Goal: Contribute content: Contribute content

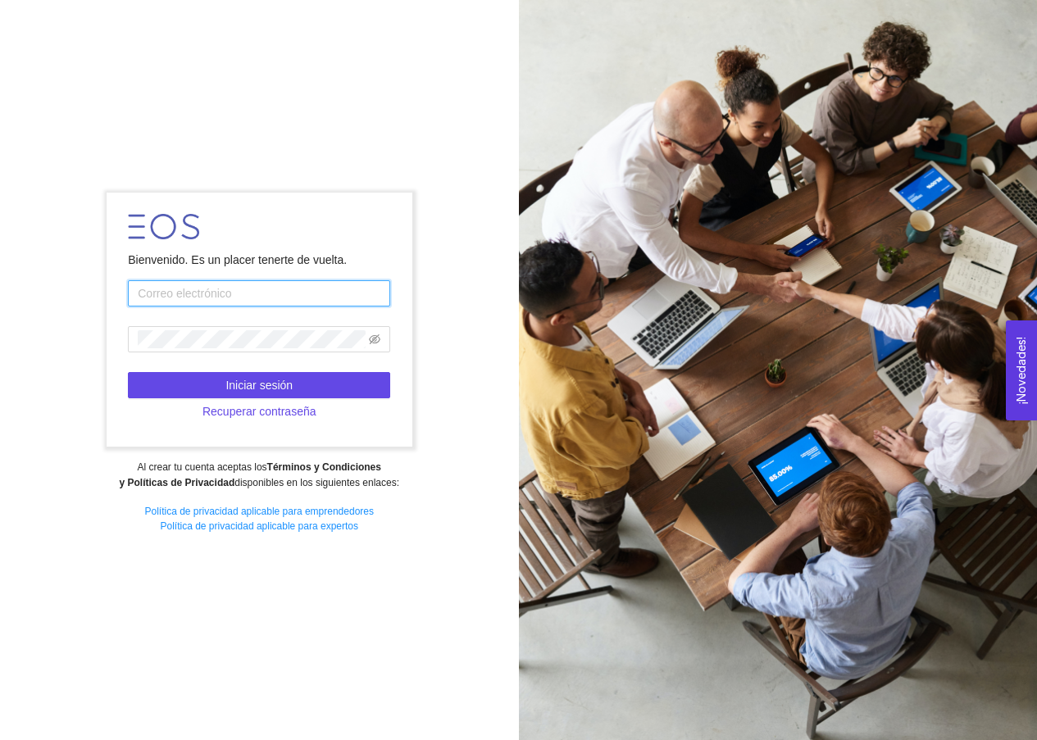
type input "[EMAIL_ADDRESS][DOMAIN_NAME]"
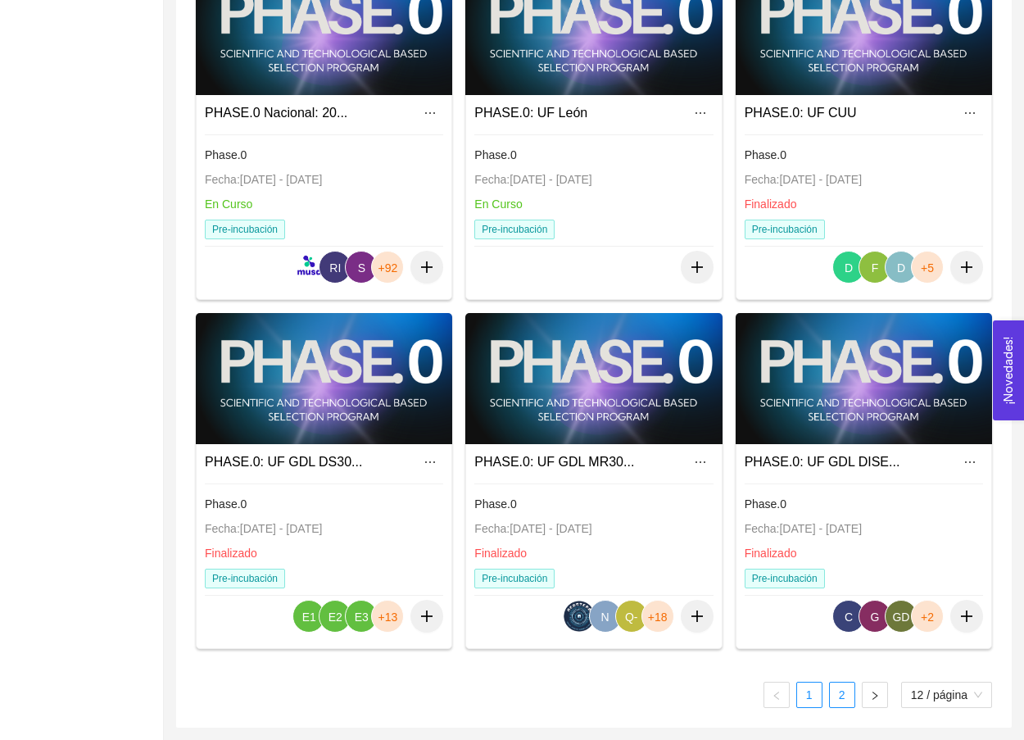
scroll to position [917, 0]
click at [837, 689] on link "2" at bounding box center [842, 695] width 25 height 25
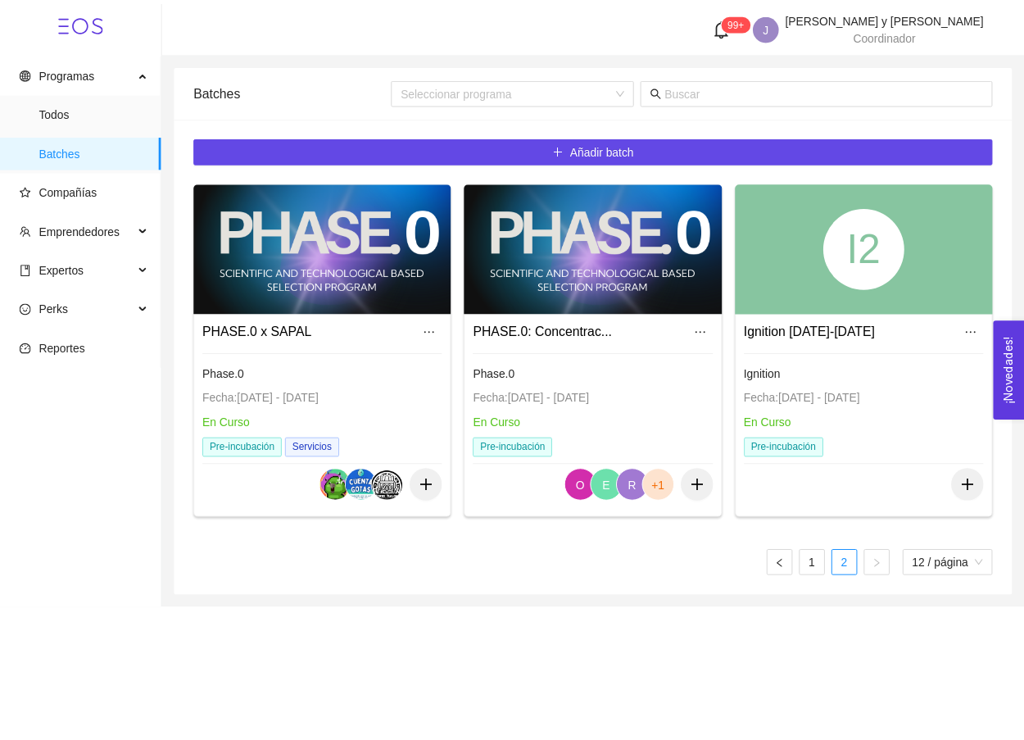
scroll to position [0, 0]
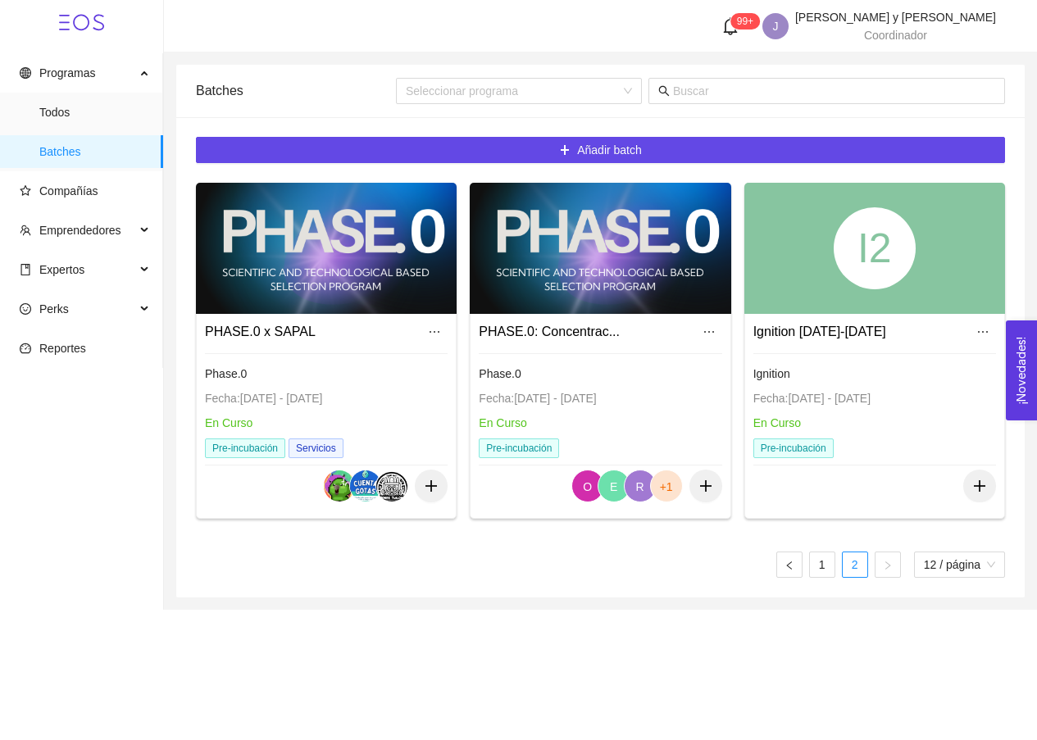
click at [856, 284] on div "I2" at bounding box center [874, 248] width 82 height 82
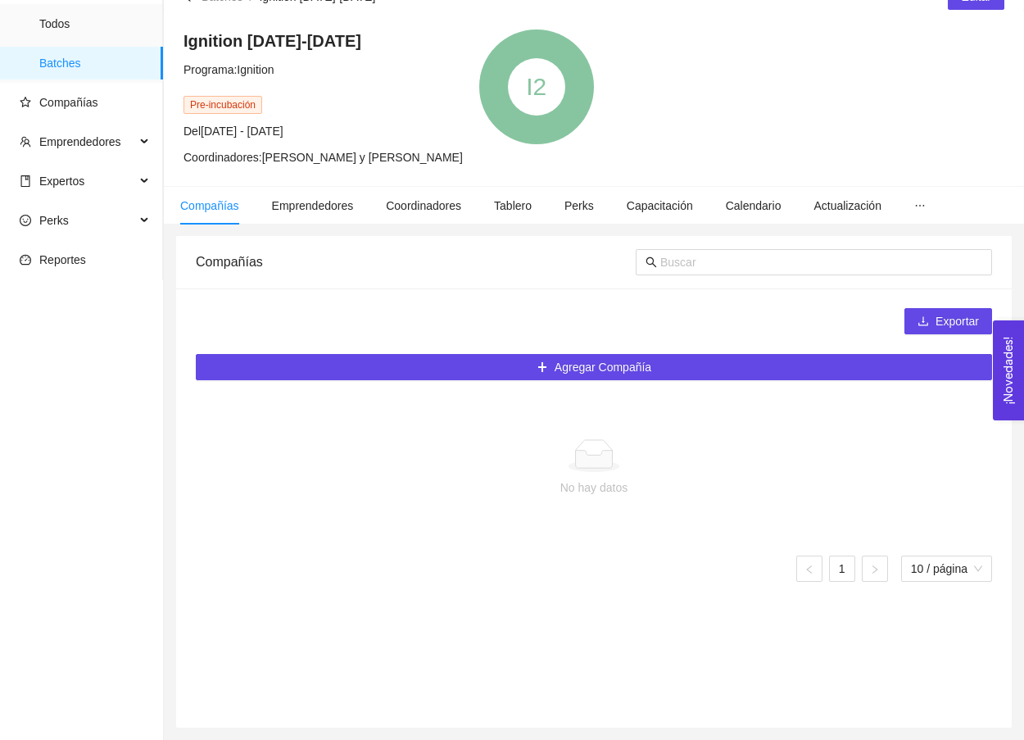
scroll to position [88, 0]
click at [926, 208] on icon "ellipsis" at bounding box center [919, 205] width 11 height 11
click at [892, 239] on li "Contenido" at bounding box center [873, 250] width 131 height 33
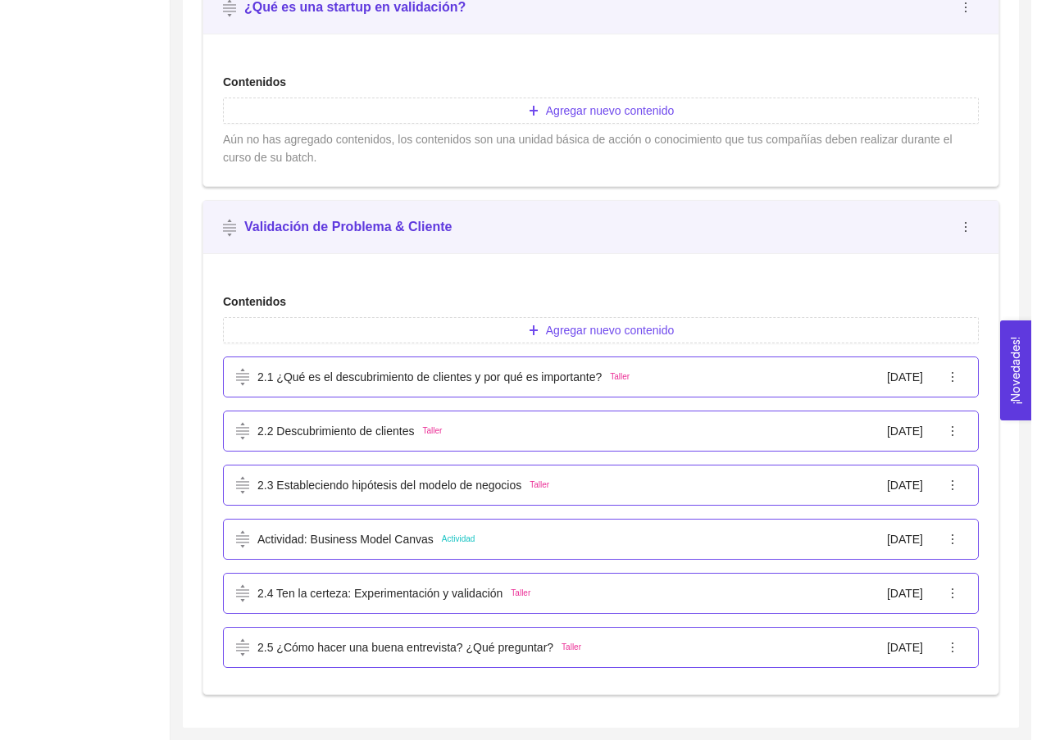
scroll to position [585, 0]
click at [710, 339] on button "Agregar nuevo contenido" at bounding box center [593, 330] width 755 height 26
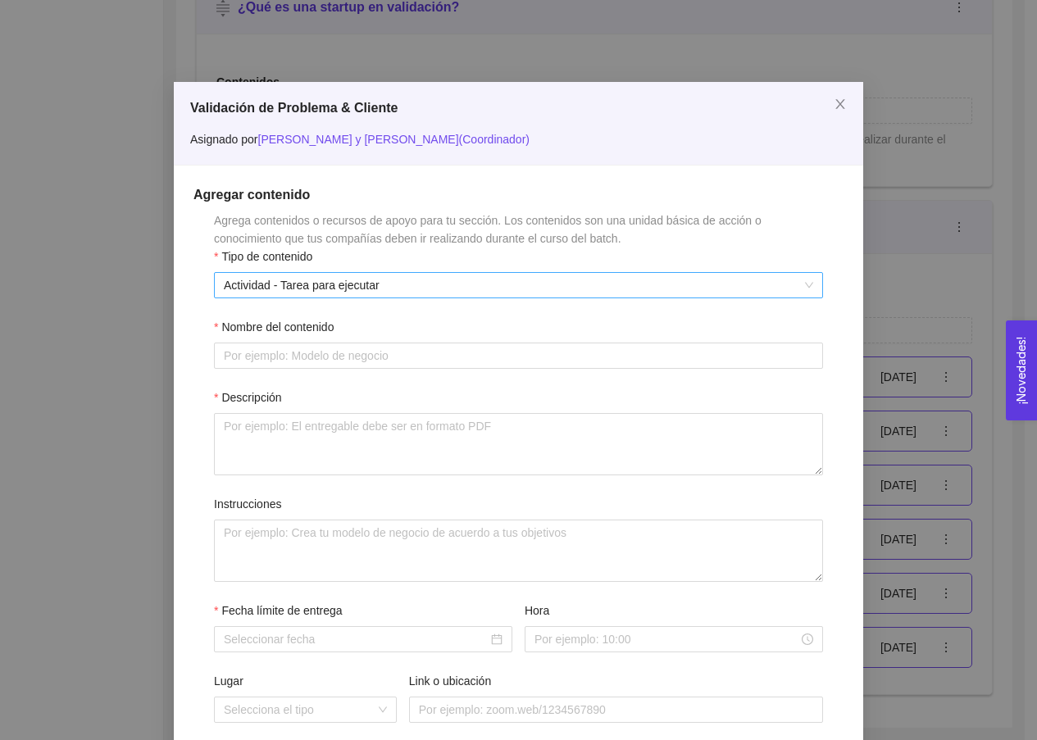
click at [534, 285] on span "Actividad - Tarea para ejecutar" at bounding box center [518, 285] width 589 height 25
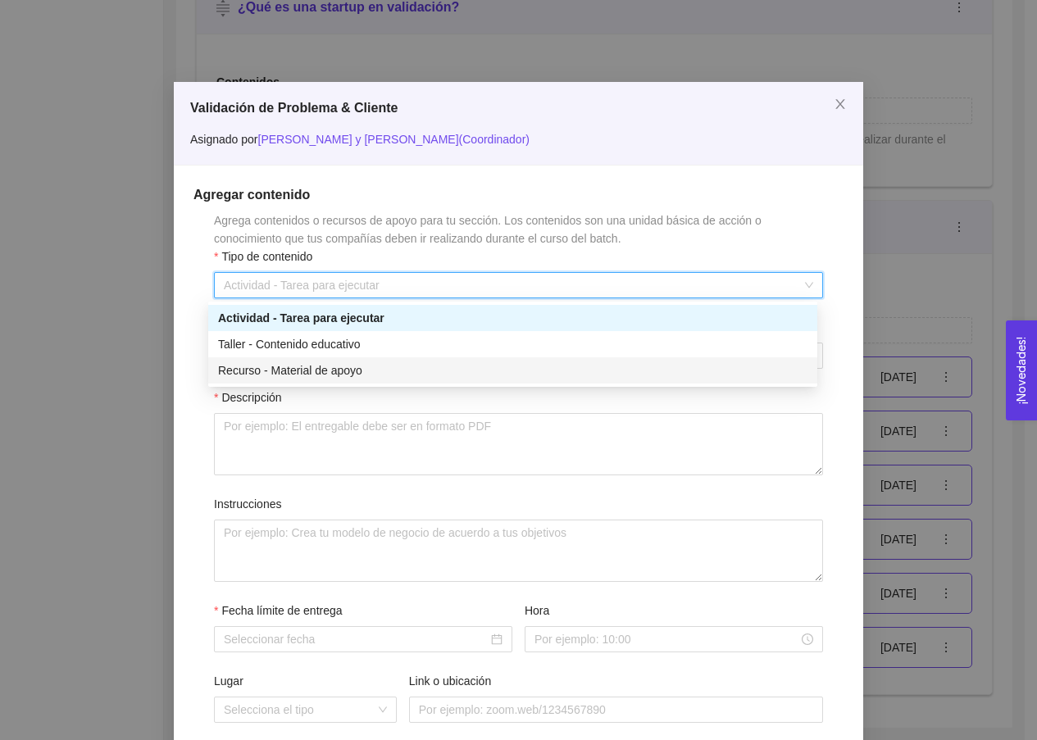
click at [475, 359] on div "Recurso - Material de apoyo" at bounding box center [512, 370] width 609 height 26
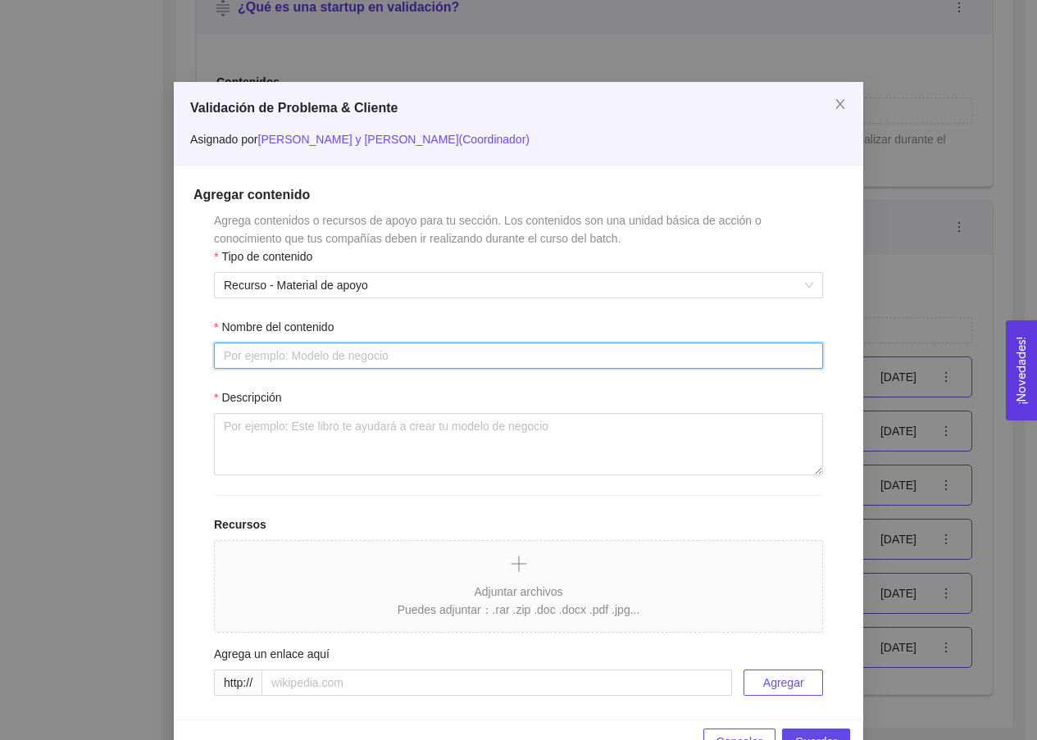
click at [466, 352] on input "Nombre del contenido" at bounding box center [518, 355] width 609 height 26
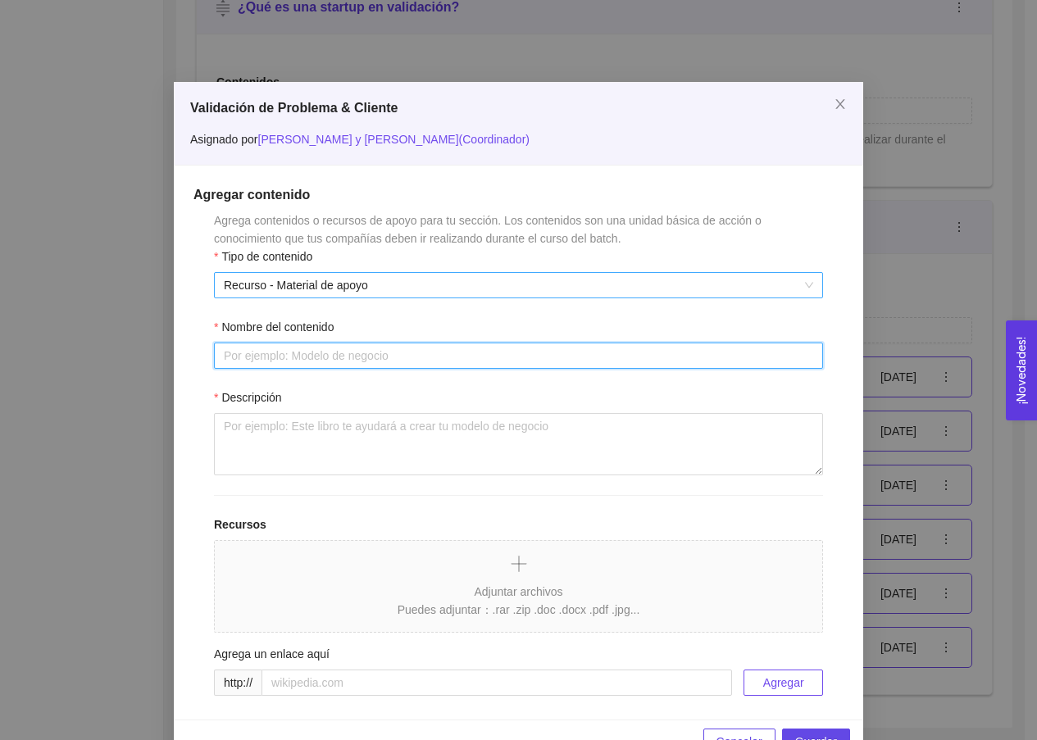
click at [463, 289] on span "Recurso - Material de apoyo" at bounding box center [518, 285] width 589 height 25
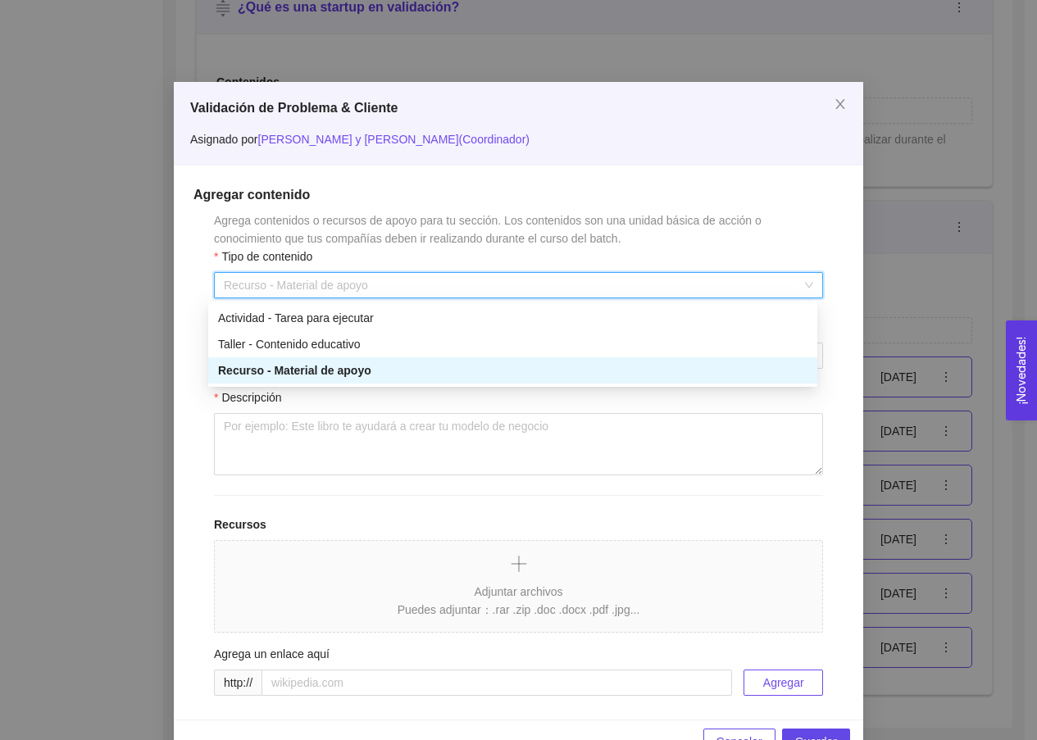
click at [463, 289] on span "Recurso - Material de apoyo" at bounding box center [518, 285] width 589 height 25
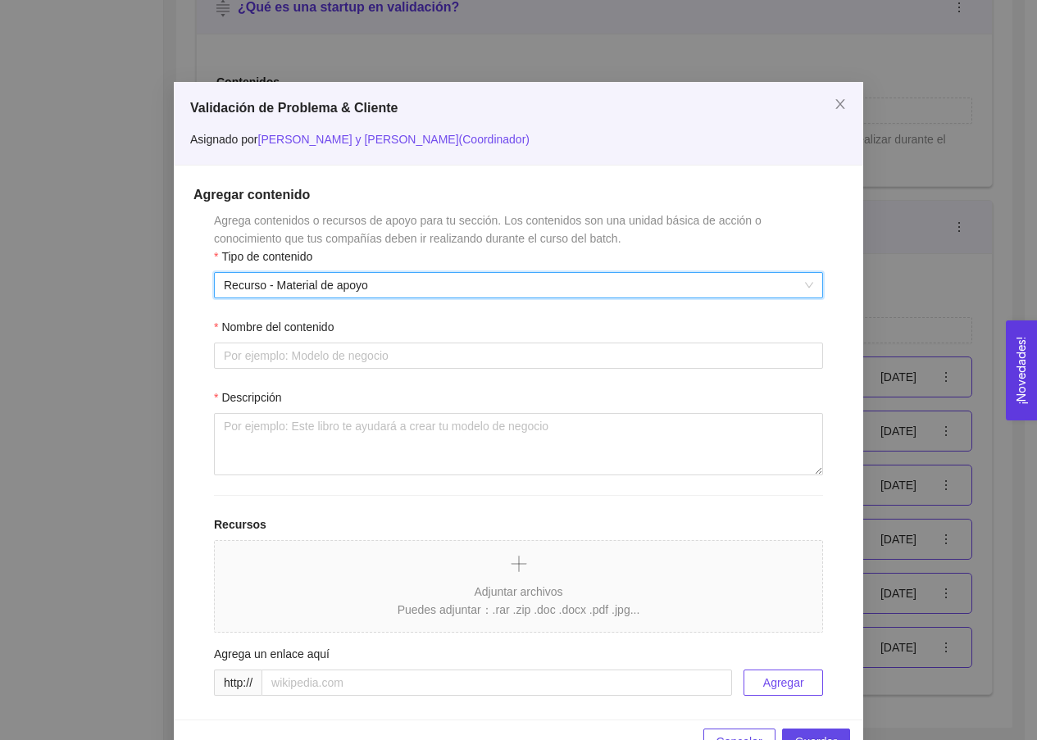
click at [441, 331] on div "Nombre del contenido" at bounding box center [518, 330] width 609 height 25
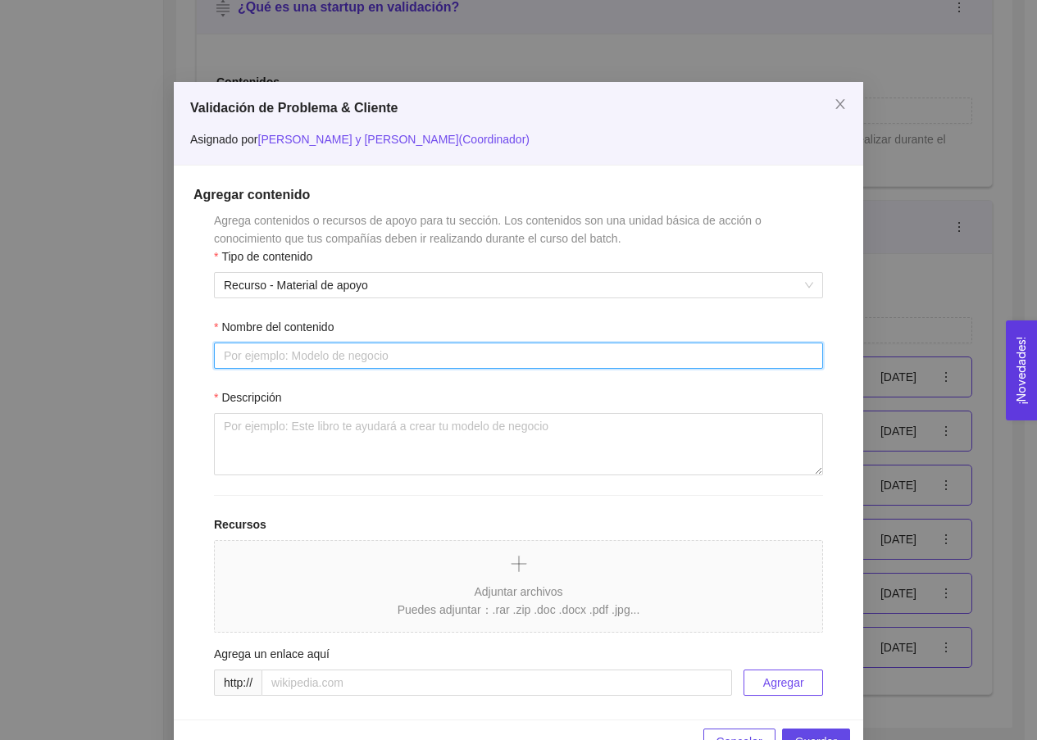
click at [432, 352] on input "Nombre del contenido" at bounding box center [518, 355] width 609 height 26
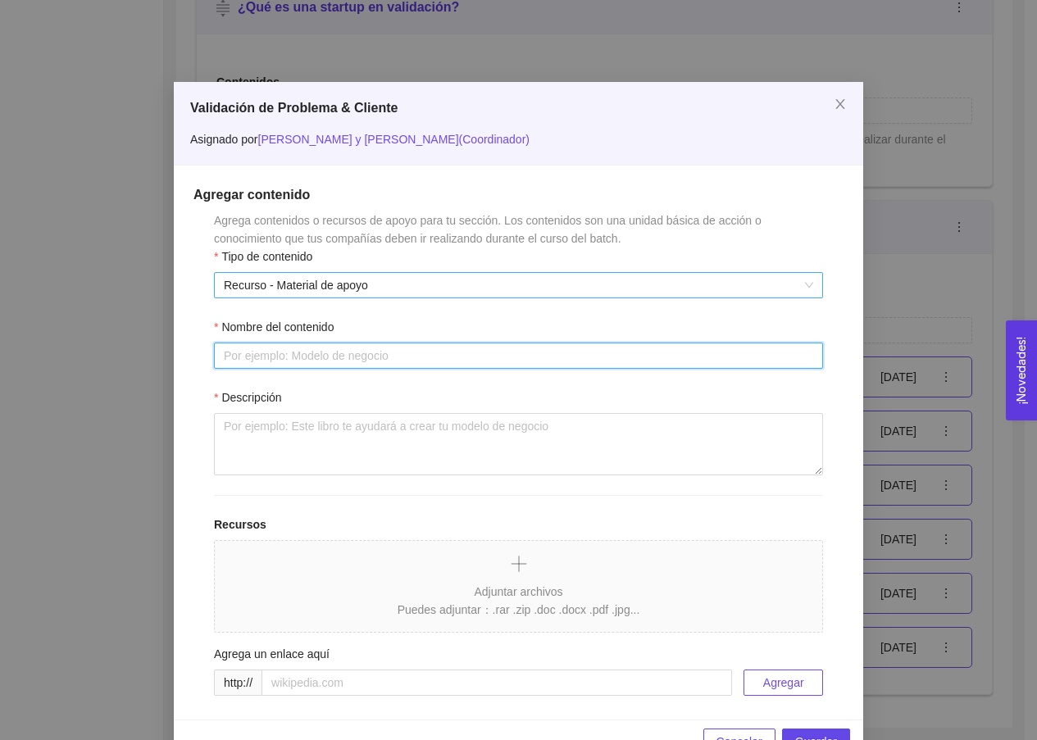
click at [327, 295] on span "Recurso - Material de apoyo" at bounding box center [518, 285] width 589 height 25
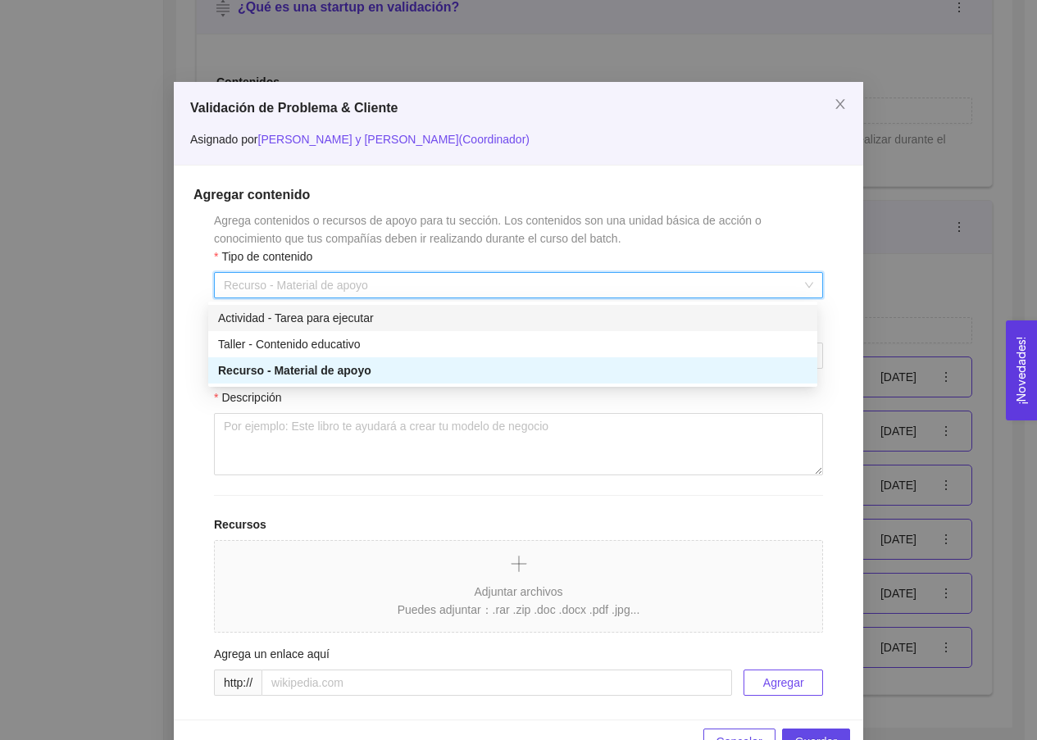
click at [328, 325] on div "Actividad - Tarea para ejecutar" at bounding box center [512, 318] width 589 height 18
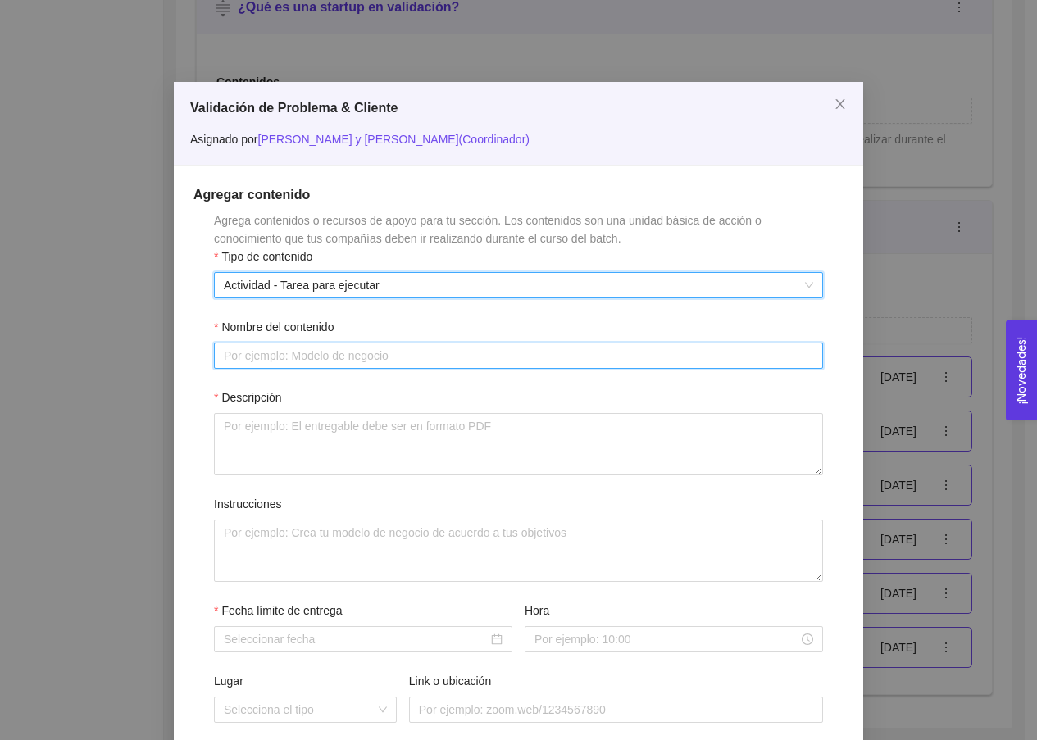
click at [329, 351] on input "Nombre del contenido" at bounding box center [518, 355] width 609 height 26
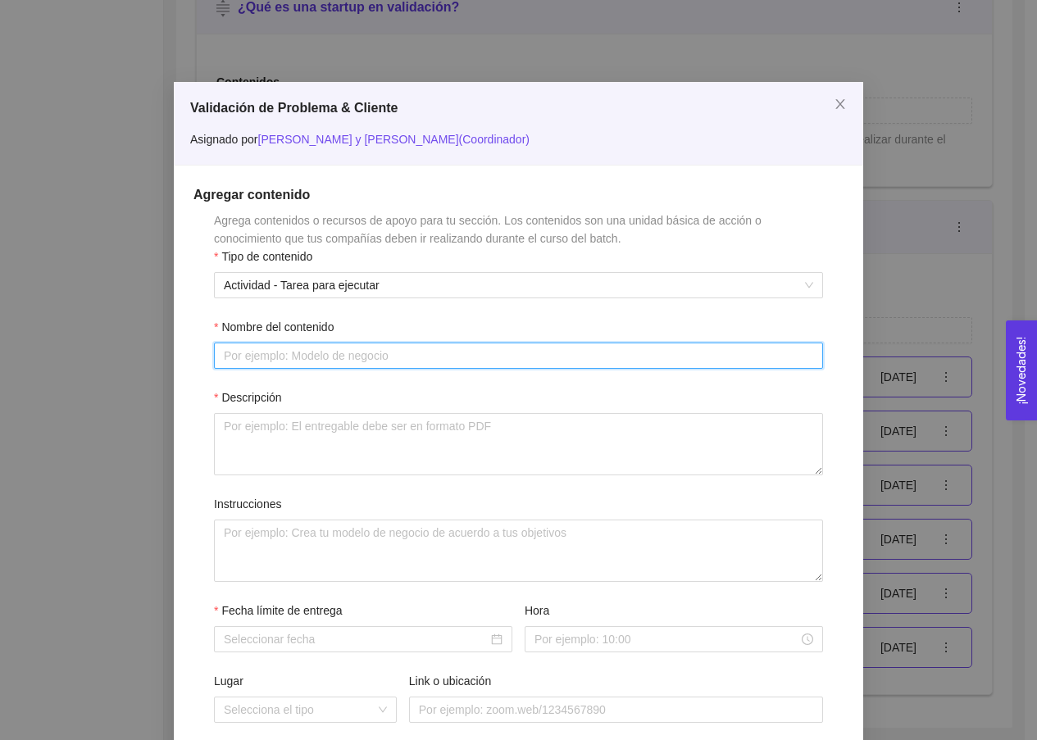
paste input "Actividad:¿Cómo hacer una buena entrevista? ¿Qué preguntar?"
click at [273, 360] on input "Actividad:¿Cómo hacer una buena entrevista? ¿Qué preguntar?" at bounding box center [518, 355] width 609 height 26
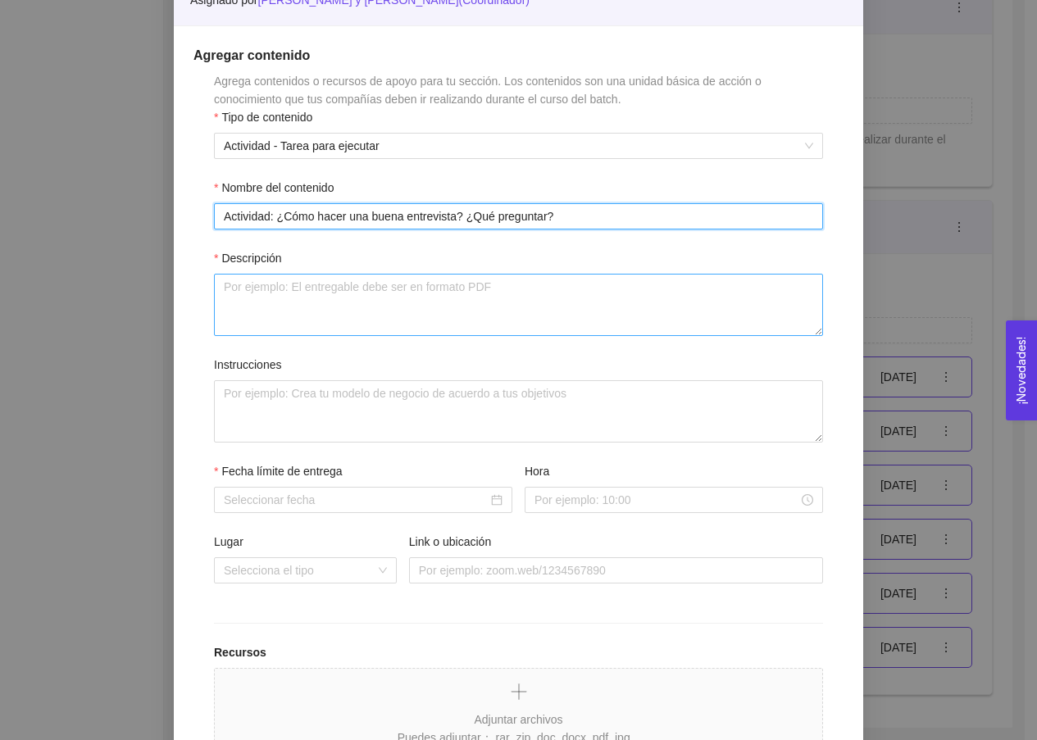
scroll to position [147, 0]
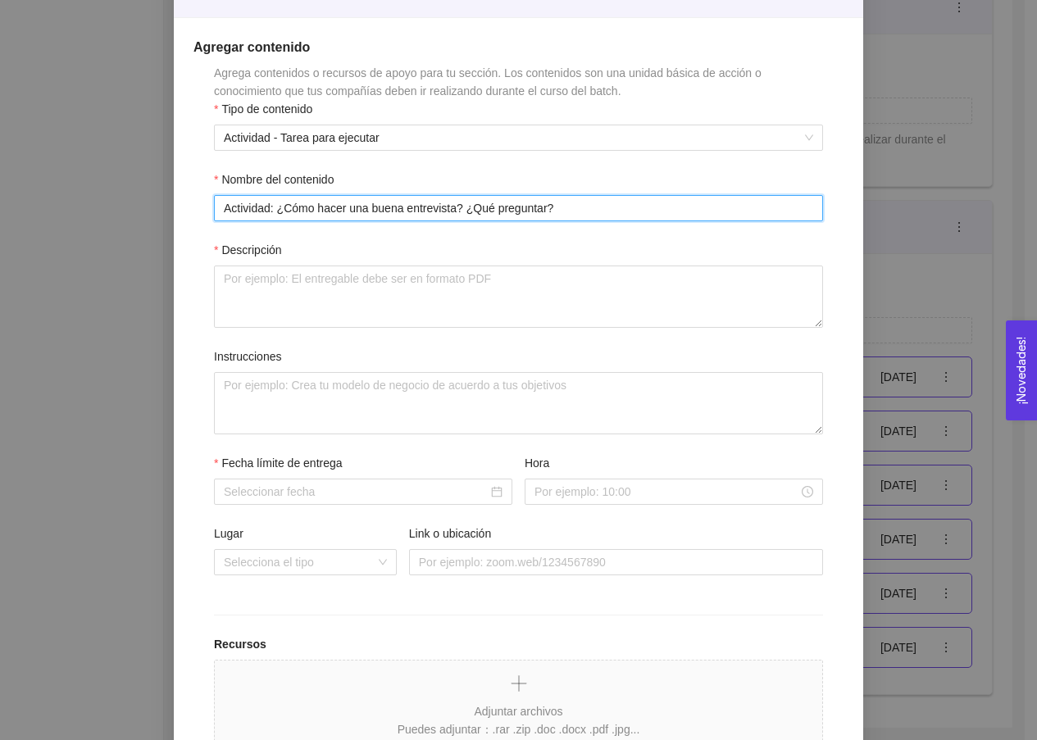
type input "Actividad: ¿Cómo hacer una buena entrevista? ¿Qué preguntar?"
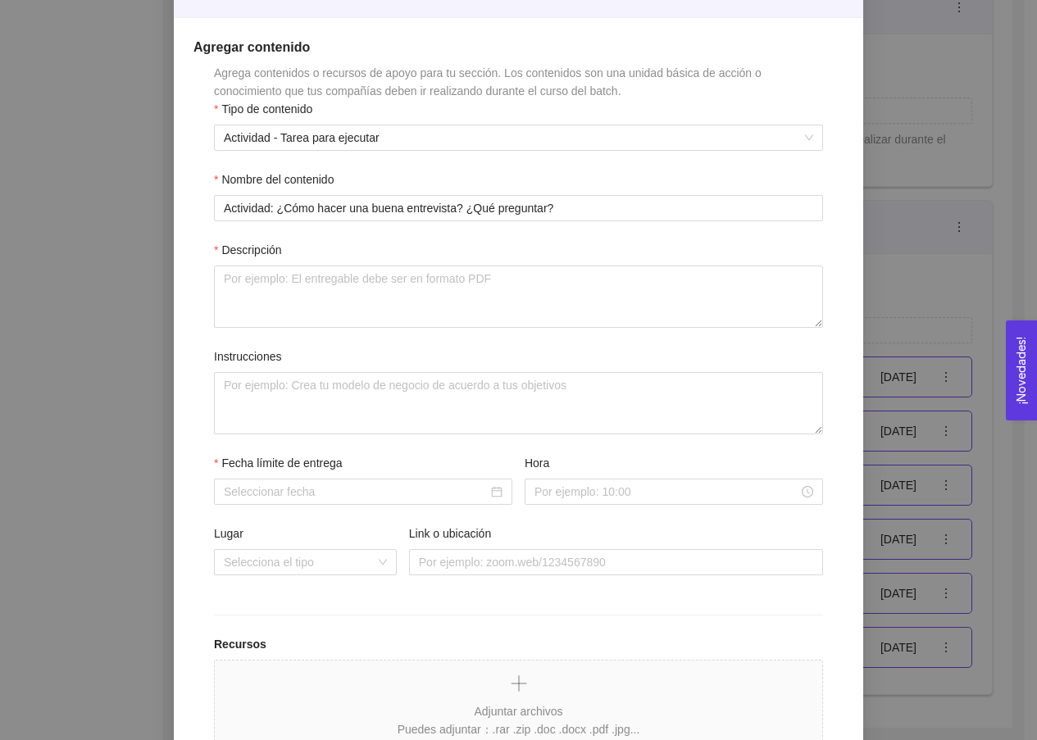
click at [552, 330] on form "Agrega contenidos o recursos de apoyo para tu sección. Los contenidos son una u…" at bounding box center [518, 441] width 650 height 755
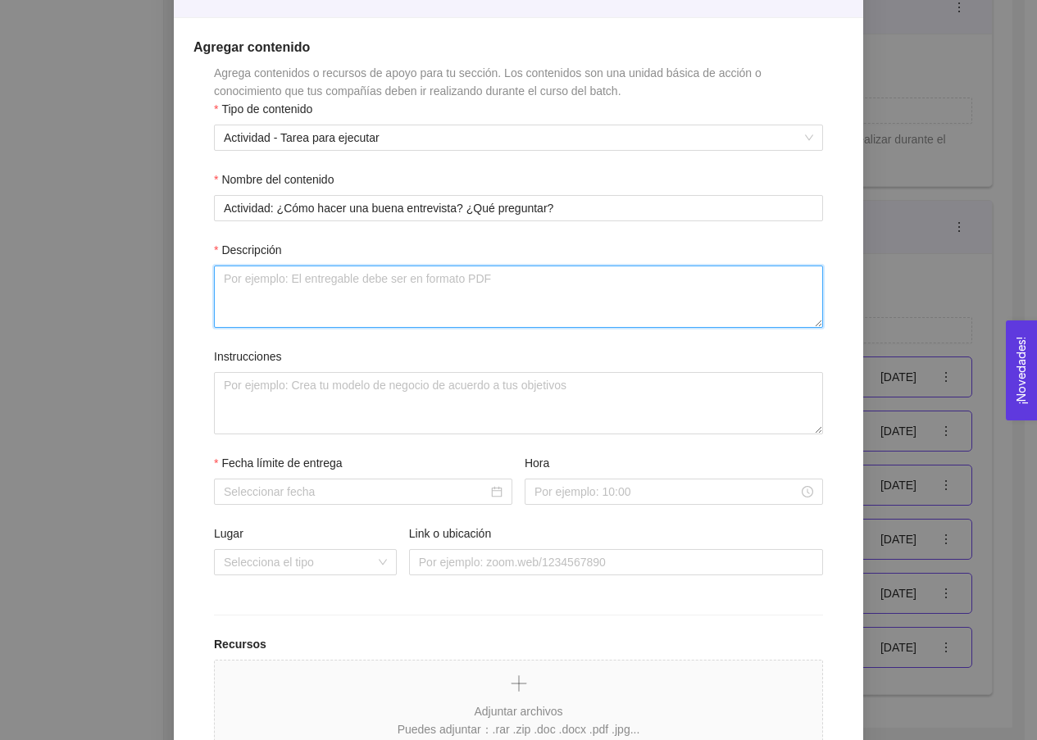
click at [538, 306] on textarea "Descripción" at bounding box center [518, 296] width 609 height 62
type textarea "L"
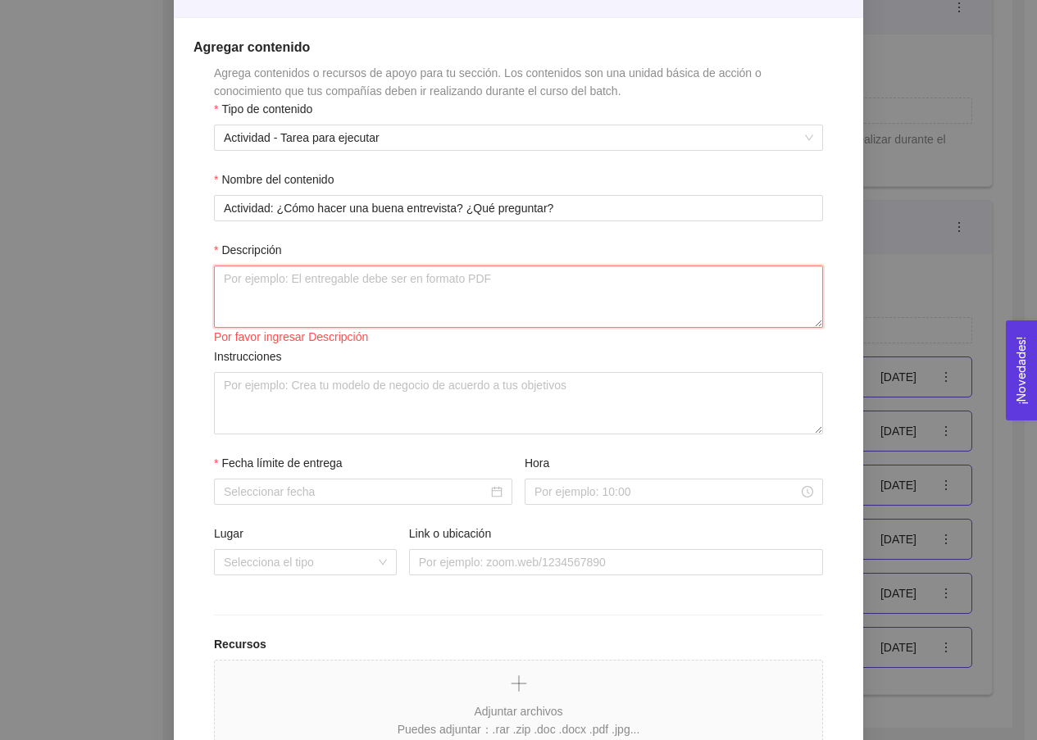
paste textarea "Diseña un borrador de tu entrevista, planea a quienes o en donde irás a entrevi…"
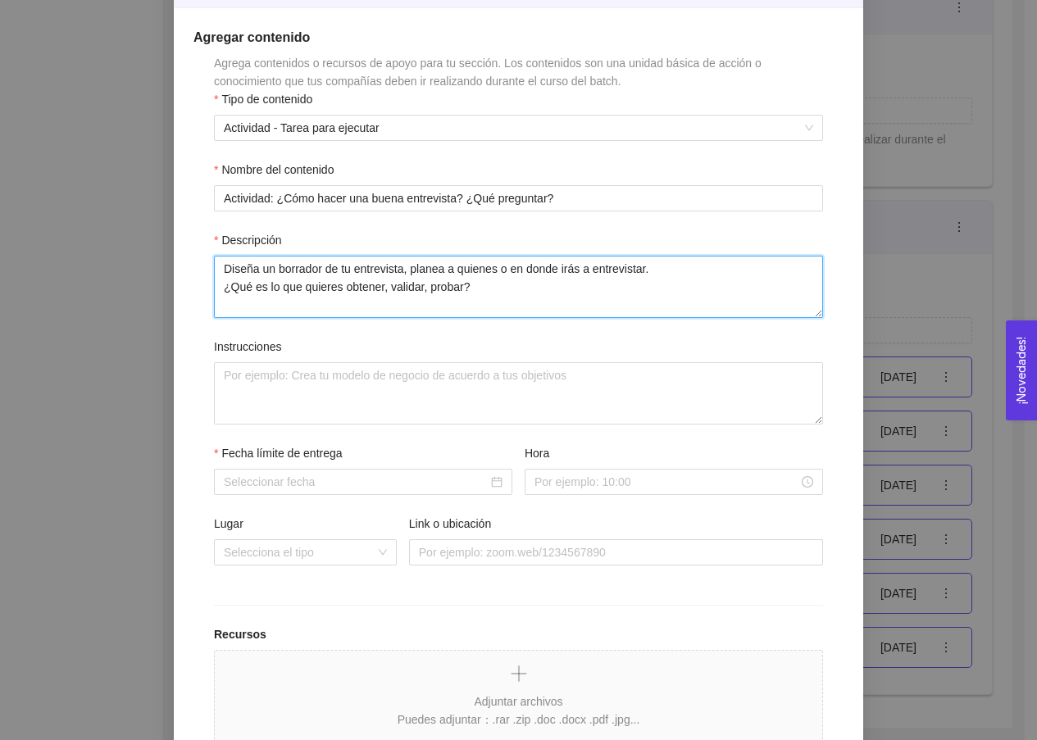
scroll to position [169, 0]
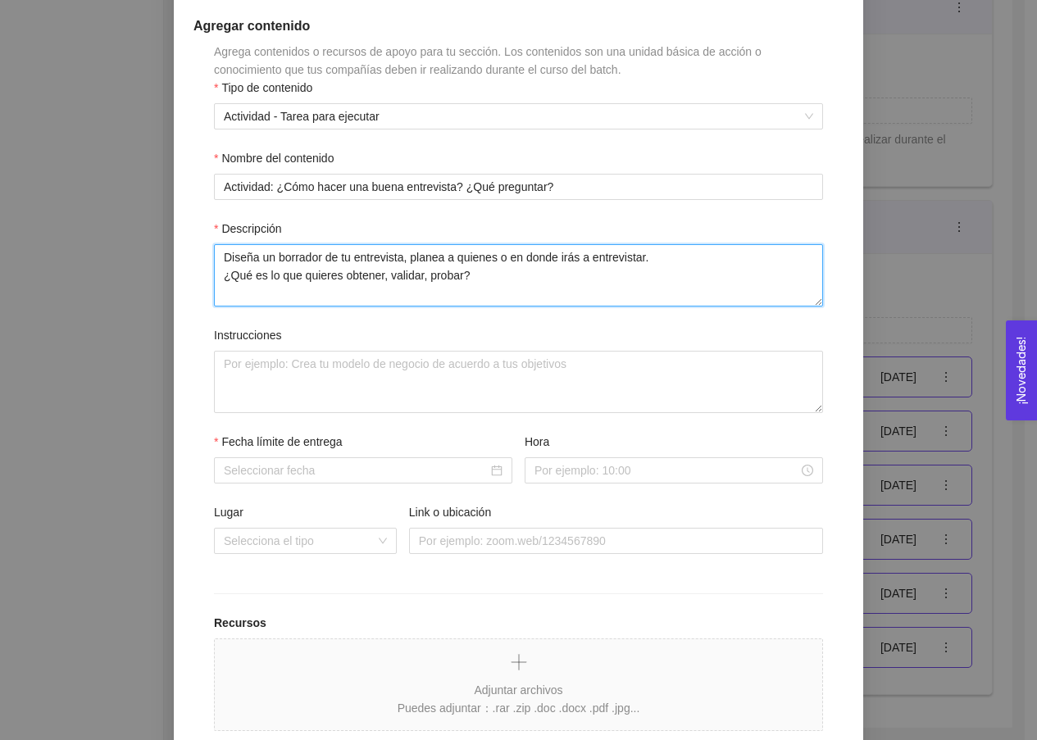
drag, startPoint x: 506, startPoint y: 285, endPoint x: 216, endPoint y: 270, distance: 289.6
click at [216, 270] on textarea "Diseña un borrador de tu entrevista, planea a quienes o en donde irás a entrevi…" at bounding box center [518, 275] width 609 height 62
type textarea "Diseña un borrador de tu entrevista, planea a quienes o en donde irás a entrevi…"
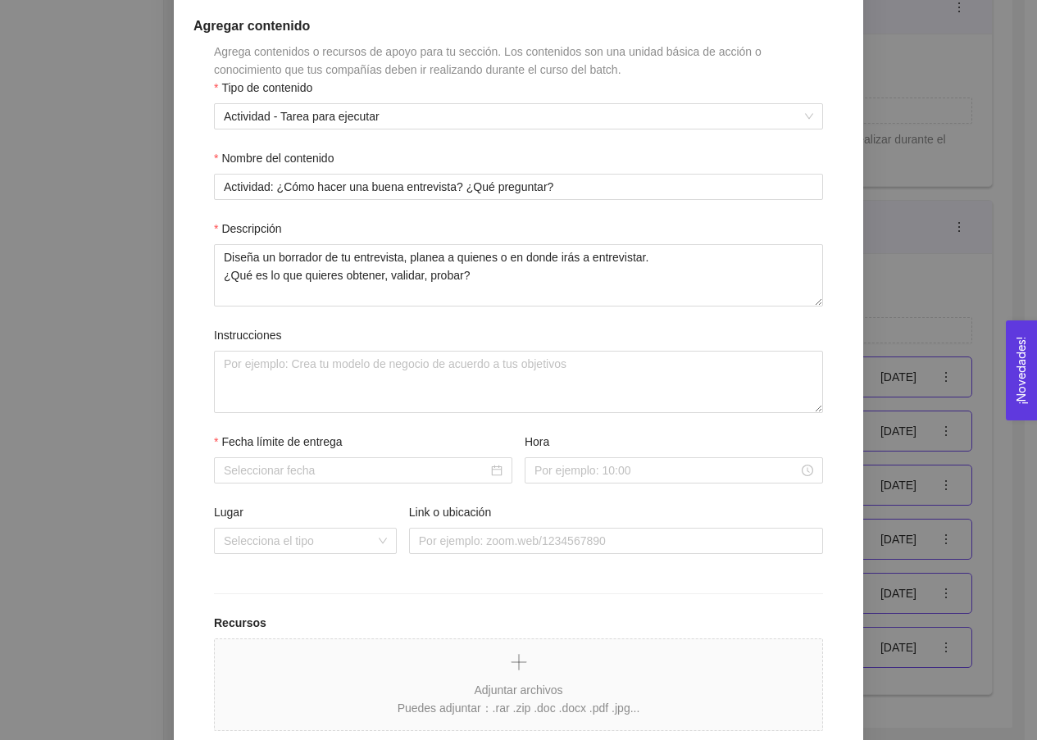
click at [501, 307] on form "Agrega contenidos o recursos de apoyo para tu sección. Los contenidos son una u…" at bounding box center [518, 420] width 650 height 755
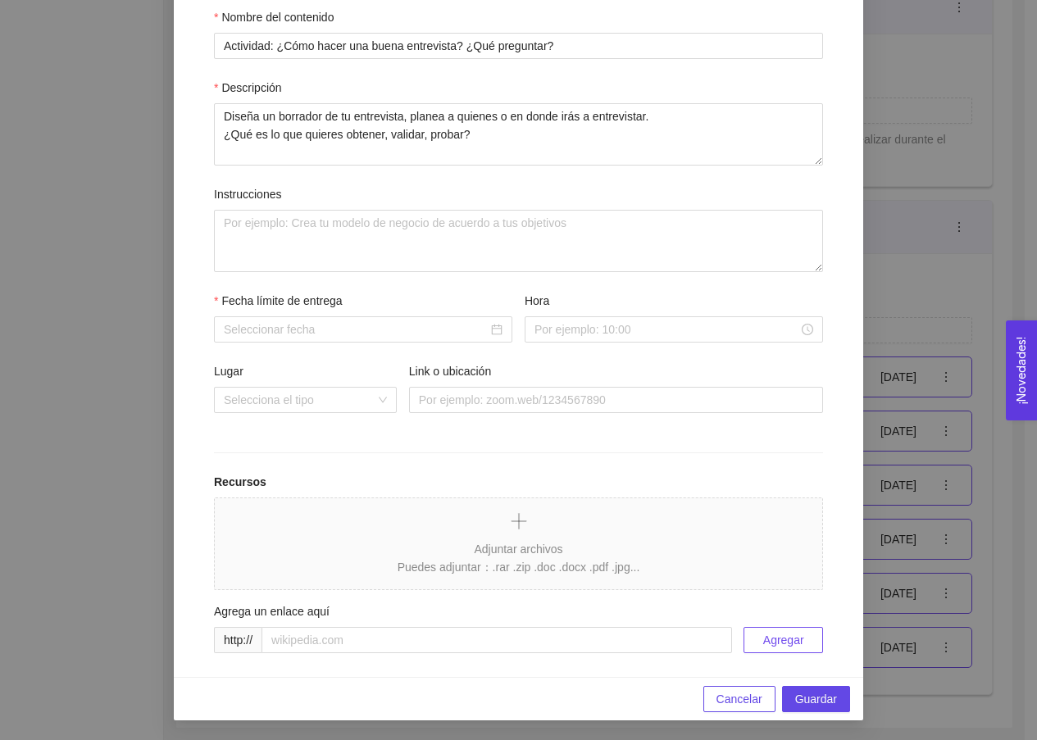
scroll to position [310, 0]
click at [440, 328] on input "Fecha límite de entrega" at bounding box center [356, 329] width 264 height 18
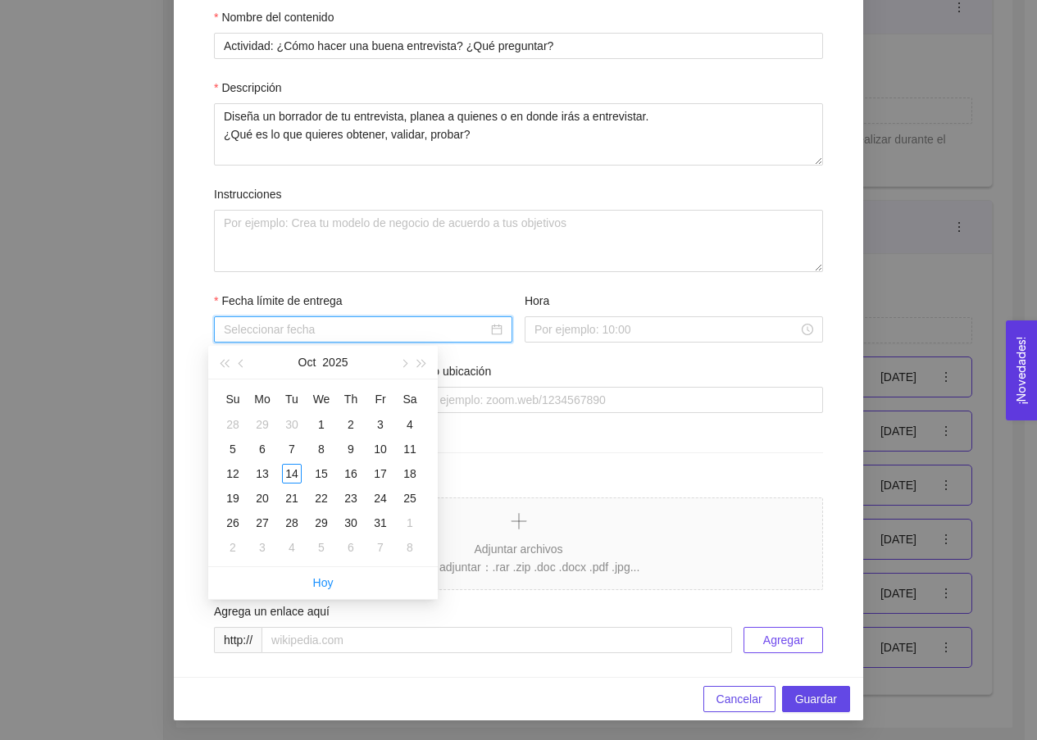
scroll to position [306, 0]
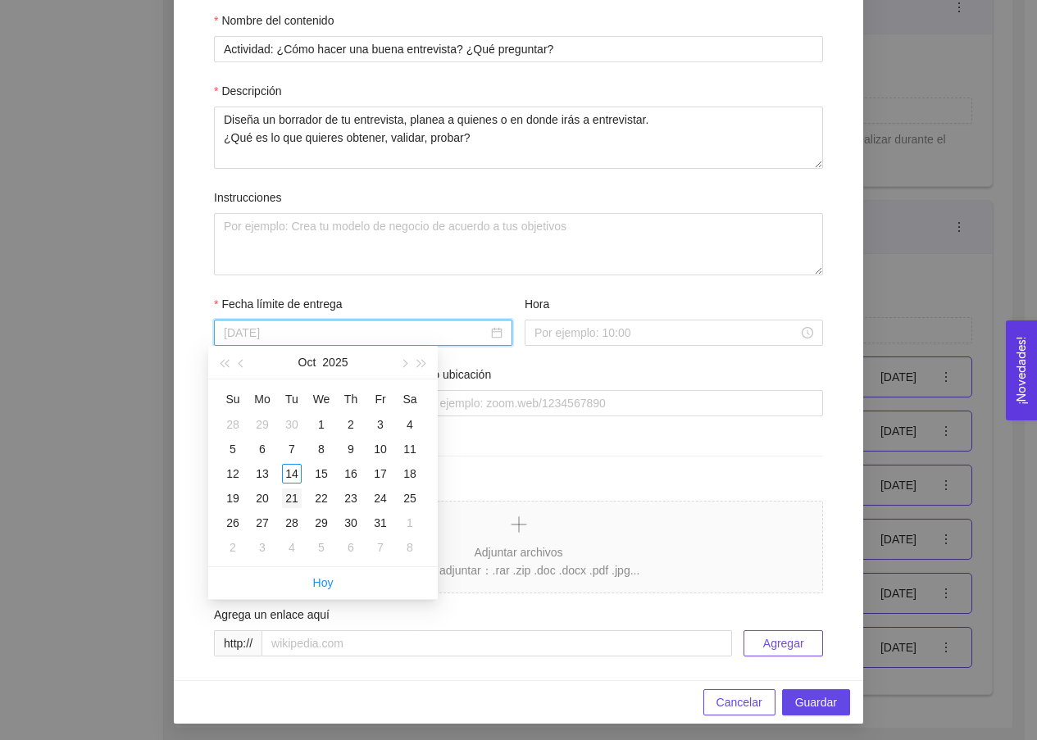
type input "21 de October de 2025"
type input "14 de October de 2025"
type input "07 de October de 2025"
type input "30 de September de 2025"
click at [407, 369] on button "button" at bounding box center [403, 362] width 18 height 33
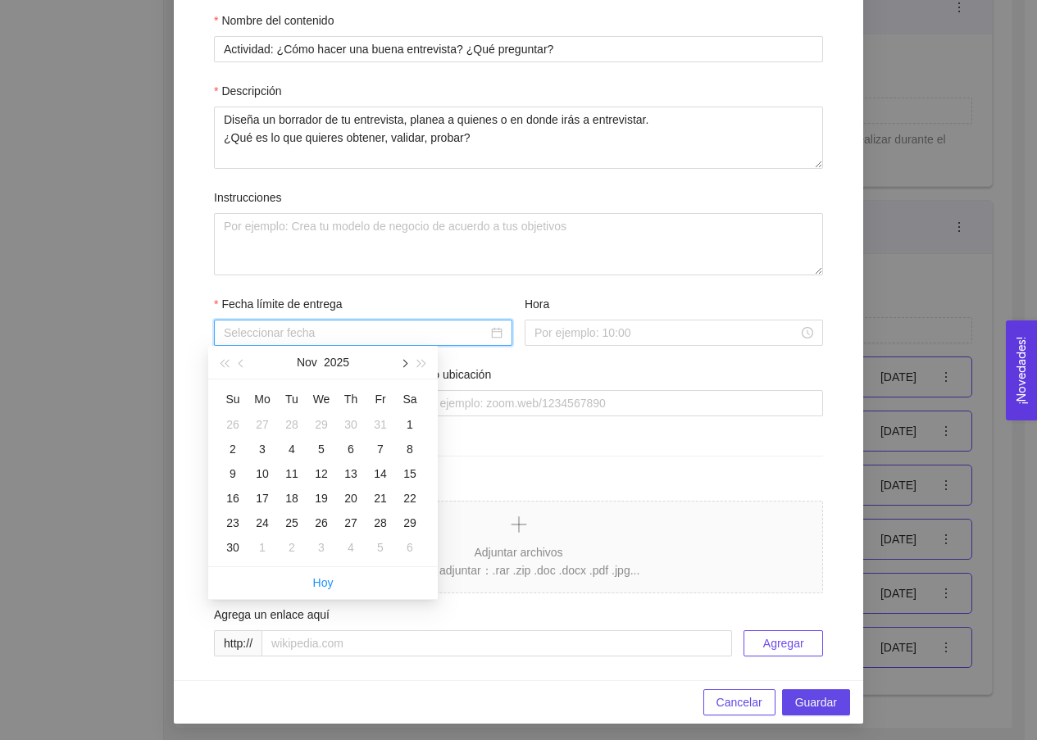
click at [407, 369] on button "button" at bounding box center [403, 362] width 18 height 33
click at [424, 370] on button "button" at bounding box center [422, 362] width 18 height 33
type input "[DATE]"
click at [359, 520] on div "31" at bounding box center [351, 523] width 20 height 20
type input "[DATE]"
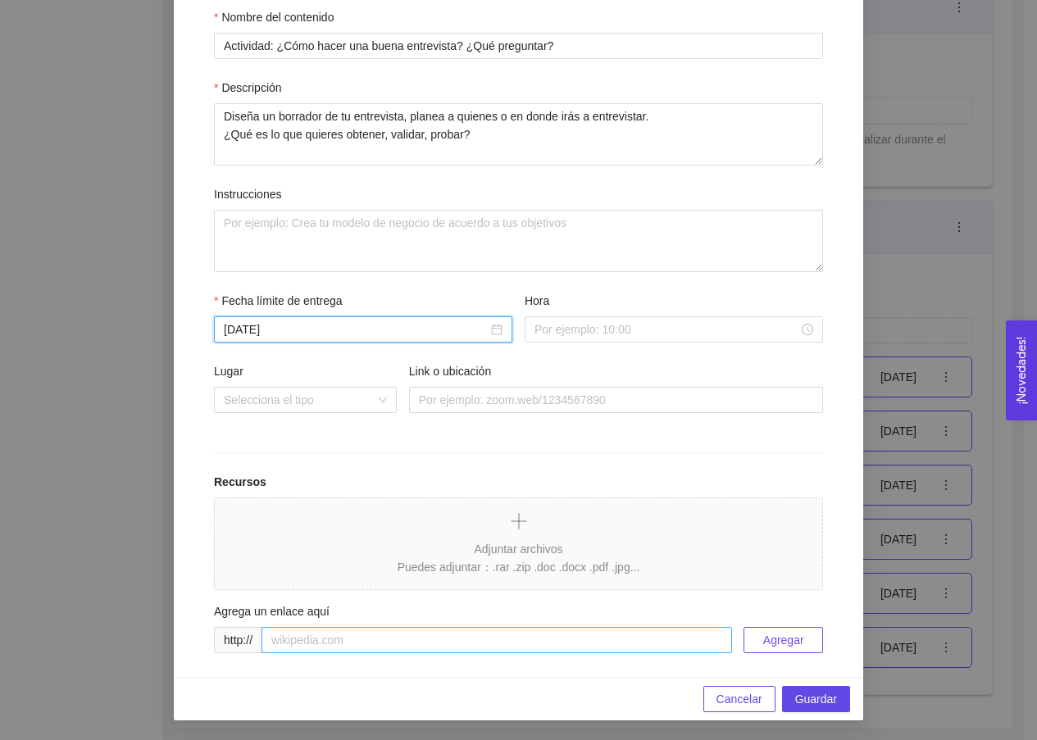
scroll to position [310, 0]
click at [546, 519] on div at bounding box center [518, 522] width 243 height 22
click at [342, 642] on input "text" at bounding box center [496, 640] width 470 height 26
paste input "[URL][DOMAIN_NAME]"
type input "[URL][DOMAIN_NAME]"
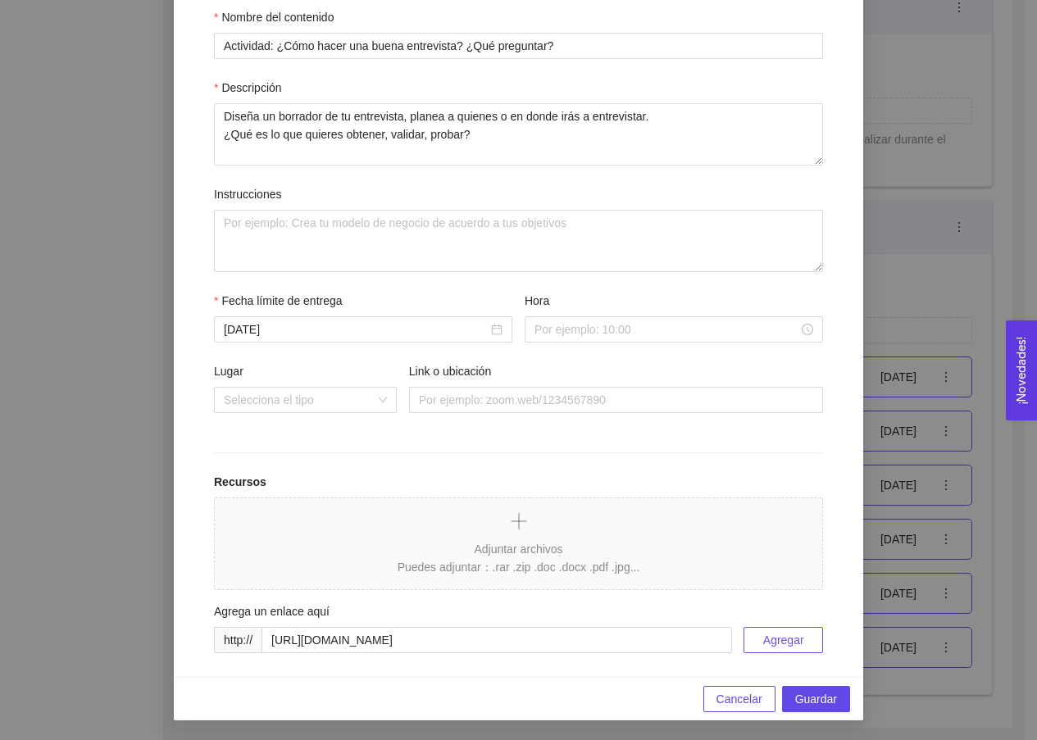
click at [755, 644] on button "Agregar" at bounding box center [782, 640] width 79 height 26
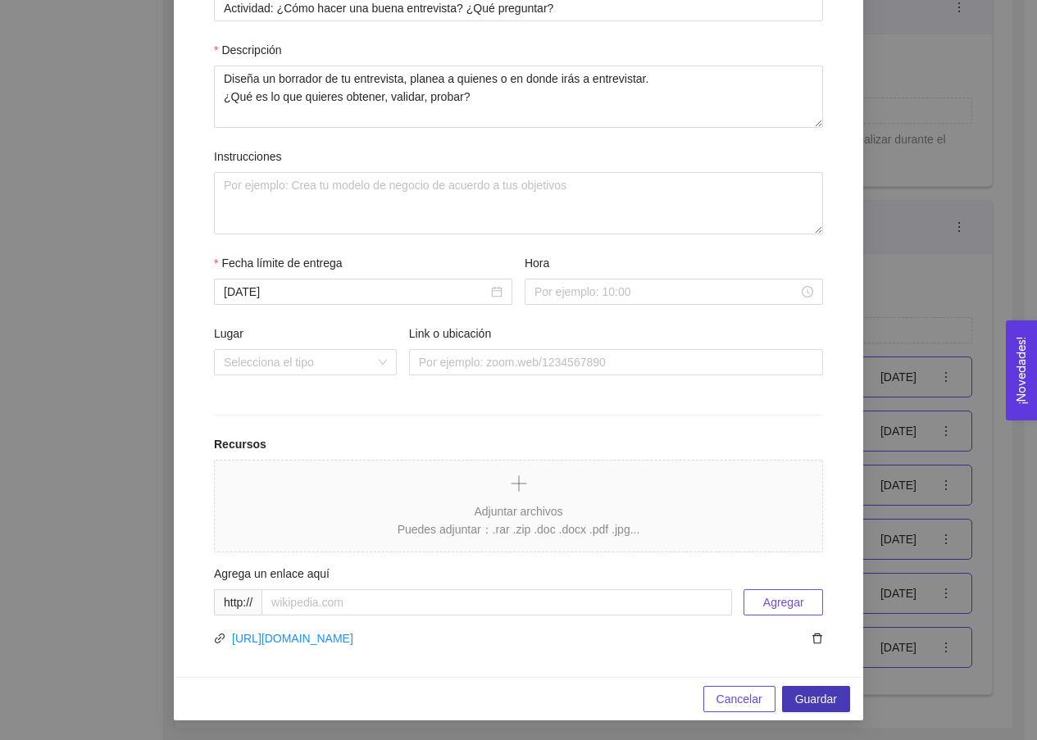
scroll to position [347, 0]
click at [811, 702] on span "Guardar" at bounding box center [816, 699] width 42 height 18
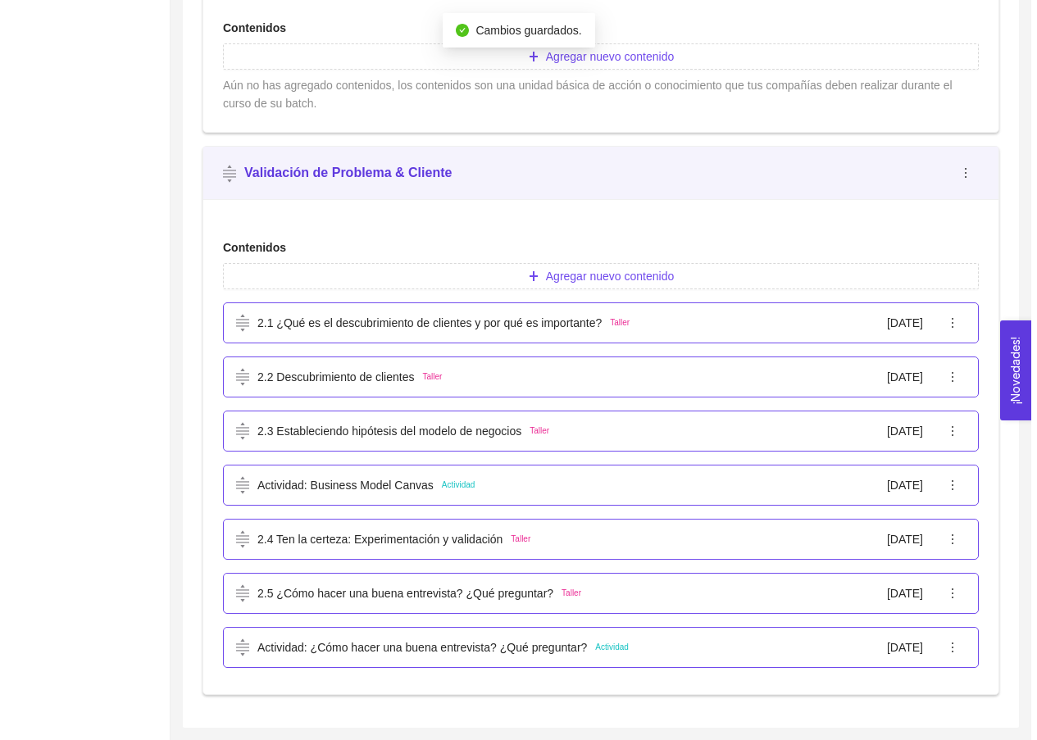
scroll to position [639, 0]
click at [546, 652] on p "Actividad: ¿Cómo hacer una buena entrevista? ¿Qué preguntar?" at bounding box center [415, 647] width 329 height 18
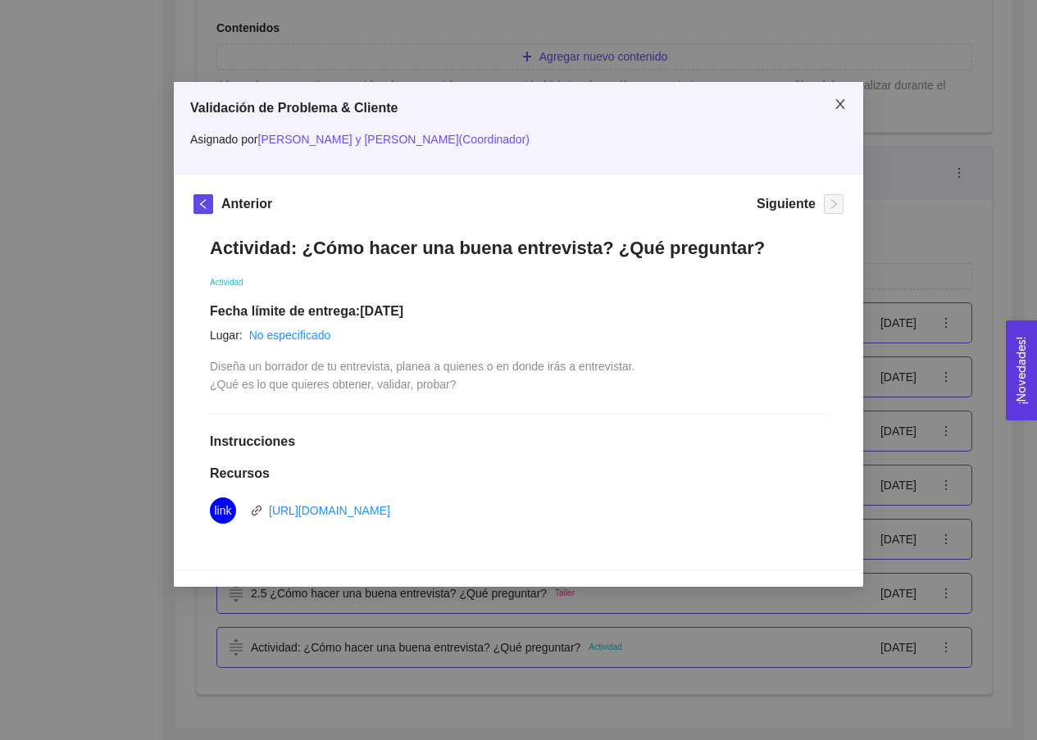
click at [837, 111] on span "Close" at bounding box center [840, 105] width 46 height 46
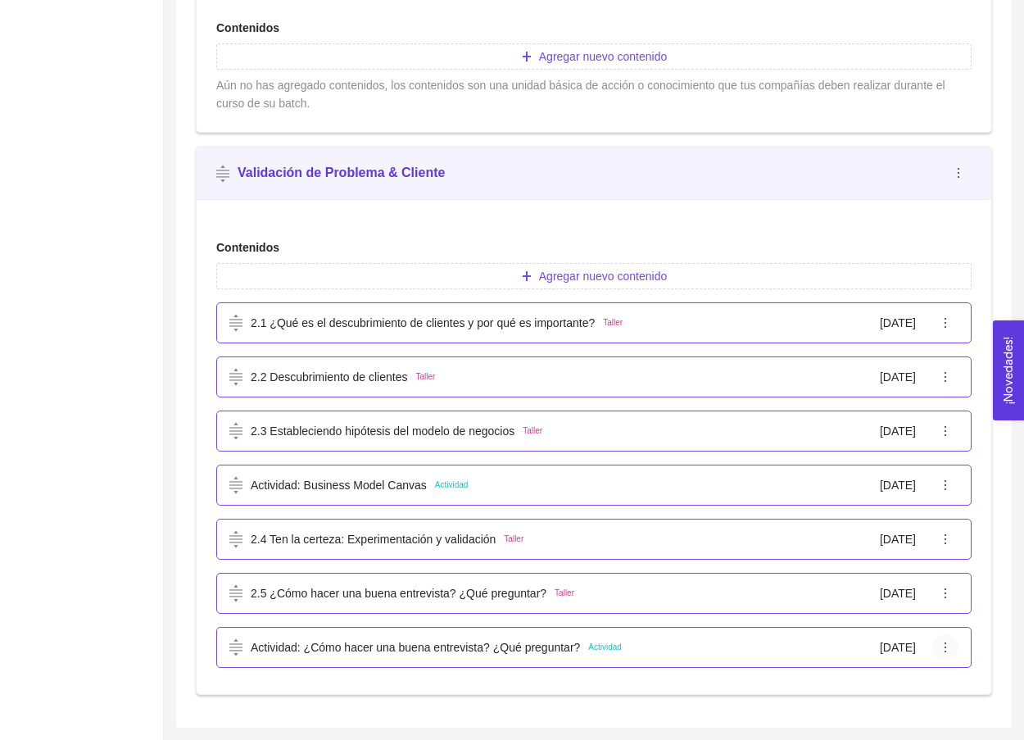
click at [949, 638] on button "button" at bounding box center [945, 647] width 26 height 26
click at [965, 569] on span "Editar" at bounding box center [963, 562] width 42 height 18
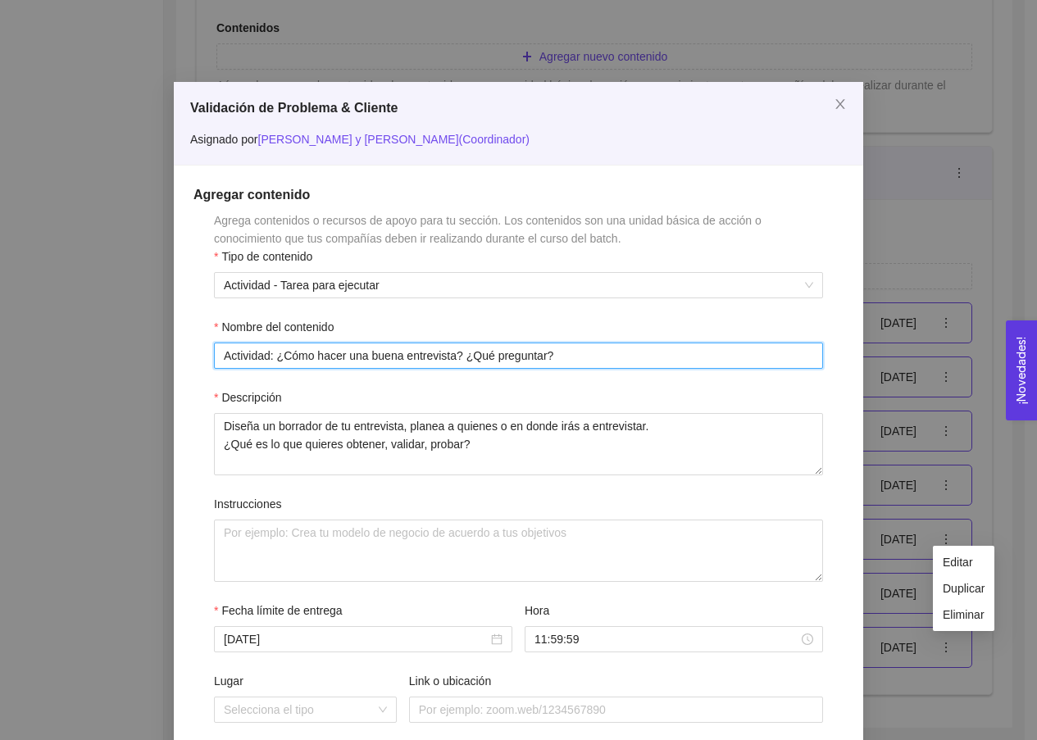
click at [368, 360] on input "Actividad: ¿Cómo hacer una buena entrevista? ¿Qué preguntar?" at bounding box center [518, 355] width 609 height 26
click at [267, 343] on input "Actividad: ¿Cómo hacer una buena entrevista? ¿Qué preguntar?" at bounding box center [518, 355] width 609 height 26
drag, startPoint x: 275, startPoint y: 359, endPoint x: 584, endPoint y: 370, distance: 309.1
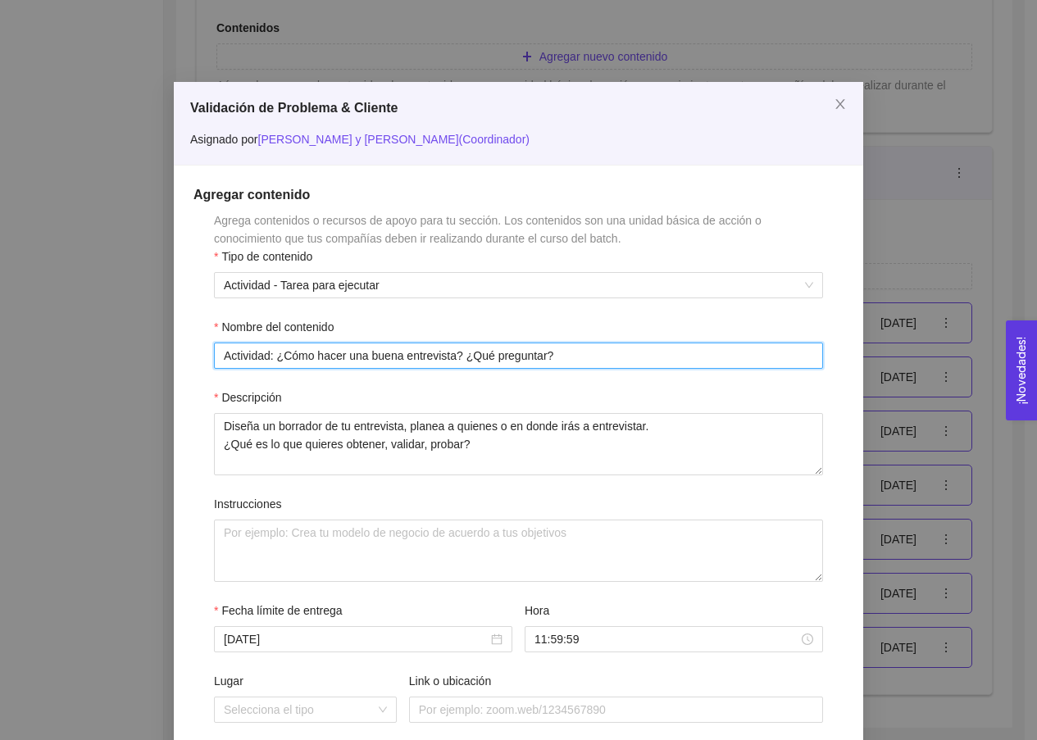
click at [584, 370] on form "Agrega contenidos o recursos de apoyo para tu sección. Los contenidos son una u…" at bounding box center [518, 607] width 650 height 793
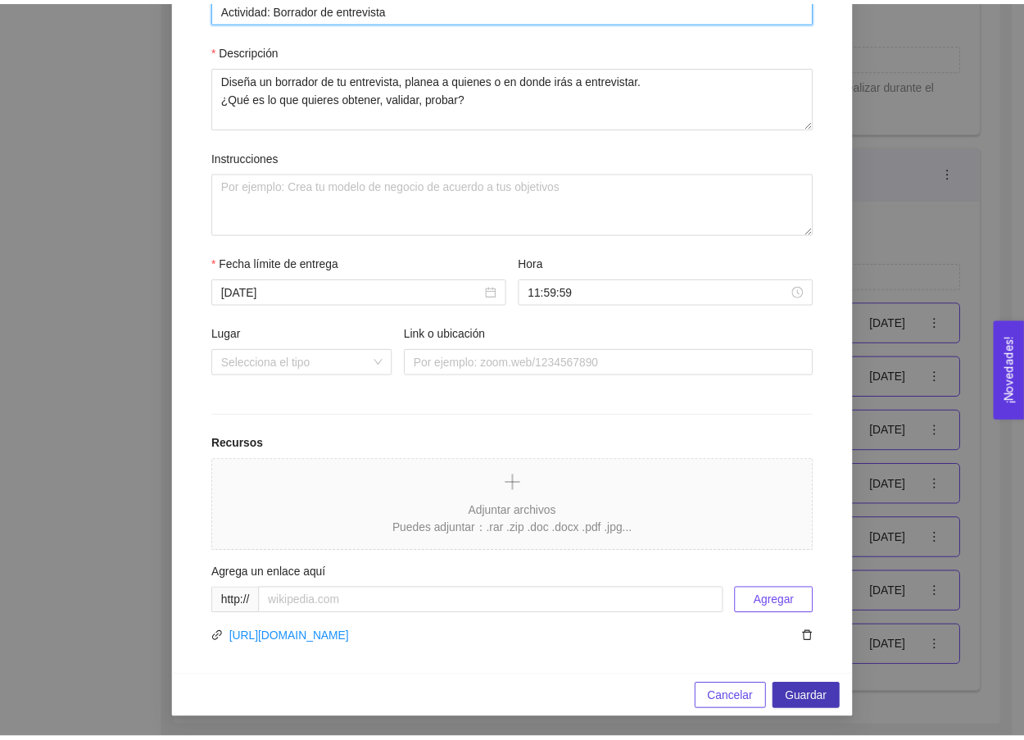
scroll to position [347, 0]
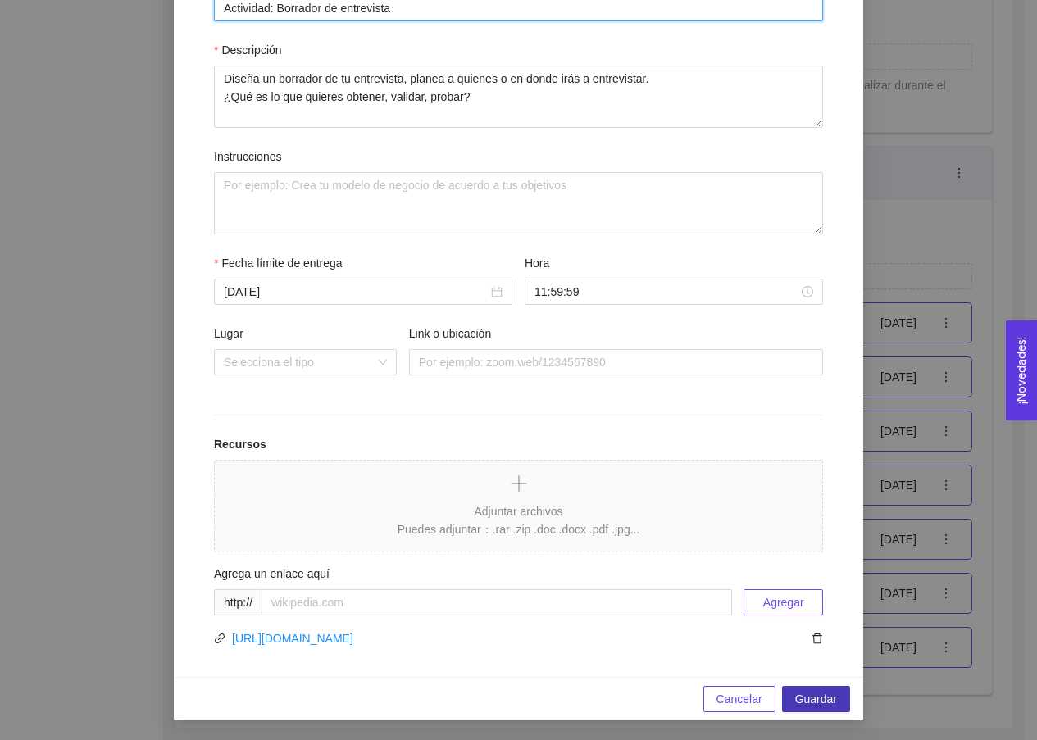
type input "Actividad: Borrador de entrevista"
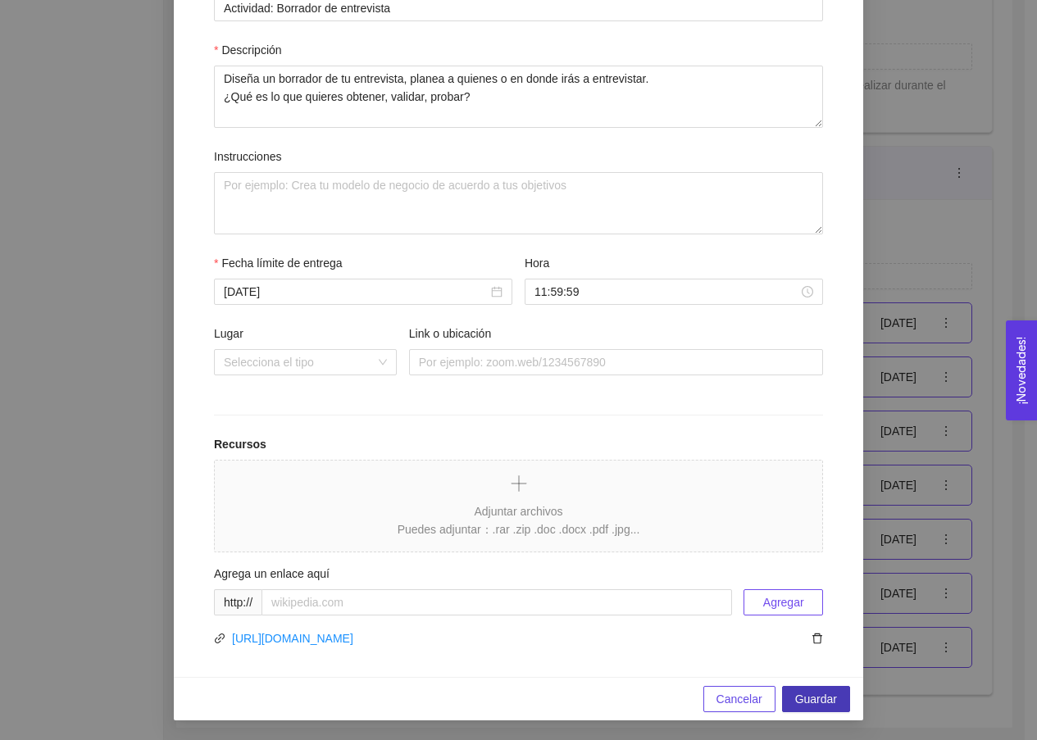
click at [804, 692] on span "Guardar" at bounding box center [816, 699] width 42 height 18
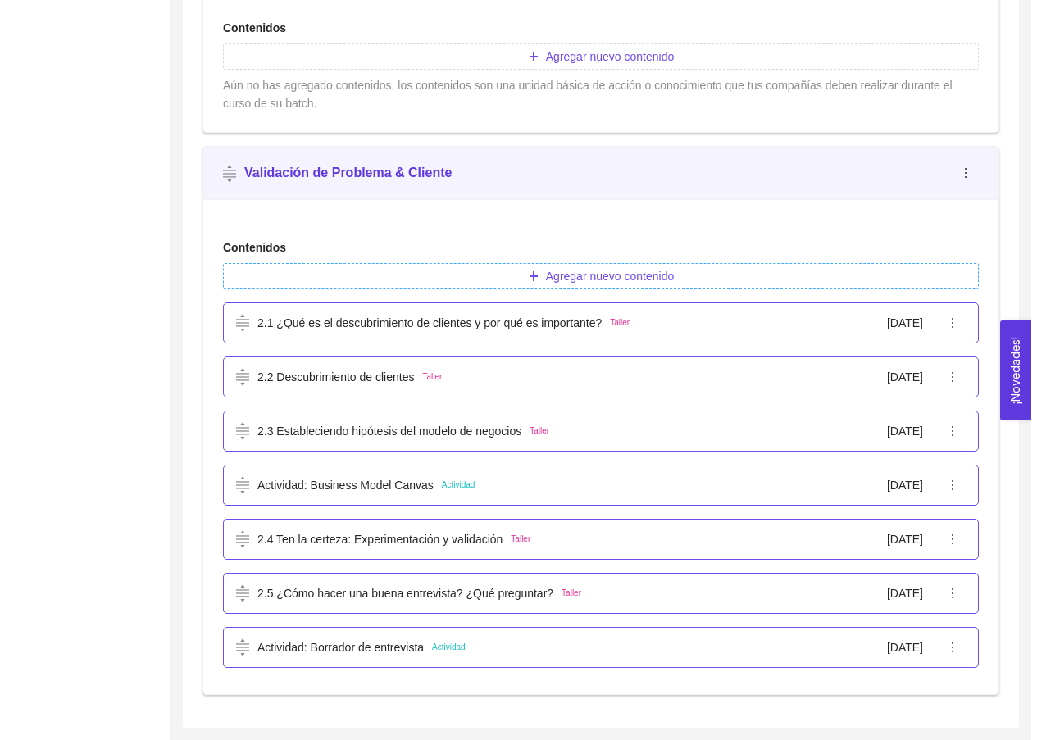
scroll to position [639, 0]
click at [672, 272] on button "Agregar nuevo contenido" at bounding box center [593, 276] width 755 height 26
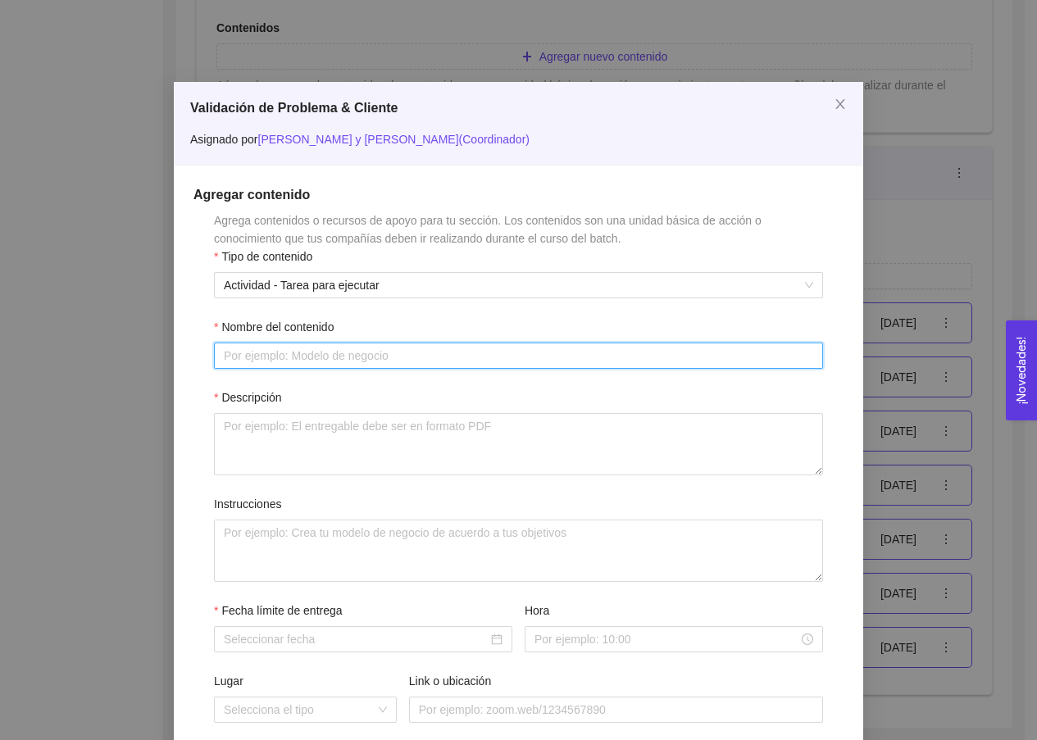
click at [460, 359] on input "Nombre del contenido" at bounding box center [518, 355] width 609 height 26
type input "V"
click at [385, 356] on input "Matriz de" at bounding box center [518, 355] width 609 height 26
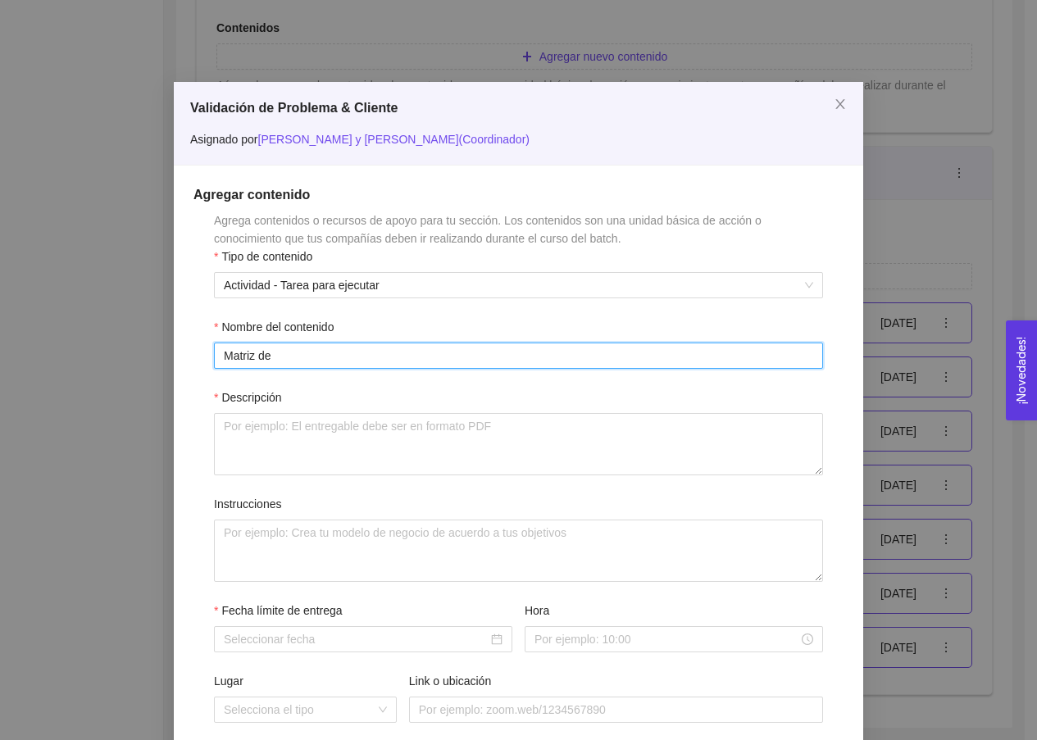
paste input "[URL][DOMAIN_NAME]"
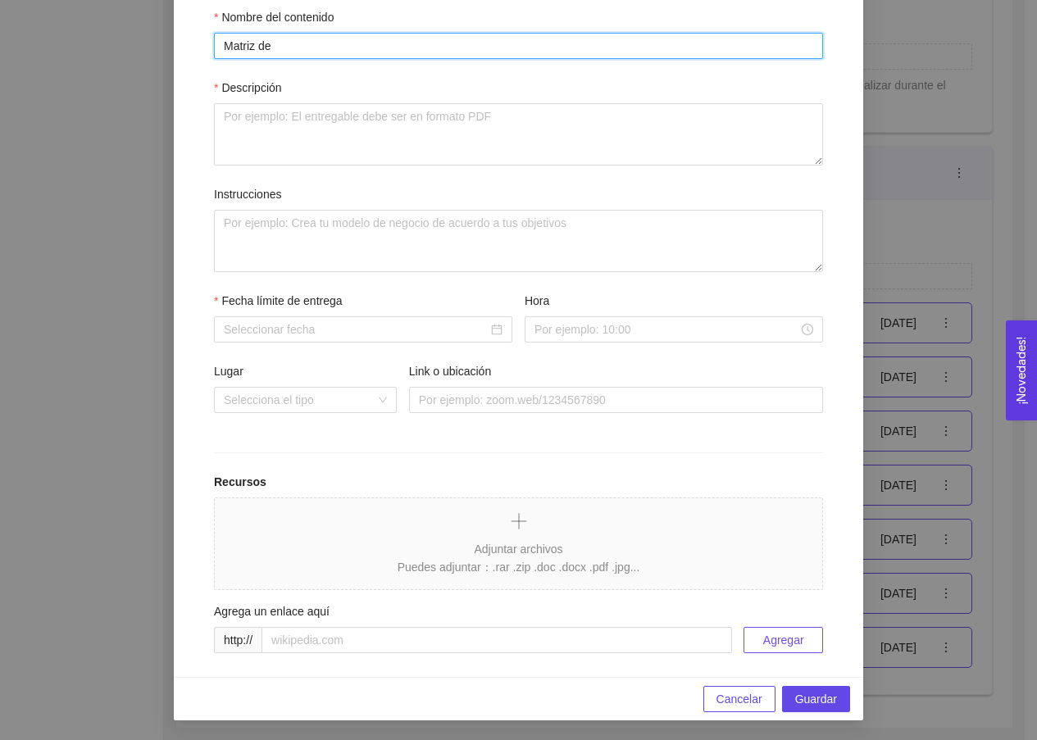
scroll to position [310, 0]
type input "Matriz de"
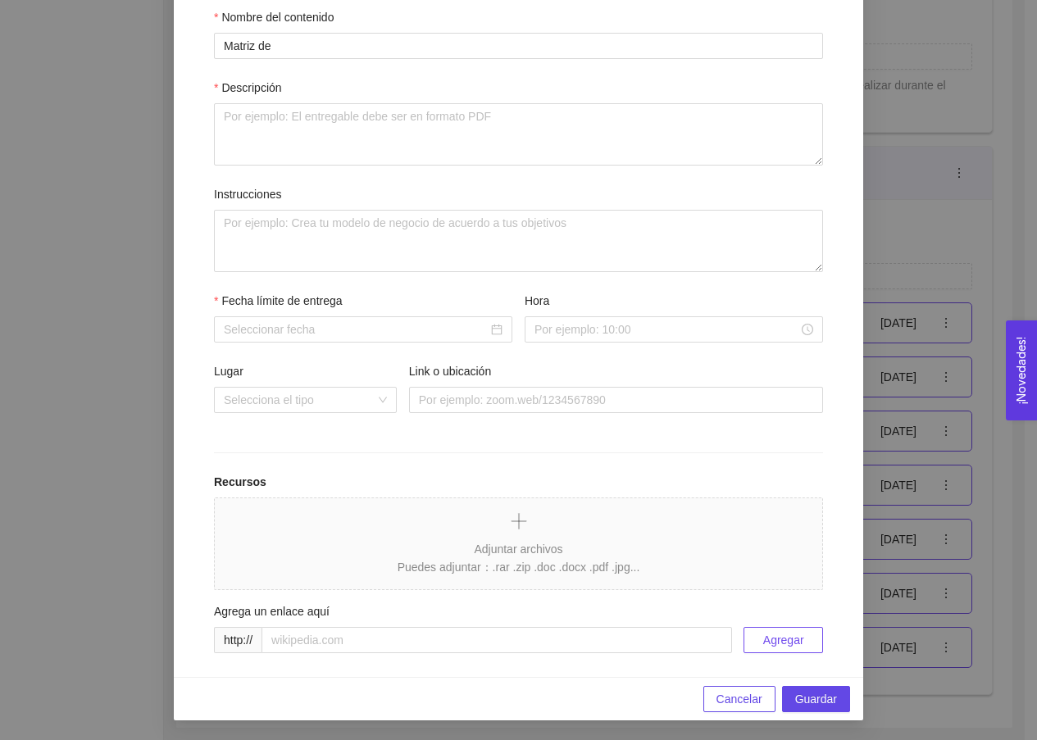
click at [351, 659] on div "Agregar contenido Agrega contenidos o recursos de apoyo para tu sección. Los co…" at bounding box center [518, 266] width 689 height 821
click at [343, 643] on input "text" at bounding box center [496, 640] width 470 height 26
paste input "[URL][DOMAIN_NAME]"
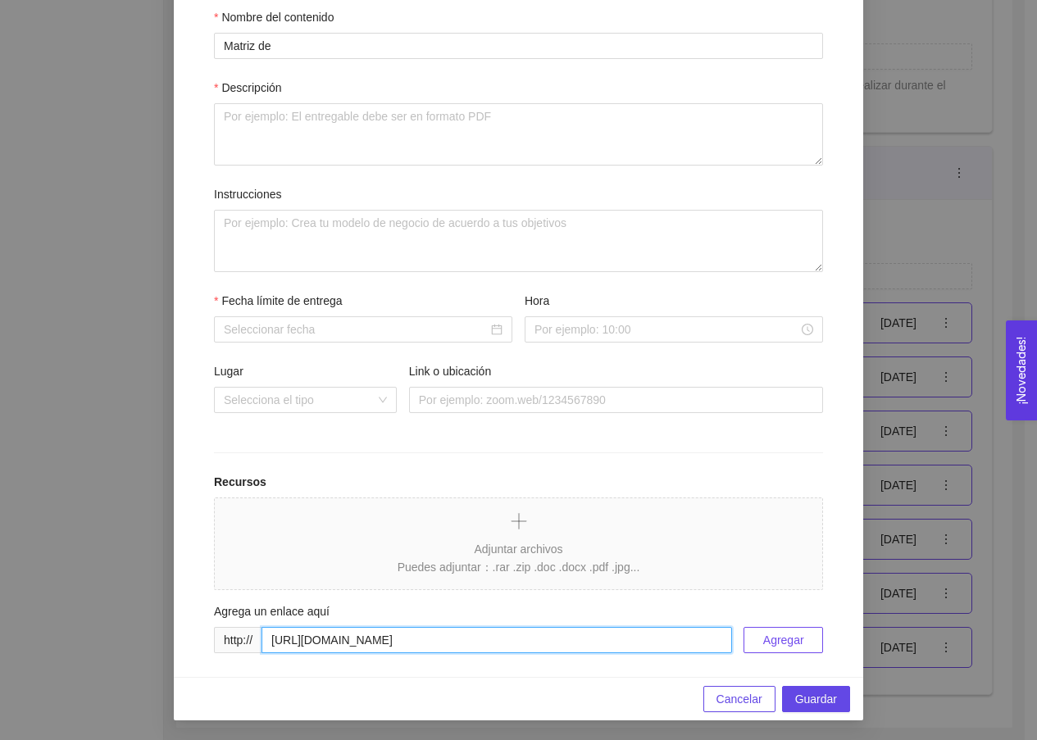
scroll to position [252, 0]
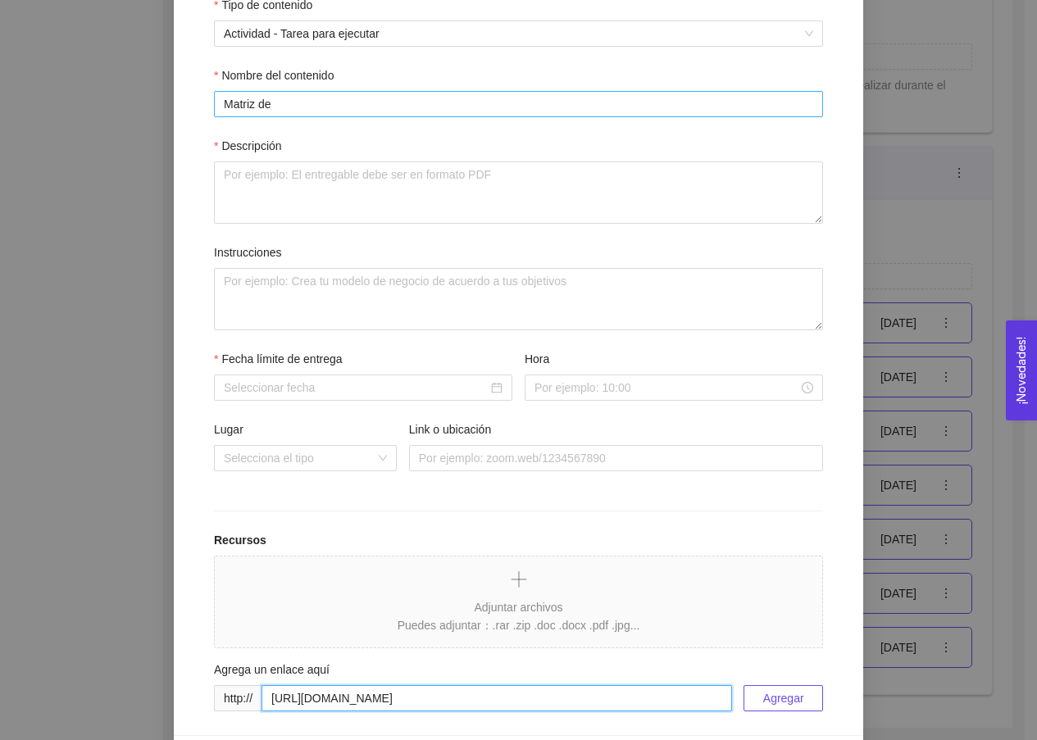
type input "[URL][DOMAIN_NAME]"
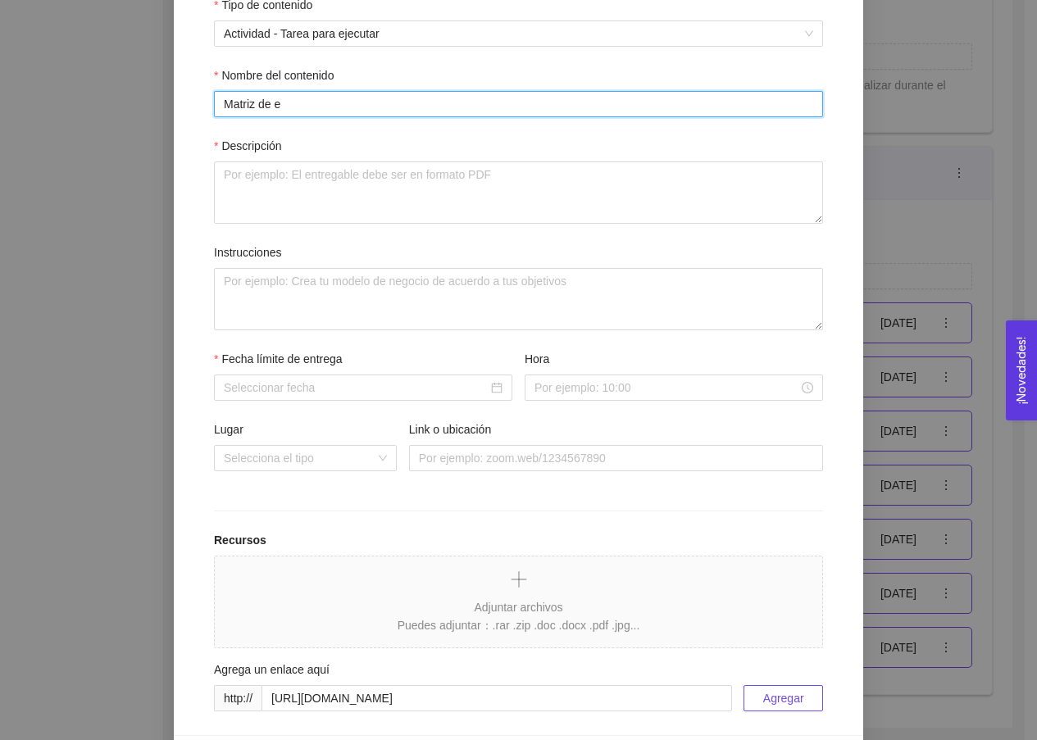
click at [348, 112] on input "Matriz de e" at bounding box center [518, 104] width 609 height 26
type input "Matriz de entrevistas"
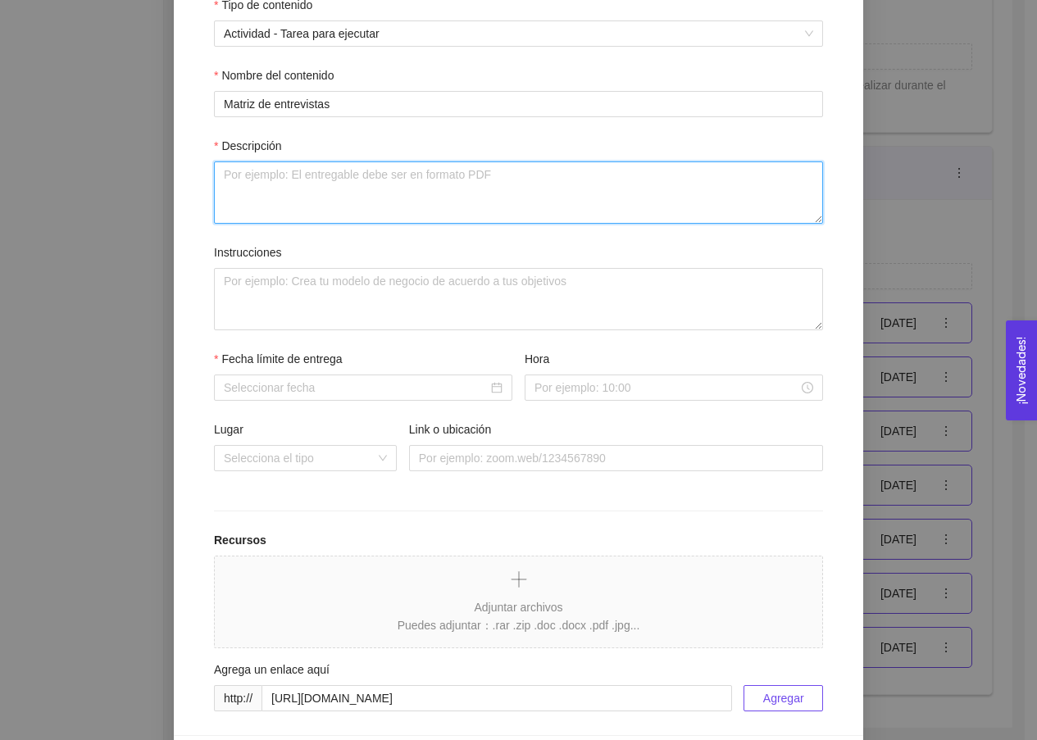
click at [349, 195] on textarea "Descripción" at bounding box center [518, 192] width 609 height 62
click at [415, 200] on textarea "Descripción" at bounding box center [518, 192] width 609 height 62
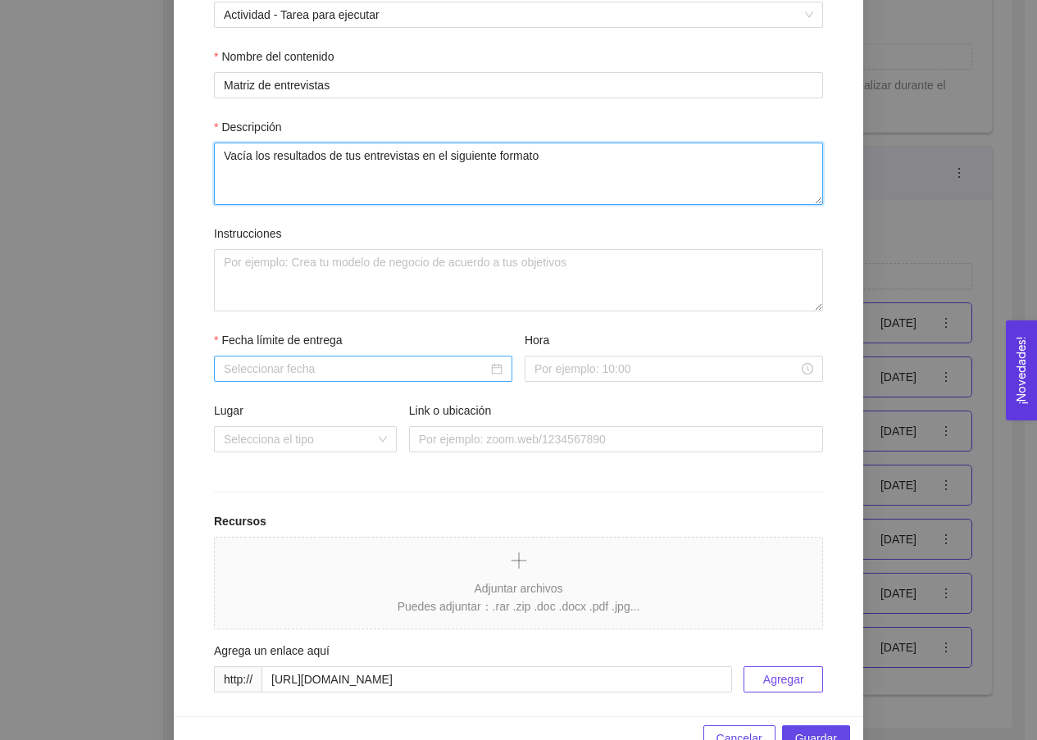
type textarea "Vacía los resultados de tus entrevistas en el siguiente formato"
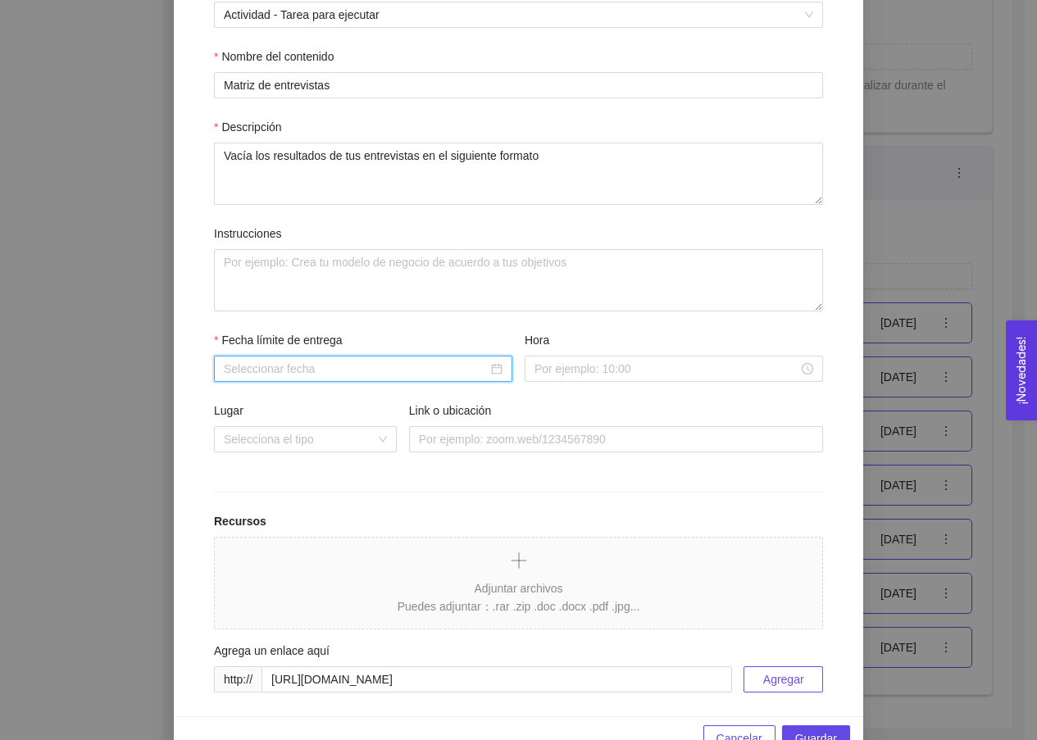
click at [424, 374] on input "Fecha límite de entrega" at bounding box center [356, 369] width 264 height 18
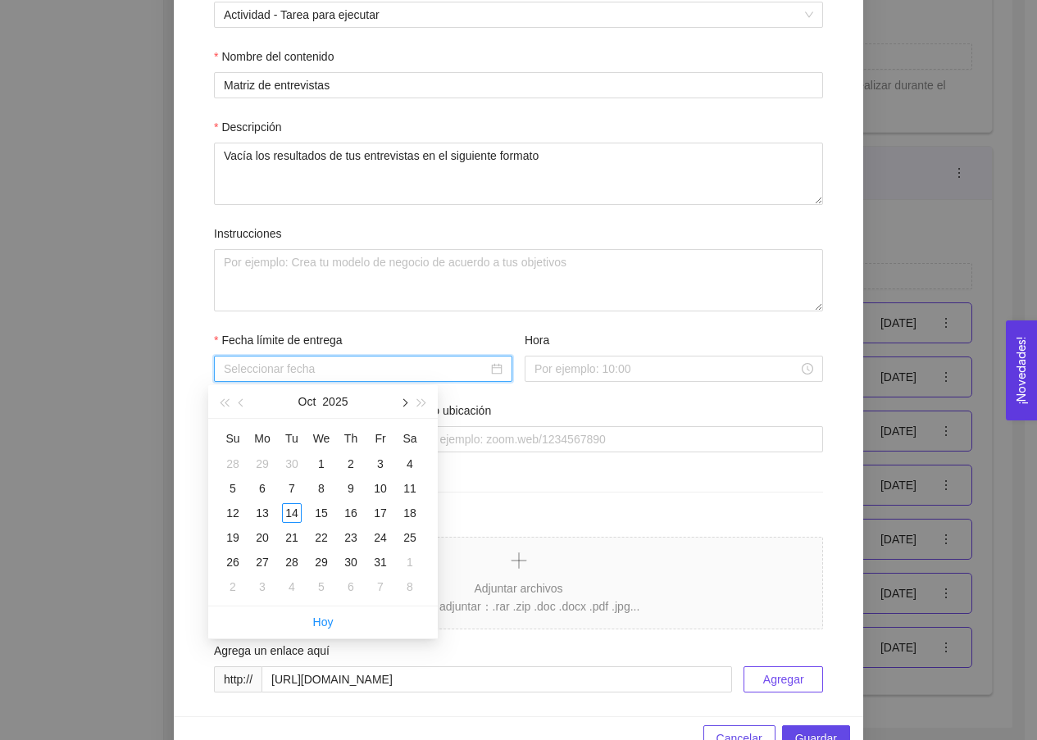
click at [405, 406] on button "button" at bounding box center [403, 401] width 18 height 33
click at [241, 411] on button "button" at bounding box center [242, 401] width 18 height 33
click at [424, 404] on span "button" at bounding box center [422, 403] width 8 height 8
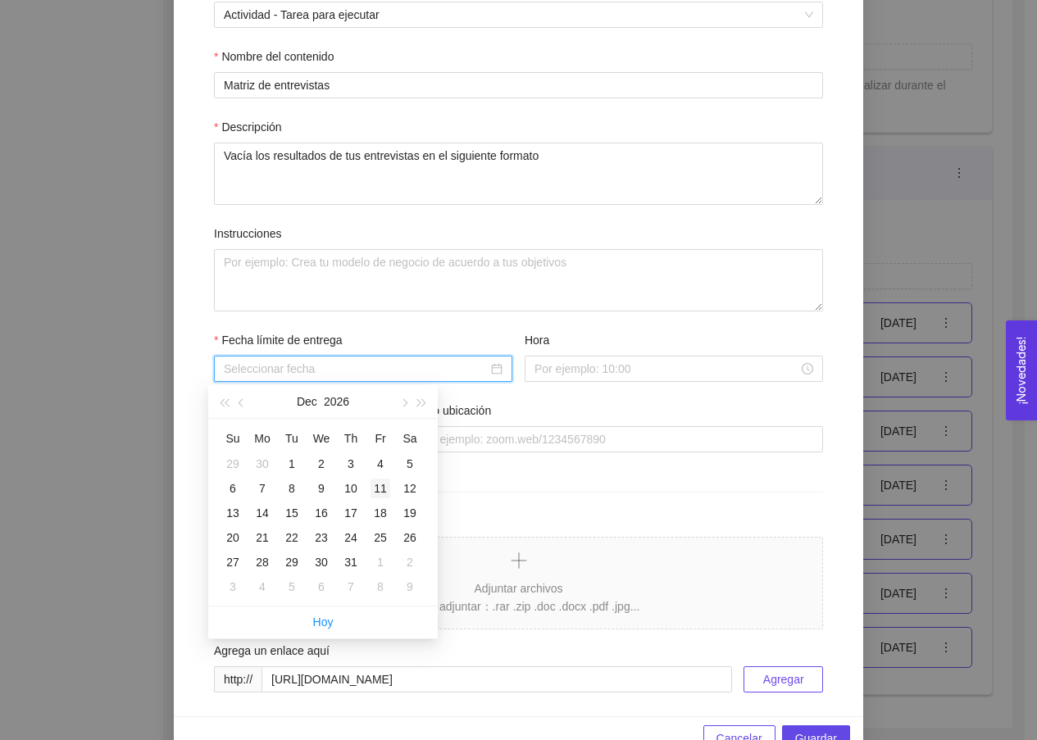
type input "[DATE]"
click at [345, 565] on div "31" at bounding box center [351, 562] width 20 height 20
type input "[DATE]"
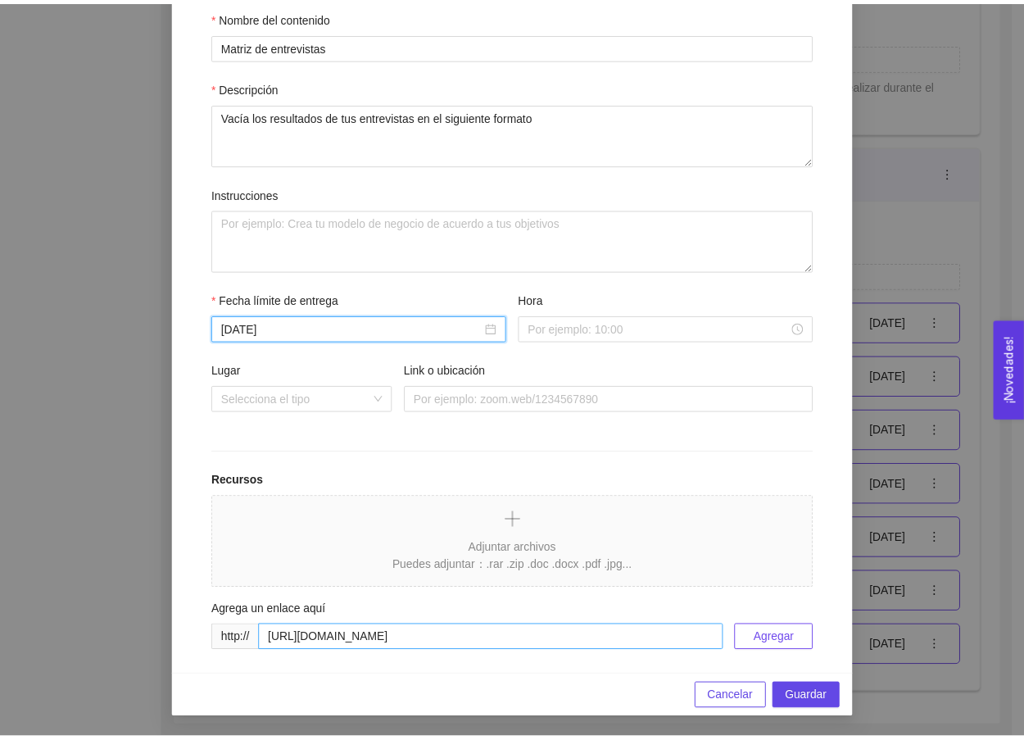
scroll to position [310, 0]
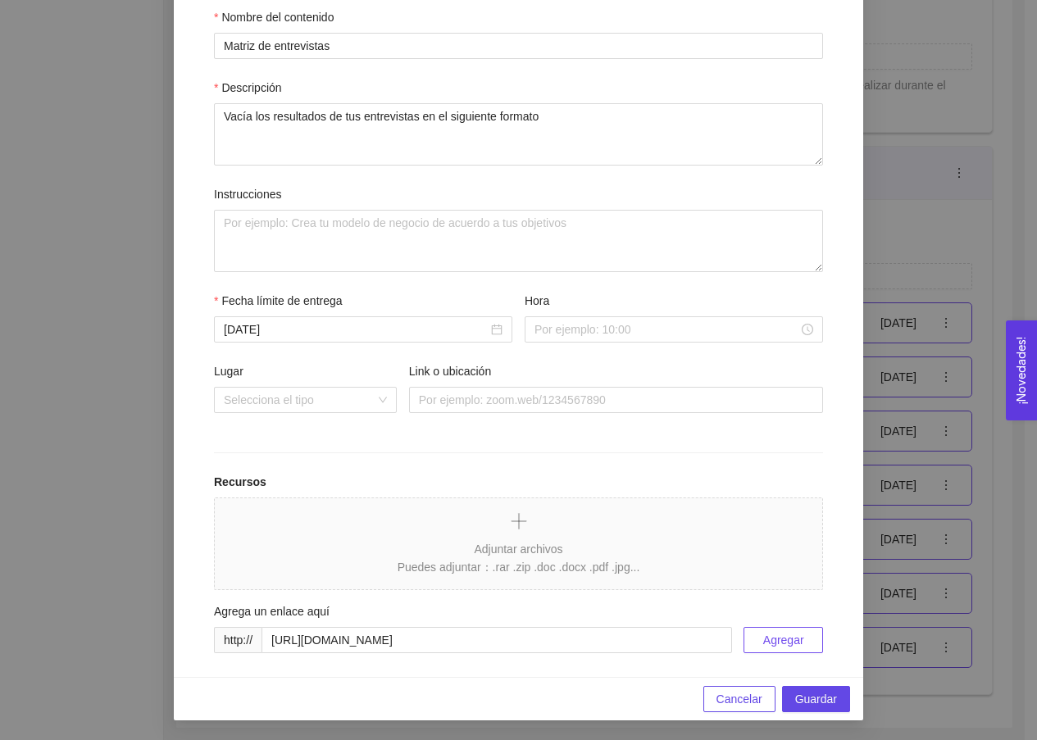
click at [776, 646] on span "Agregar" at bounding box center [783, 640] width 41 height 18
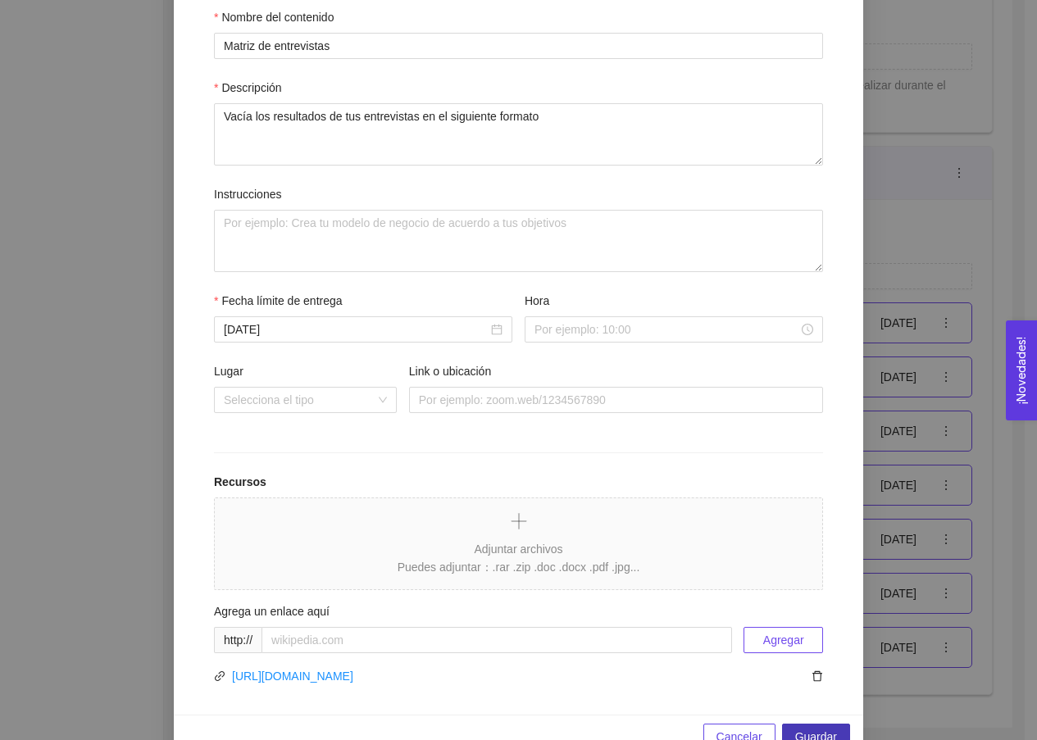
click at [805, 729] on span "Guardar" at bounding box center [816, 737] width 42 height 18
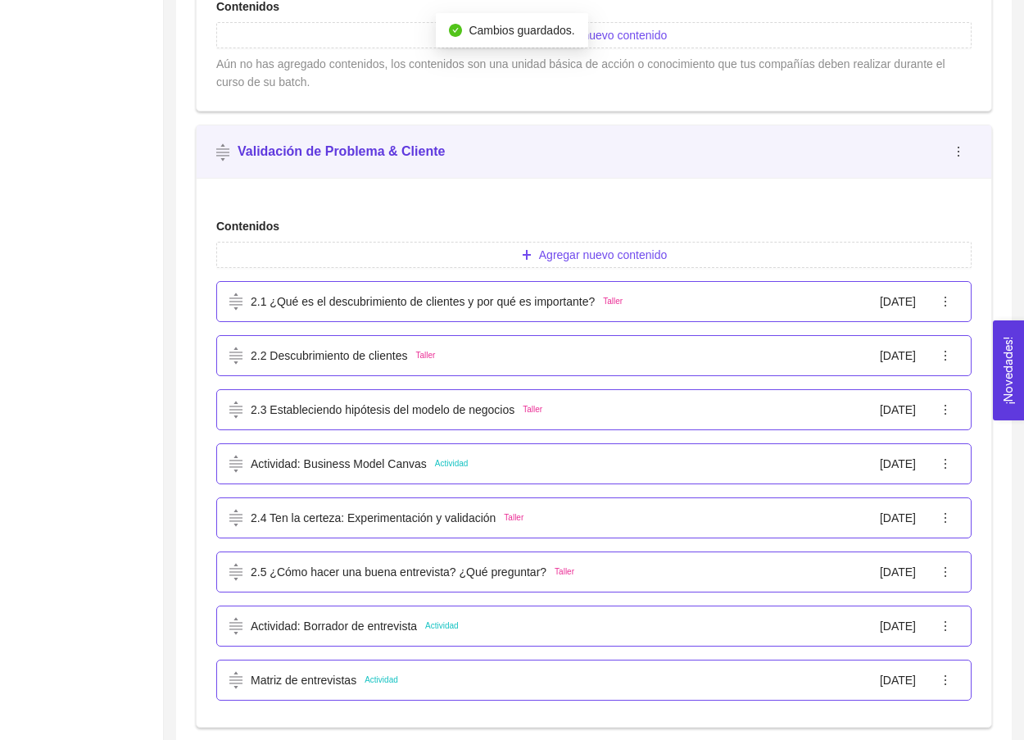
scroll to position [663, 0]
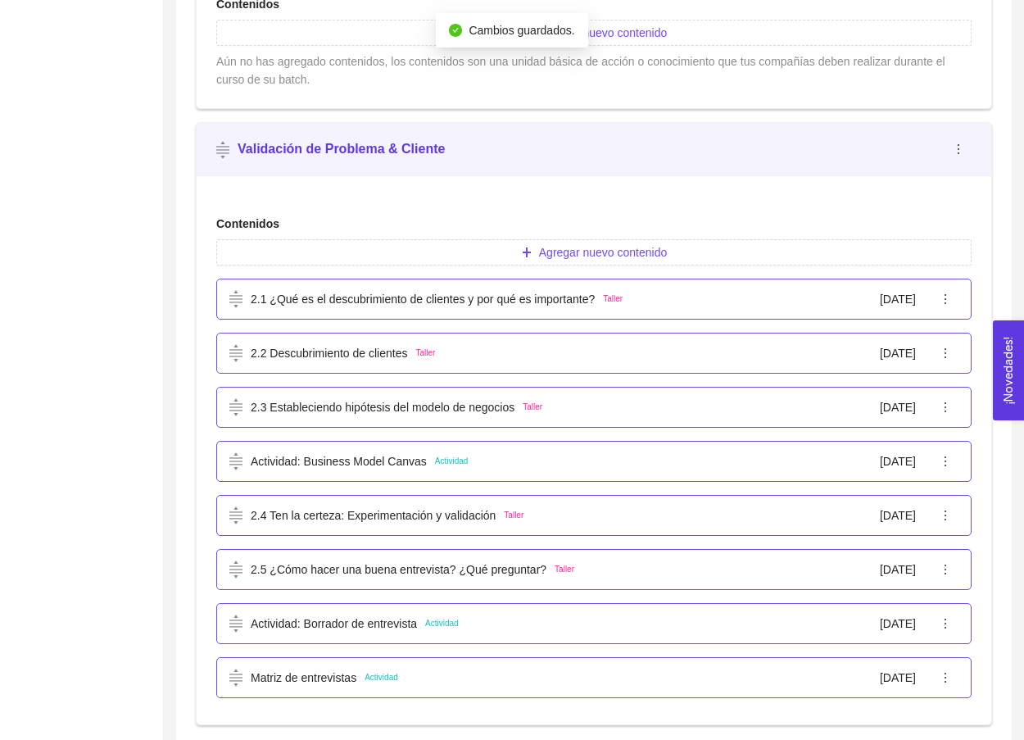
click at [749, 612] on div "Actividad: Borrador de entrevista Actividad [DATE]" at bounding box center [593, 623] width 755 height 41
click at [450, 631] on div "Actividad: Borrador de entrevista Actividad" at bounding box center [343, 624] width 229 height 18
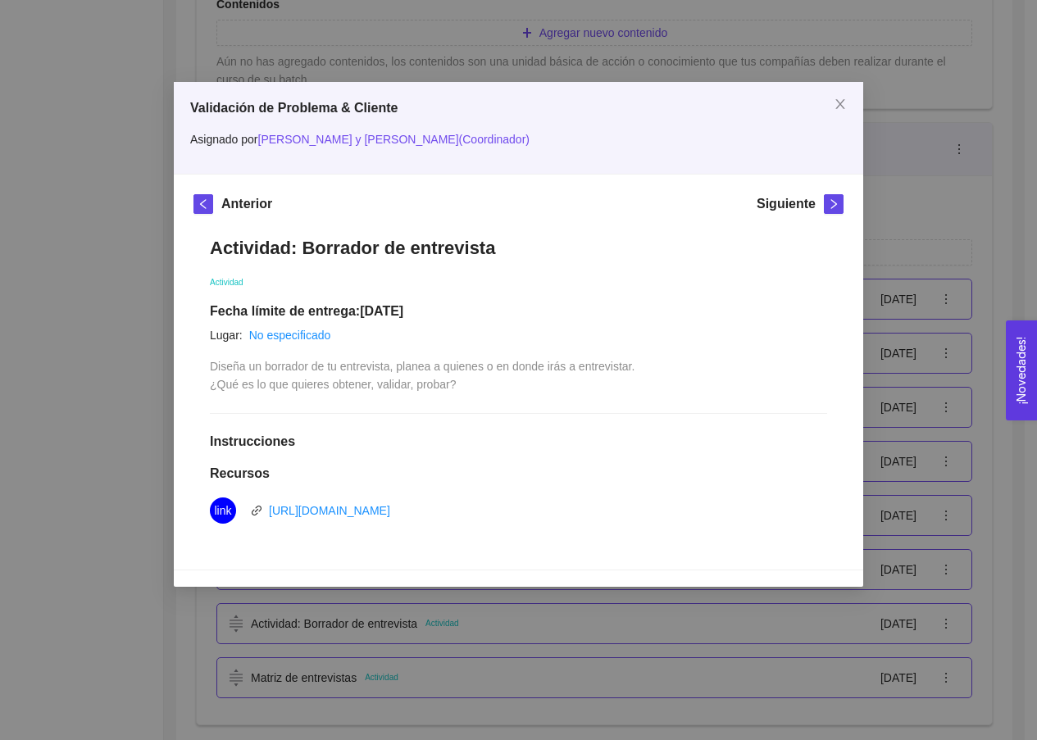
click at [950, 301] on div "Validación de Problema & Cliente Asignado por [PERSON_NAME] y [PERSON_NAME] ( C…" at bounding box center [518, 370] width 1037 height 740
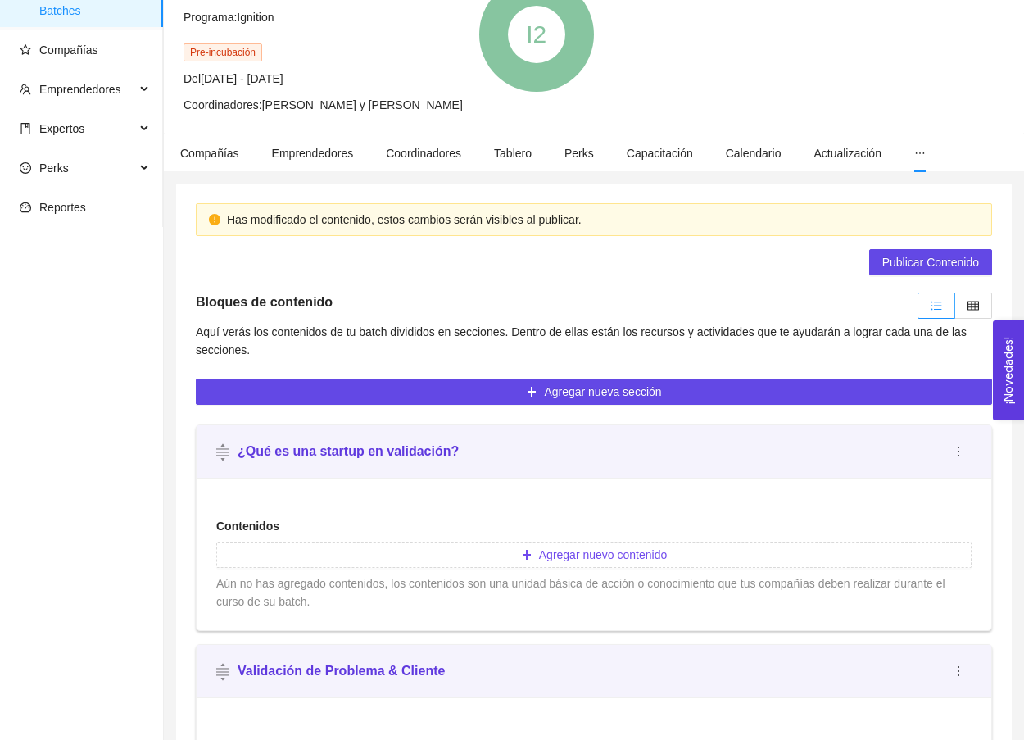
scroll to position [129, 0]
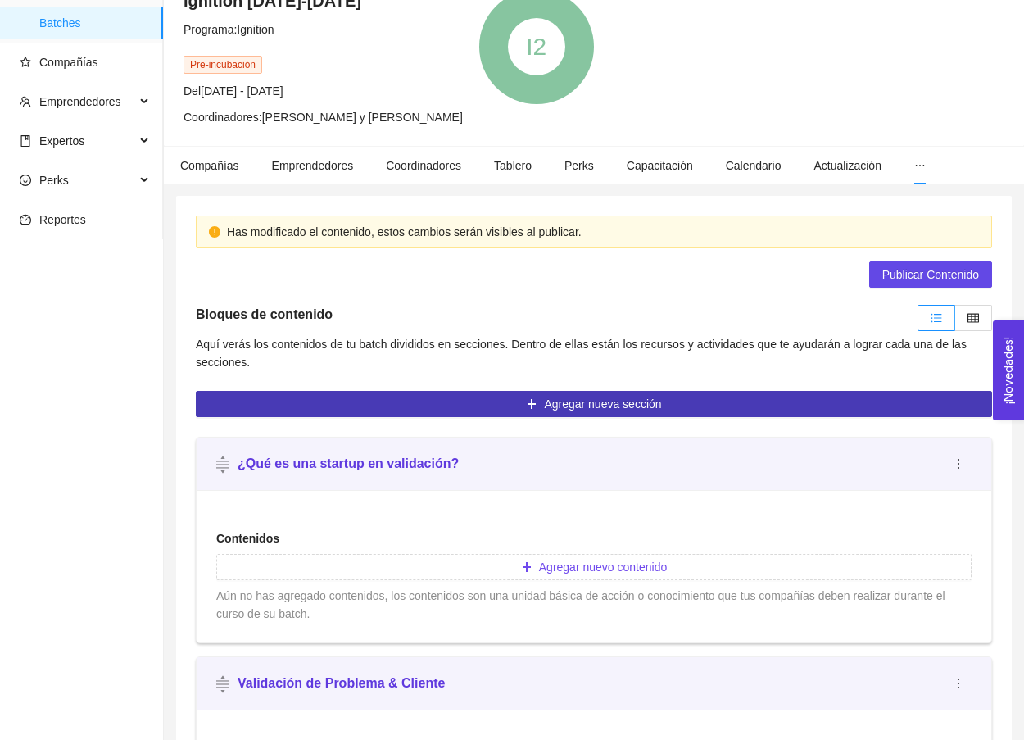
click at [689, 397] on button "Agregar nueva sección" at bounding box center [594, 404] width 796 height 26
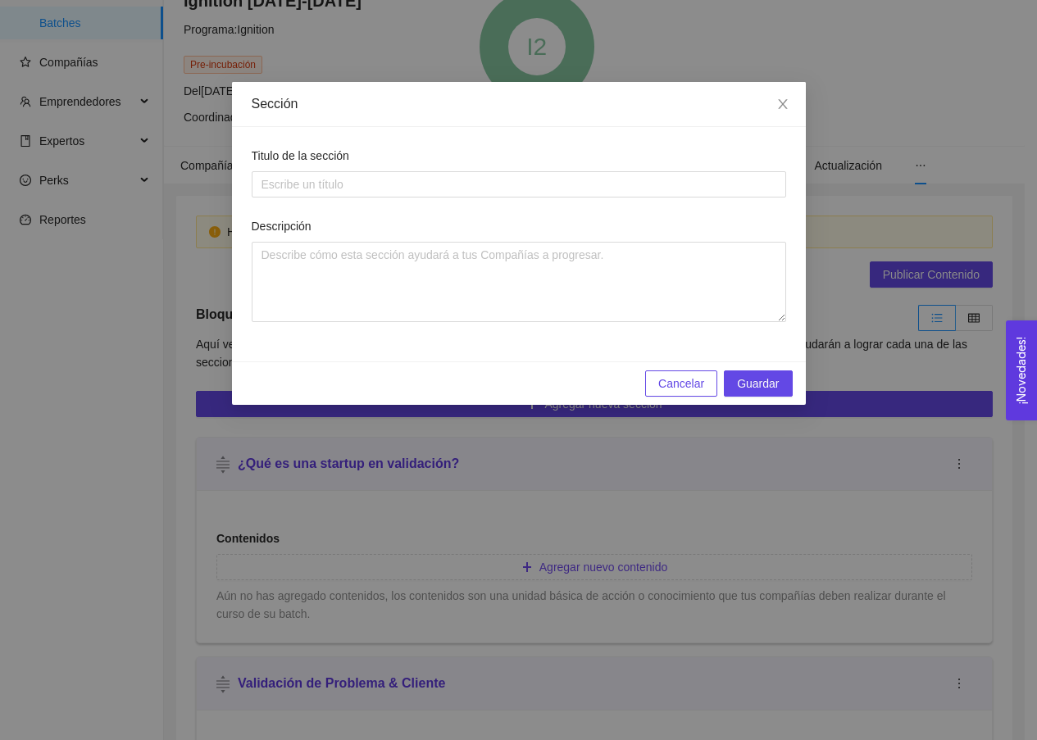
click at [582, 206] on form "Titulo de la sección Descripción" at bounding box center [519, 234] width 534 height 175
click at [574, 198] on form "Titulo de la sección Descripción" at bounding box center [519, 234] width 534 height 175
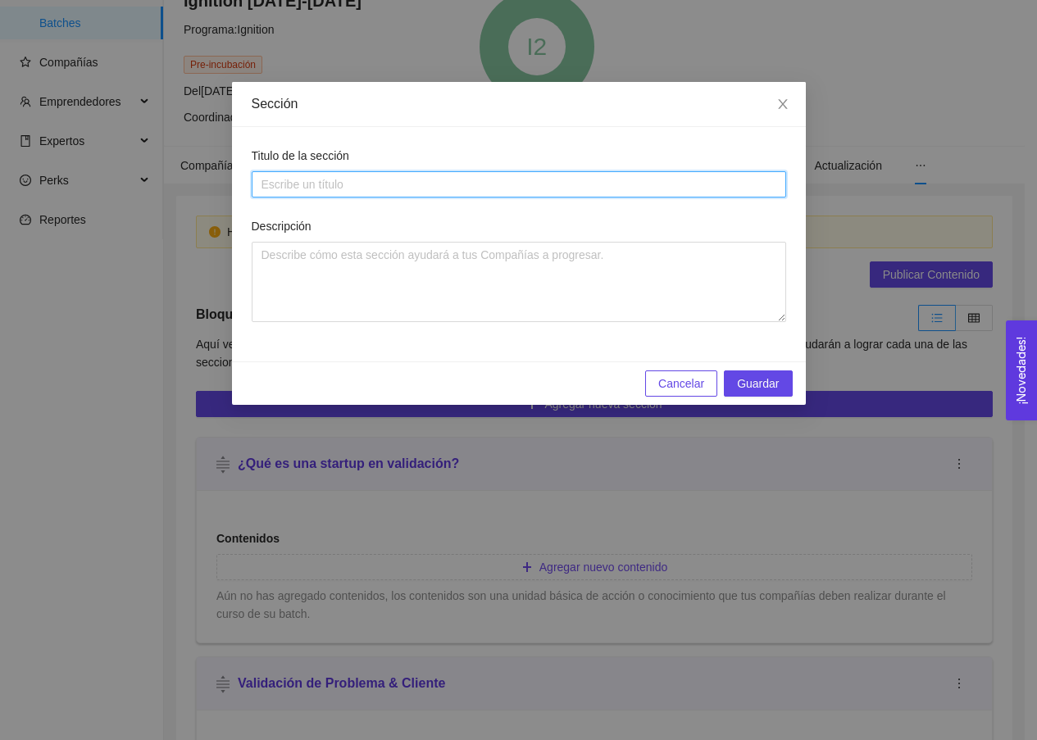
click at [468, 188] on input "Titulo de la sección" at bounding box center [519, 184] width 534 height 26
type input "Prototipado & MVP"
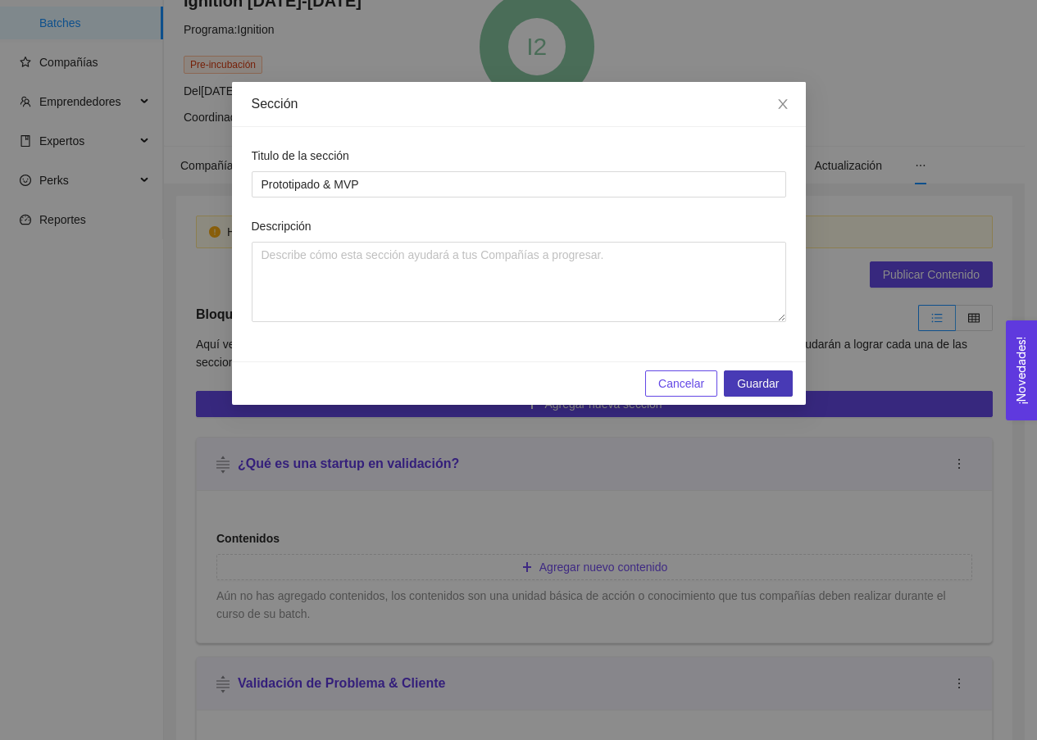
click at [751, 383] on span "Guardar" at bounding box center [758, 383] width 42 height 18
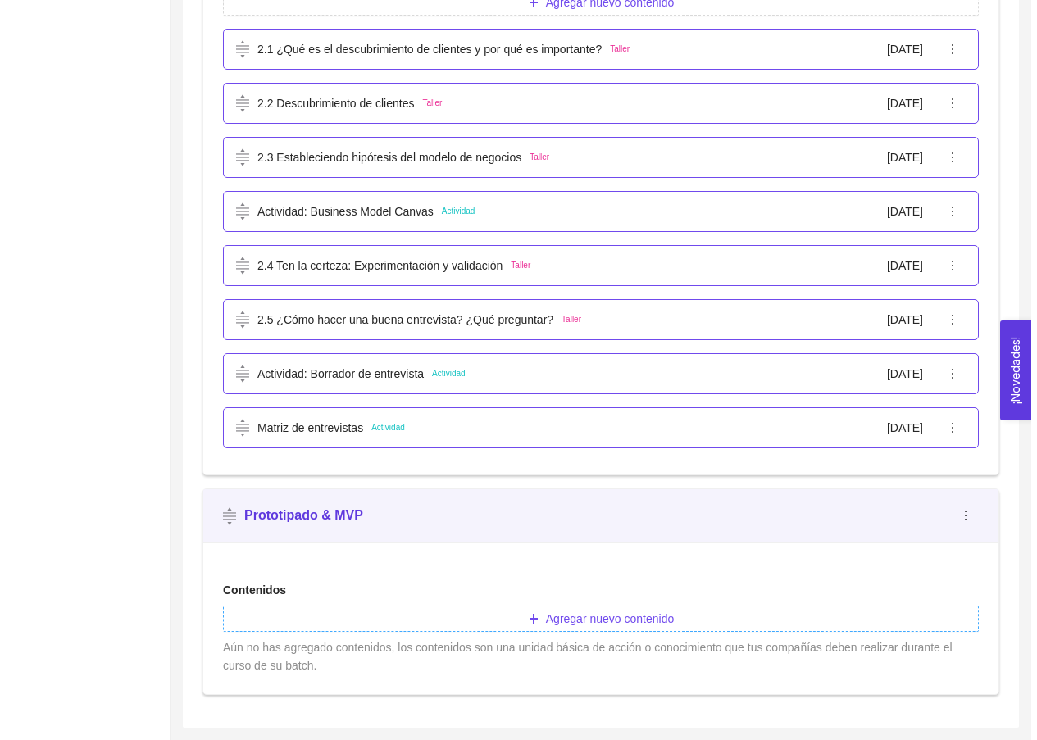
scroll to position [913, 0]
click at [597, 628] on button "Agregar nuevo contenido" at bounding box center [593, 619] width 755 height 26
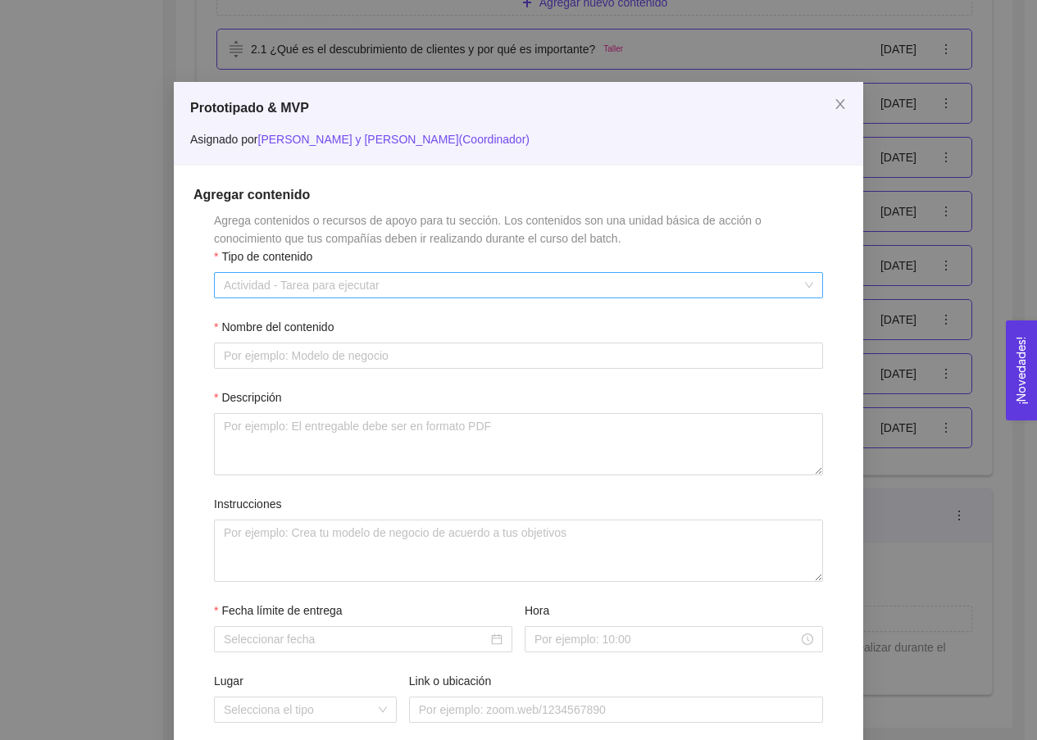
click at [430, 279] on span "Actividad - Tarea para ejecutar" at bounding box center [518, 285] width 589 height 25
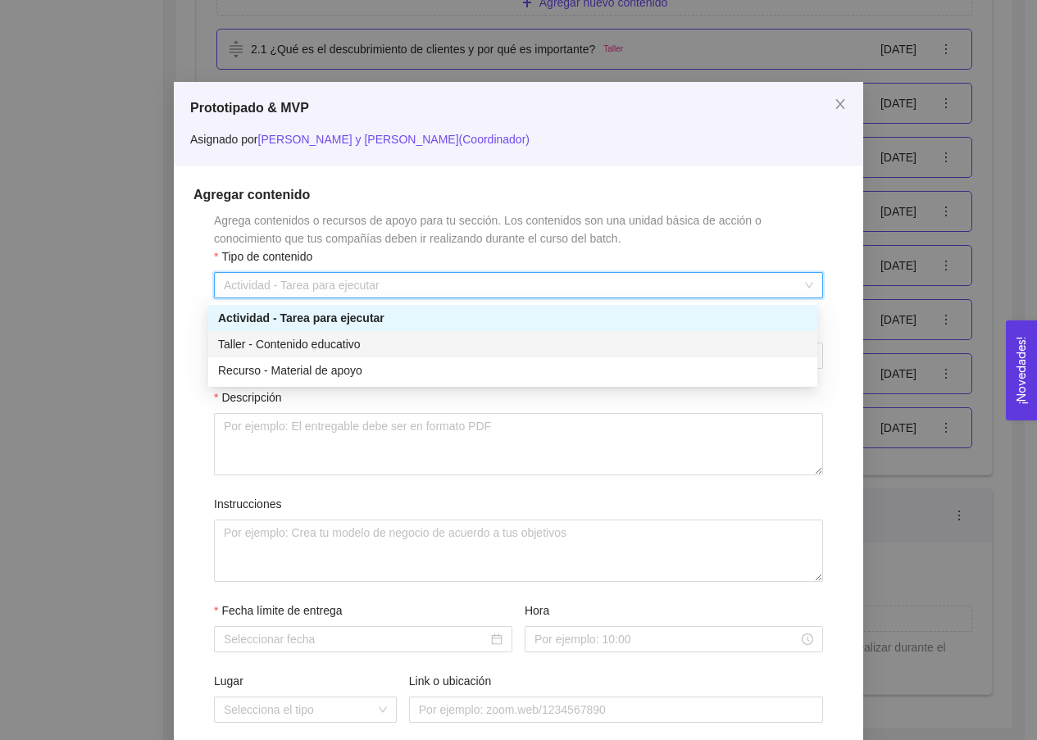
click at [412, 354] on div "Taller - Contenido educativo" at bounding box center [512, 344] width 609 height 26
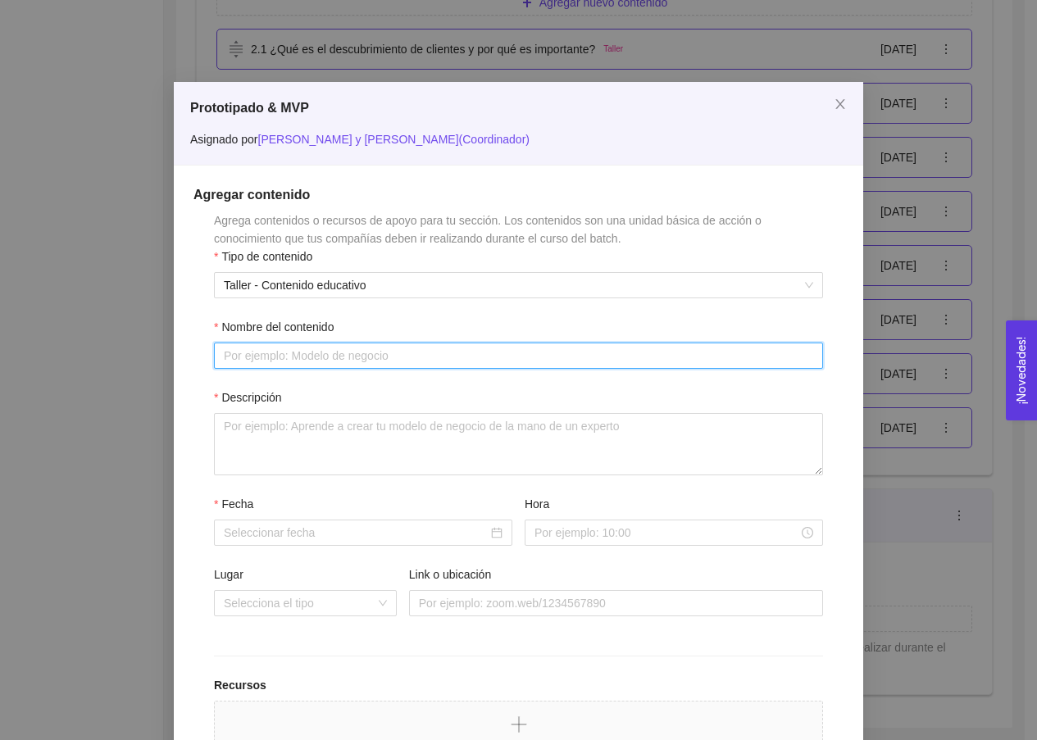
click at [402, 363] on input "Nombre del contenido" at bounding box center [518, 355] width 609 height 26
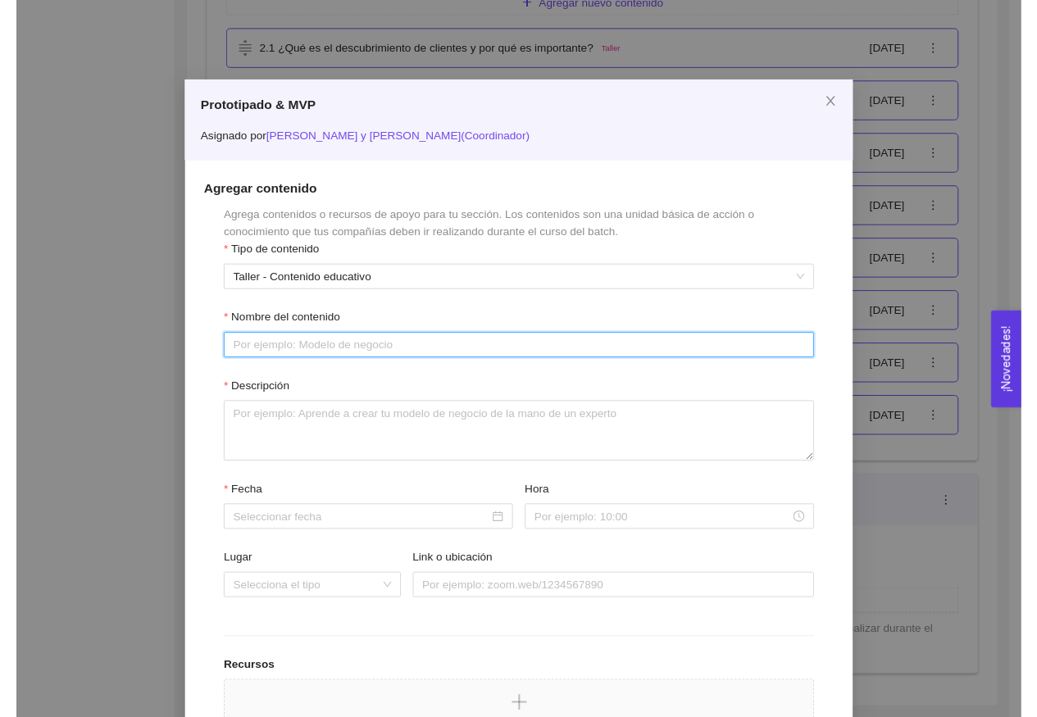
scroll to position [10, 0]
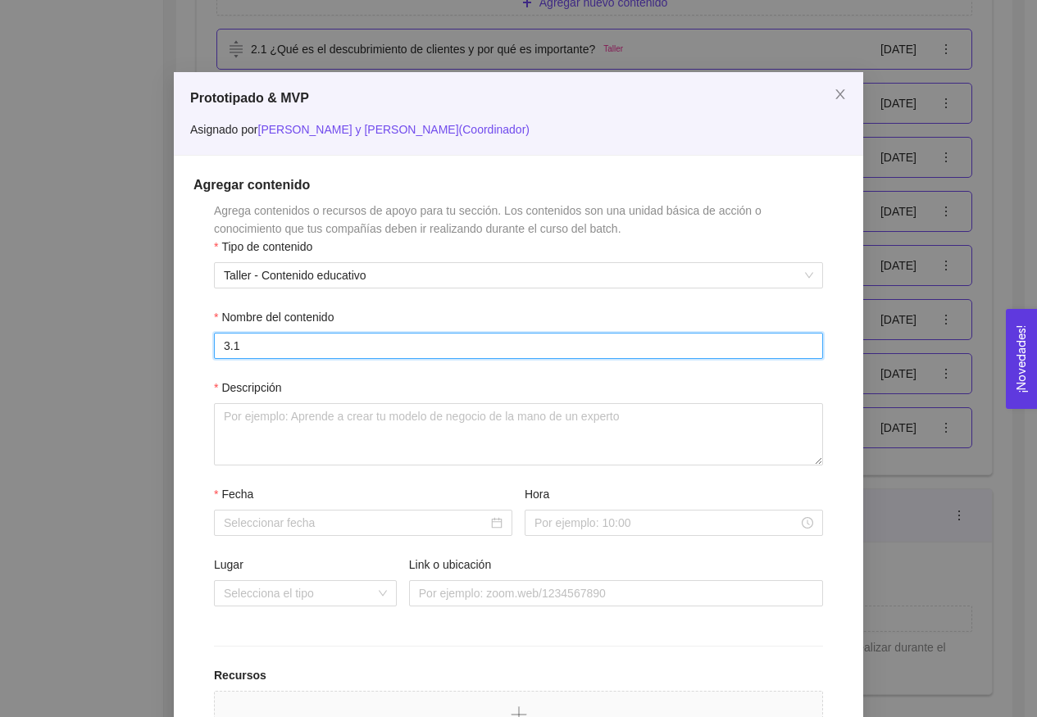
paste input "Proceso de Validación MVP"
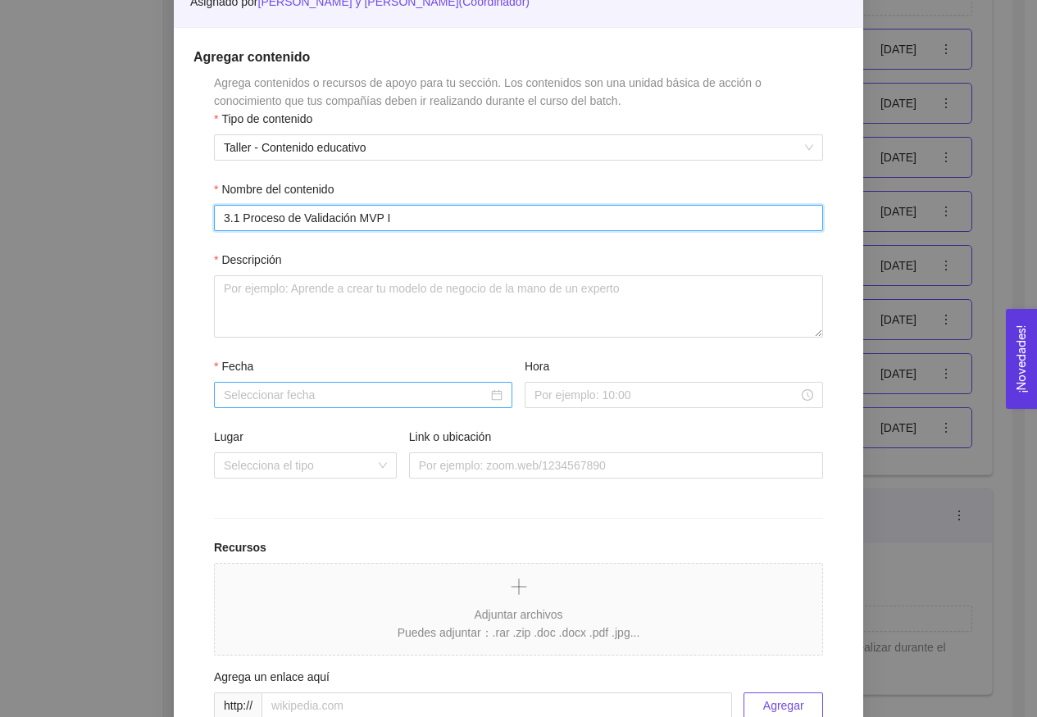
scroll to position [157, 0]
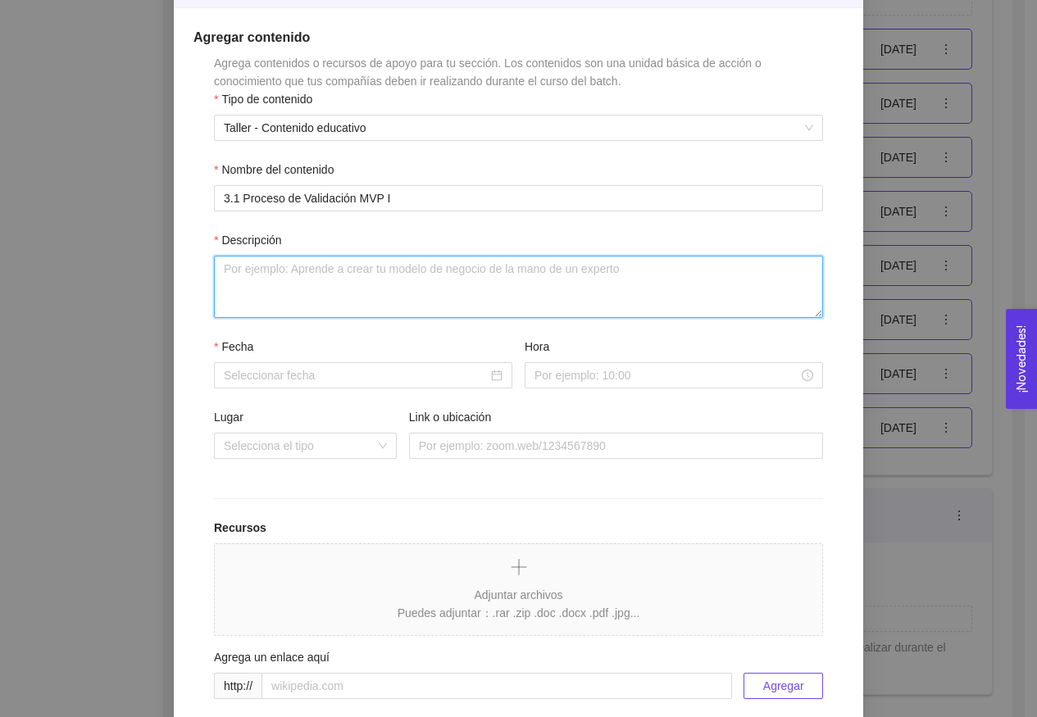
click at [406, 293] on textarea "Descripción" at bounding box center [518, 287] width 609 height 62
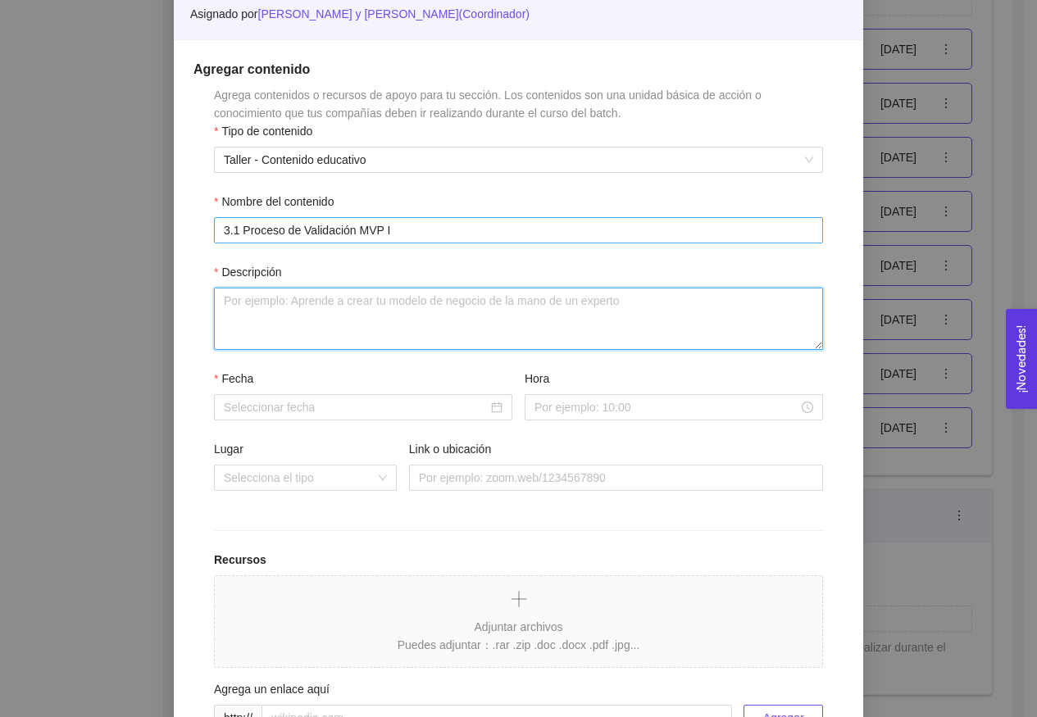
scroll to position [116, 0]
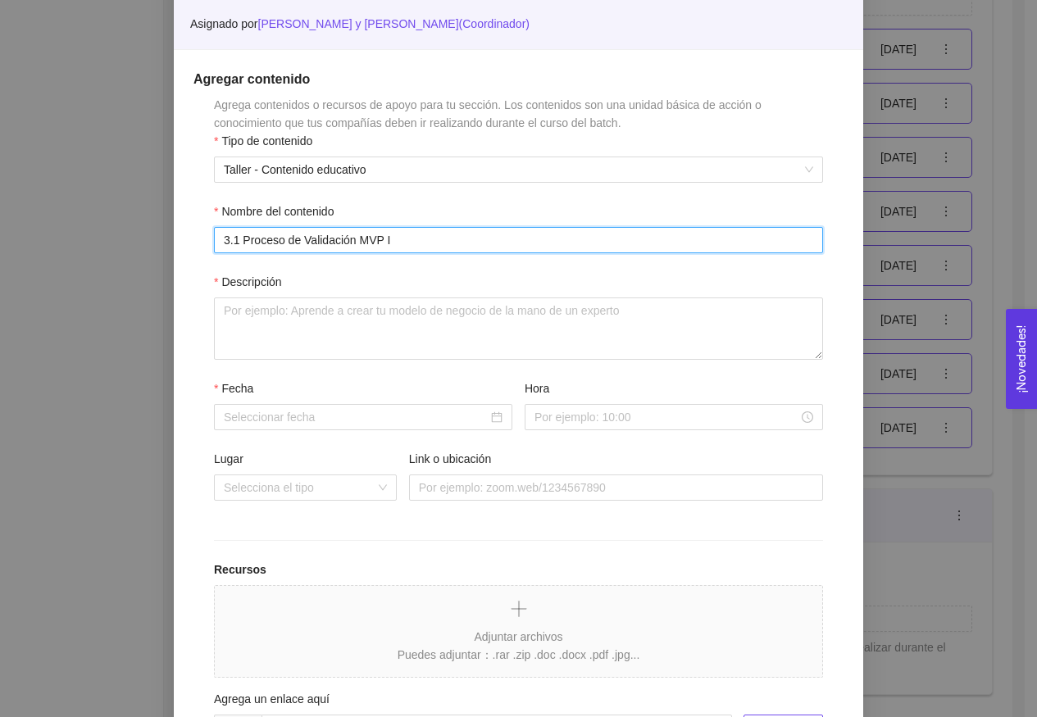
click at [412, 235] on input "3.1 Proceso de Validación MVP I" at bounding box center [518, 240] width 609 height 26
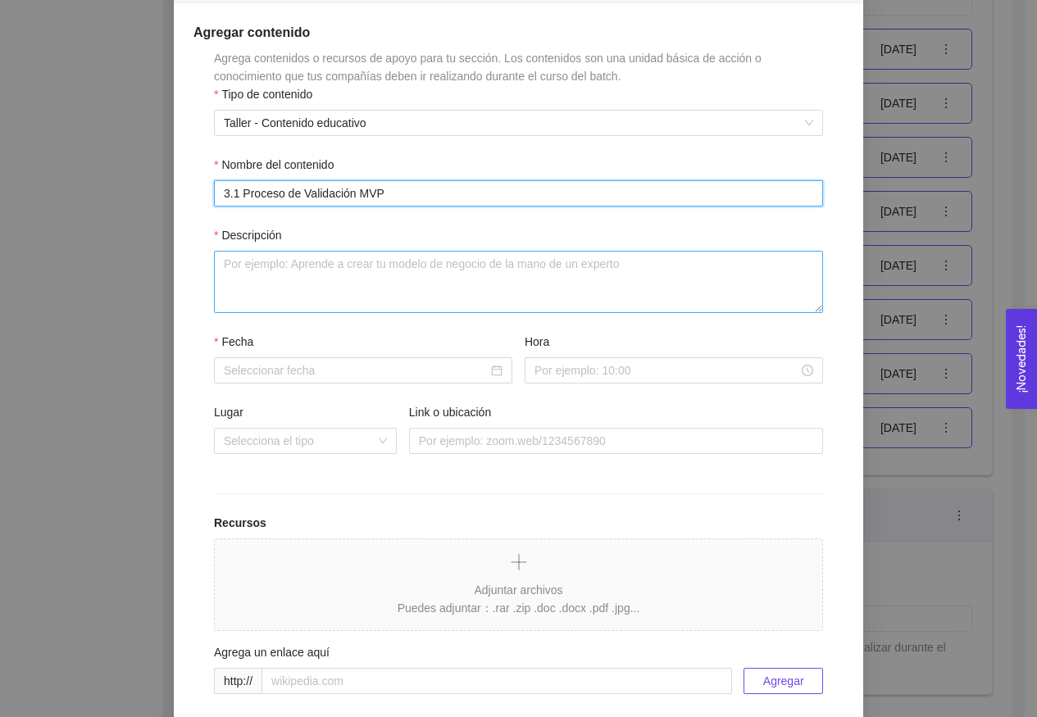
scroll to position [163, 0]
type input "3.1 Proceso de Validación MVP"
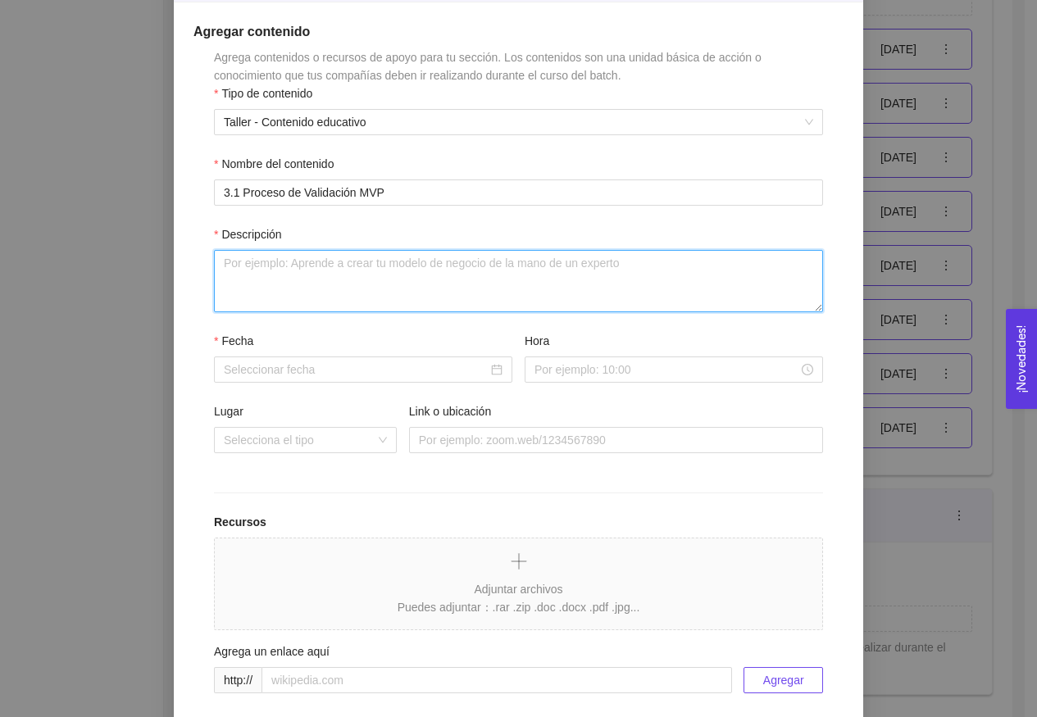
click at [368, 288] on textarea "Descripción" at bounding box center [518, 281] width 609 height 62
paste textarea "Comprende bien el problema: Semáforo de validación"
click at [368, 288] on textarea "Comprende bien el problema: Semáforo de validación" at bounding box center [518, 281] width 609 height 62
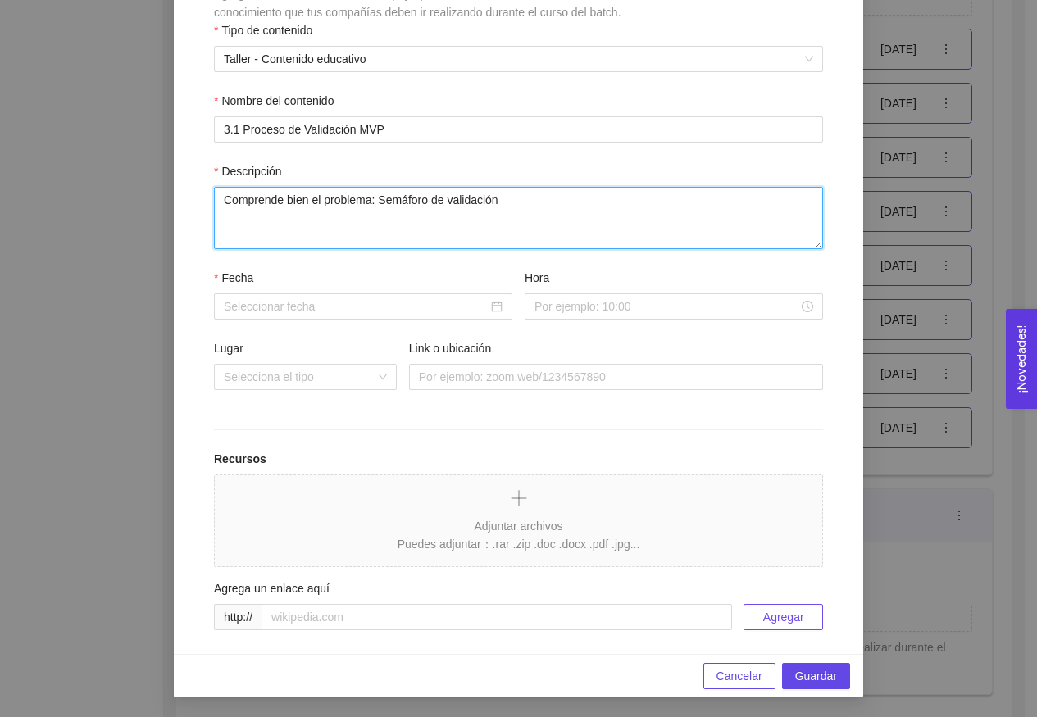
scroll to position [226, 0]
type textarea "Comprende bien el problema: Semáforo de validación"
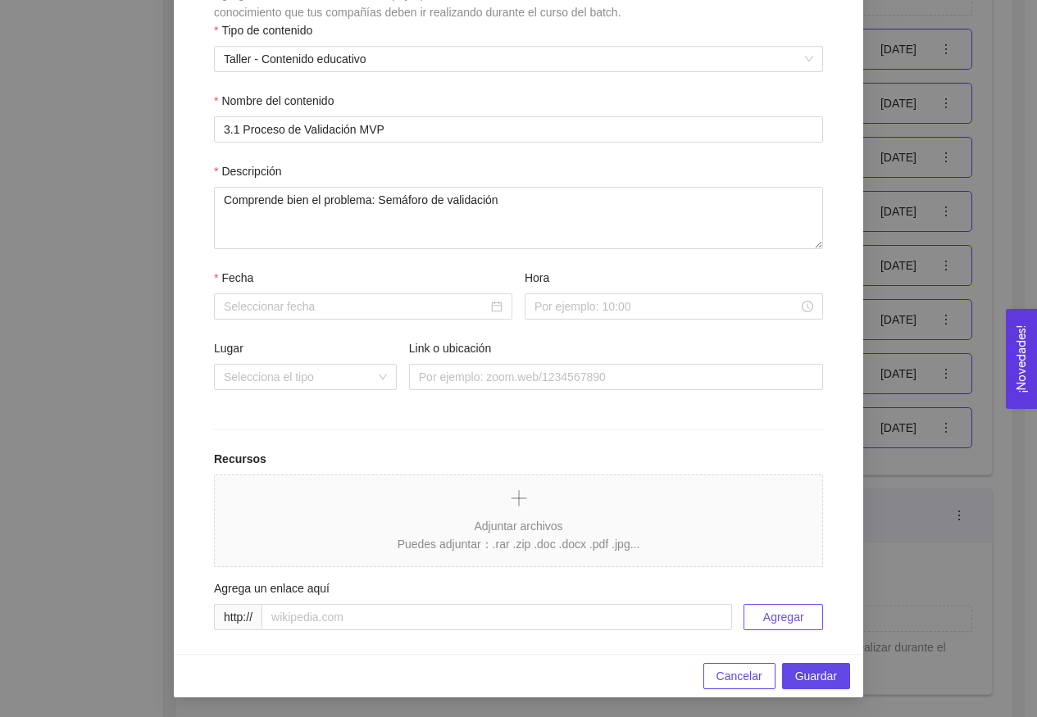
click at [387, 290] on div "Fecha" at bounding box center [363, 281] width 298 height 25
click at [391, 298] on input "Fecha" at bounding box center [356, 306] width 264 height 18
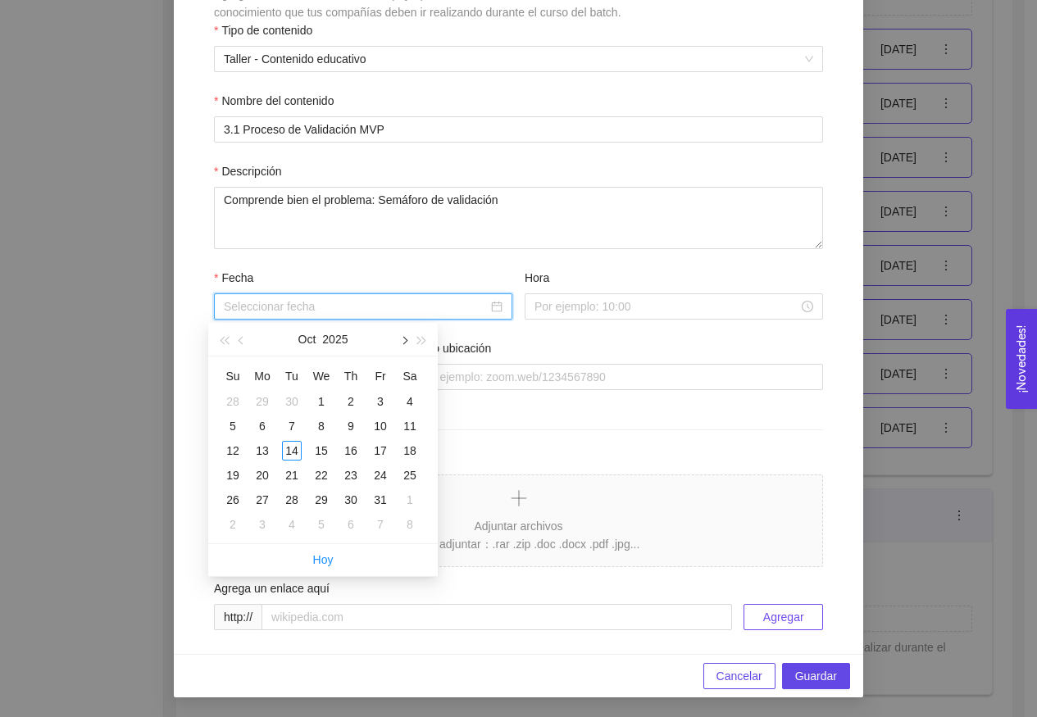
click at [406, 340] on span "button" at bounding box center [403, 341] width 8 height 8
click at [243, 342] on span "button" at bounding box center [242, 341] width 8 height 8
click at [421, 340] on span "button" at bounding box center [422, 341] width 8 height 8
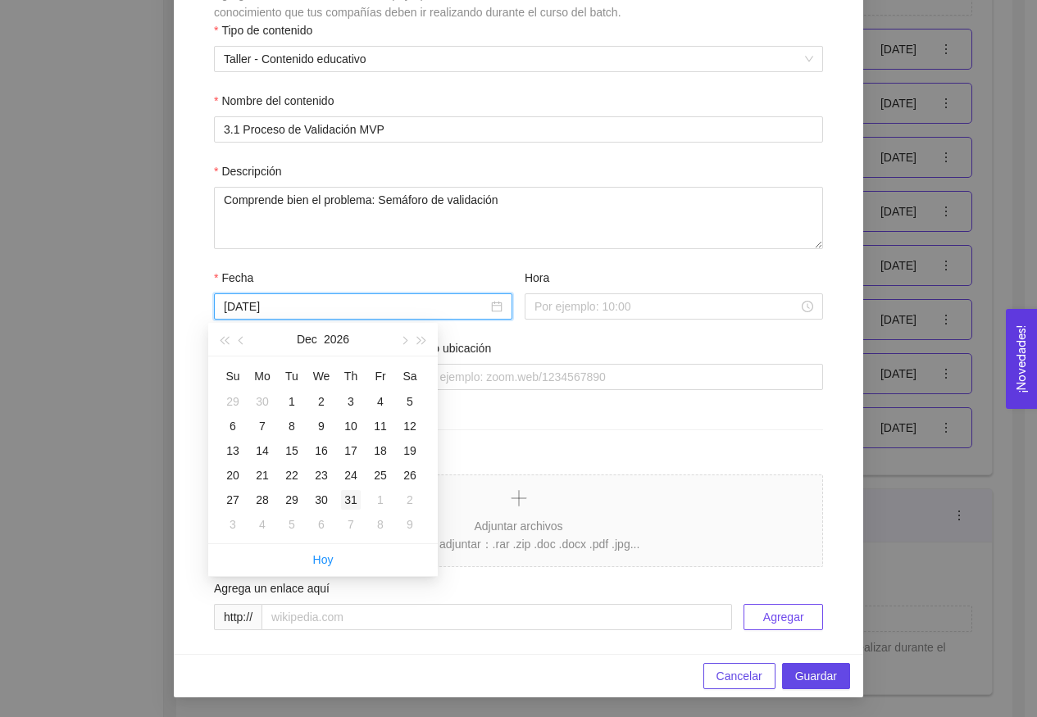
type input "[DATE]"
click at [349, 500] on div "31" at bounding box center [351, 500] width 20 height 20
type input "[DATE]"
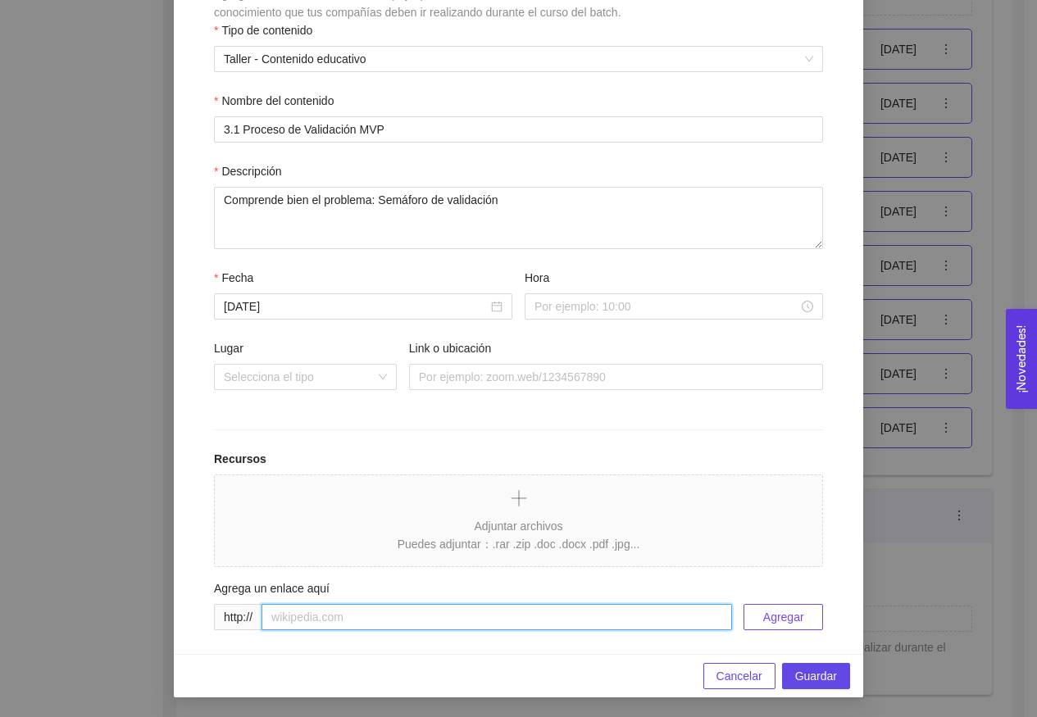
click at [396, 622] on input "text" at bounding box center [496, 617] width 470 height 26
paste input "Comprende bien el problema: Semáforo de validación"
type input "Comprende bien el problema: Semáforo de validación"
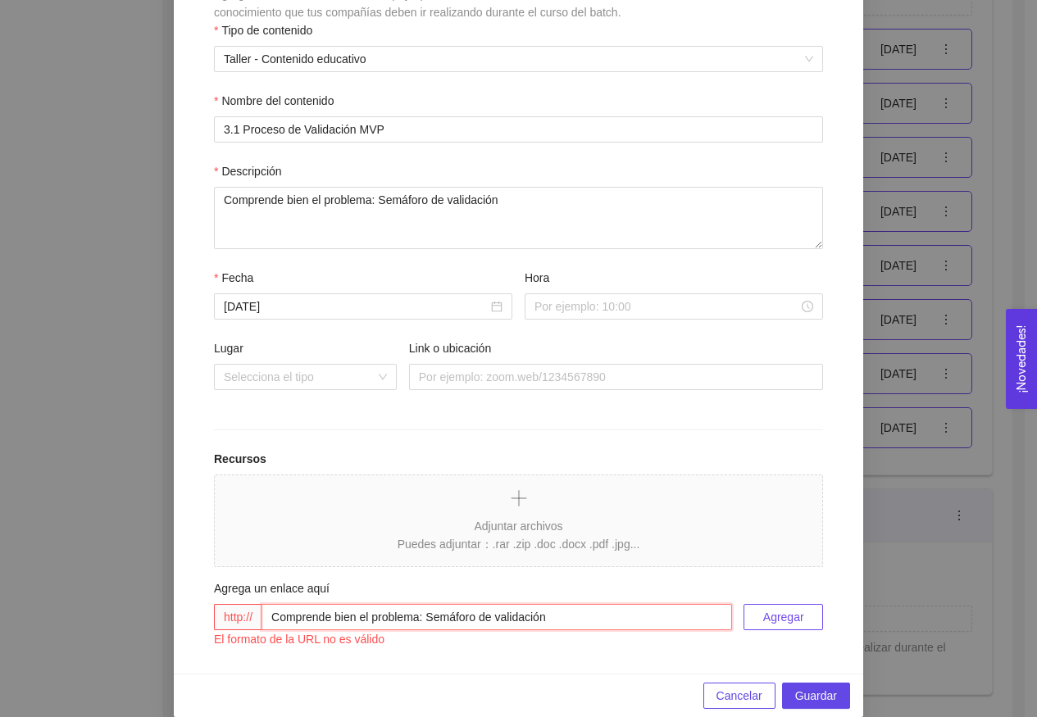
click at [396, 622] on input "Comprende bien el problema: Semáforo de validación" at bounding box center [496, 617] width 470 height 26
click at [393, 620] on input "Comprende bien el problema: Semáforo de validación" at bounding box center [496, 617] width 470 height 26
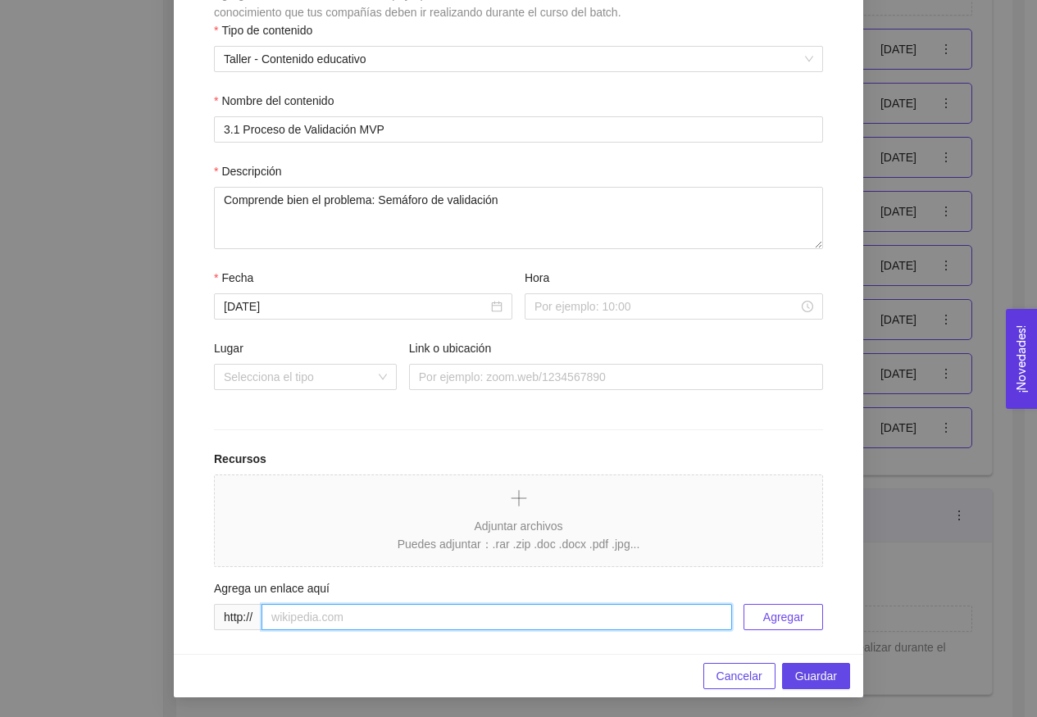
paste input "[URL][DOMAIN_NAME]"
type input "[URL][DOMAIN_NAME]"
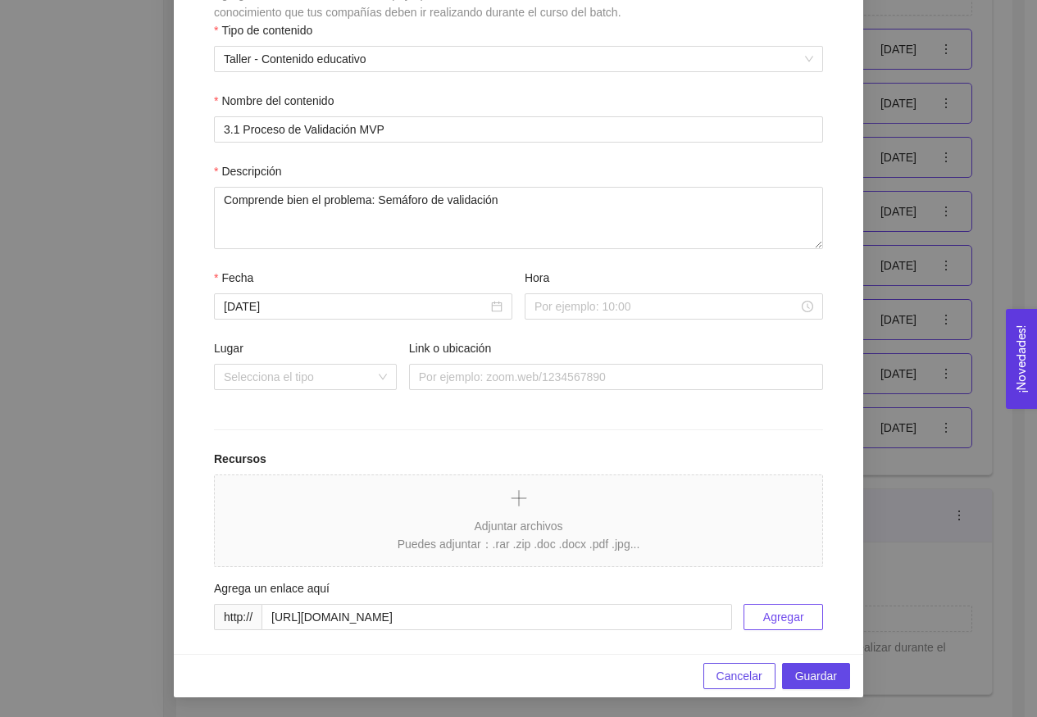
click at [769, 610] on span "Agregar" at bounding box center [783, 617] width 41 height 18
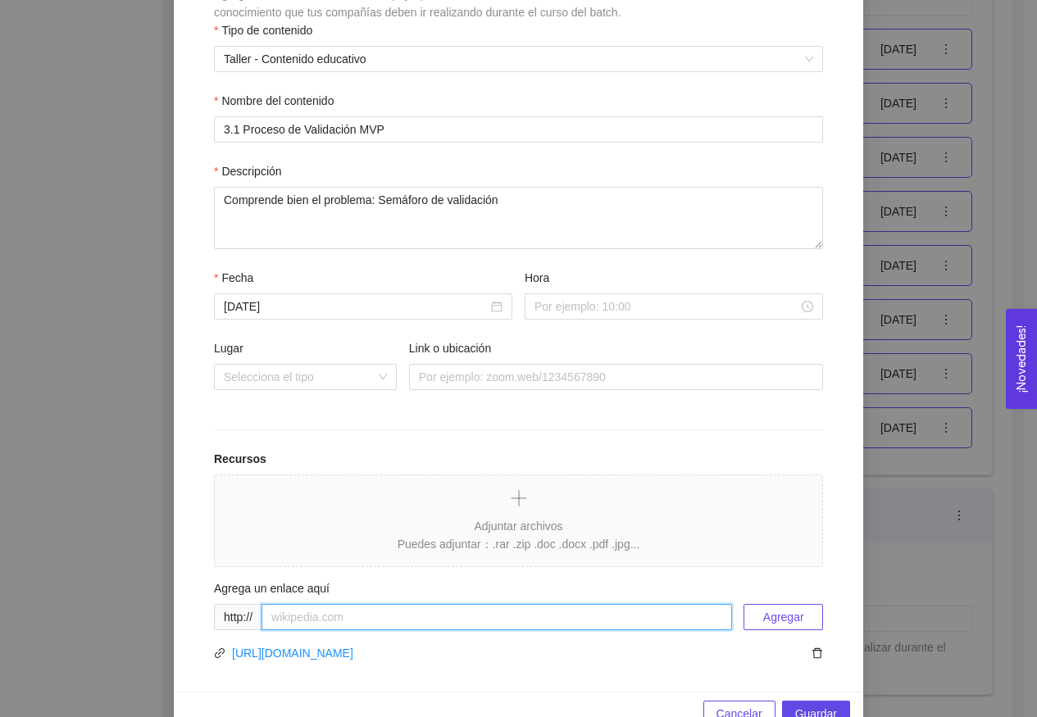
click at [412, 619] on input "text" at bounding box center [496, 617] width 470 height 26
paste input "[URL][DOMAIN_NAME]"
type input "[URL][DOMAIN_NAME]"
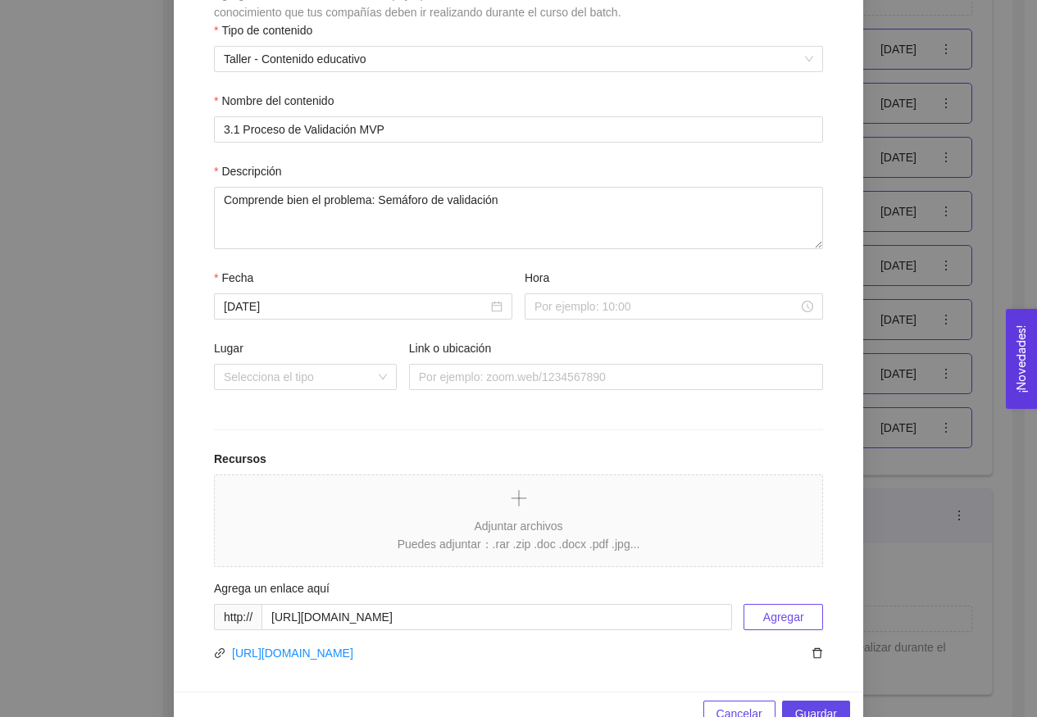
click at [767, 624] on span "Agregar" at bounding box center [783, 617] width 41 height 18
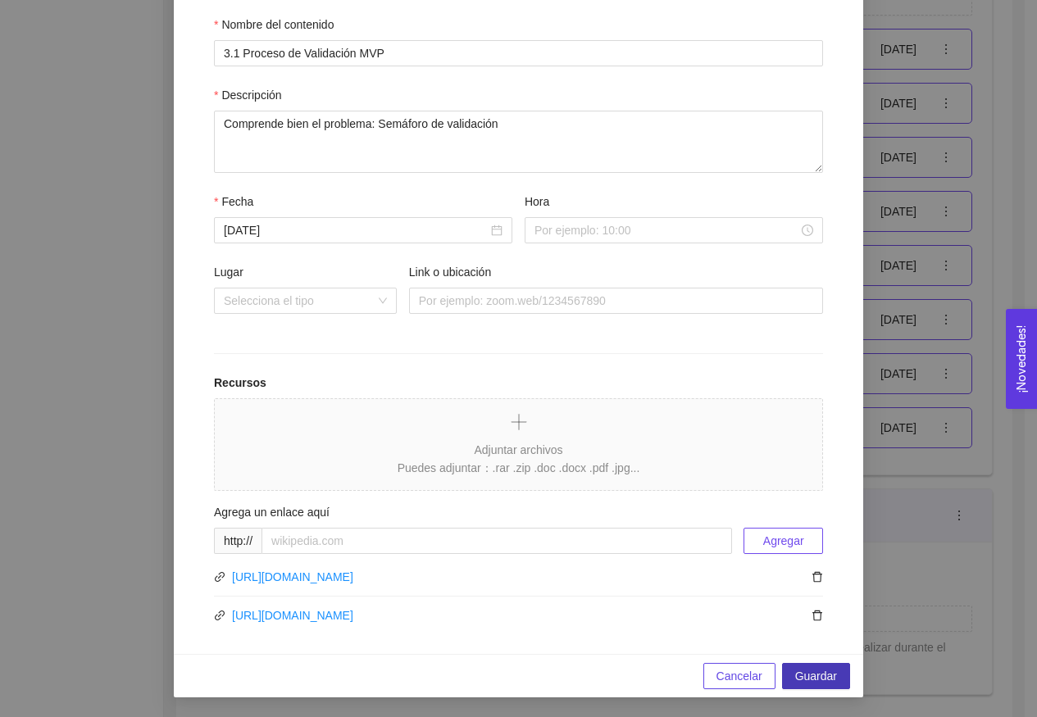
scroll to position [302, 0]
click at [819, 675] on span "Guardar" at bounding box center [816, 676] width 42 height 18
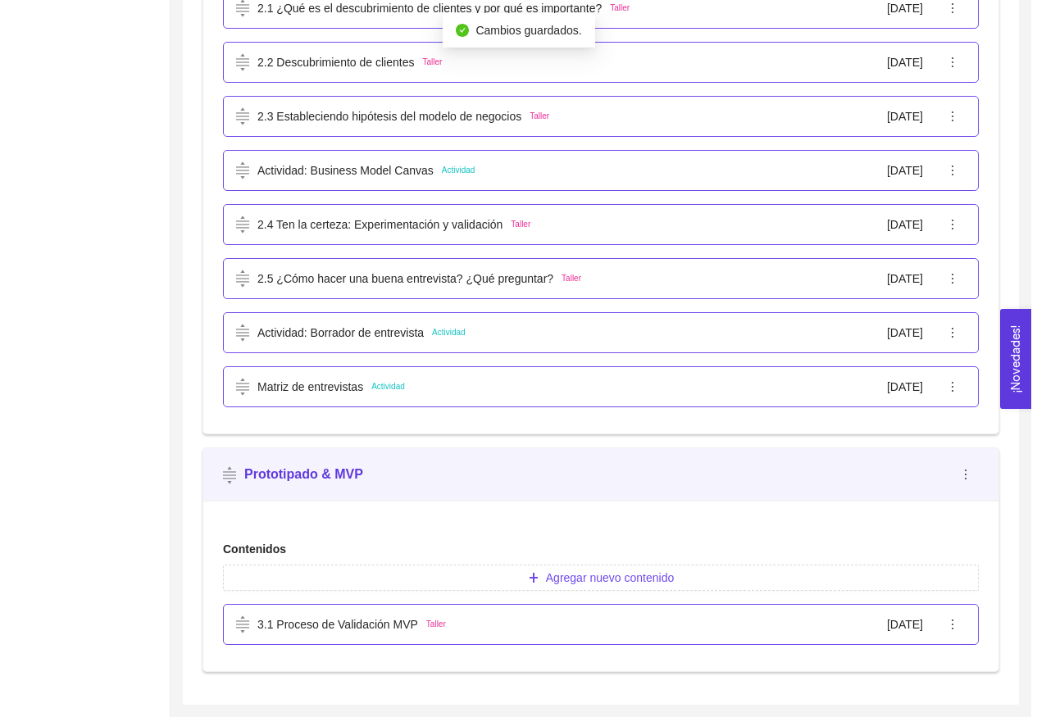
scroll to position [954, 0]
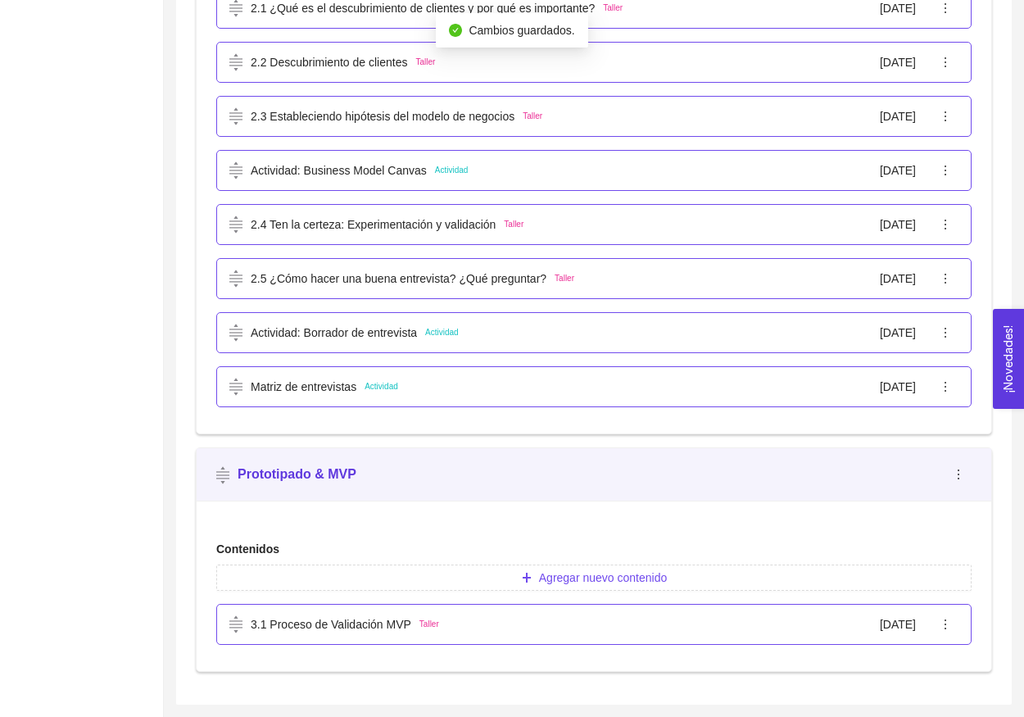
click at [641, 628] on div "3.1 Proceso de Validación MVP Taller [DATE]" at bounding box center [580, 624] width 703 height 18
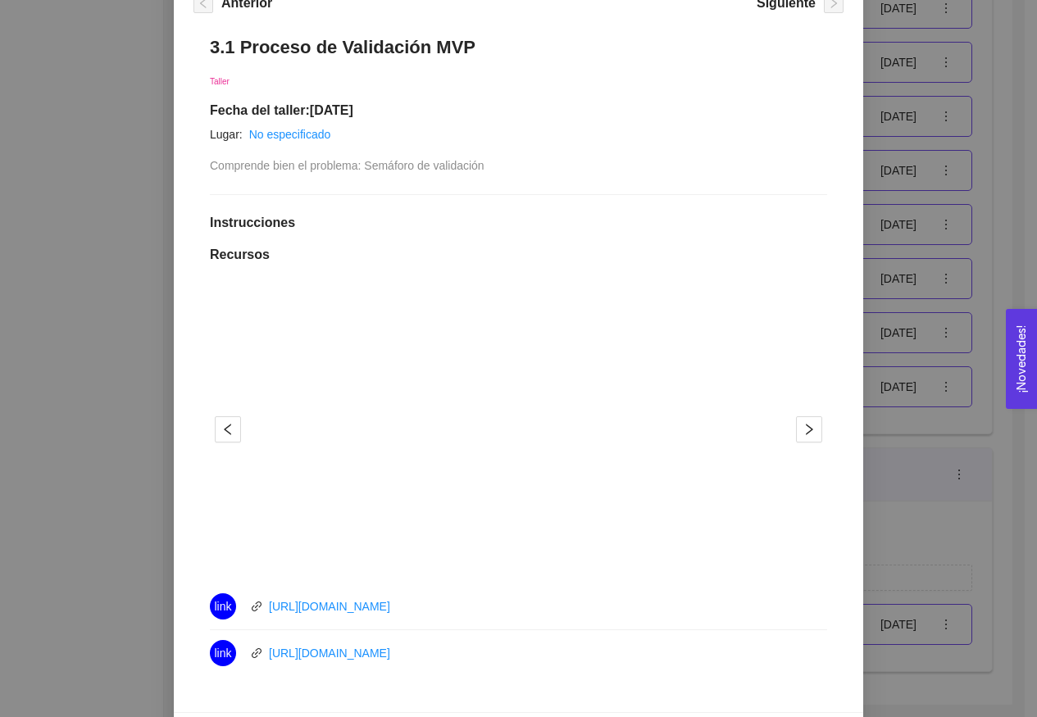
scroll to position [129, 0]
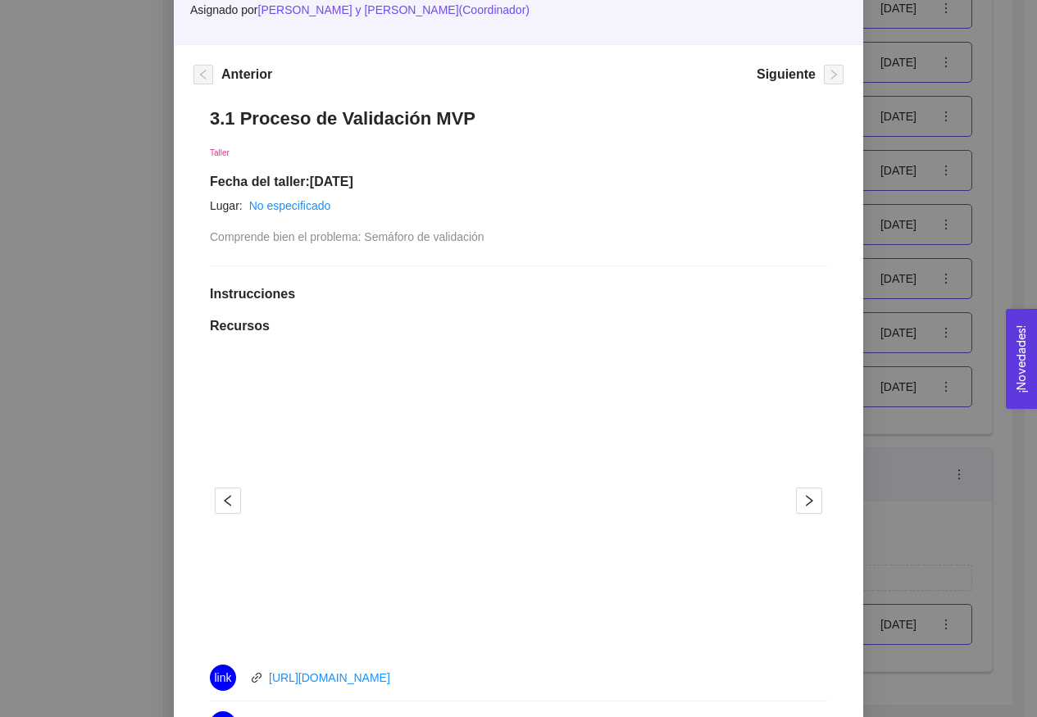
click at [921, 379] on div "Prototipado & MVP Asignado por [PERSON_NAME] y [PERSON_NAME] ( Coordinador ) An…" at bounding box center [518, 358] width 1037 height 717
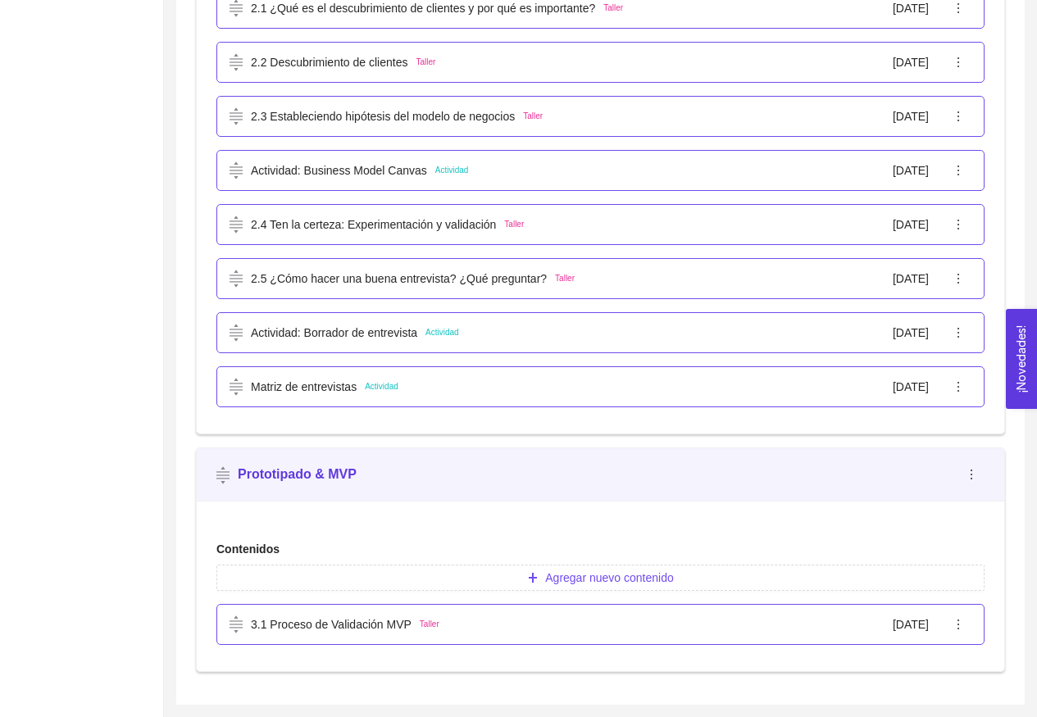
scroll to position [0, 0]
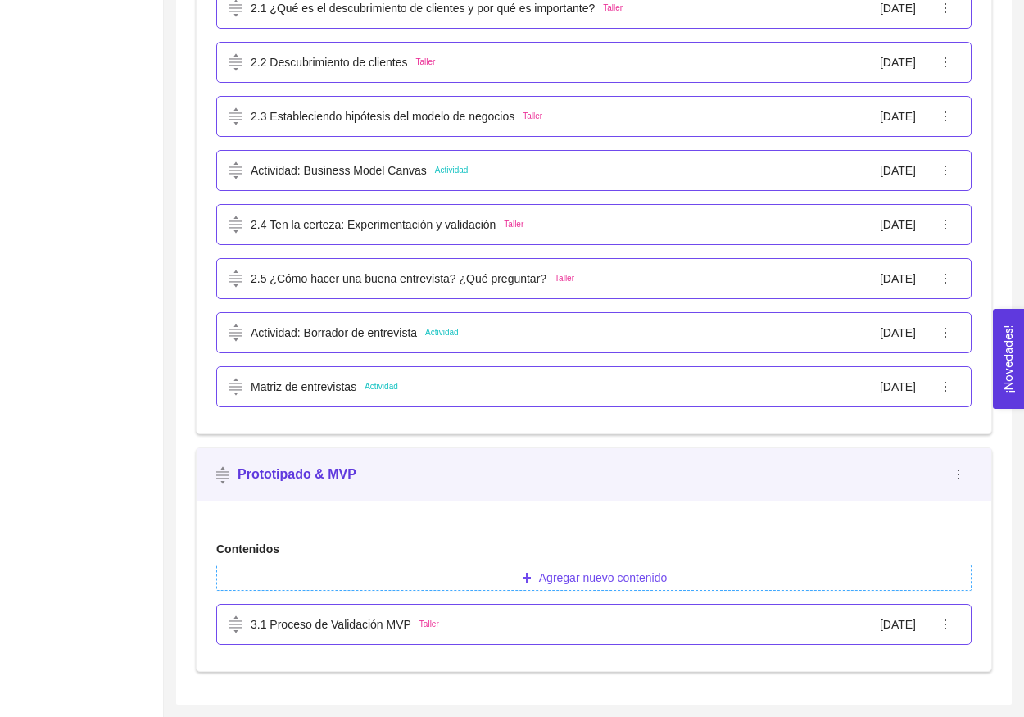
click at [588, 574] on span "Agregar nuevo contenido" at bounding box center [603, 578] width 128 height 18
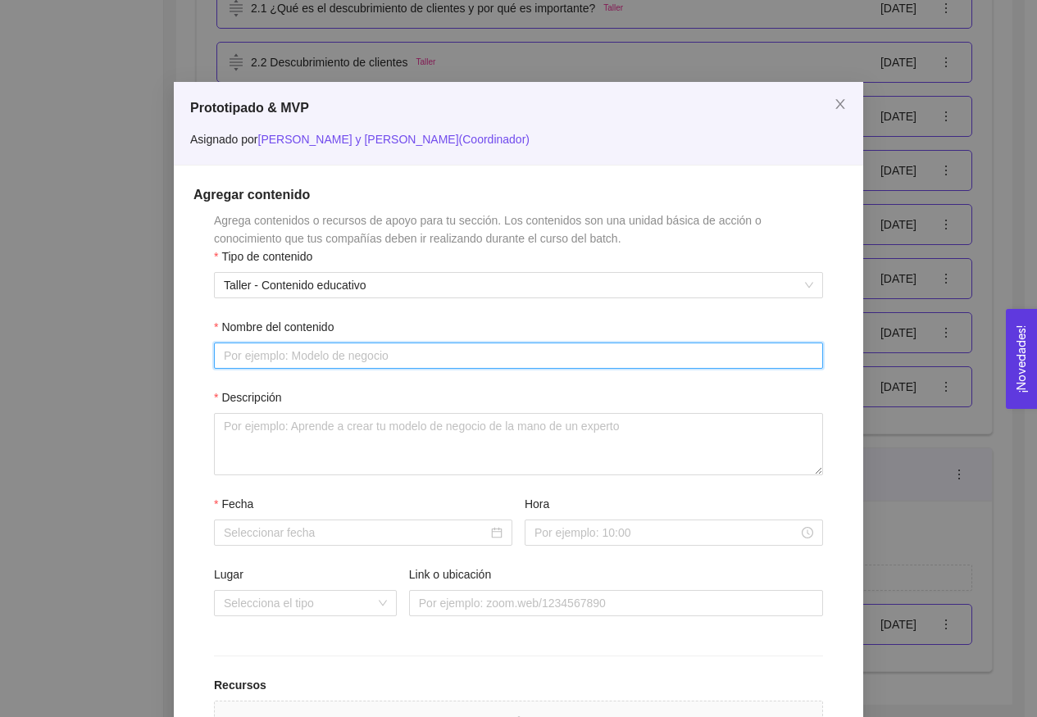
click at [456, 347] on input "Nombre del contenido" at bounding box center [518, 355] width 609 height 26
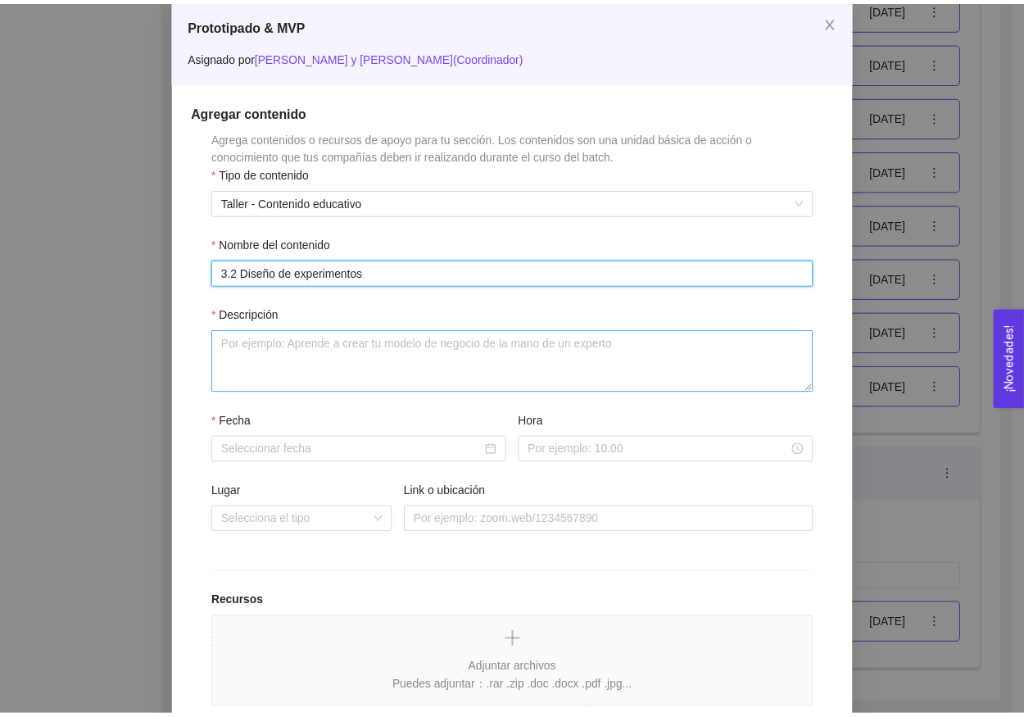
scroll to position [84, 0]
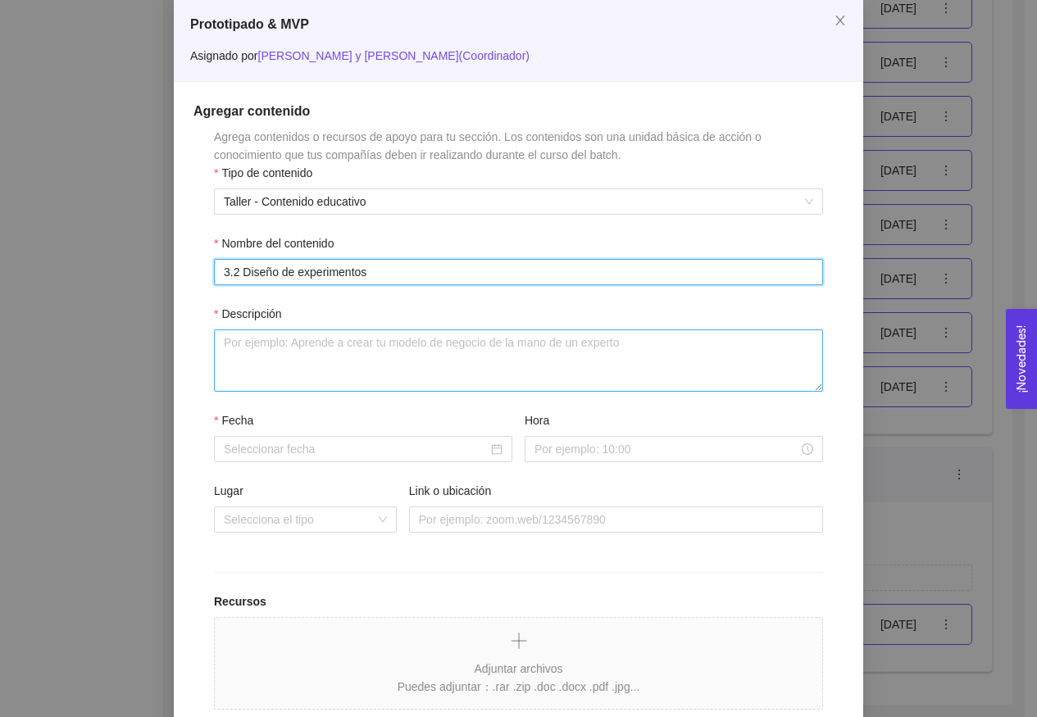
type input "3.2 Diseño de experimentos"
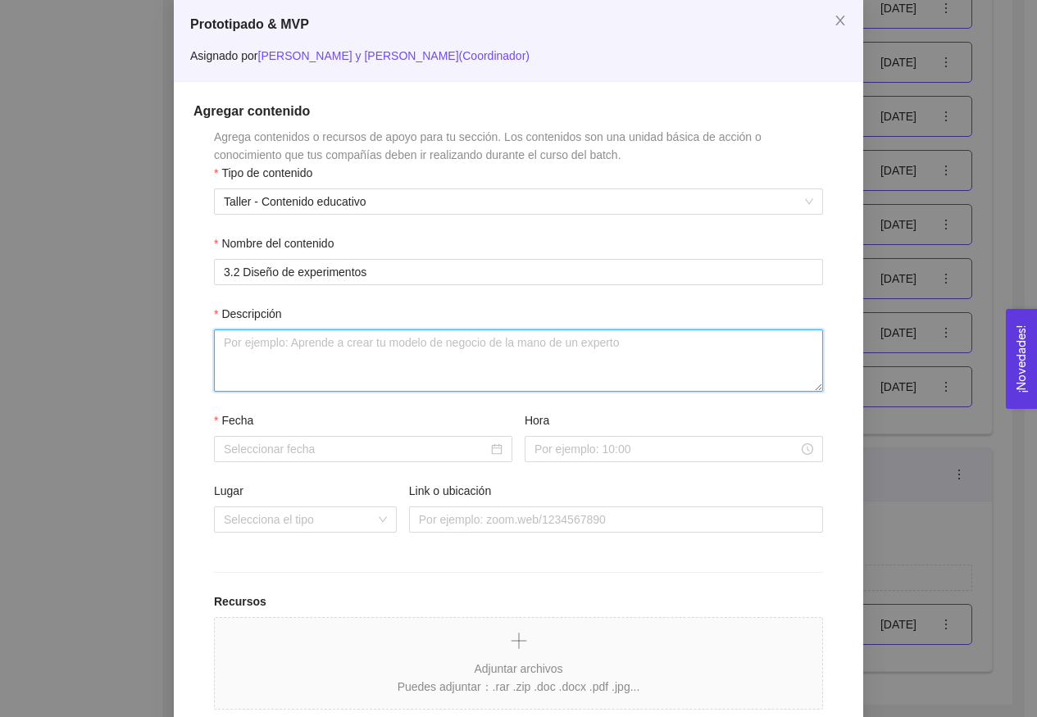
click at [438, 381] on textarea "Descripción" at bounding box center [518, 360] width 609 height 62
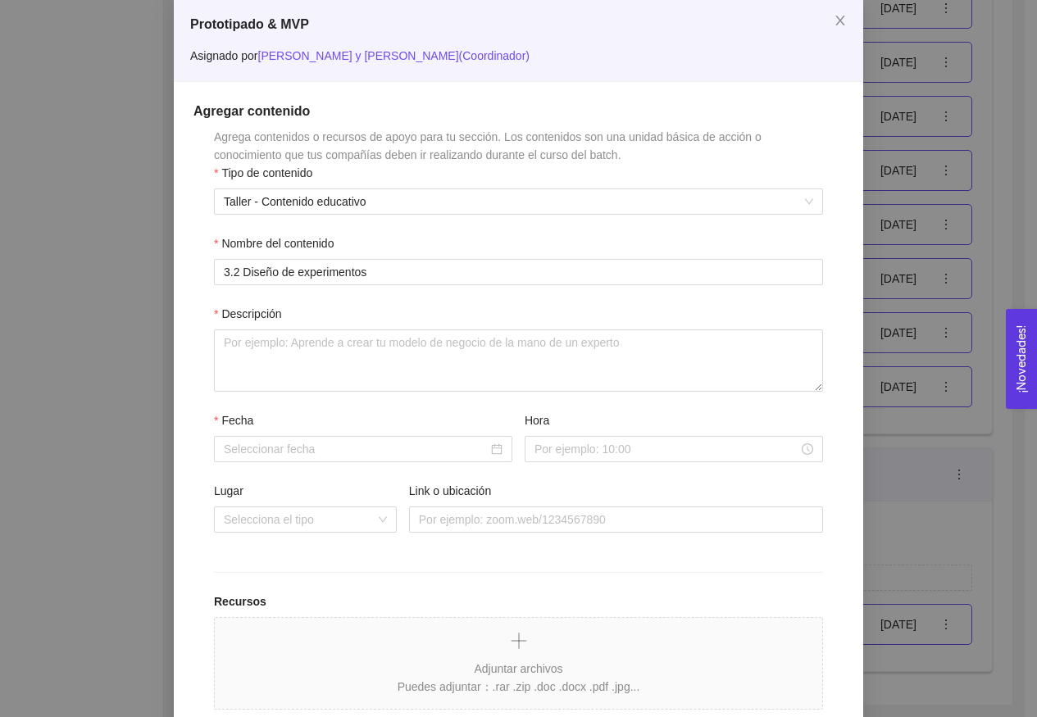
click at [870, 278] on div "Prototipado & MVP Asignado por [PERSON_NAME] y [PERSON_NAME] ( Coordinador ) Ag…" at bounding box center [518, 358] width 1037 height 717
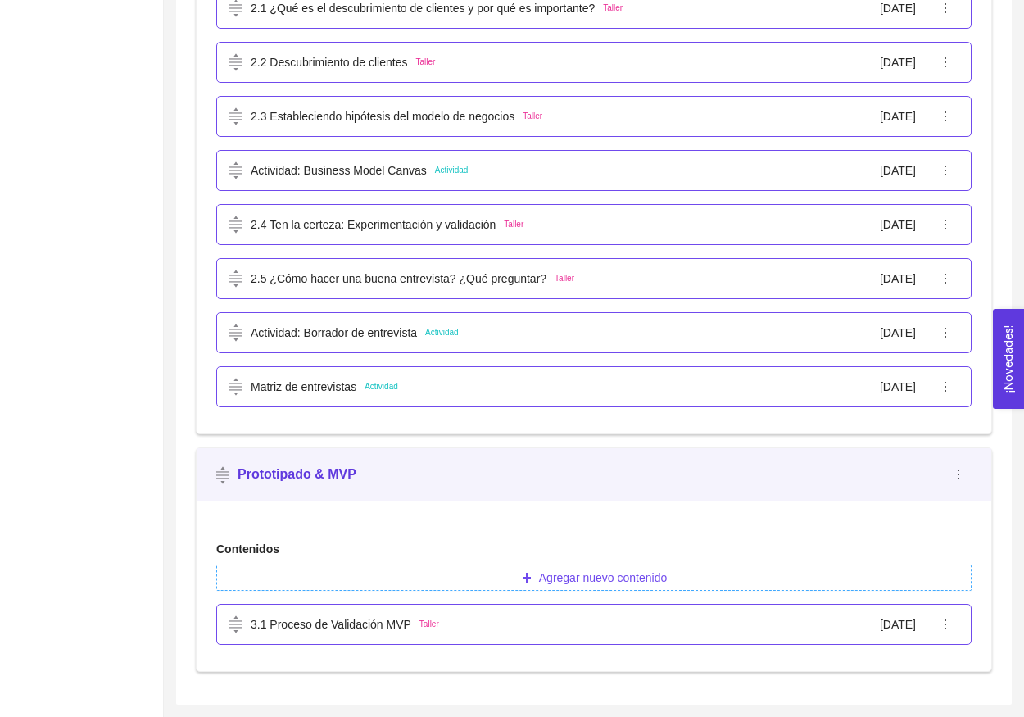
click at [524, 583] on icon "plus" at bounding box center [526, 577] width 11 height 11
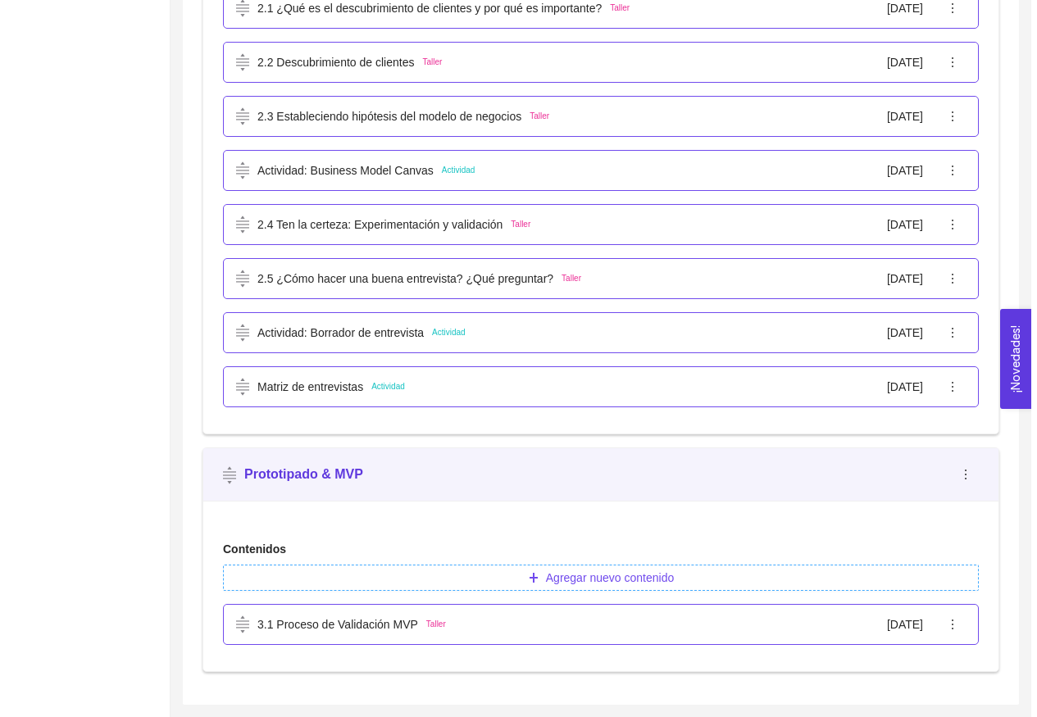
scroll to position [954, 0]
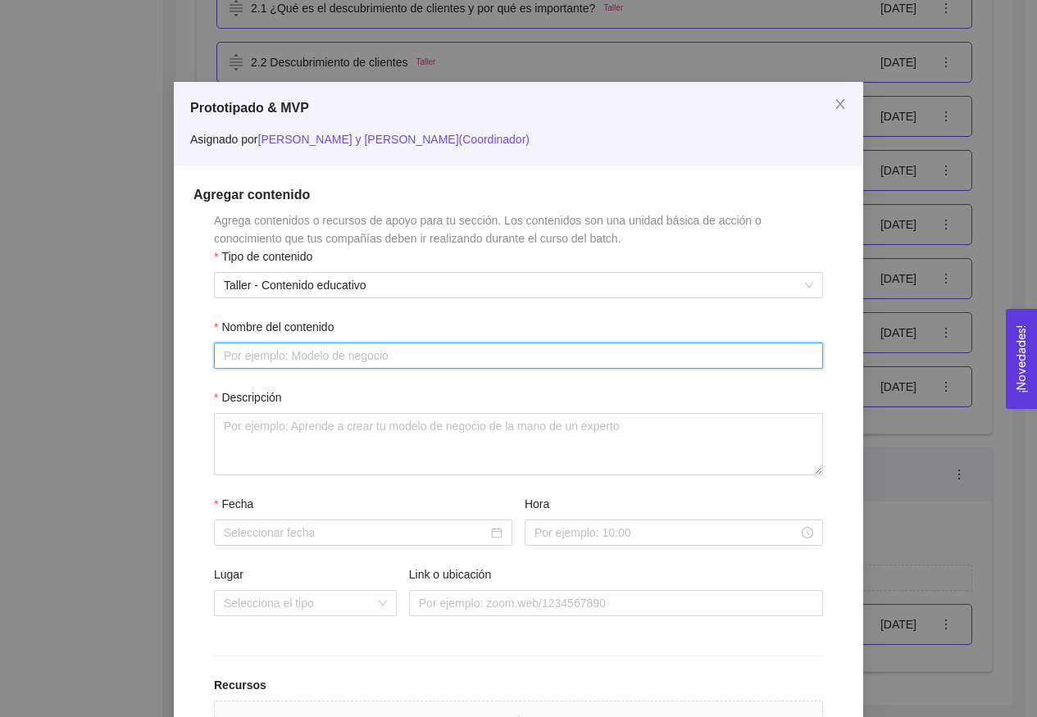
click at [370, 349] on input "Nombre del contenido" at bounding box center [518, 355] width 609 height 26
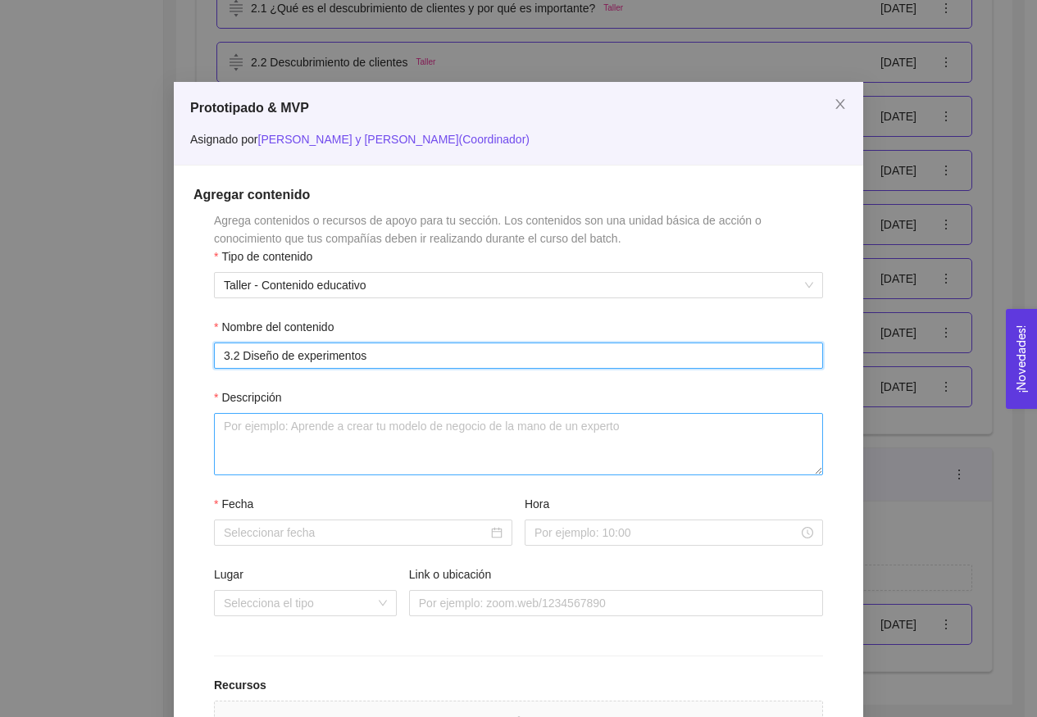
type input "3.2 Diseño de experimentos"
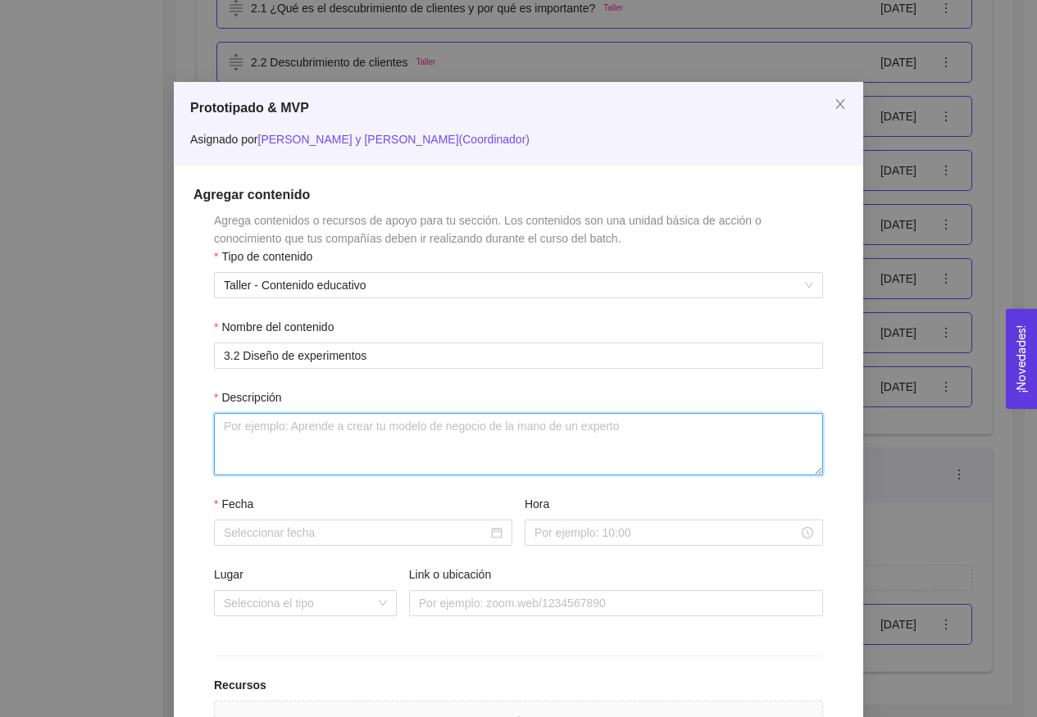
click at [344, 423] on textarea "Descripción" at bounding box center [518, 444] width 609 height 62
paste textarea "Diseñando experimentos para validar mi problema, ¿el problema, es el problema?"
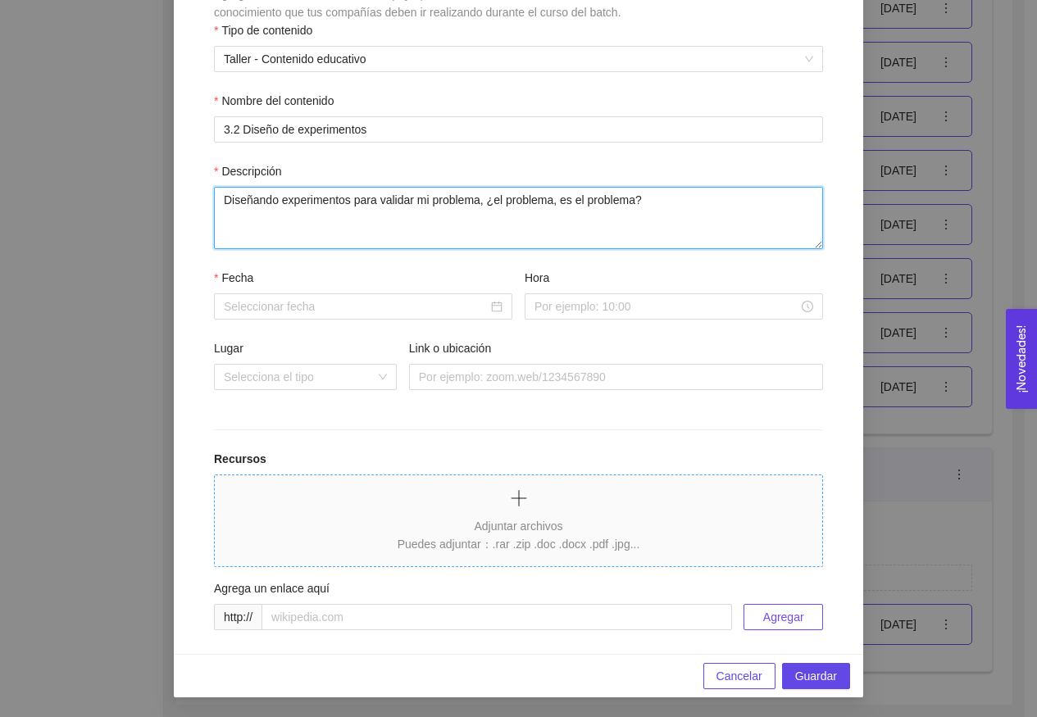
scroll to position [226, 0]
type textarea "Diseñando experimentos para validar mi problema, ¿el problema, es el problema?"
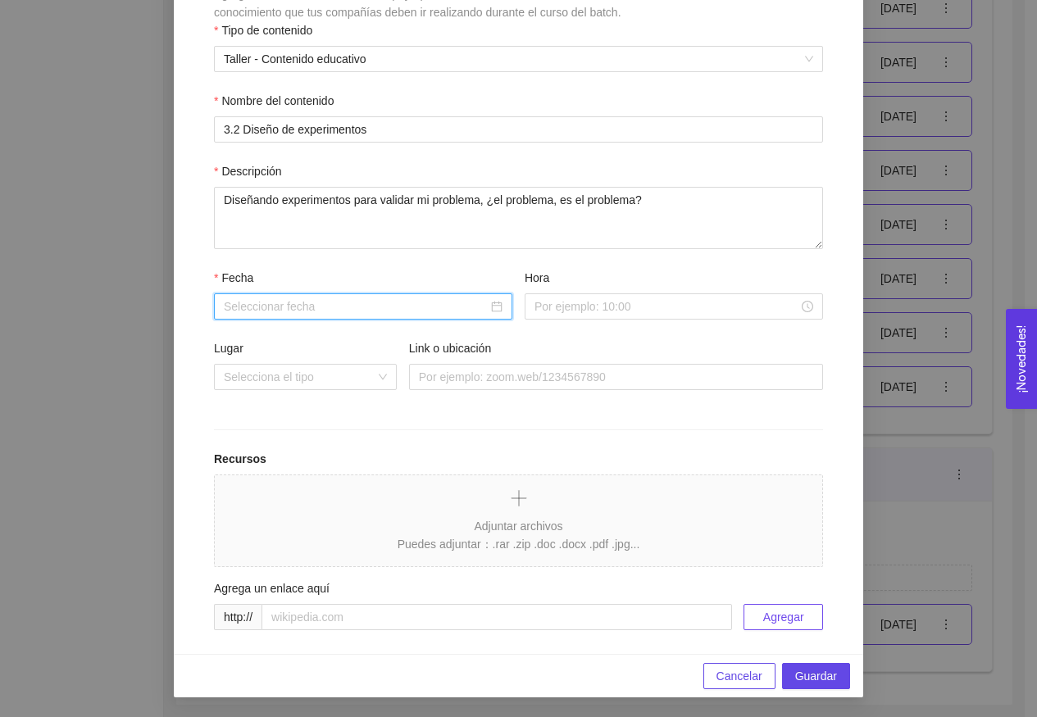
click at [361, 302] on input "Fecha" at bounding box center [356, 306] width 264 height 18
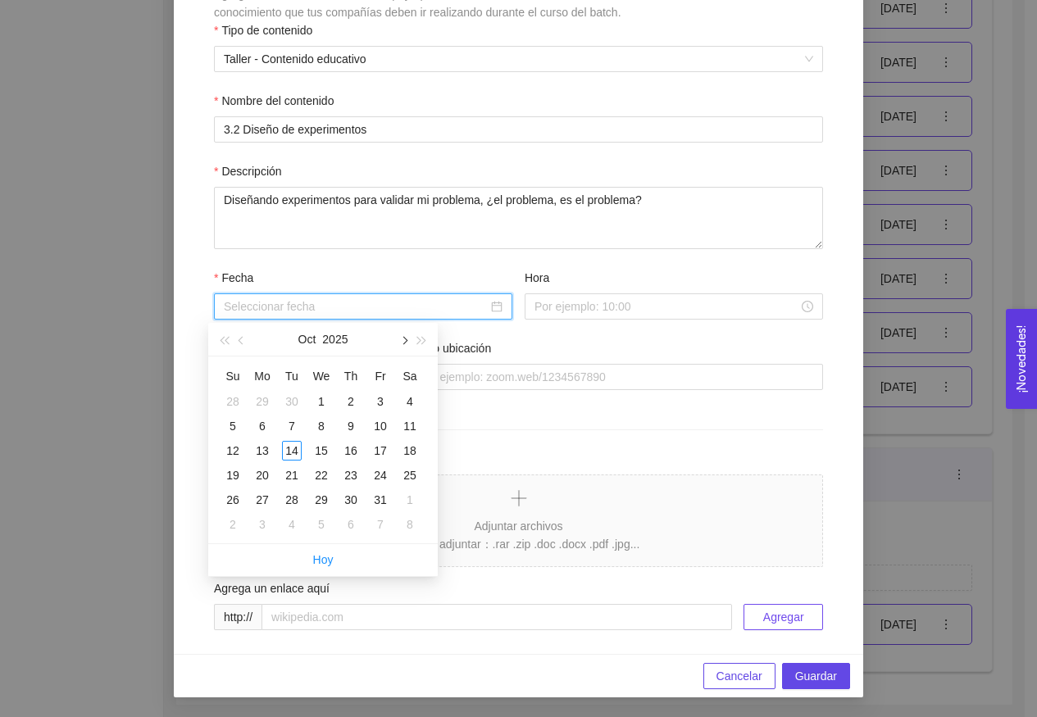
click at [401, 342] on span "button" at bounding box center [403, 341] width 8 height 8
click at [427, 342] on button "button" at bounding box center [422, 339] width 18 height 33
type input "[DATE]"
click at [354, 497] on div "31" at bounding box center [351, 500] width 20 height 20
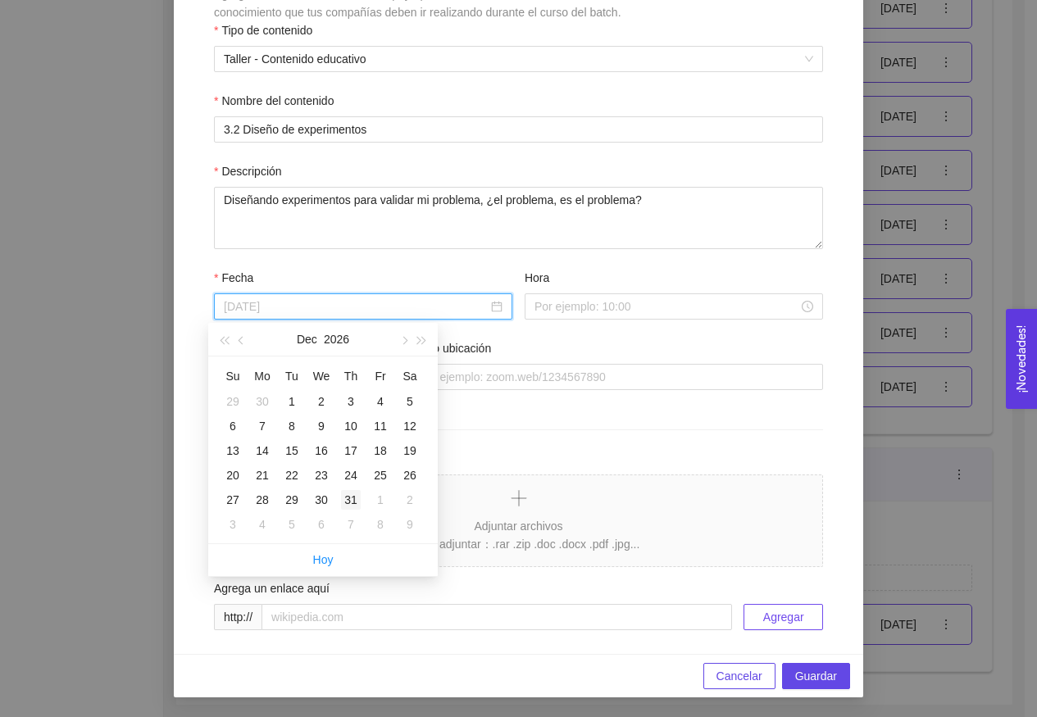
type input "[DATE]"
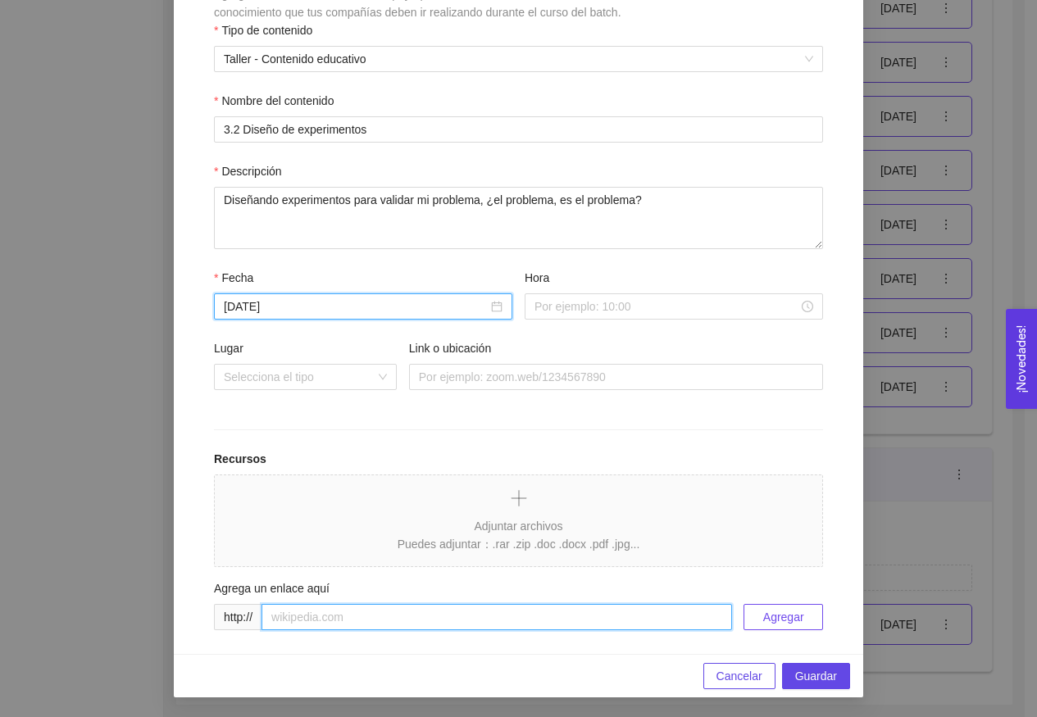
click at [447, 624] on input "text" at bounding box center [496, 617] width 470 height 26
paste input "[URL][DOMAIN_NAME]"
type input "[URL][DOMAIN_NAME]"
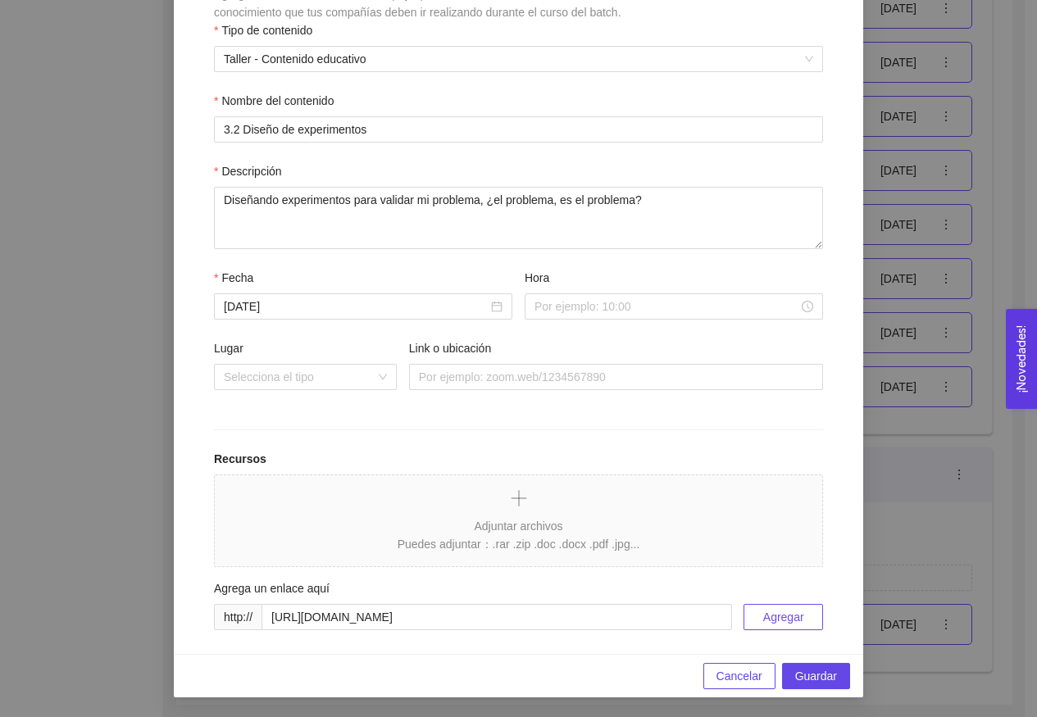
click at [767, 628] on button "Agregar" at bounding box center [782, 617] width 79 height 26
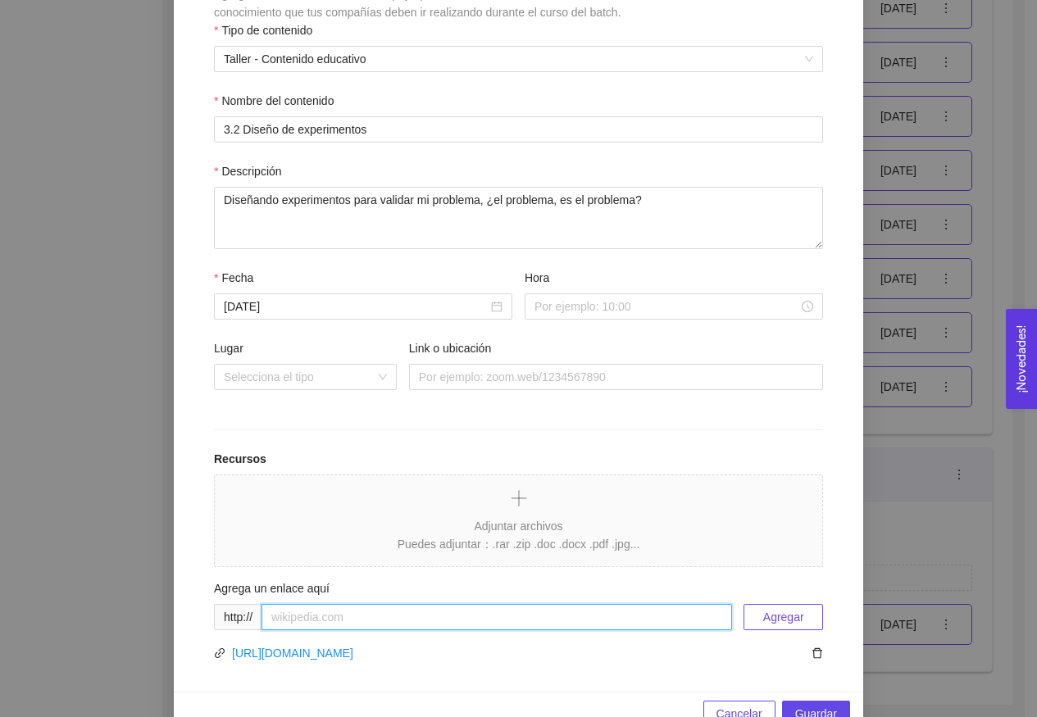
click at [531, 609] on input "text" at bounding box center [496, 617] width 470 height 26
paste input "[URL][DOMAIN_NAME]"
type input "[URL][DOMAIN_NAME]"
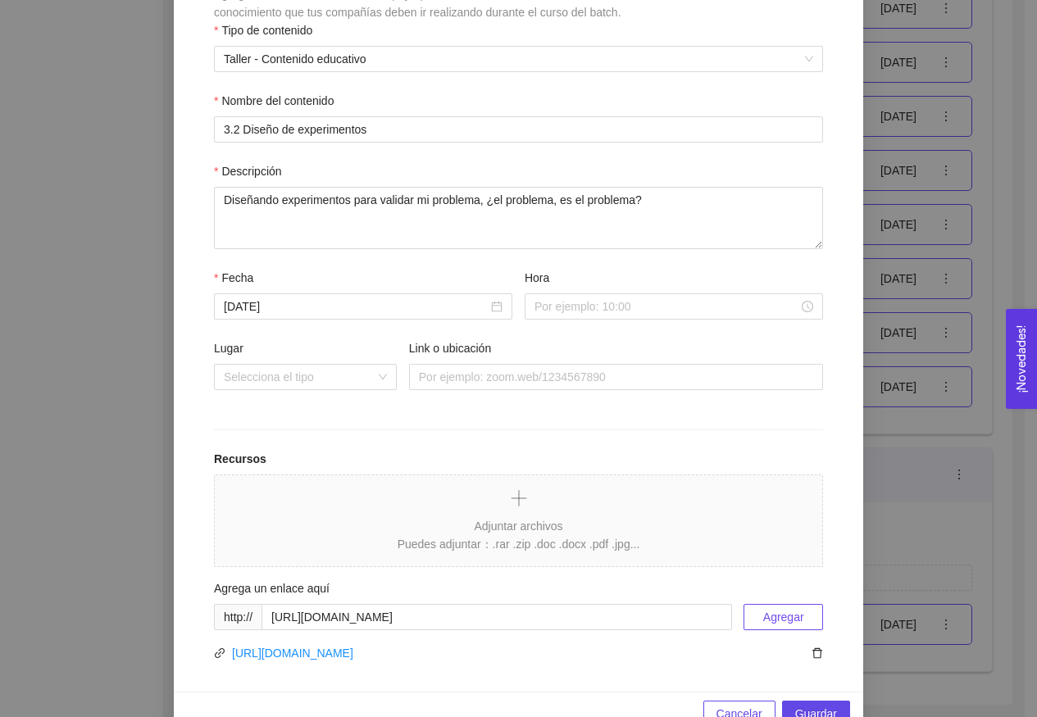
click at [755, 624] on button "Agregar" at bounding box center [782, 617] width 79 height 26
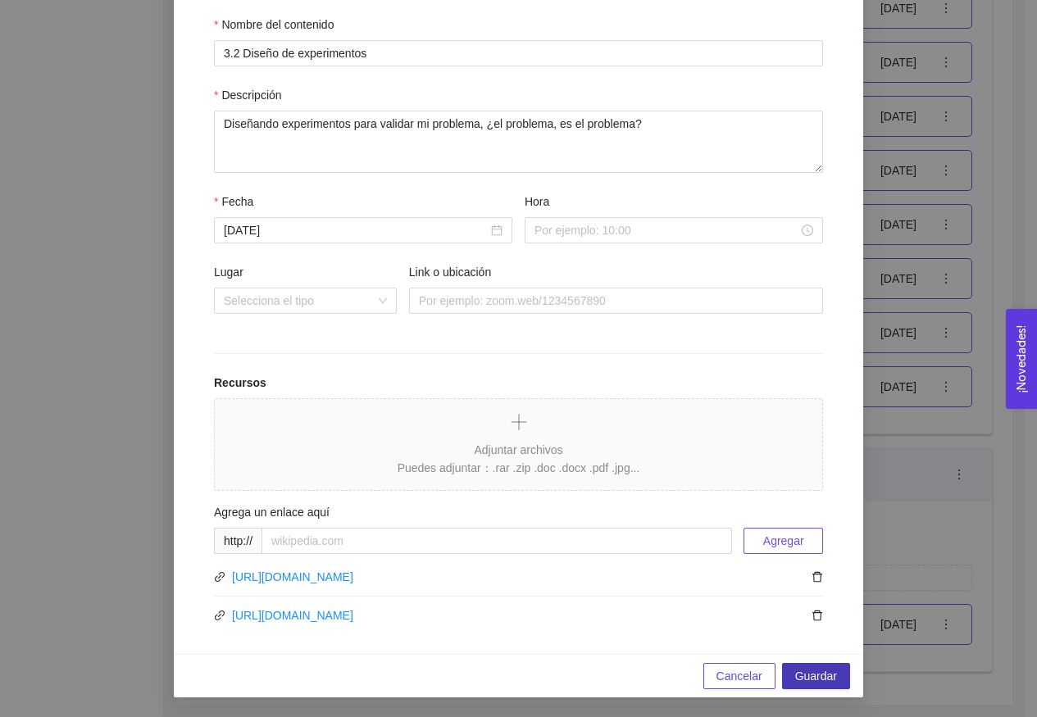
scroll to position [302, 0]
click at [814, 674] on span "Guardar" at bounding box center [816, 676] width 42 height 18
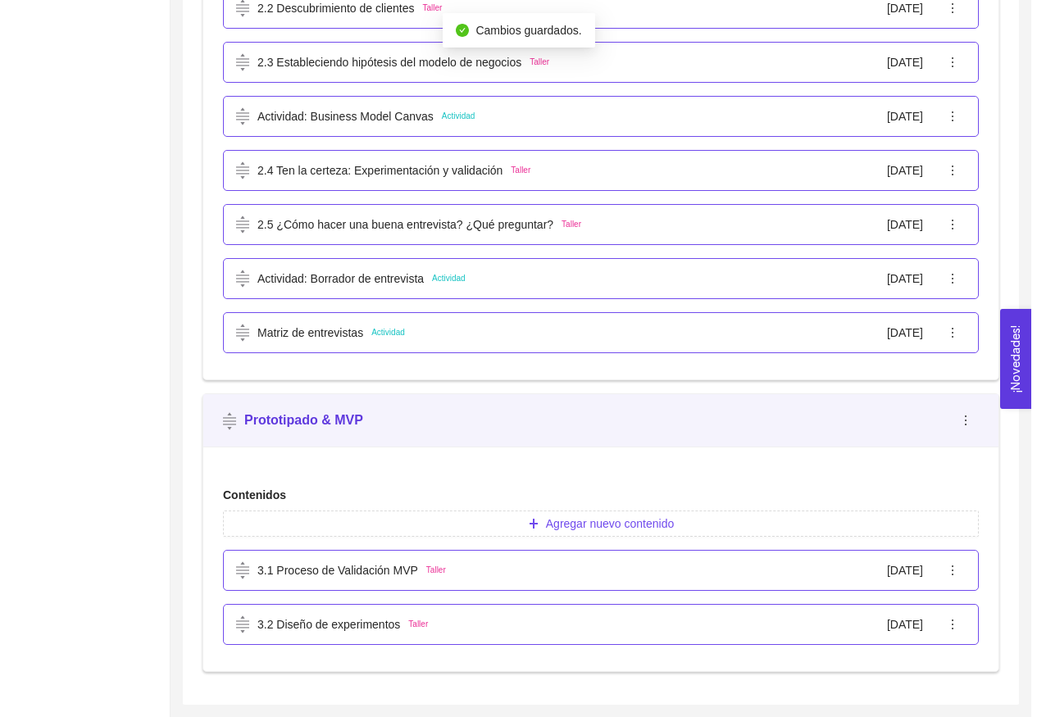
scroll to position [1008, 0]
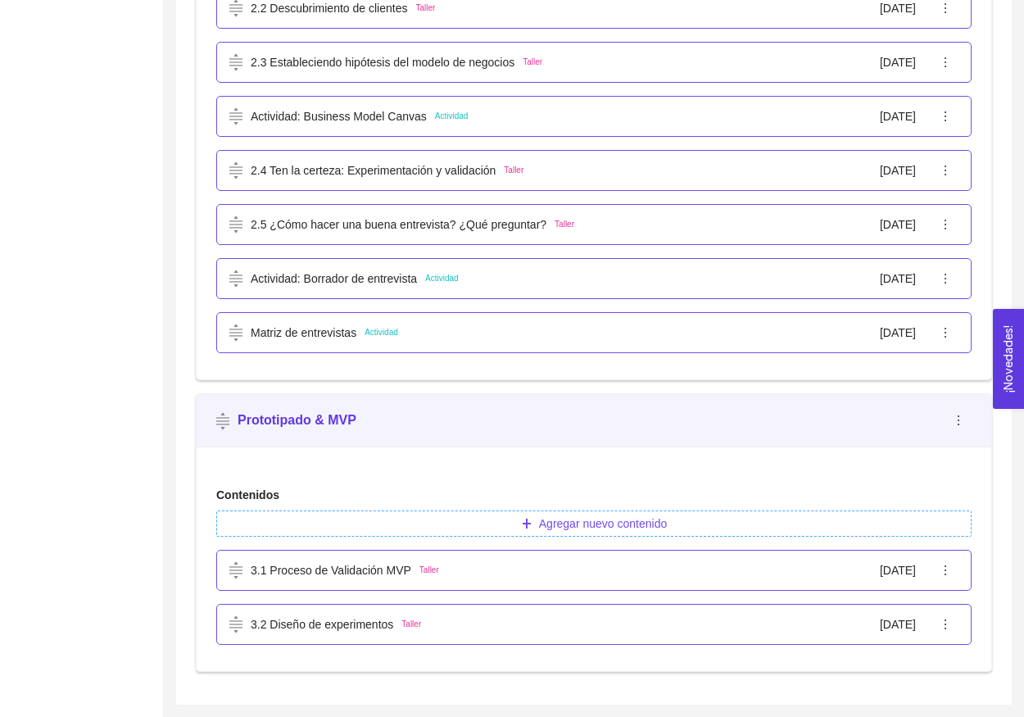
click at [617, 517] on span "Agregar nuevo contenido" at bounding box center [603, 524] width 128 height 18
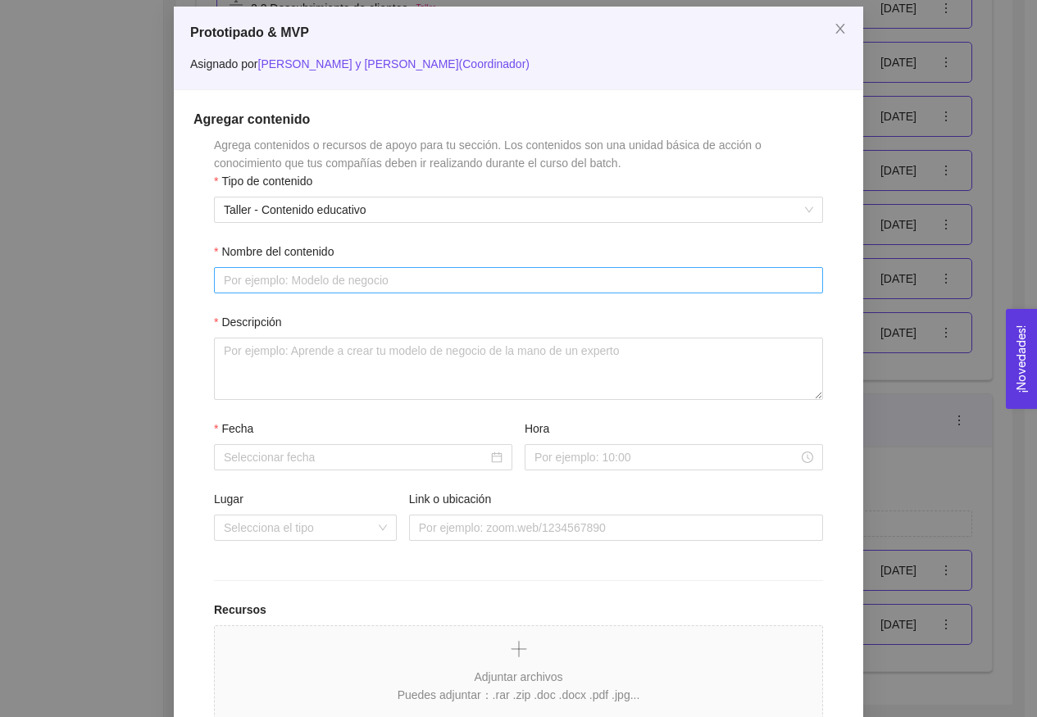
scroll to position [158, 0]
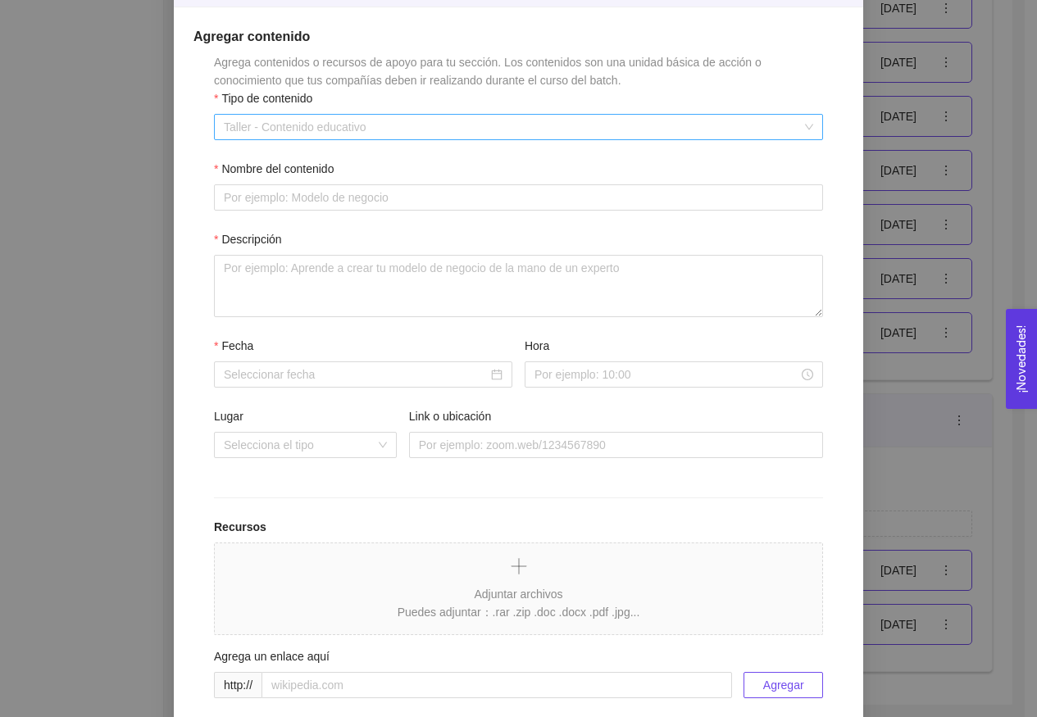
click at [416, 124] on span "Taller - Contenido educativo" at bounding box center [518, 127] width 589 height 25
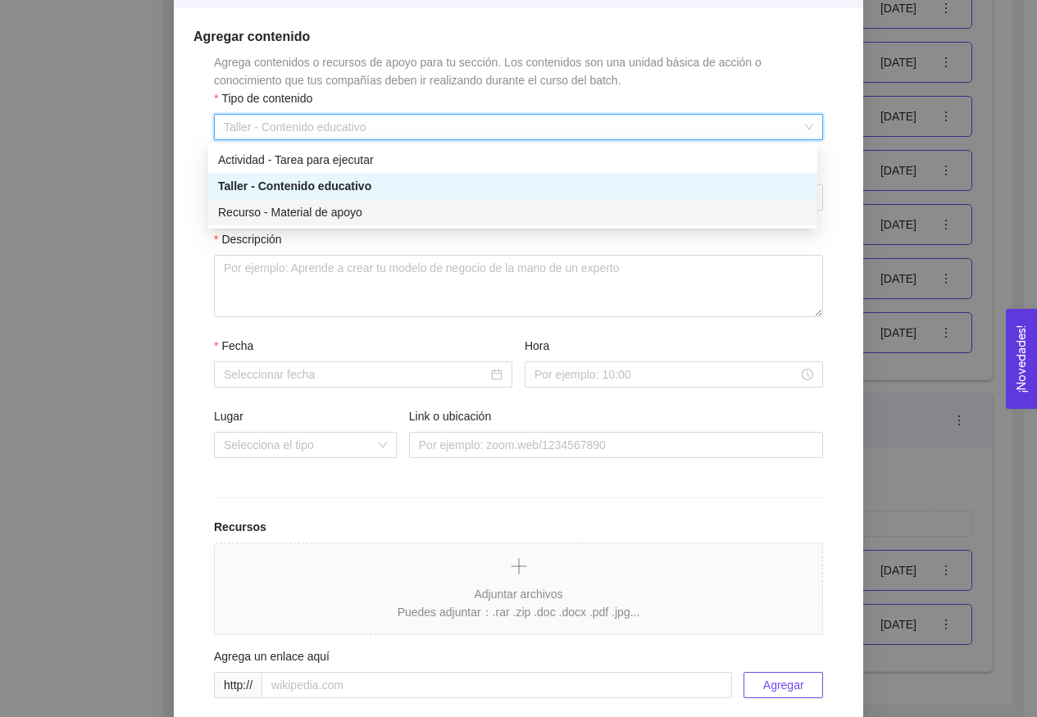
click at [404, 213] on div "Recurso - Material de apoyo" at bounding box center [512, 212] width 589 height 18
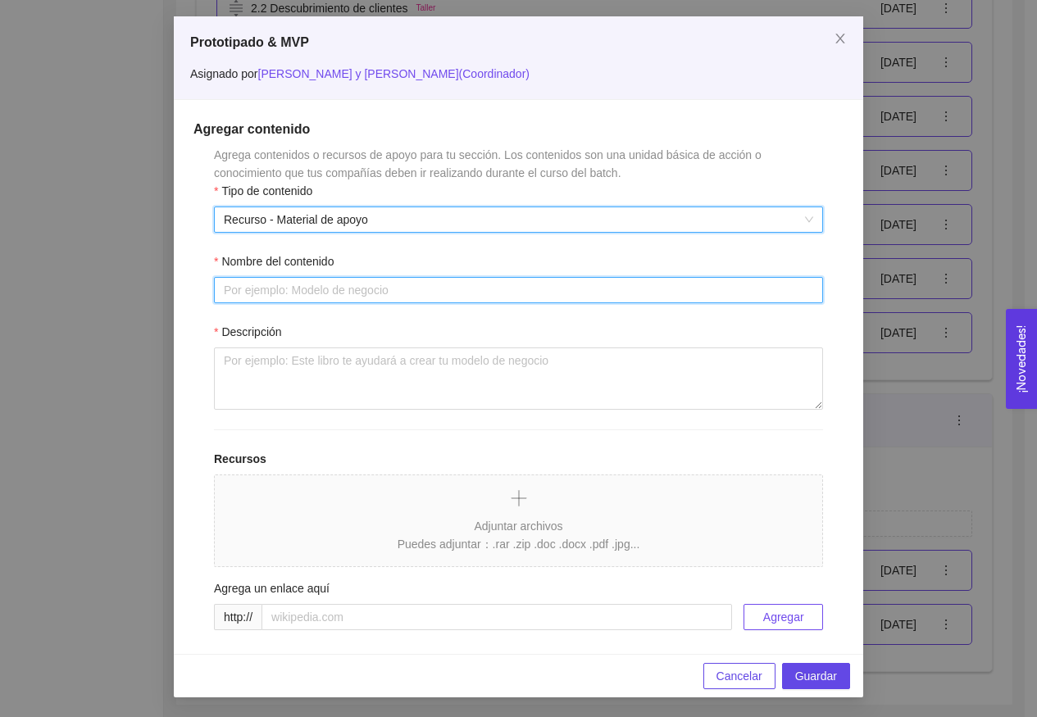
click at [401, 293] on input "Nombre del contenido" at bounding box center [518, 290] width 609 height 26
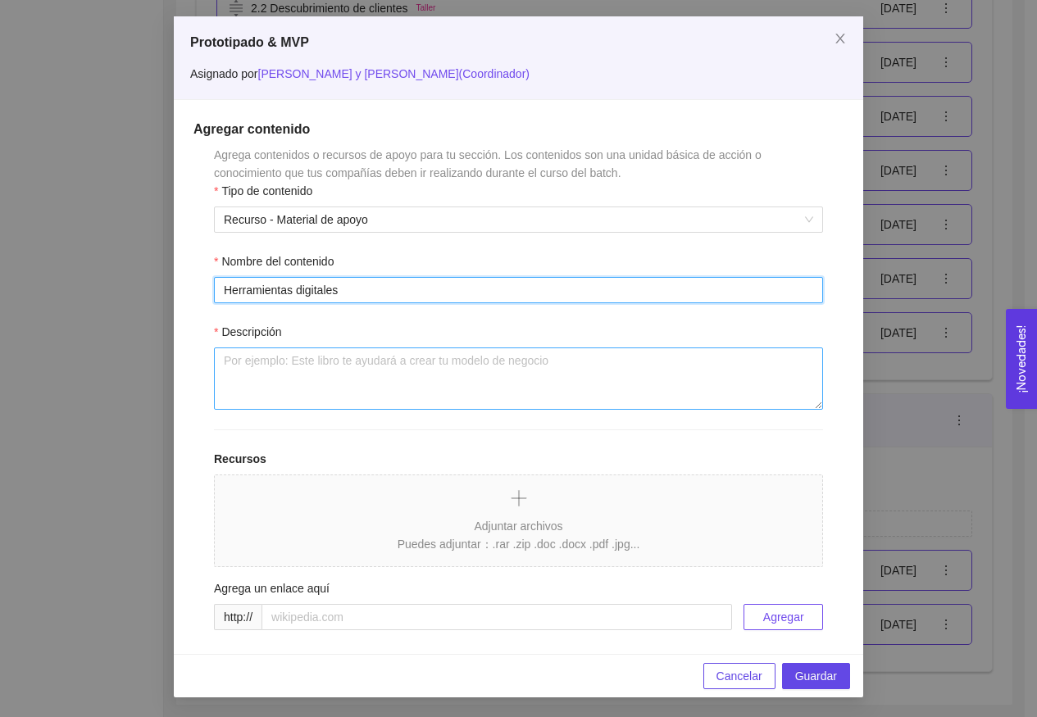
type input "Herramientas digitales"
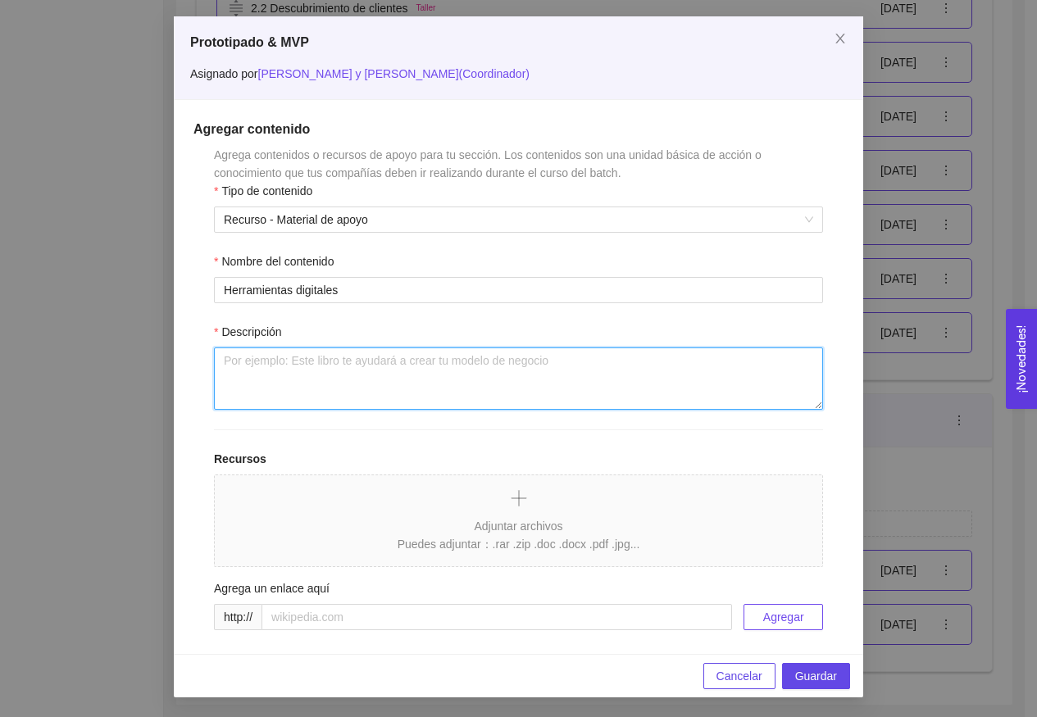
click at [538, 397] on textarea "Descripción" at bounding box center [518, 378] width 609 height 62
click at [428, 362] on textarea "Este recurso te da una lista de ejemplos de herramientas que puedes utilizar pa…" at bounding box center [518, 378] width 609 height 62
paste textarea "ofrece ejemplos de herramientas que puedes usar para desarrollar tu prototipo o…"
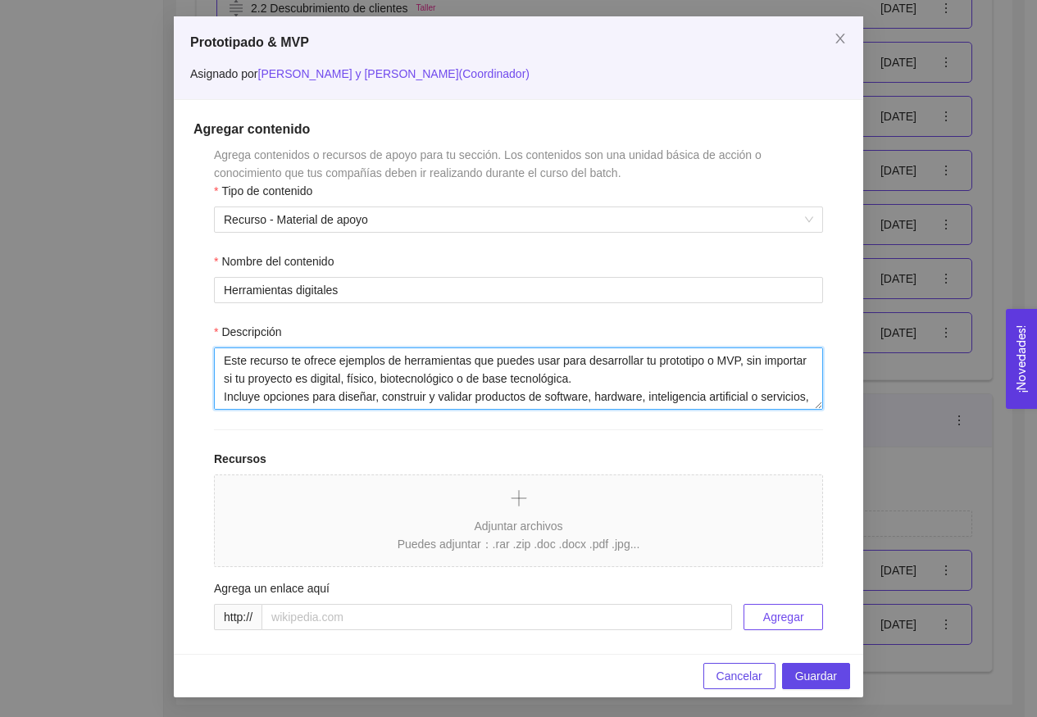
scroll to position [72, 0]
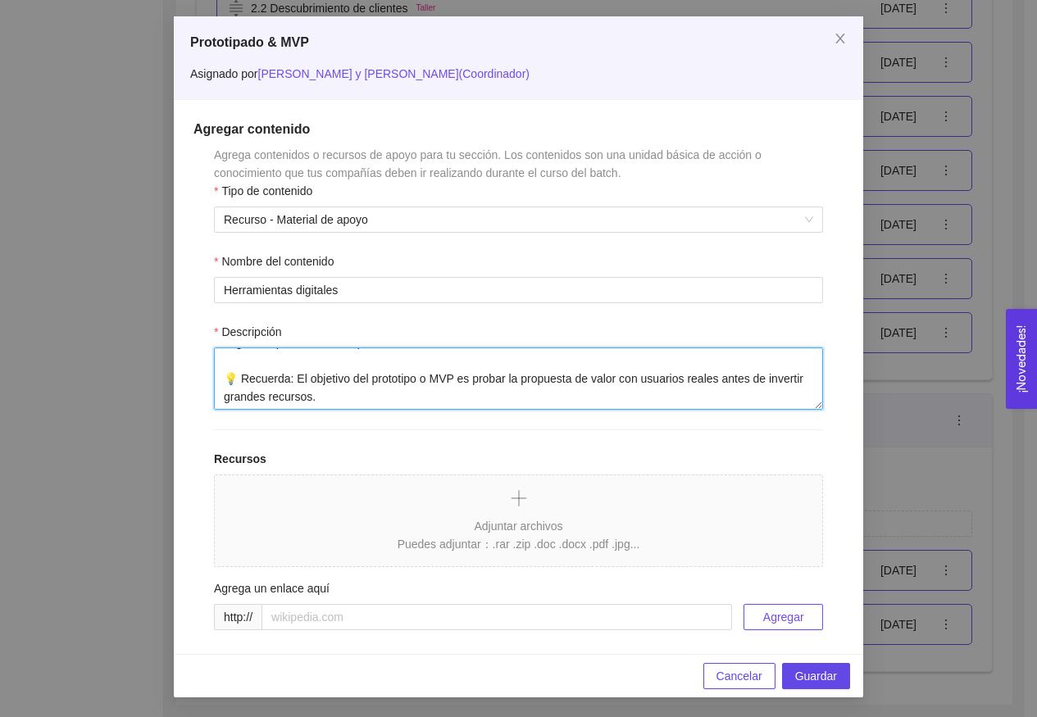
click at [238, 372] on textarea "Este recurso te ofrece ejemplos de herramientas que puedes usar para desarrolla…" at bounding box center [518, 378] width 609 height 62
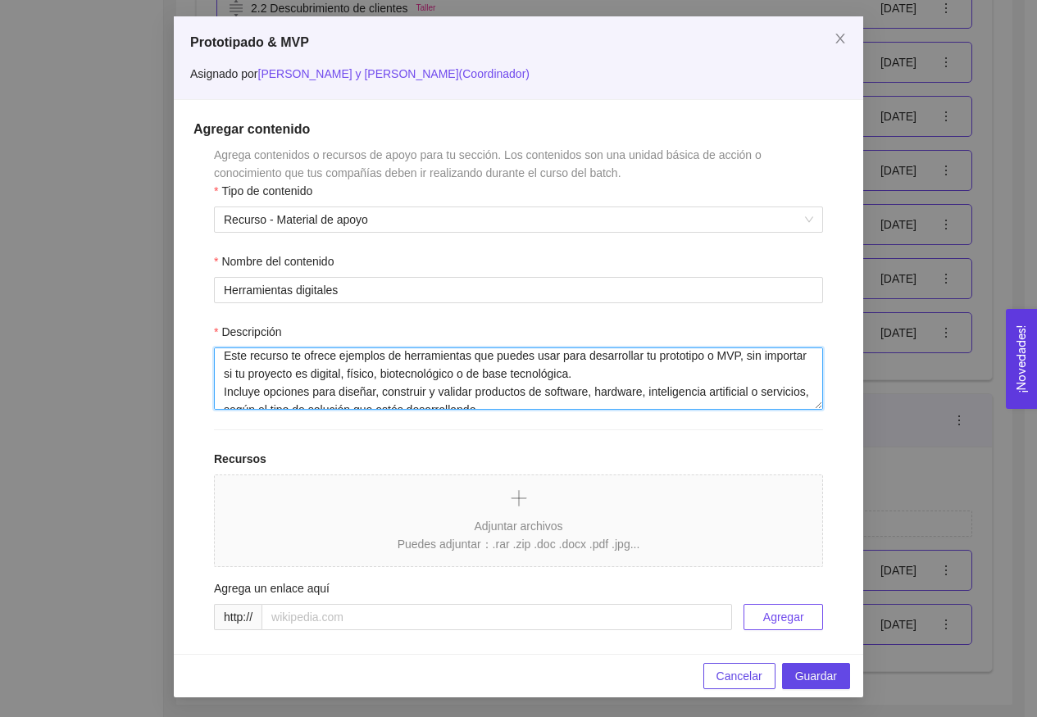
scroll to position [0, 0]
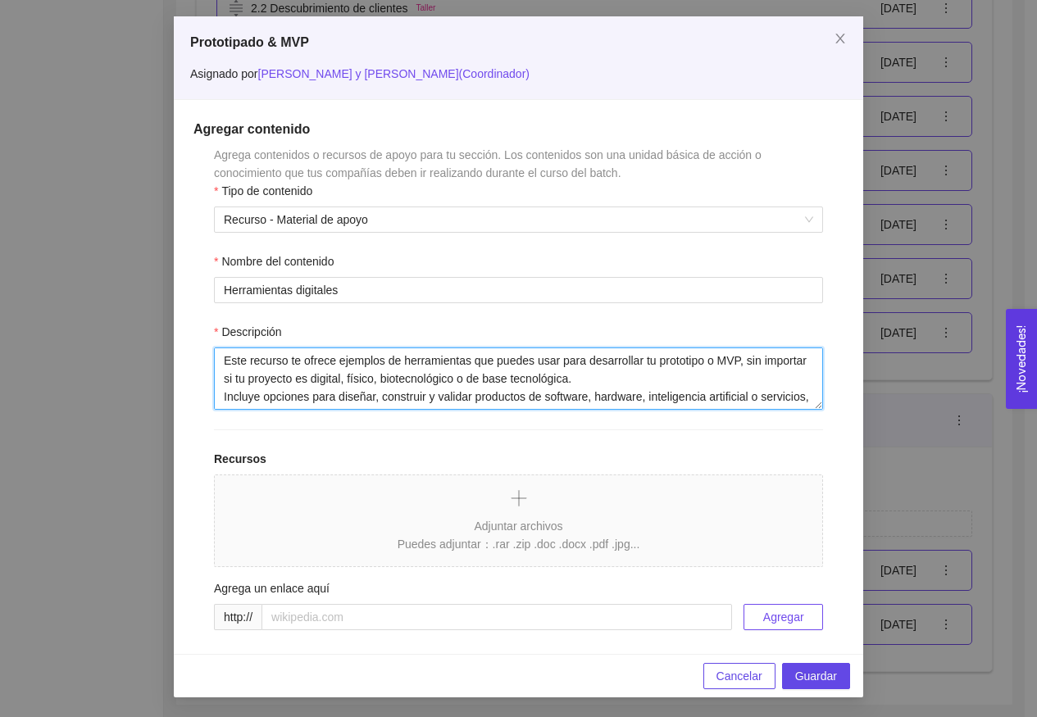
drag, startPoint x: 263, startPoint y: 379, endPoint x: 628, endPoint y: 380, distance: 364.6
click at [628, 380] on textarea "Este recurso te ofrece ejemplos de herramientas que puedes usar para desarrolla…" at bounding box center [518, 378] width 609 height 62
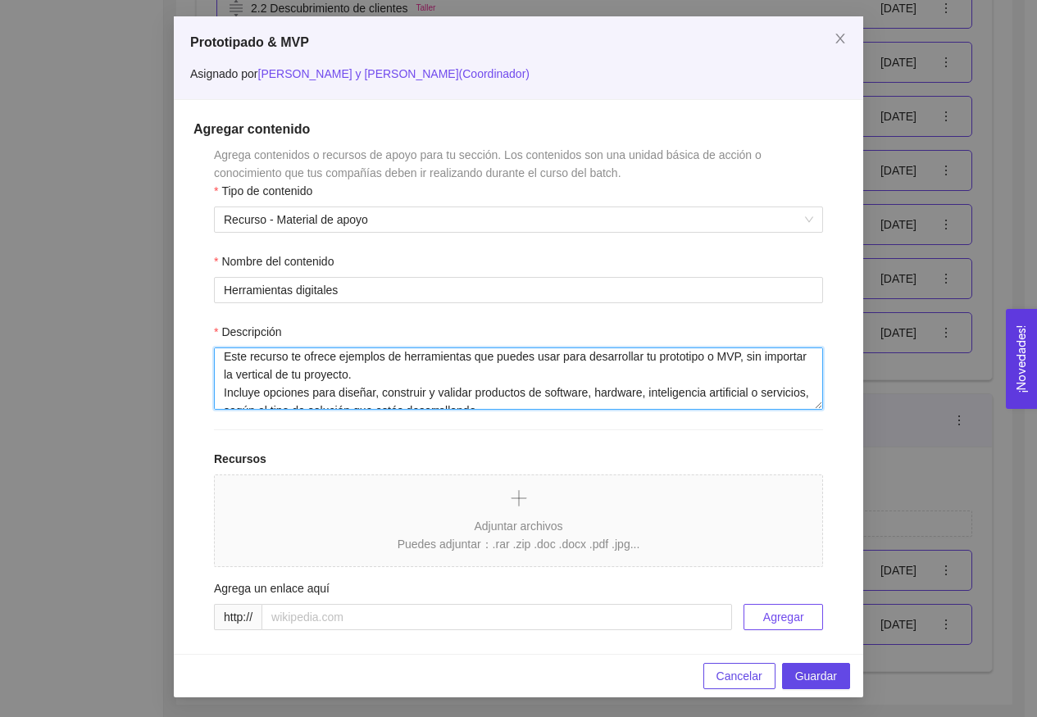
click at [627, 404] on textarea "Este recurso te ofrece ejemplos de herramientas que puedes usar para desarrolla…" at bounding box center [518, 378] width 609 height 62
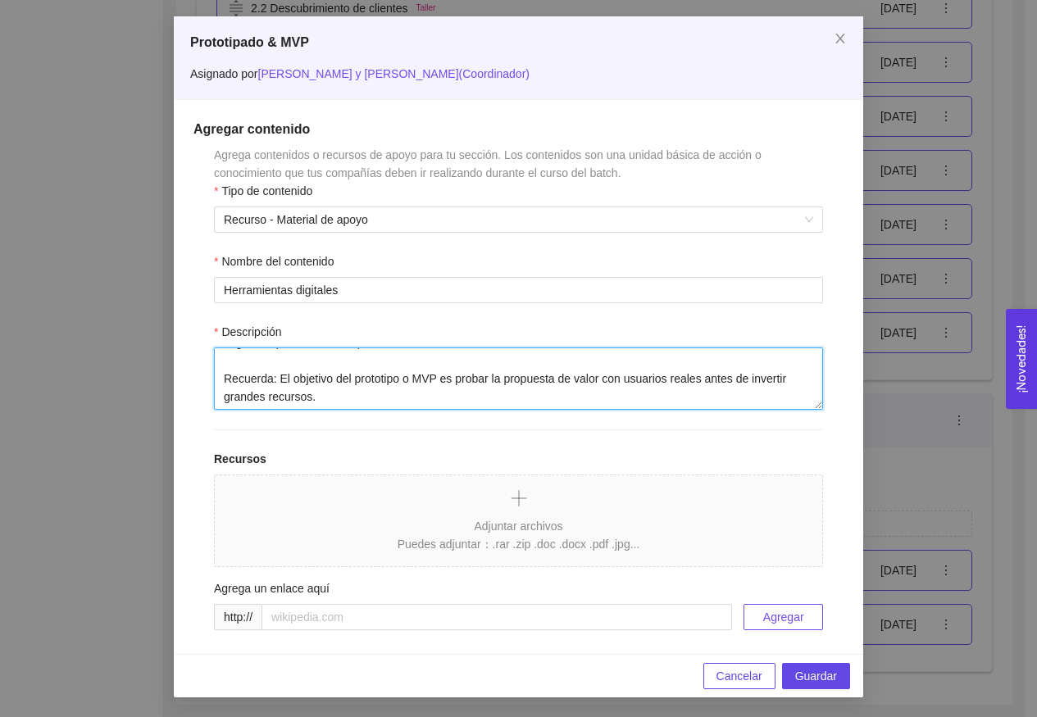
scroll to position [72, 0]
click at [551, 400] on textarea "Este recurso te ofrece ejemplos de herramientas que puedes usar para desarrolla…" at bounding box center [518, 378] width 609 height 62
type textarea "Este recurso te ofrece ejemplos de herramientas que puedes usar para desarrolla…"
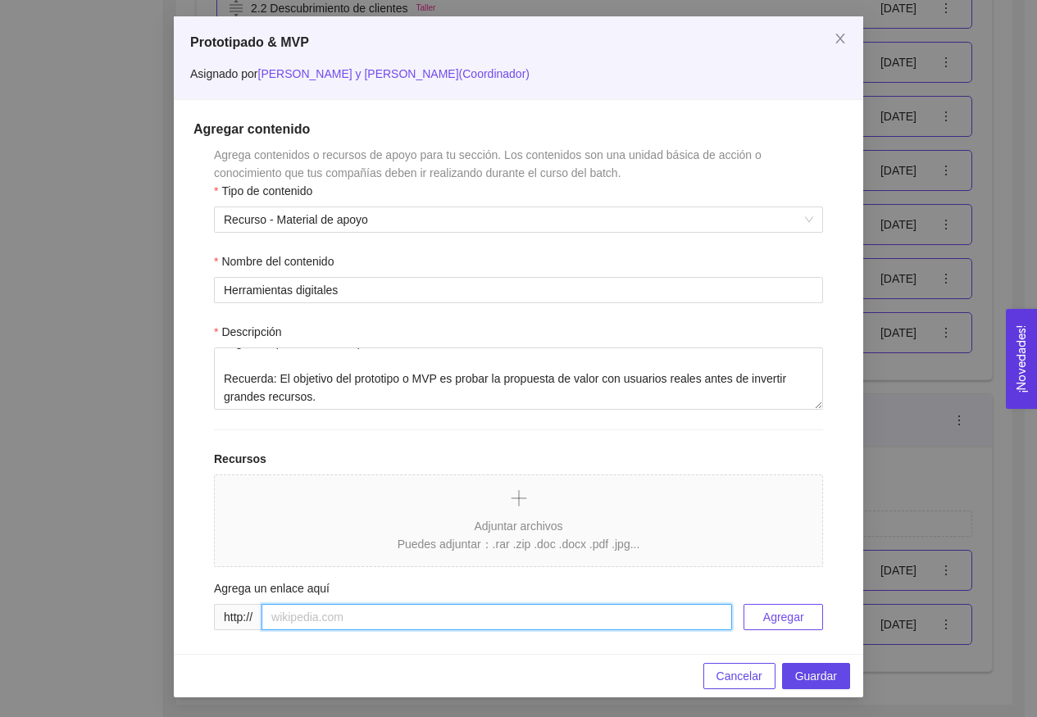
click at [453, 617] on input "text" at bounding box center [496, 617] width 470 height 26
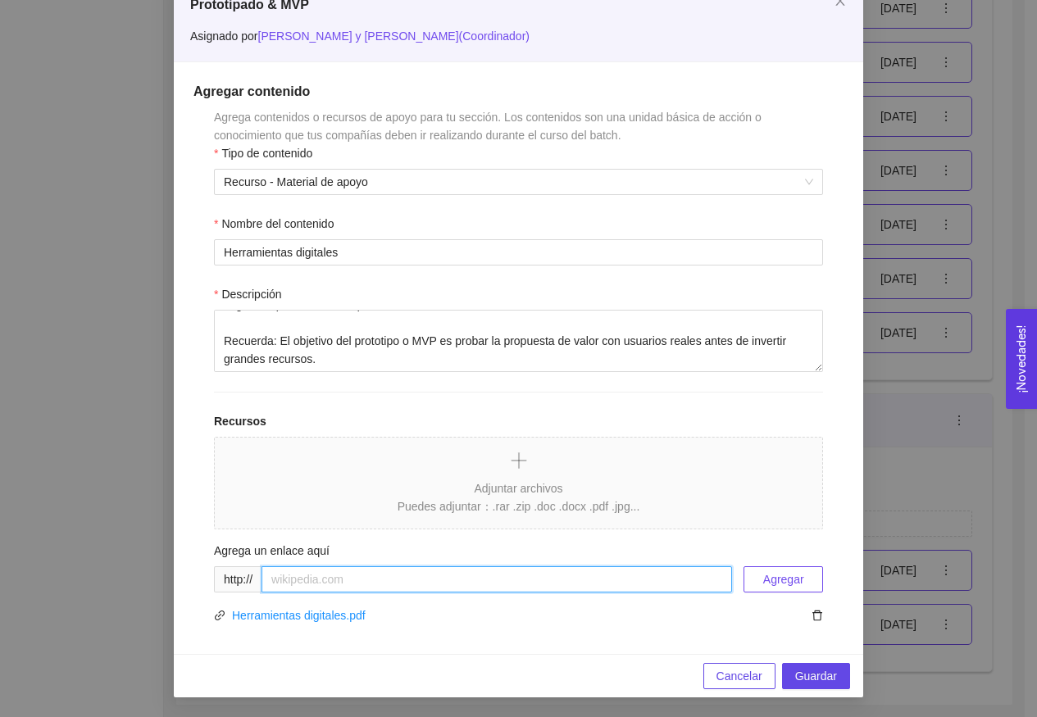
scroll to position [103, 0]
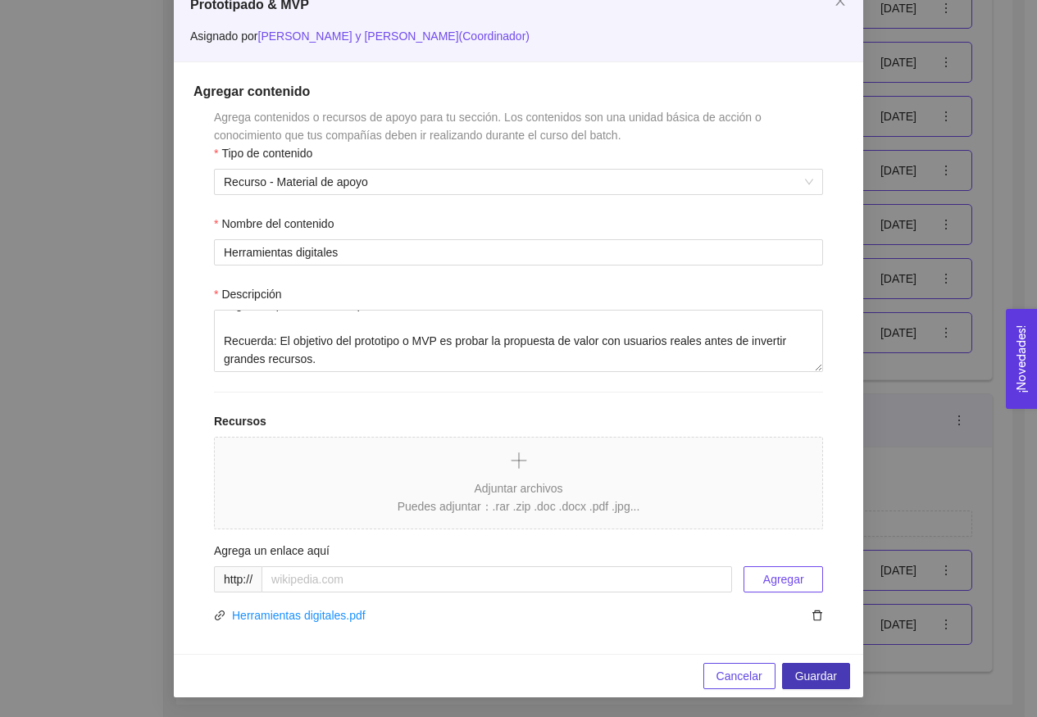
click at [801, 676] on span "Guardar" at bounding box center [816, 676] width 42 height 18
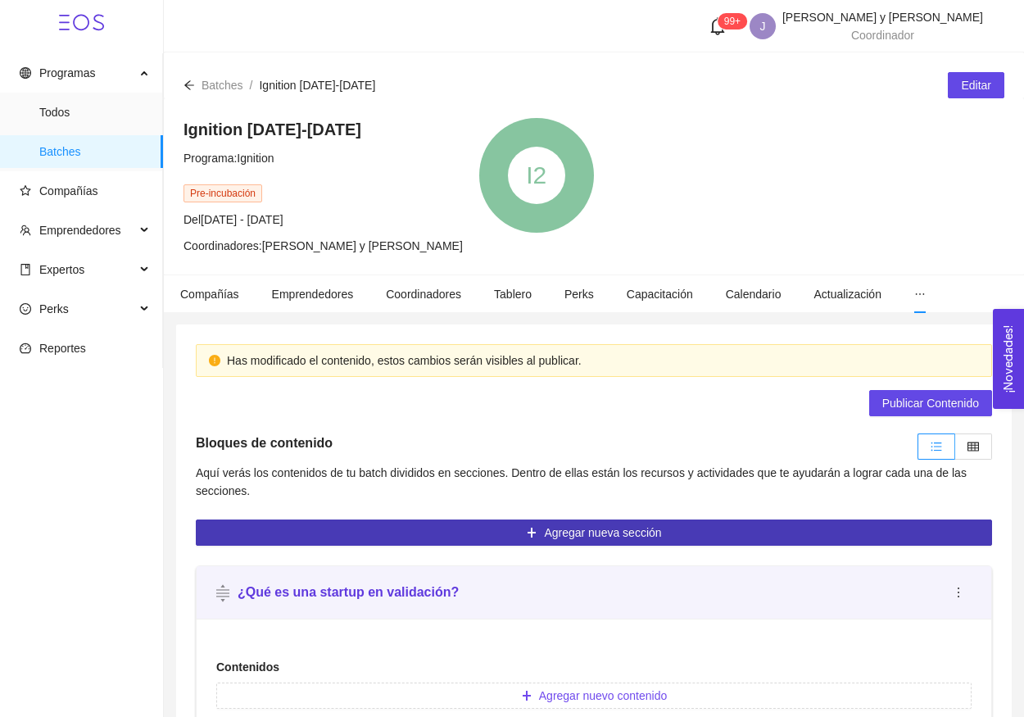
scroll to position [0, 0]
click at [680, 528] on button "Agregar nueva sección" at bounding box center [594, 532] width 796 height 26
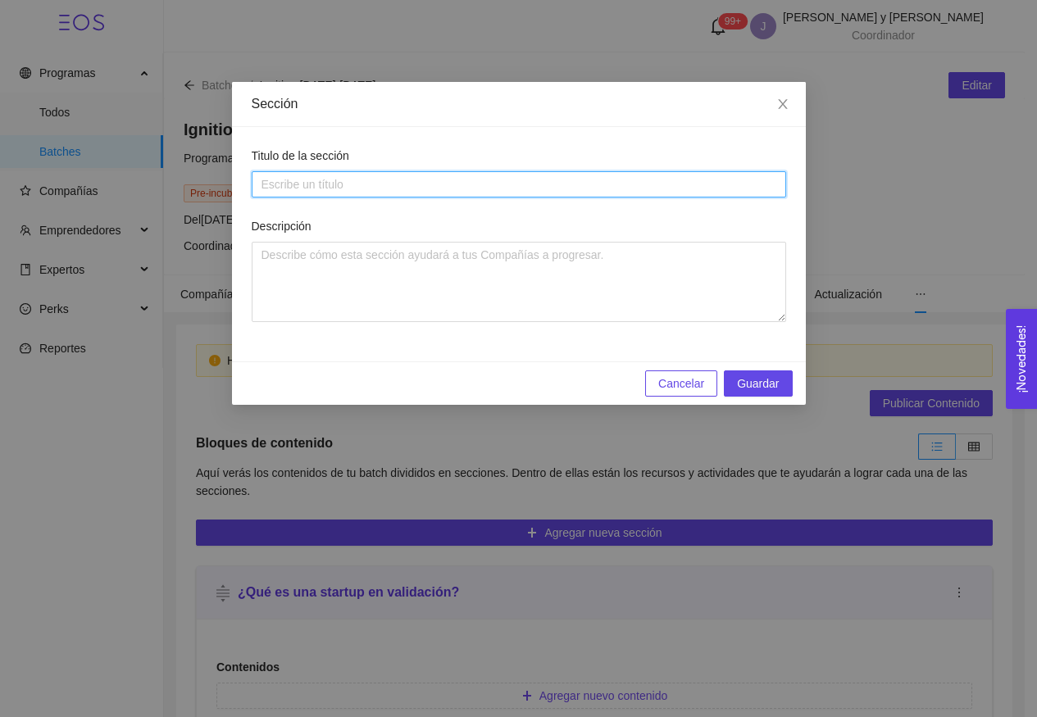
click at [448, 193] on input "Titulo de la sección" at bounding box center [519, 184] width 534 height 26
type input "Impact driven"
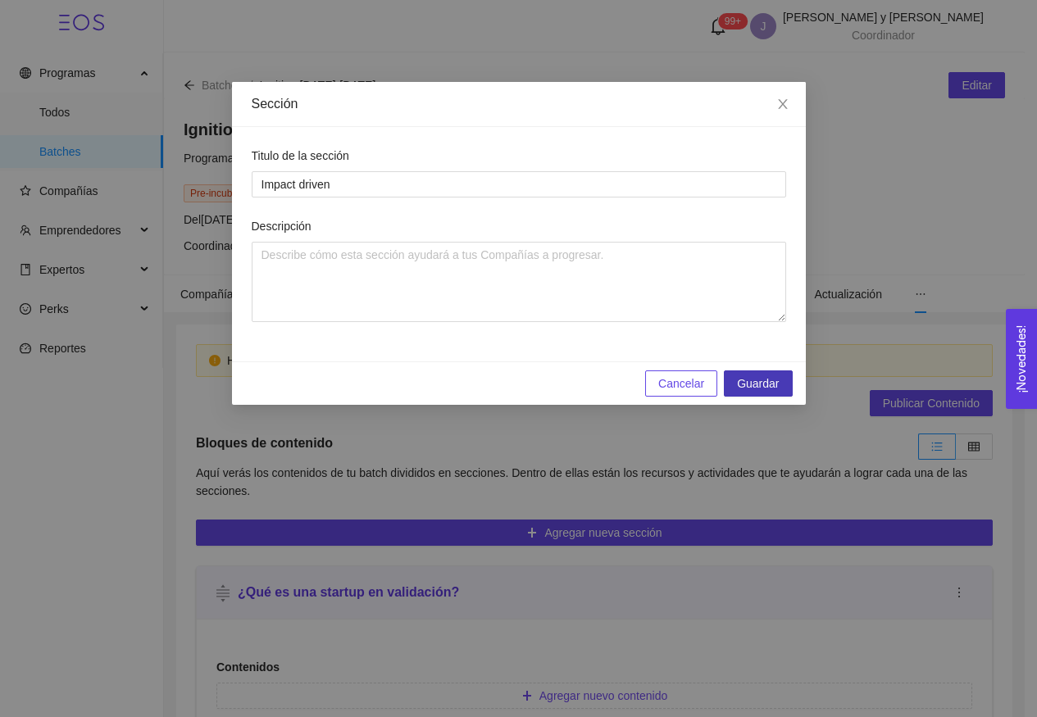
click at [757, 381] on span "Guardar" at bounding box center [758, 383] width 42 height 18
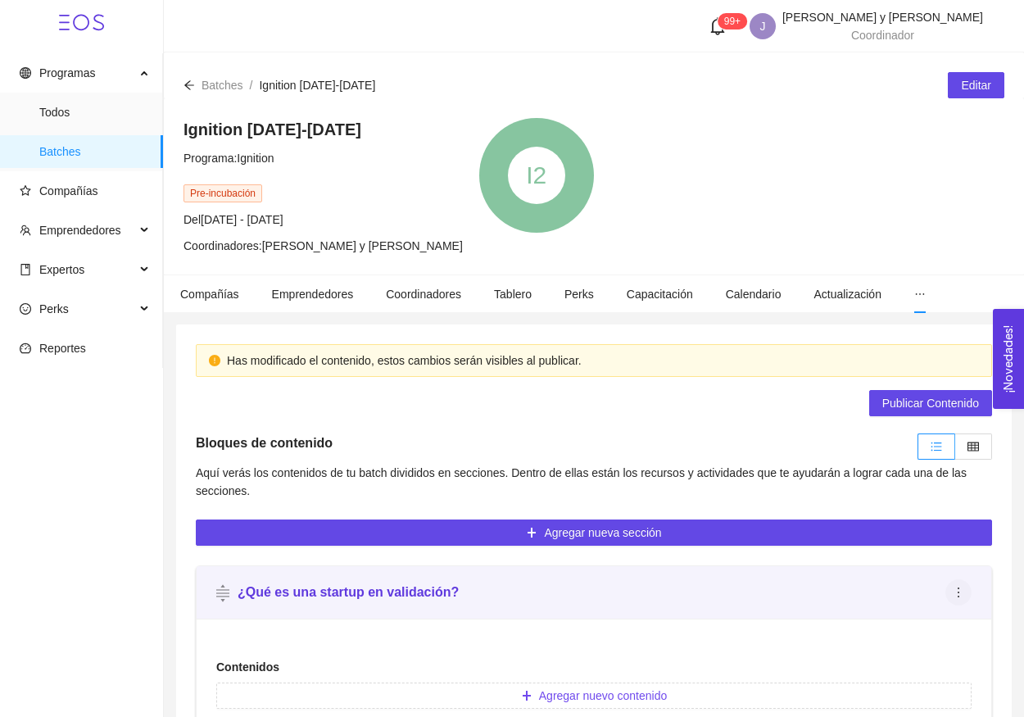
click at [947, 592] on span "ellipsis" at bounding box center [958, 592] width 25 height 13
click at [963, 629] on span "Editar" at bounding box center [976, 625] width 42 height 18
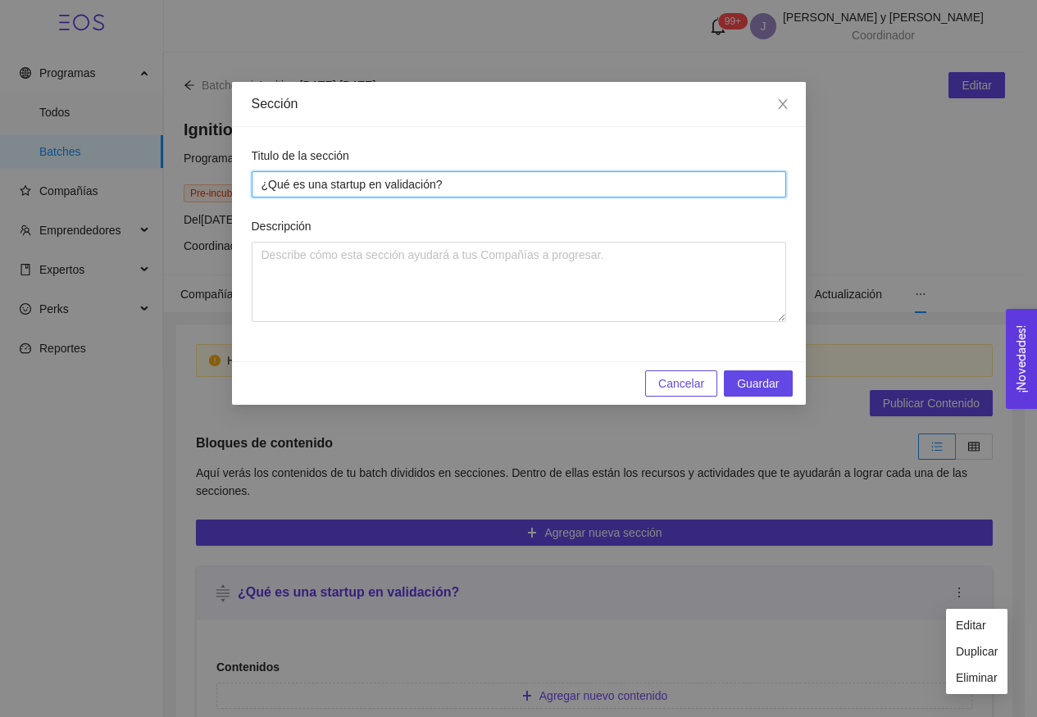
click at [260, 181] on input "¿Qué es una startup en validación?" at bounding box center [519, 184] width 534 height 26
type input "1. ¿Qué es una startup en validación?"
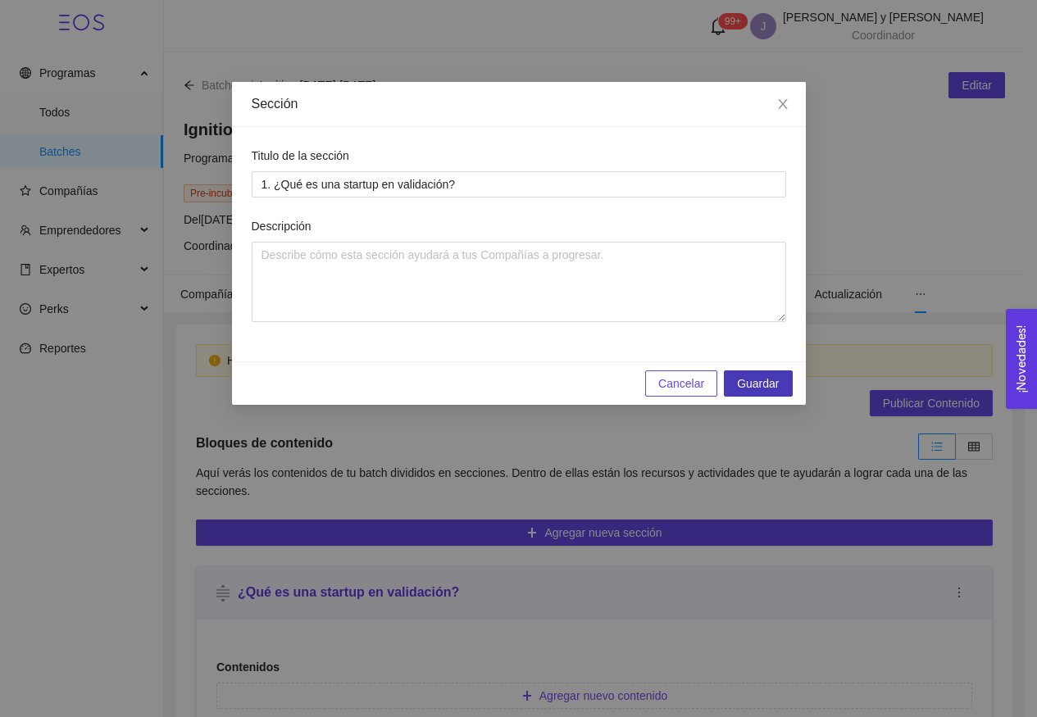
click at [736, 373] on button "Guardar" at bounding box center [758, 383] width 68 height 26
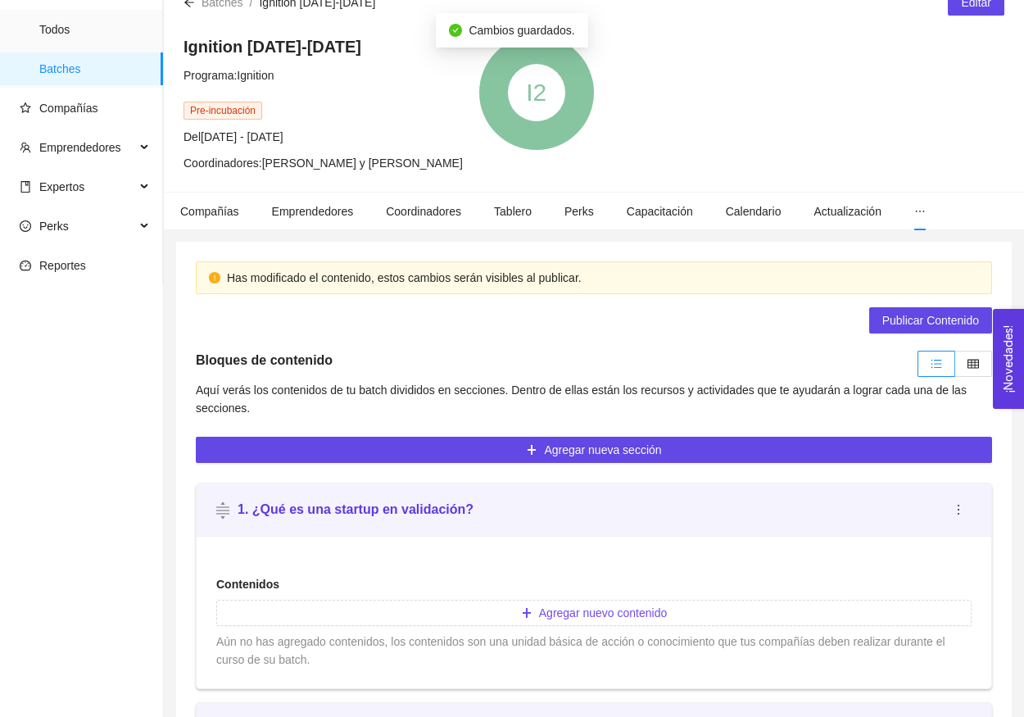
scroll to position [466, 0]
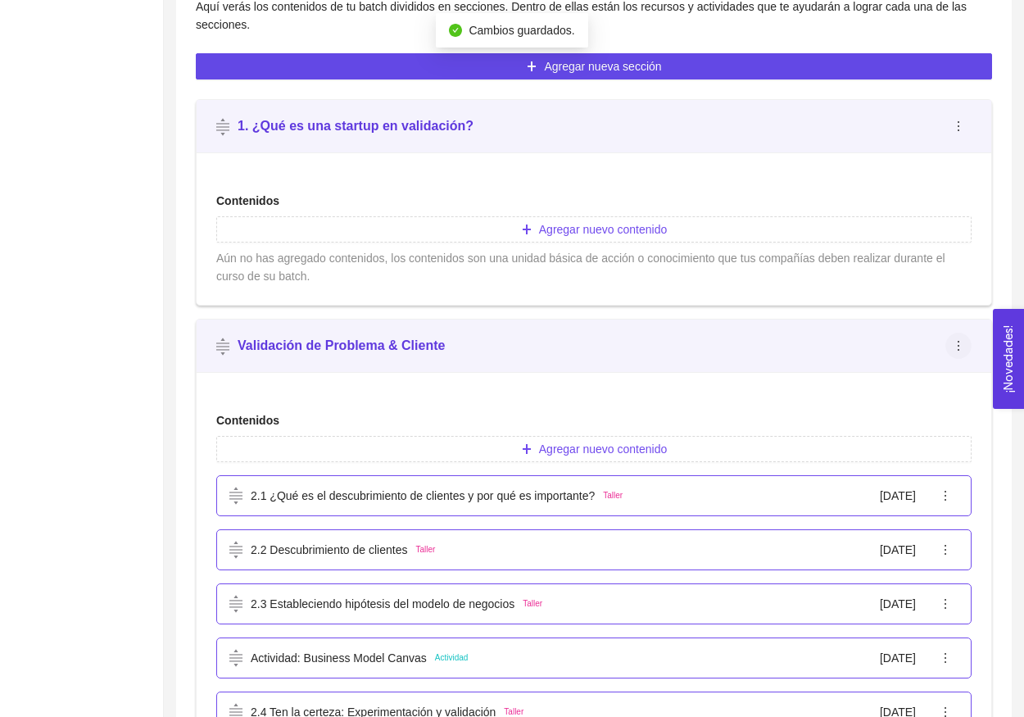
click at [967, 343] on span "ellipsis" at bounding box center [958, 345] width 25 height 13
click at [961, 376] on span "Editar" at bounding box center [976, 379] width 42 height 18
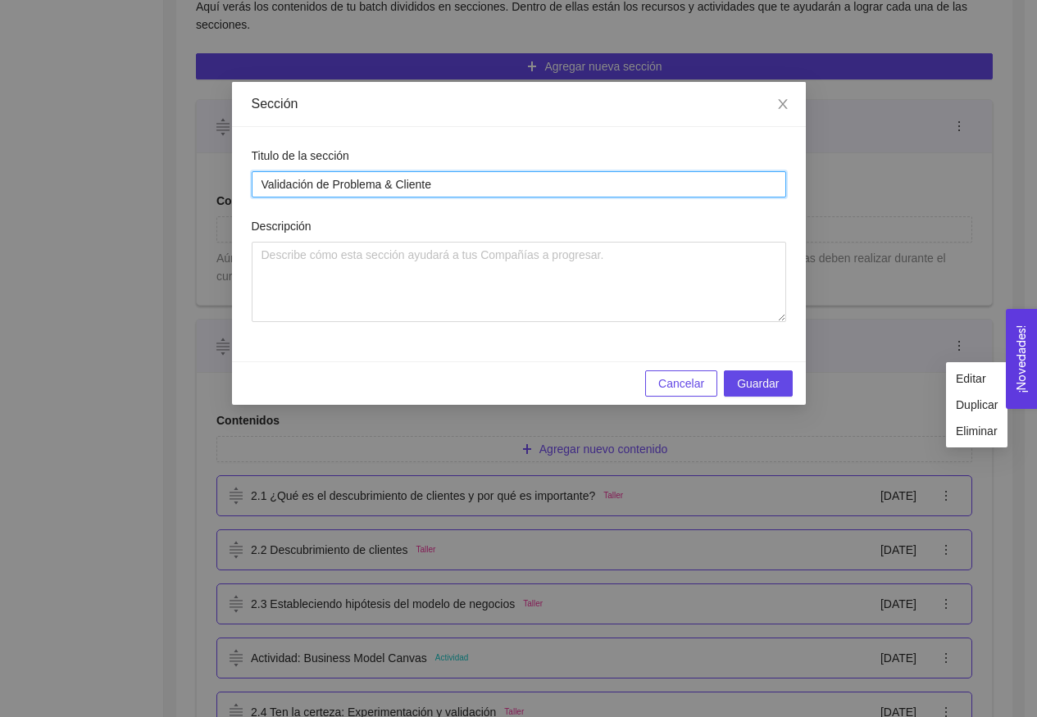
click at [263, 193] on input "Validación de Problema & Cliente" at bounding box center [519, 184] width 534 height 26
click at [260, 179] on input "Validación de Problema & Cliente" at bounding box center [519, 184] width 534 height 26
type input "2. Validación de Problema & Cliente"
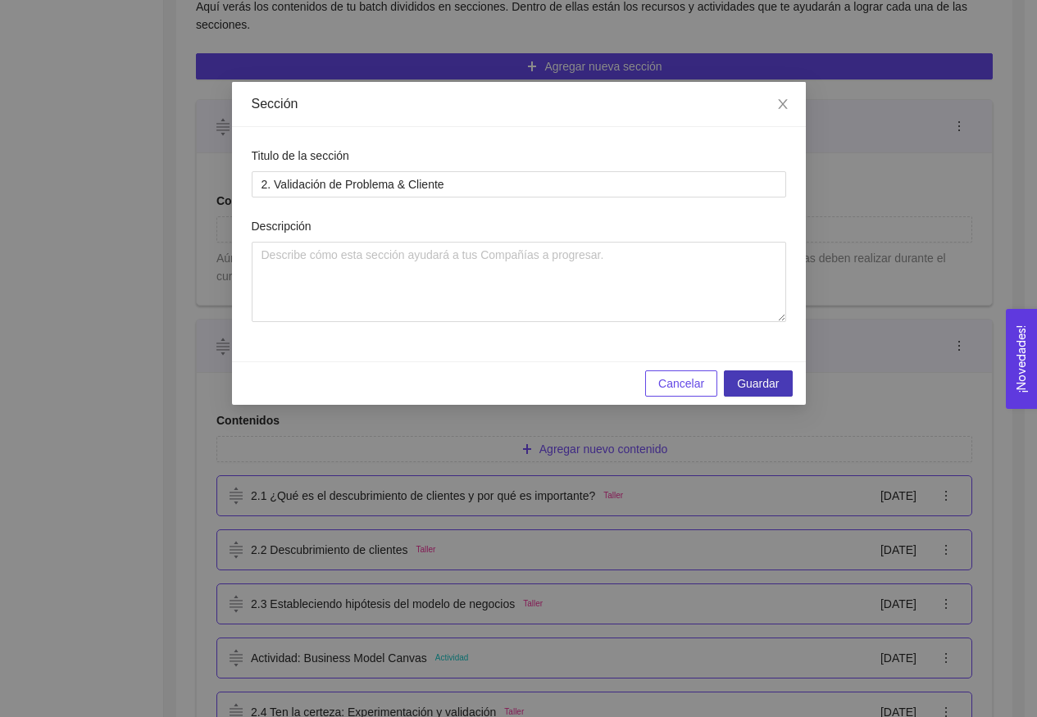
click at [754, 377] on span "Guardar" at bounding box center [758, 383] width 42 height 18
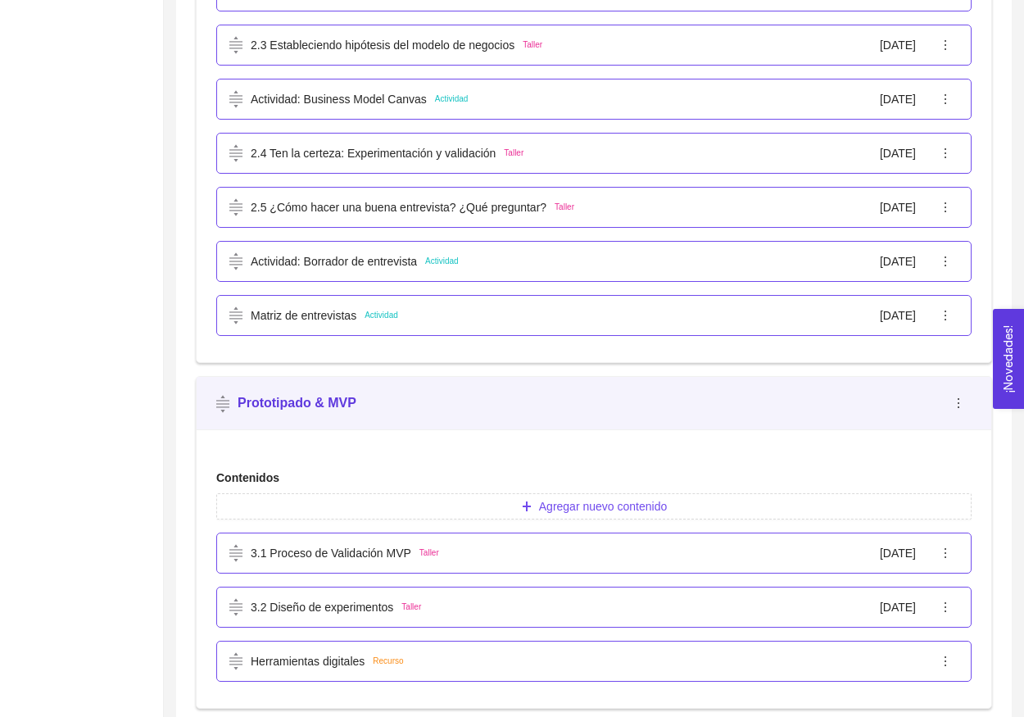
scroll to position [1010, 0]
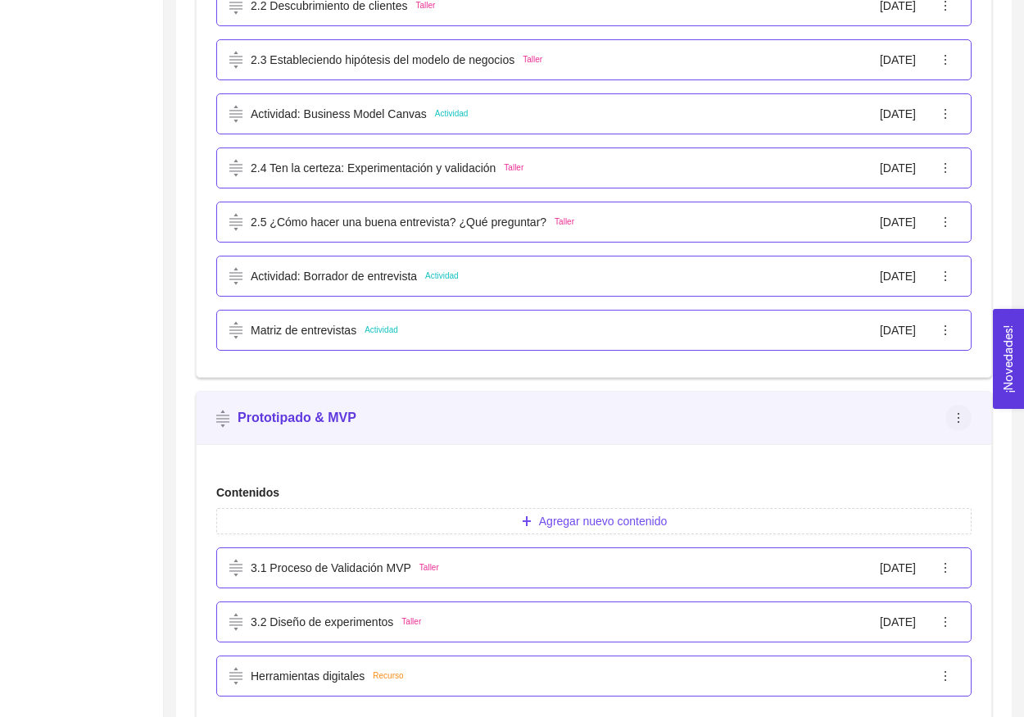
click at [967, 416] on span "ellipsis" at bounding box center [958, 417] width 25 height 13
click at [1005, 452] on li "Editar" at bounding box center [976, 451] width 61 height 26
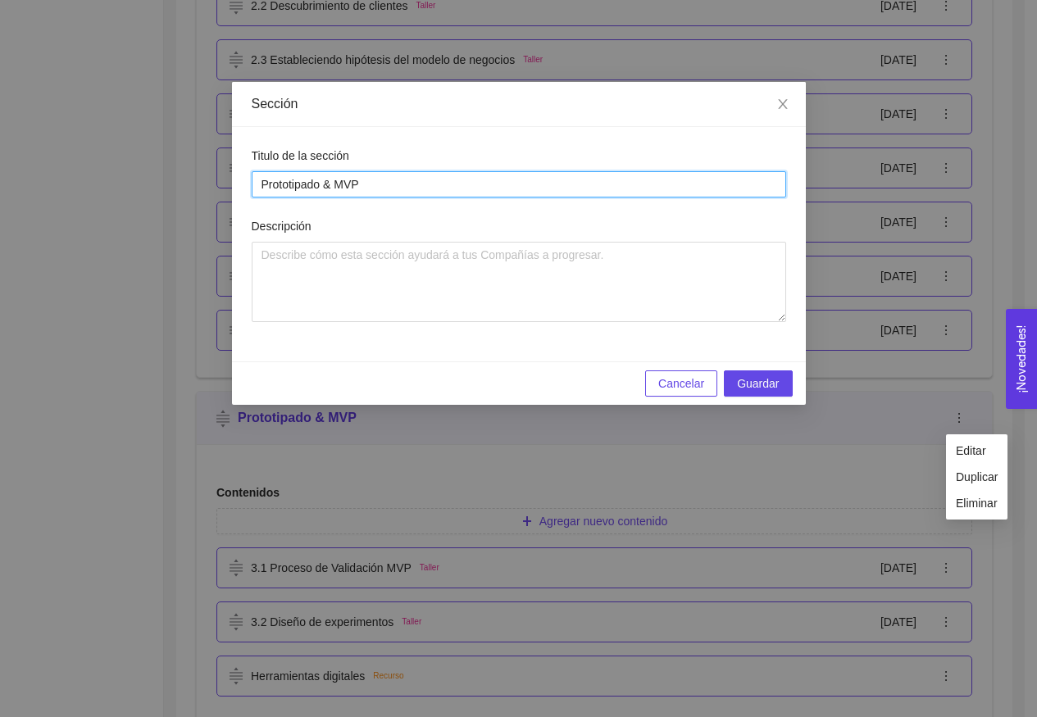
click at [259, 185] on input "Prototipado & MVP" at bounding box center [519, 184] width 534 height 26
type input "3. Prototipado & MVP"
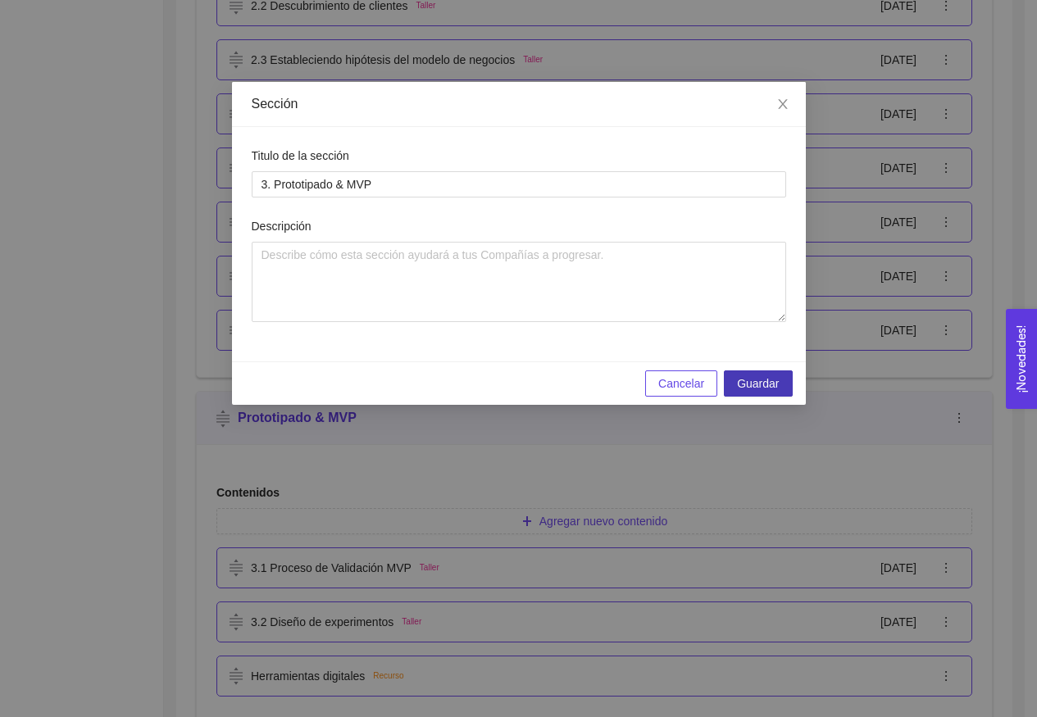
click at [769, 376] on span "Guardar" at bounding box center [758, 383] width 42 height 18
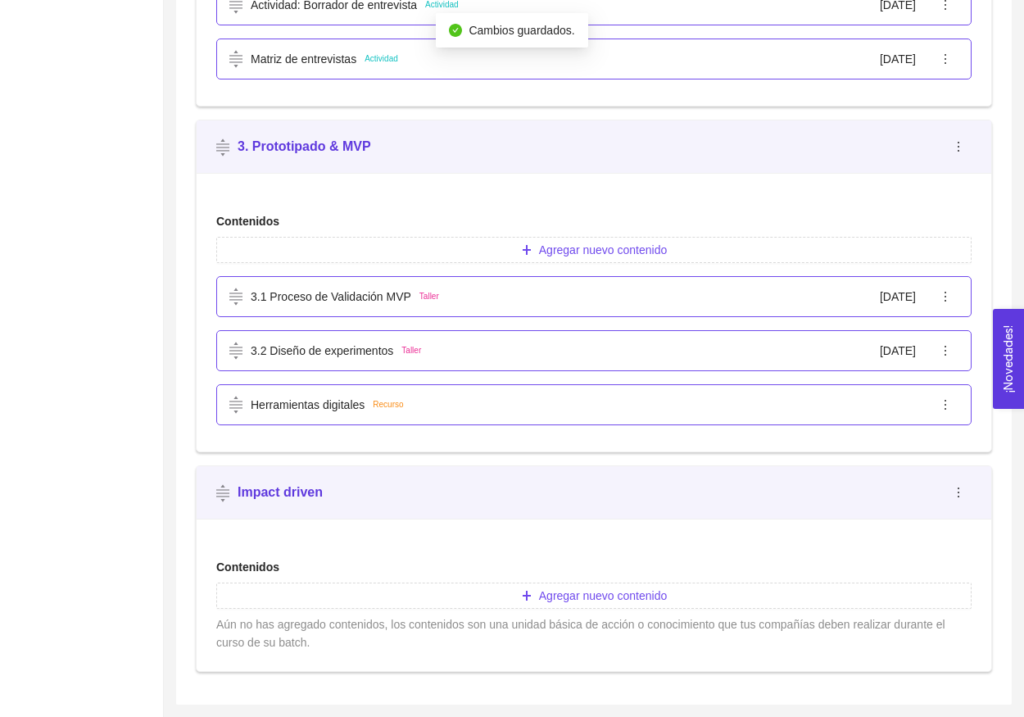
scroll to position [1281, 0]
click at [955, 496] on icon "ellipsis" at bounding box center [958, 492] width 13 height 13
click at [952, 536] on li "Editar" at bounding box center [976, 525] width 61 height 26
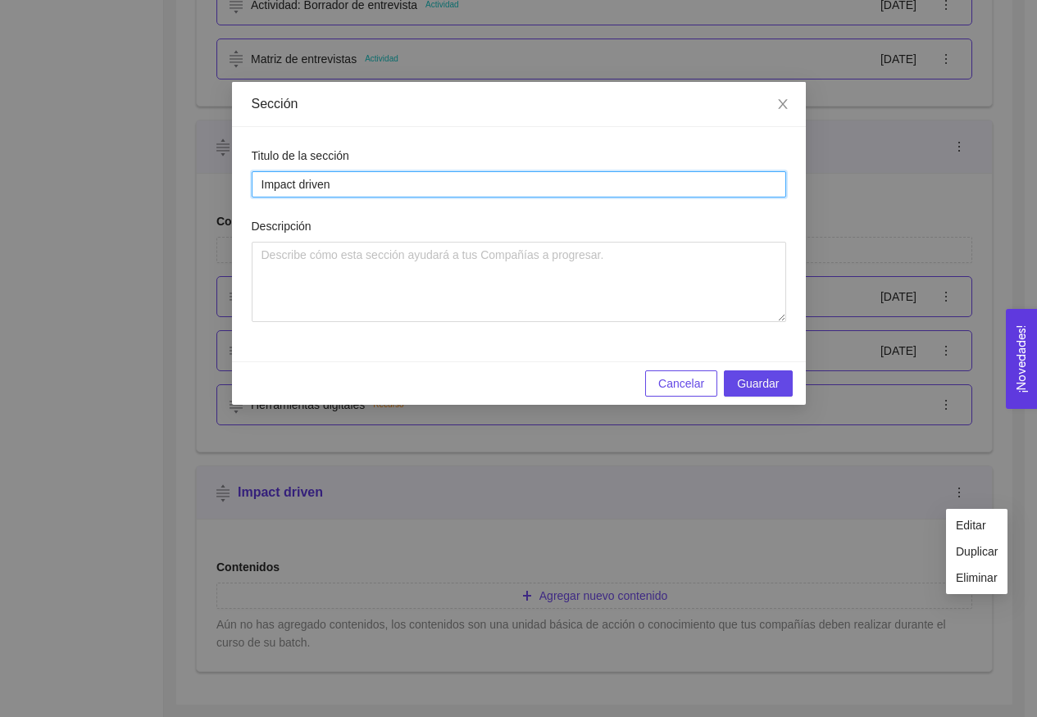
click at [261, 185] on input "Impact driven" at bounding box center [519, 184] width 534 height 26
type input "4. Impact driven"
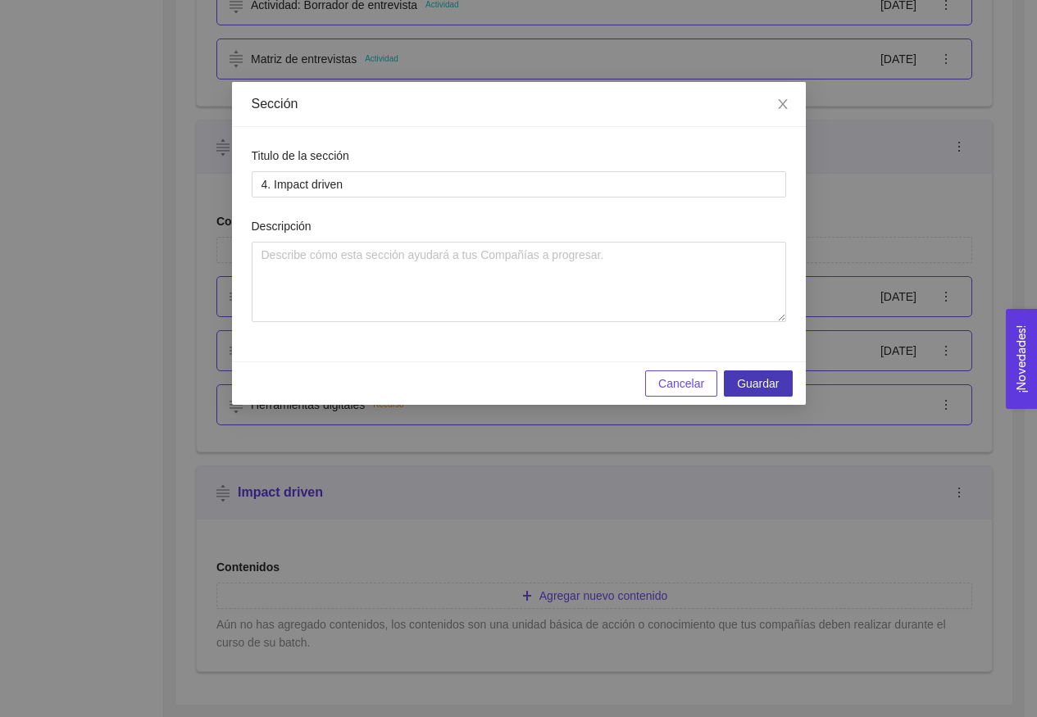
click at [764, 384] on span "Guardar" at bounding box center [758, 383] width 42 height 18
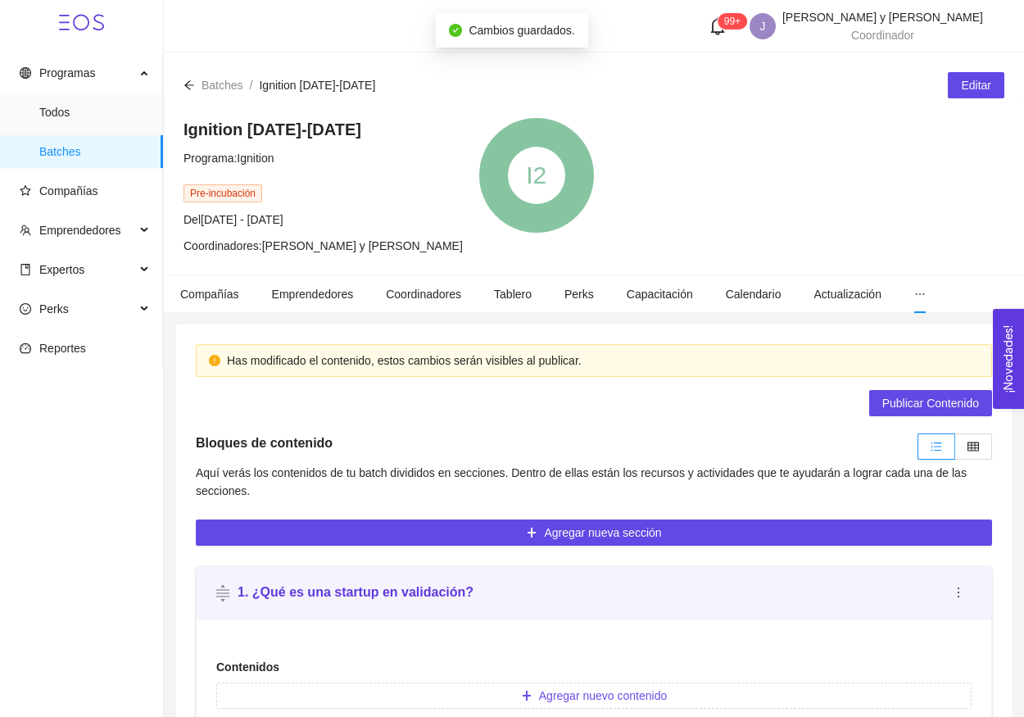
scroll to position [0, 0]
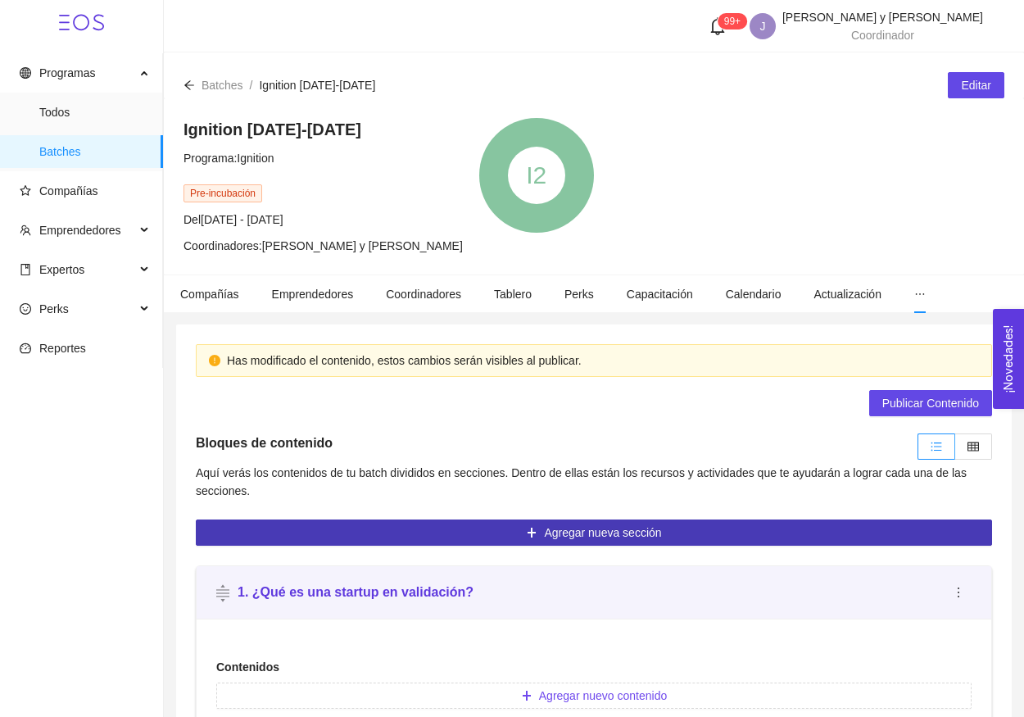
click at [615, 526] on span "Agregar nueva sección" at bounding box center [602, 533] width 117 height 18
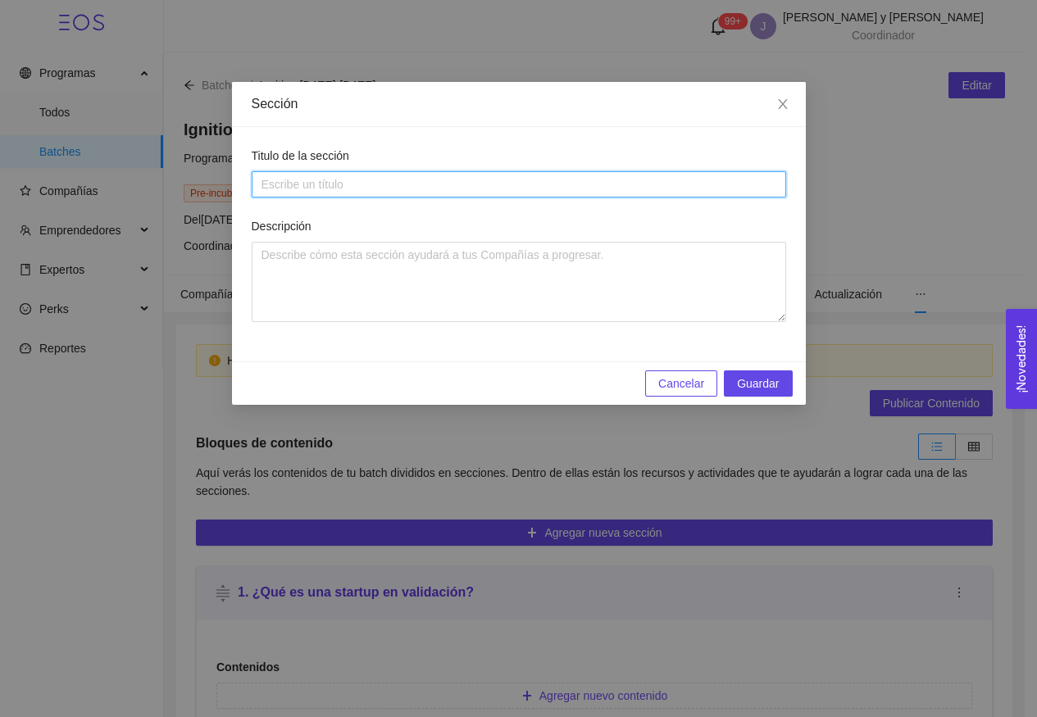
click at [508, 188] on input "Titulo de la sección" at bounding box center [519, 184] width 534 height 26
type input "5. Fundamentos de Funding"
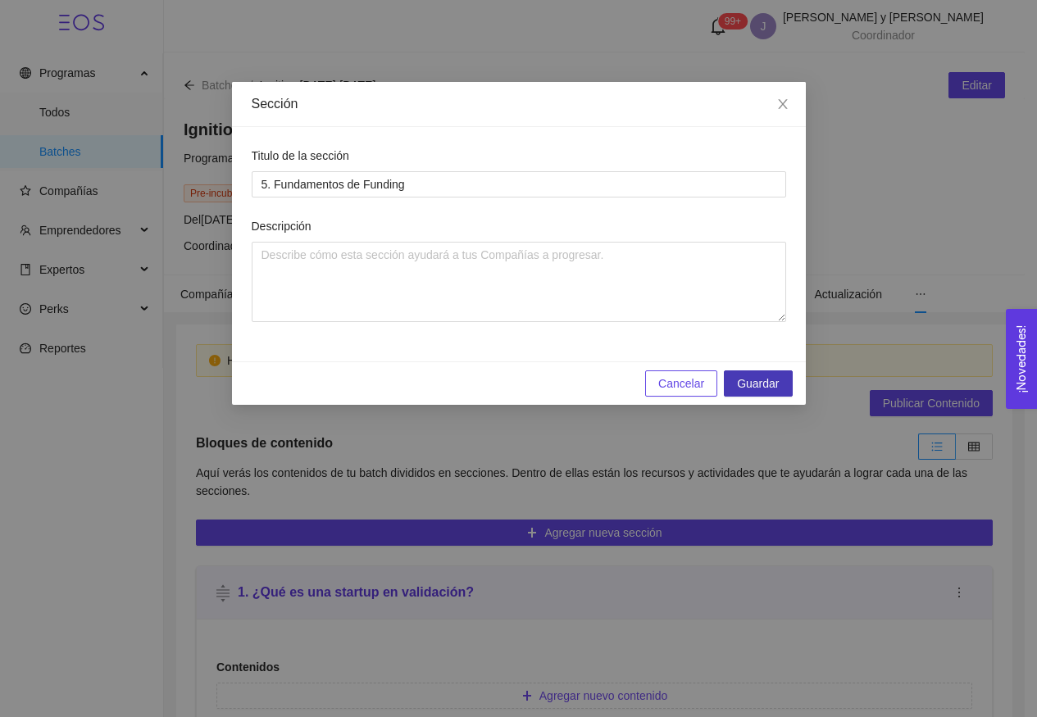
click at [775, 382] on span "Guardar" at bounding box center [758, 383] width 42 height 18
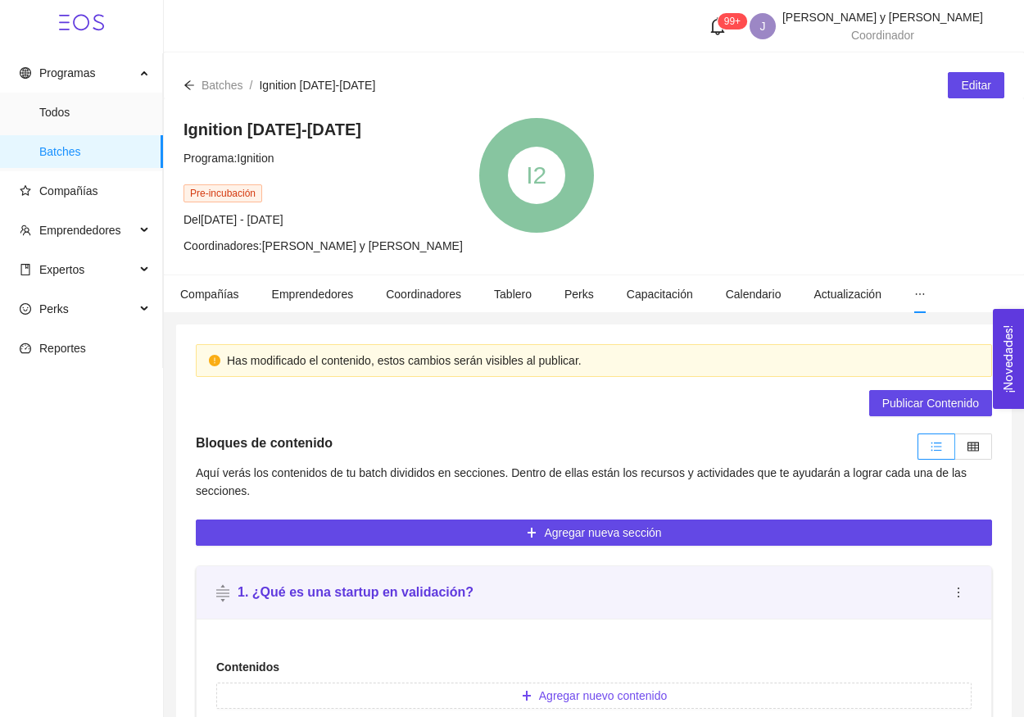
drag, startPoint x: 636, startPoint y: 528, endPoint x: 594, endPoint y: 410, distance: 125.9
click at [636, 528] on span "Agregar nueva sección" at bounding box center [602, 533] width 117 height 18
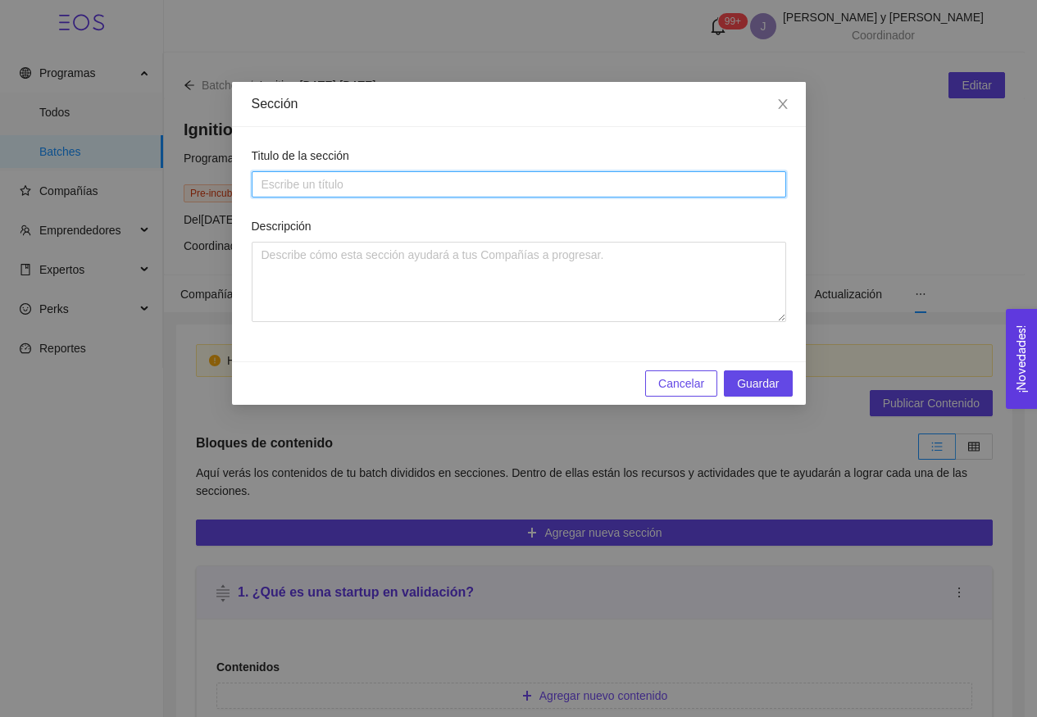
click at [504, 194] on input "Titulo de la sección" at bounding box center [519, 184] width 534 height 26
type input "."
type input "6. Pitch y Storytelling"
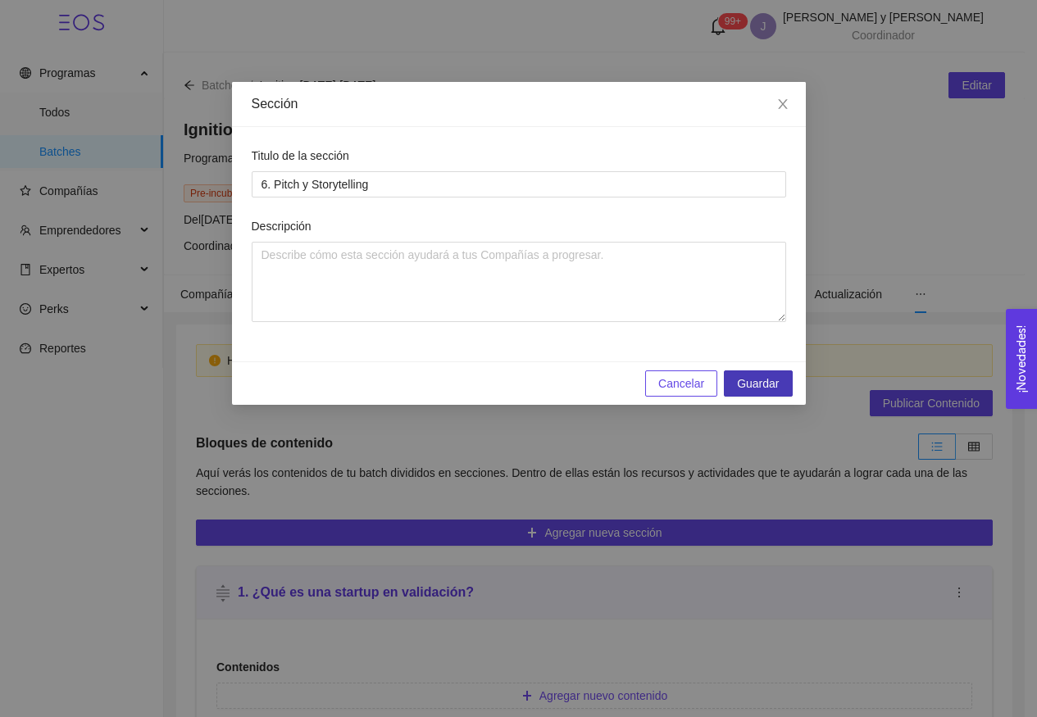
click at [761, 388] on span "Guardar" at bounding box center [758, 383] width 42 height 18
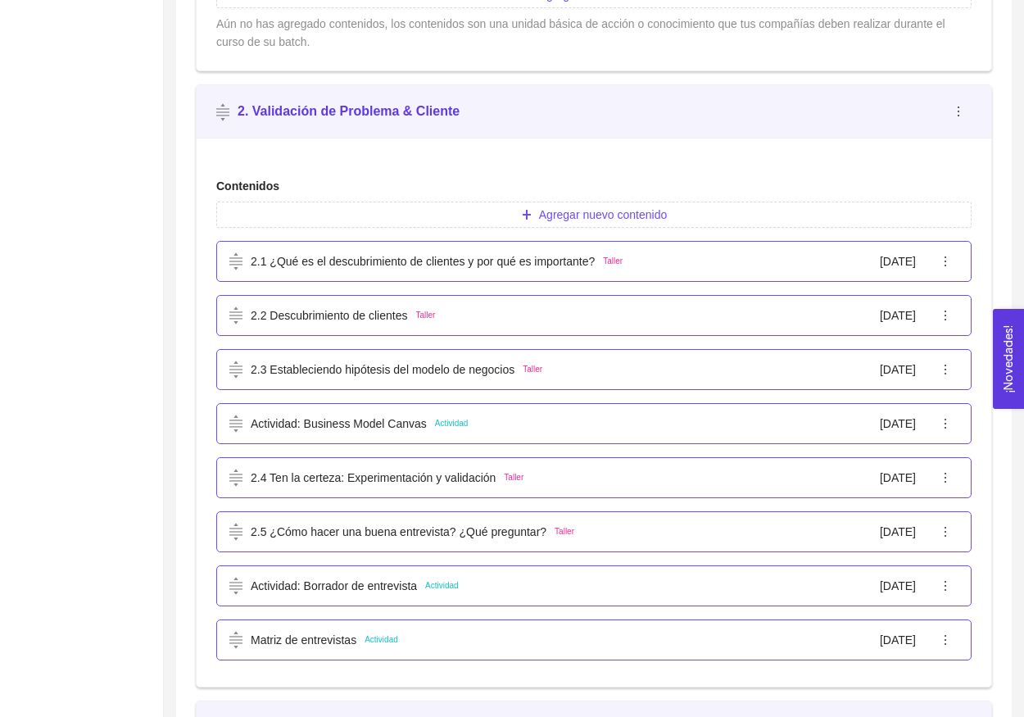
scroll to position [202, 0]
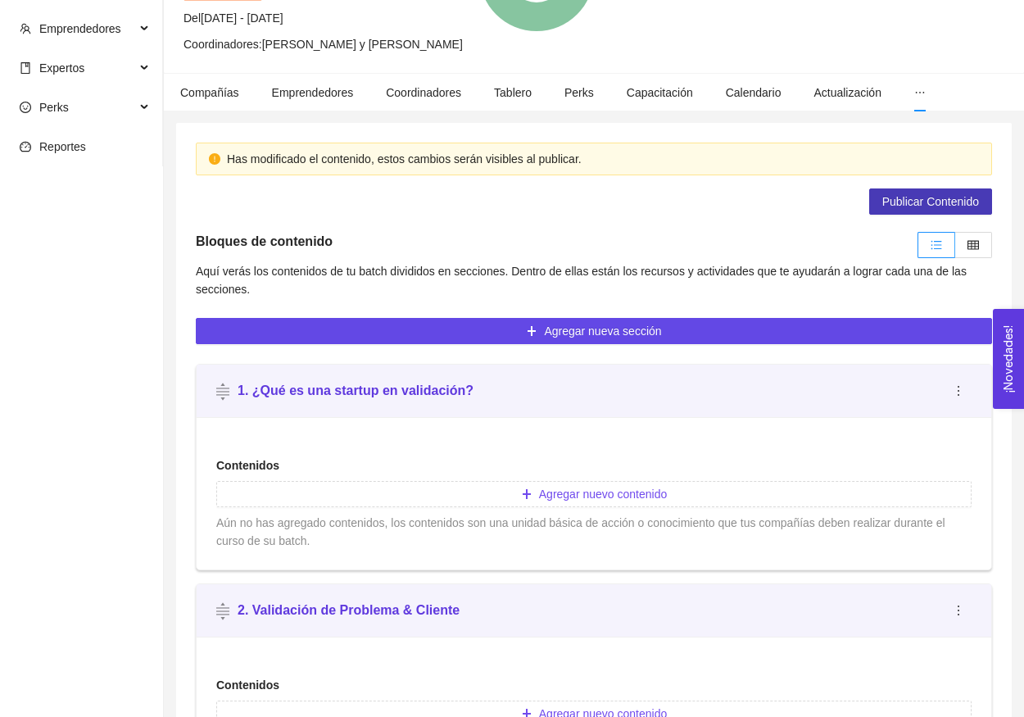
click at [883, 202] on span "Publicar Contenido" at bounding box center [930, 202] width 97 height 18
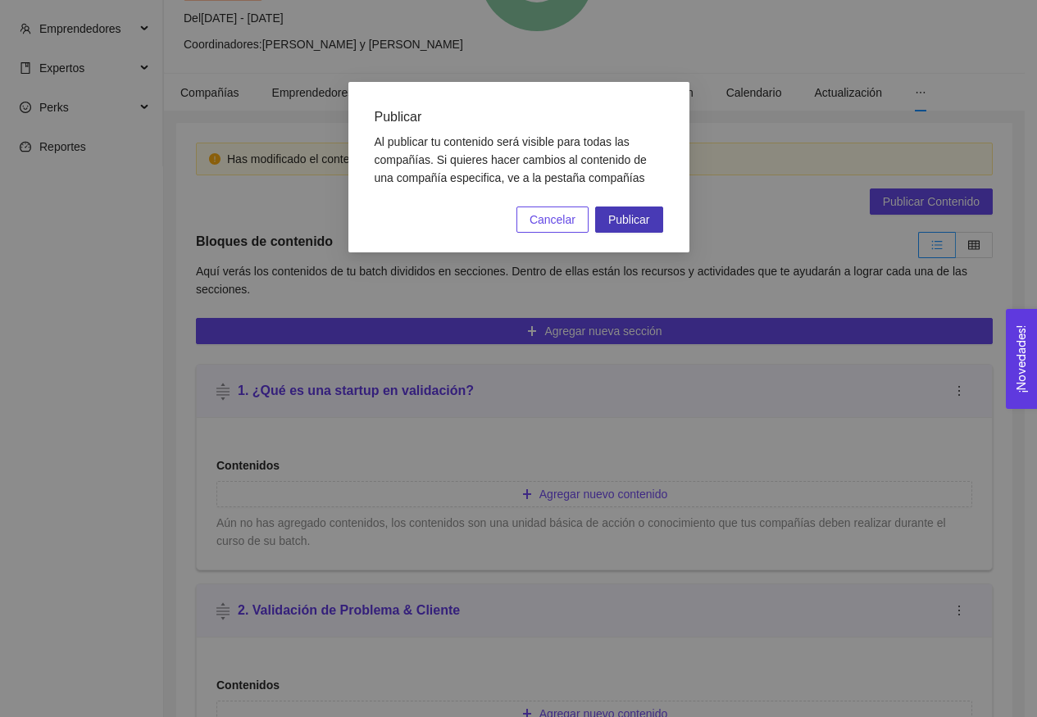
click at [635, 215] on span "Publicar" at bounding box center [629, 220] width 42 height 18
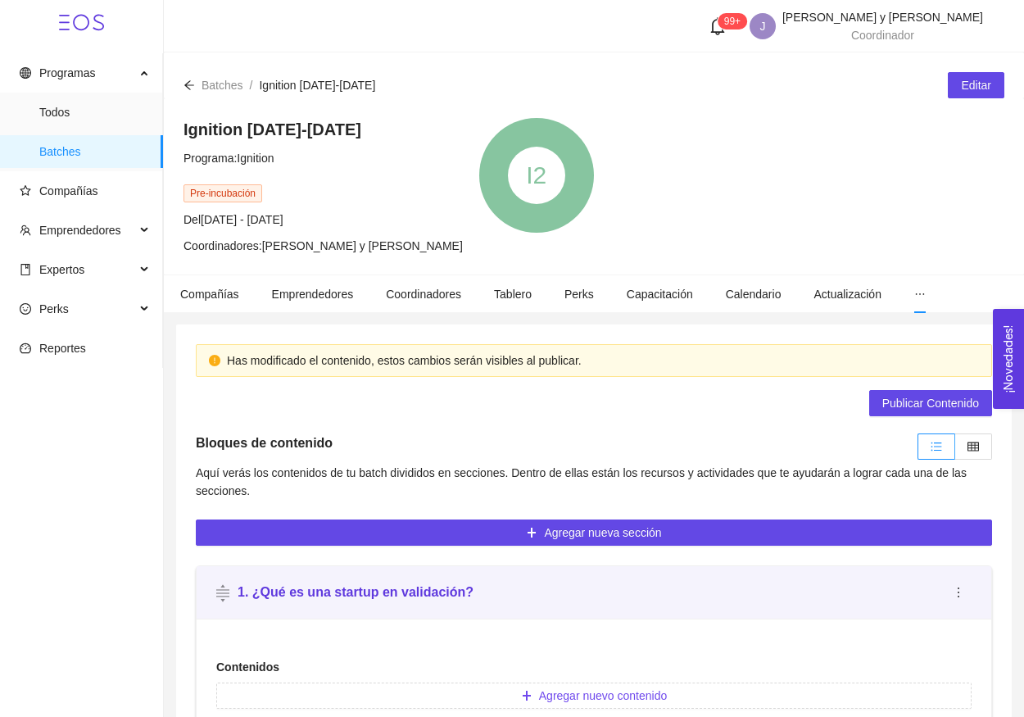
scroll to position [0, 0]
click at [115, 156] on span "Batches" at bounding box center [94, 151] width 111 height 33
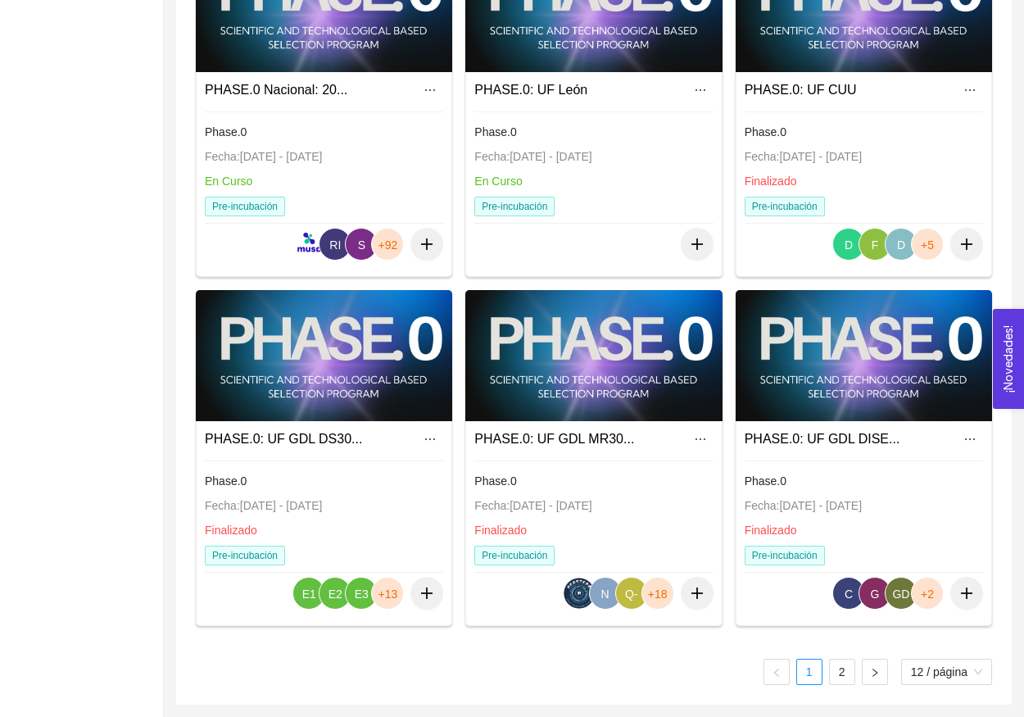
scroll to position [940, 0]
click at [840, 675] on link "2" at bounding box center [842, 672] width 25 height 25
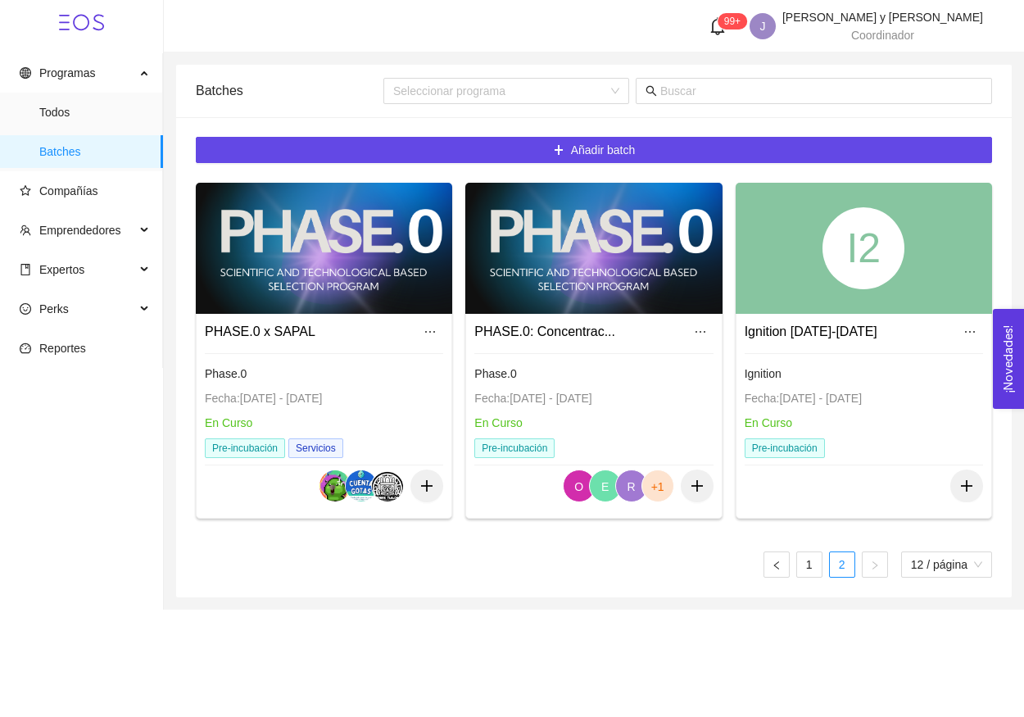
scroll to position [0, 0]
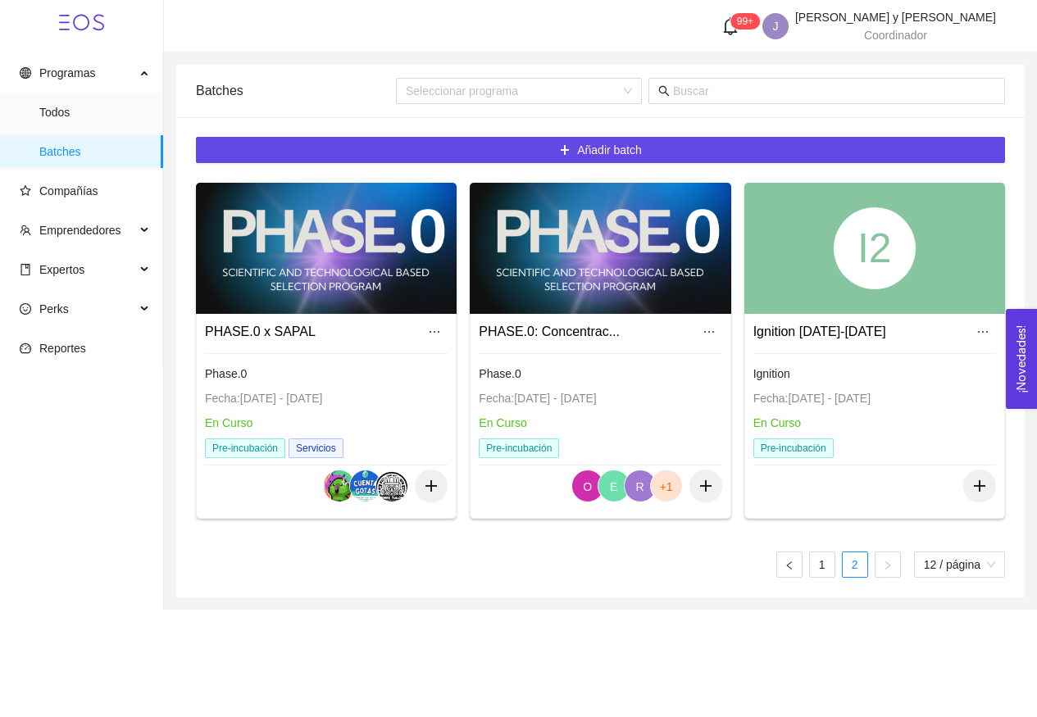
click at [811, 259] on div "I2" at bounding box center [874, 248] width 261 height 131
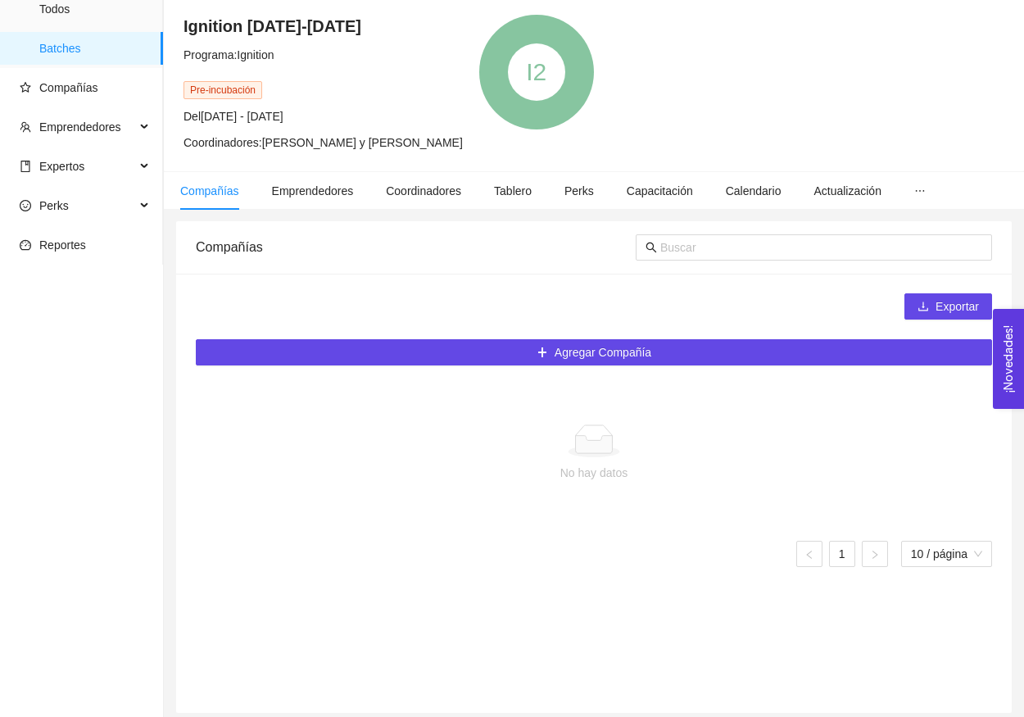
scroll to position [111, 0]
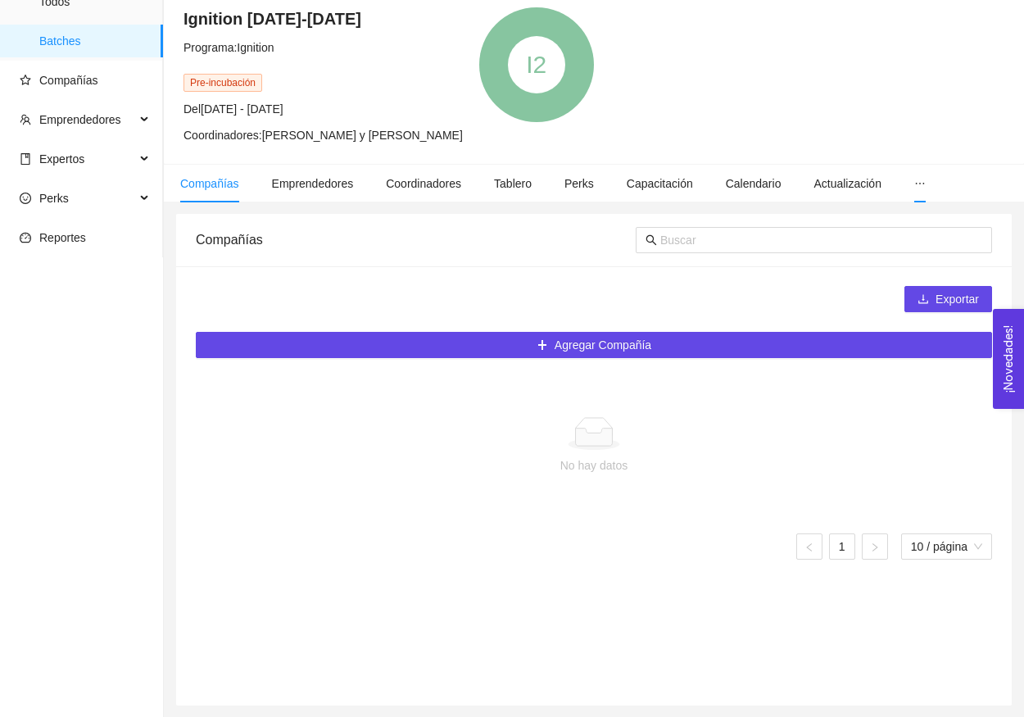
click at [927, 189] on li at bounding box center [920, 184] width 44 height 38
click at [926, 188] on icon "ellipsis" at bounding box center [919, 183] width 11 height 11
click at [896, 224] on li "Contenido" at bounding box center [873, 227] width 131 height 33
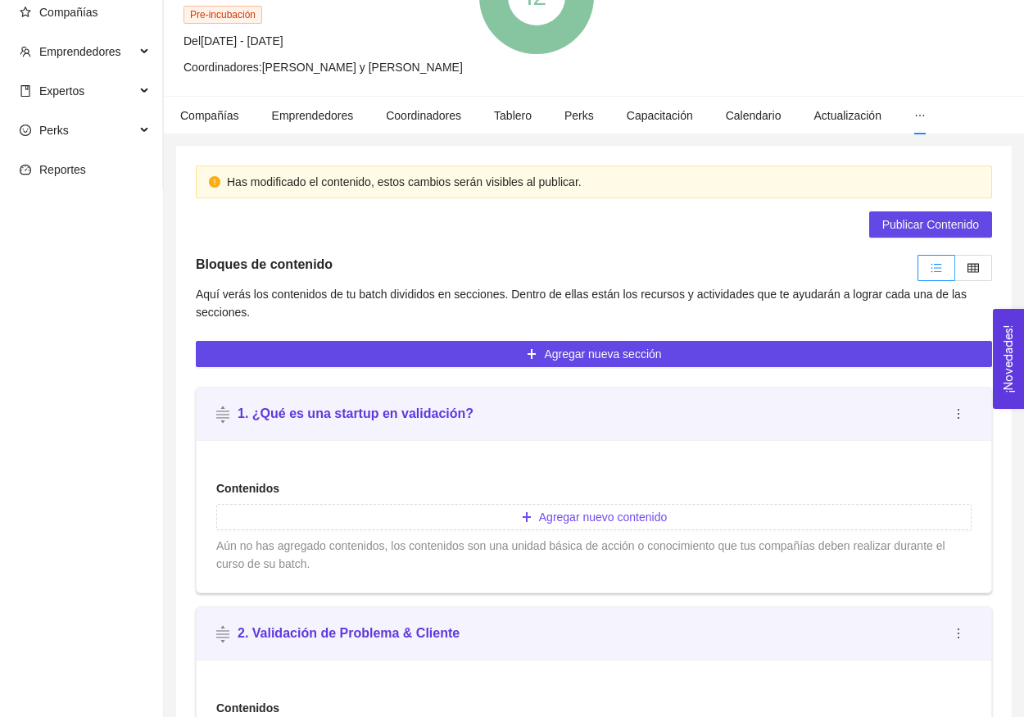
scroll to position [194, 0]
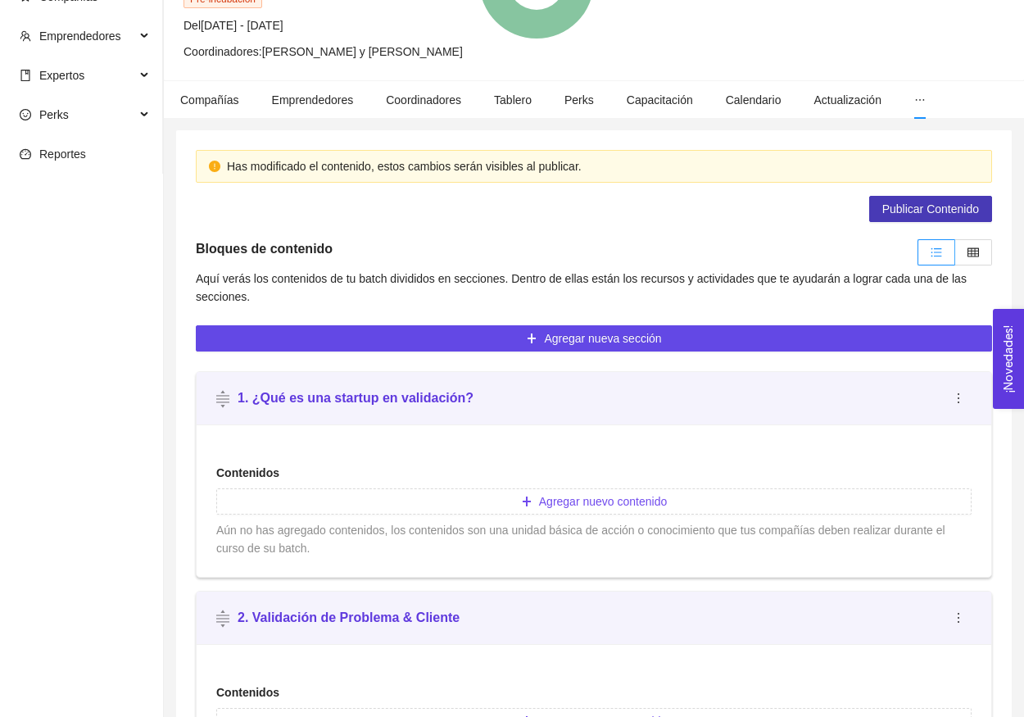
click at [892, 201] on span "Publicar Contenido" at bounding box center [930, 209] width 97 height 18
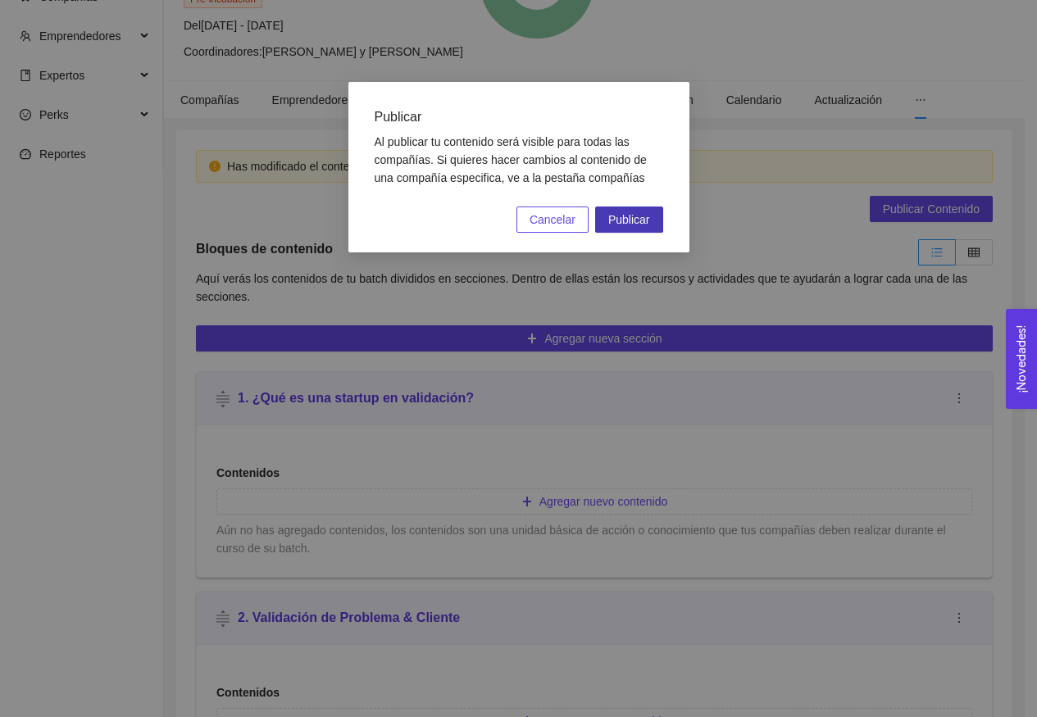
click at [628, 222] on span "Publicar" at bounding box center [629, 220] width 42 height 18
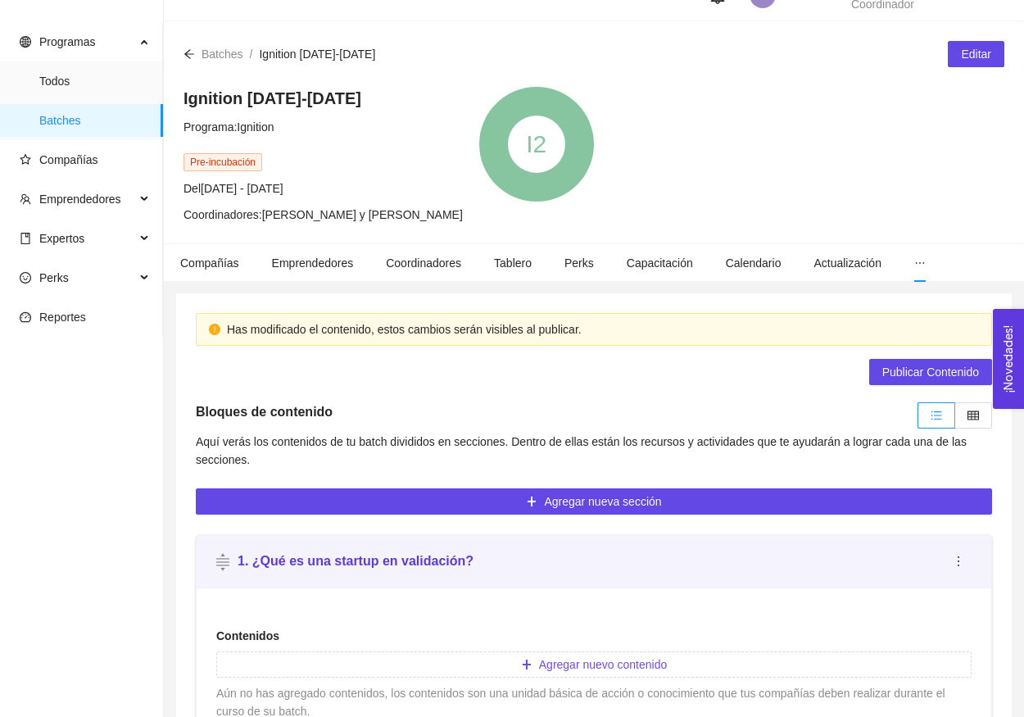
scroll to position [17, 0]
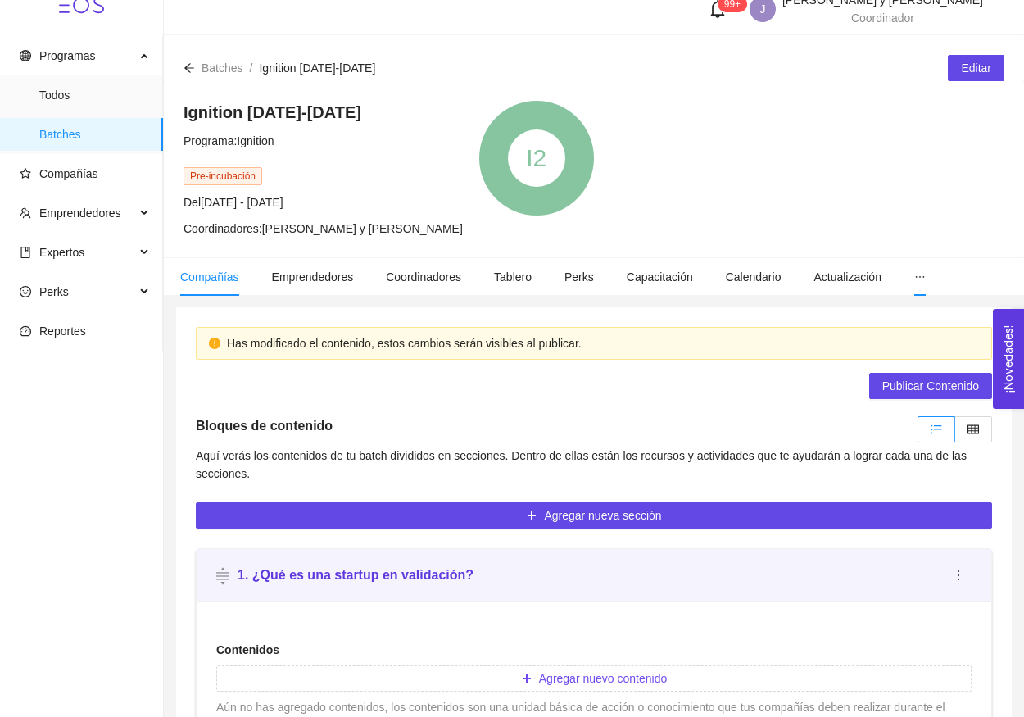
click at [212, 267] on li "Compañías" at bounding box center [210, 277] width 92 height 38
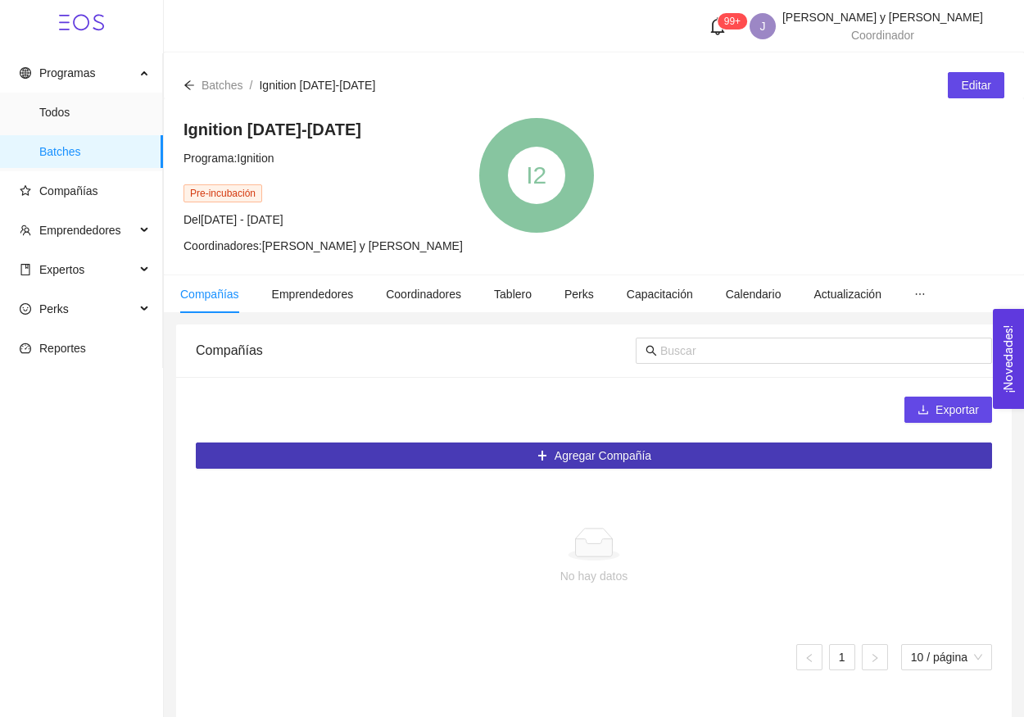
click at [497, 460] on button "Agregar Compañía" at bounding box center [594, 455] width 796 height 26
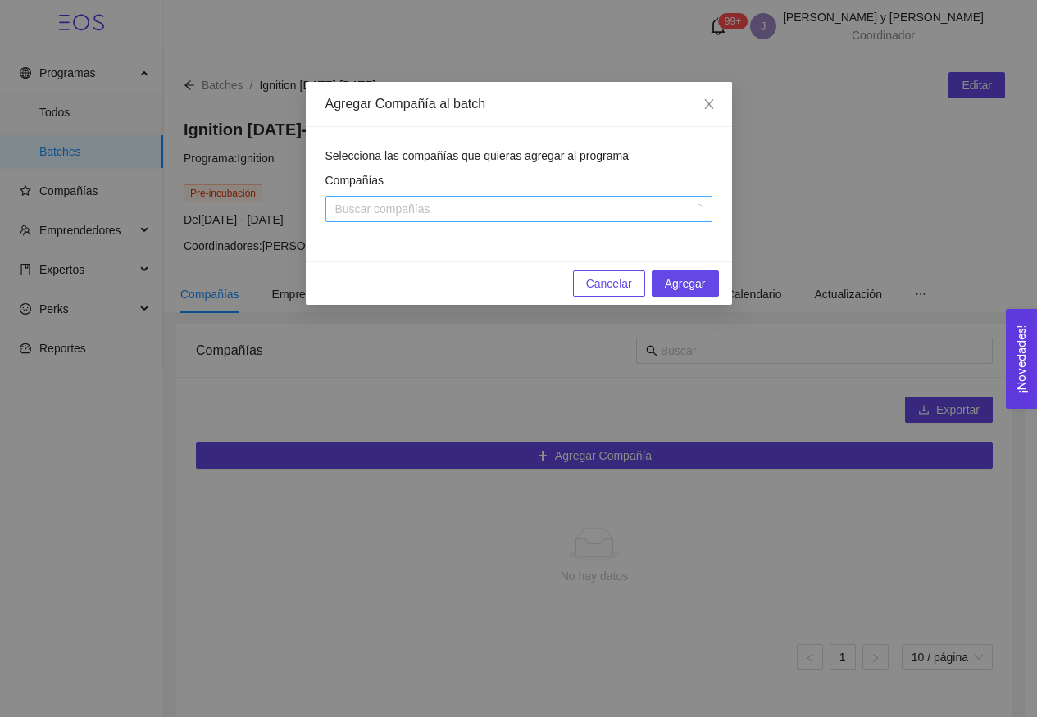
click at [519, 207] on div at bounding box center [510, 209] width 362 height 20
type input "ejemplo"
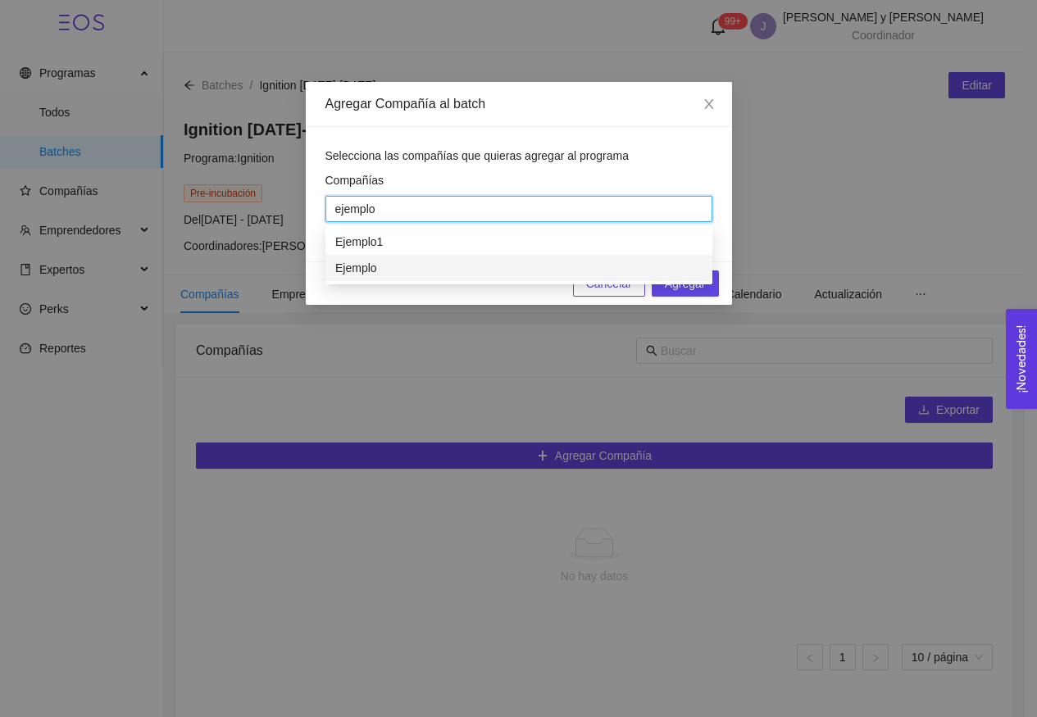
click at [488, 274] on div "Ejemplo" at bounding box center [518, 268] width 367 height 18
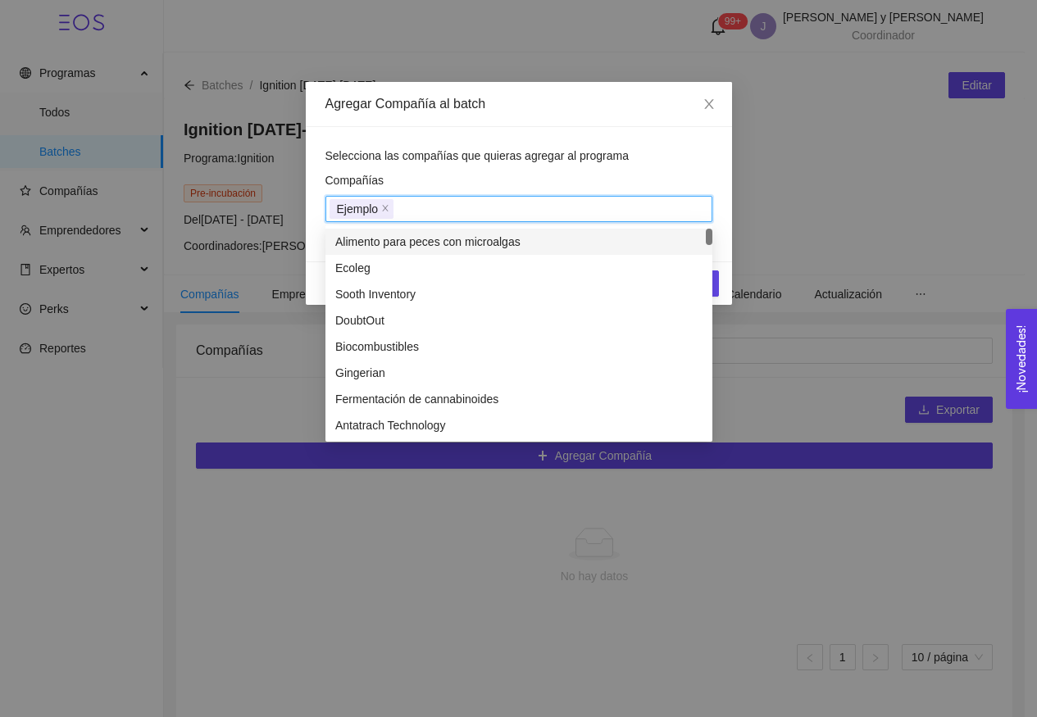
click at [610, 164] on div "Selecciona las compañías que quieras agregar al programa" at bounding box center [518, 156] width 387 height 18
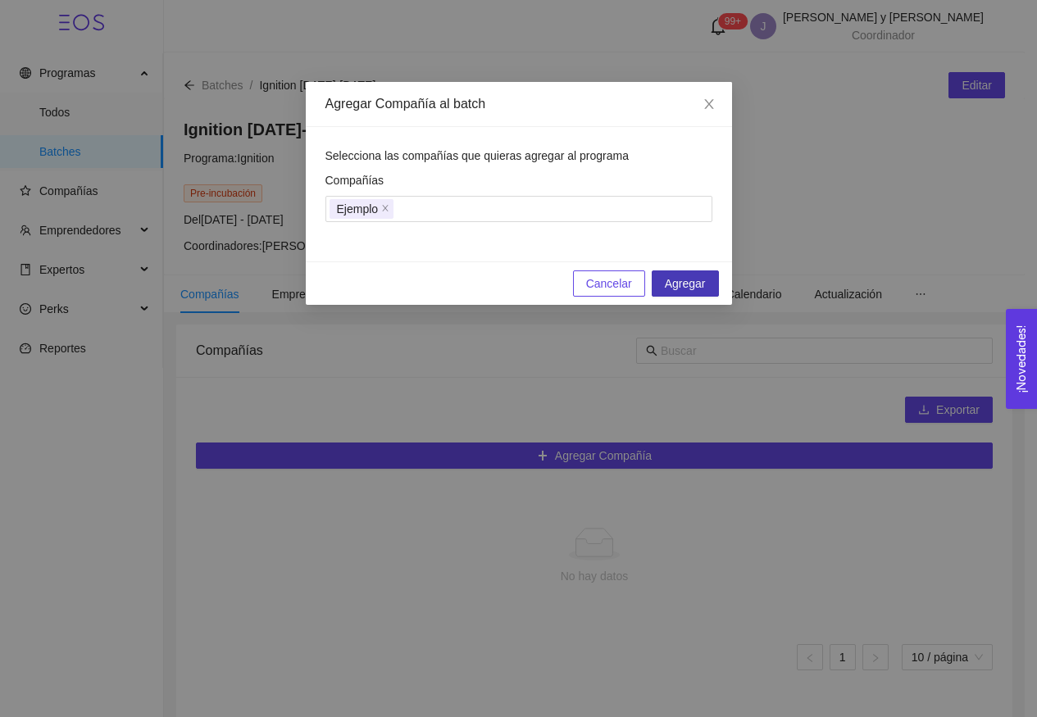
click at [687, 279] on span "Agregar" at bounding box center [685, 283] width 41 height 18
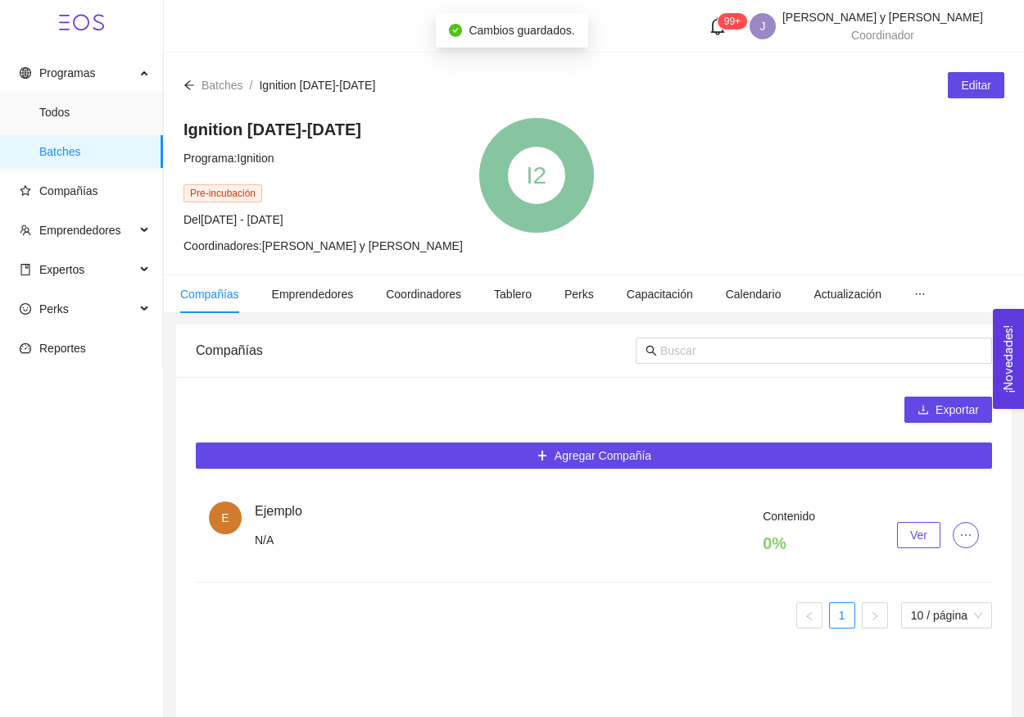
click at [905, 542] on button "Ver" at bounding box center [918, 535] width 43 height 26
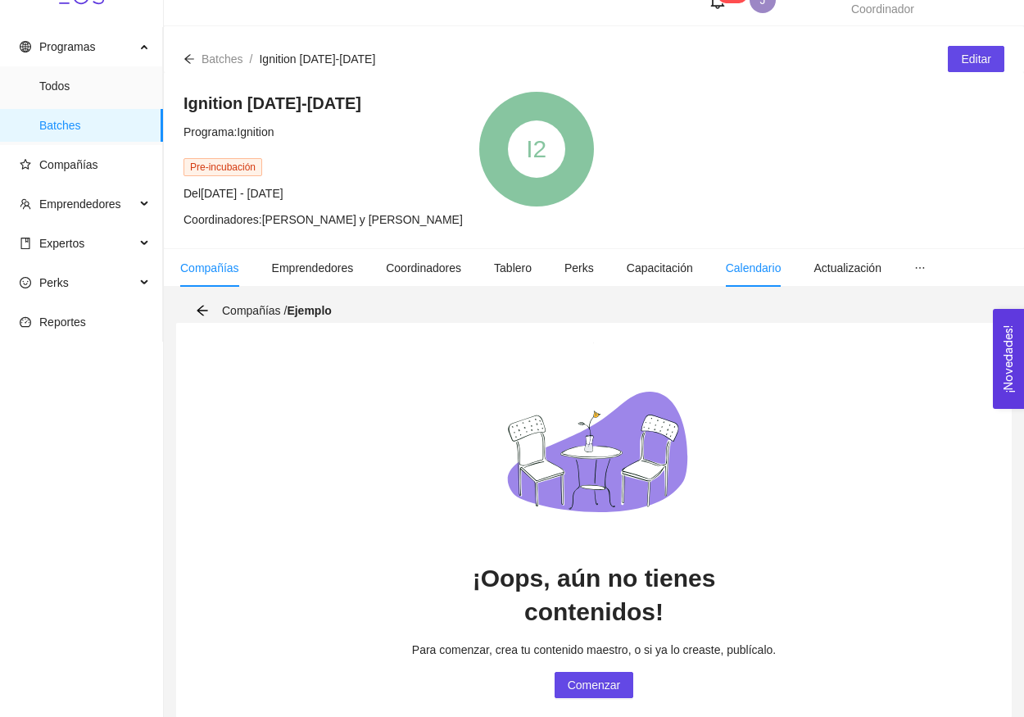
scroll to position [24, 0]
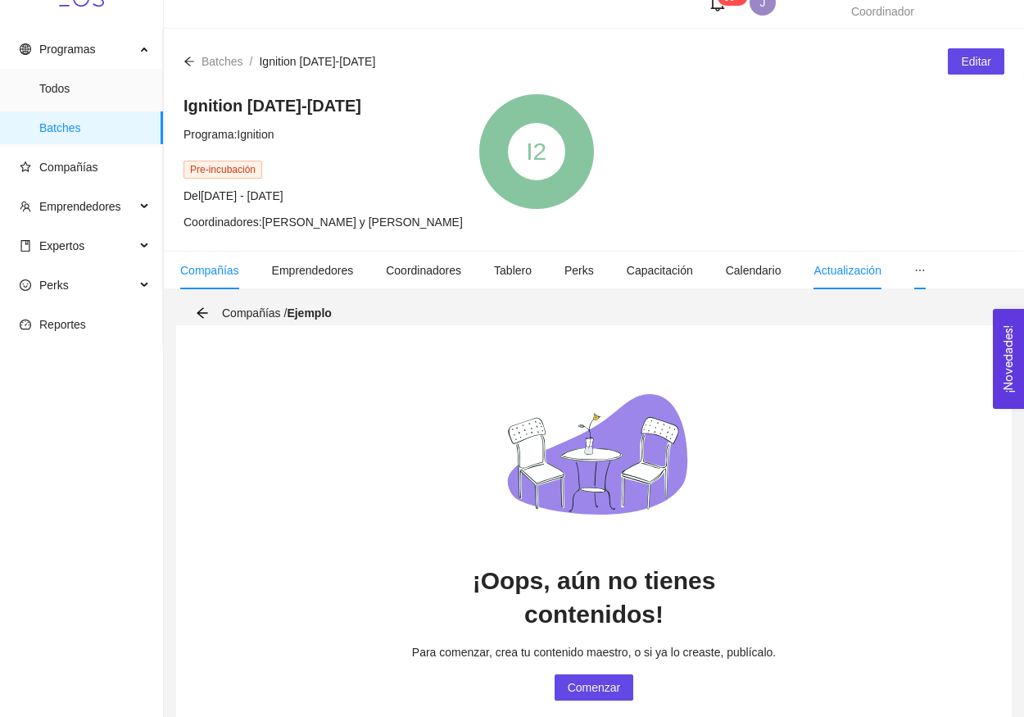
click at [926, 270] on li at bounding box center [920, 271] width 44 height 38
click at [926, 274] on icon "ellipsis" at bounding box center [919, 270] width 11 height 11
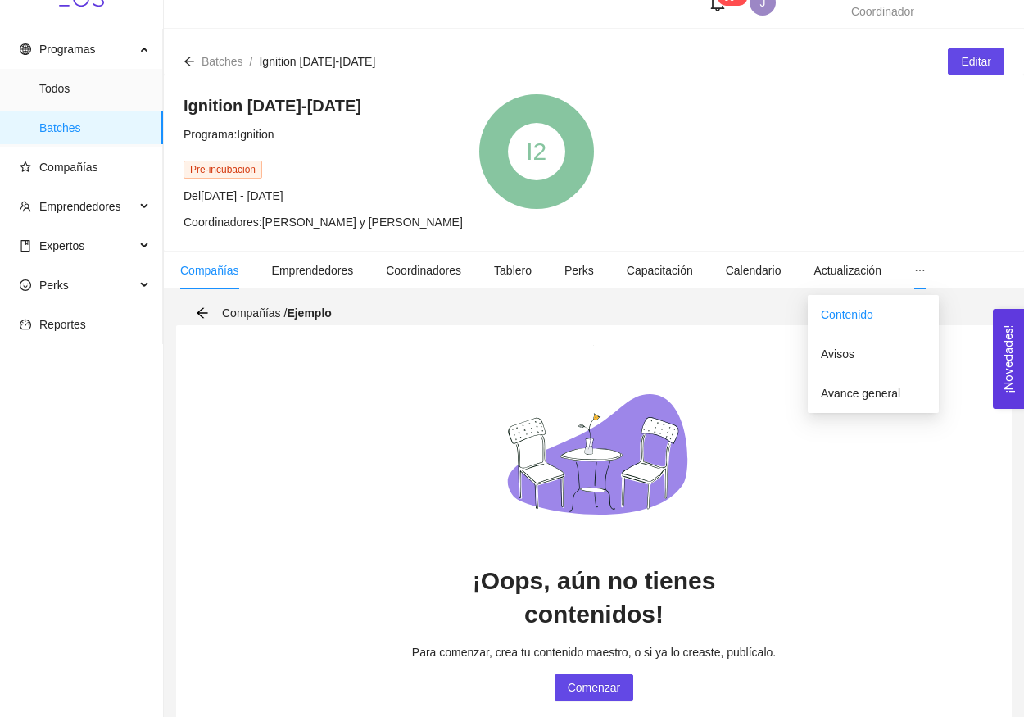
click at [904, 309] on li "Contenido" at bounding box center [873, 314] width 131 height 33
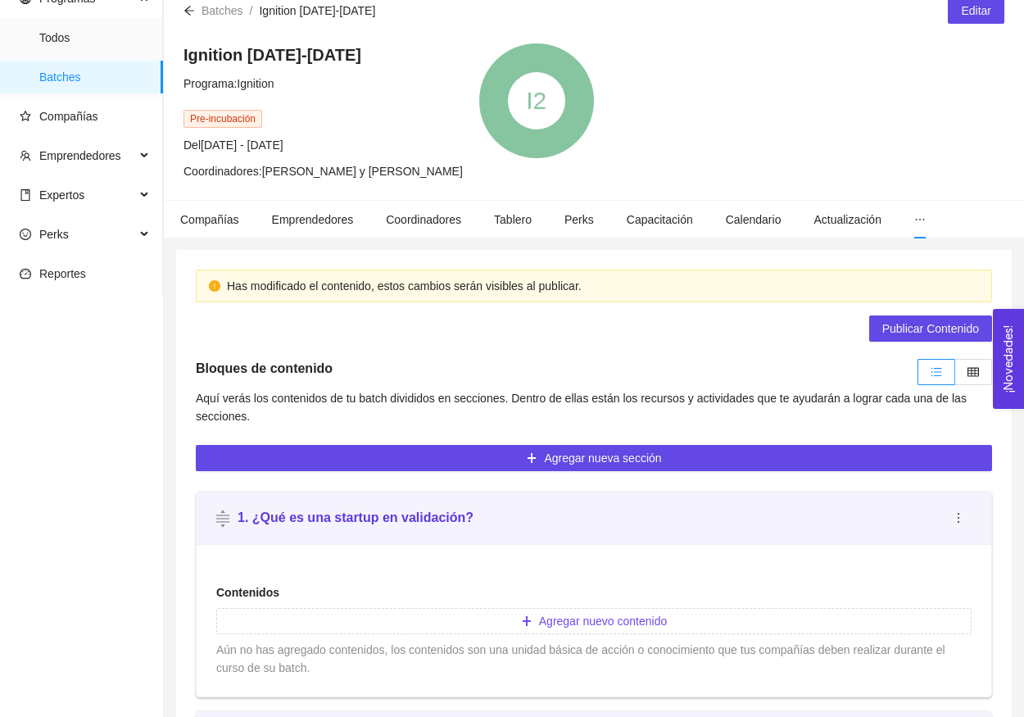
scroll to position [84, 0]
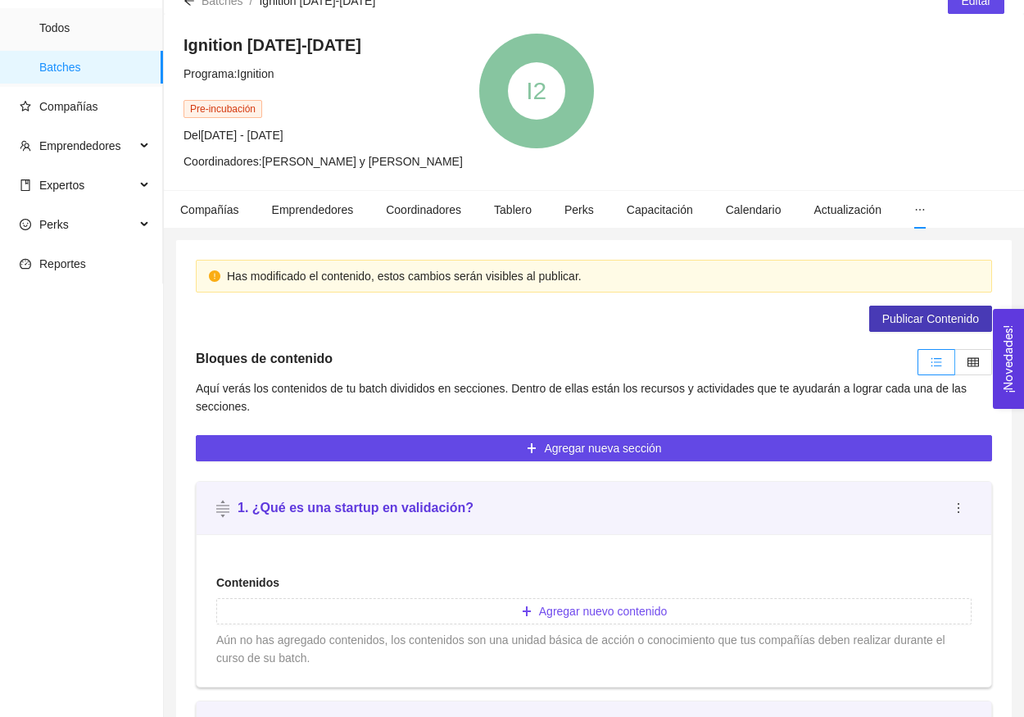
click at [902, 327] on span "Publicar Contenido" at bounding box center [930, 319] width 97 height 18
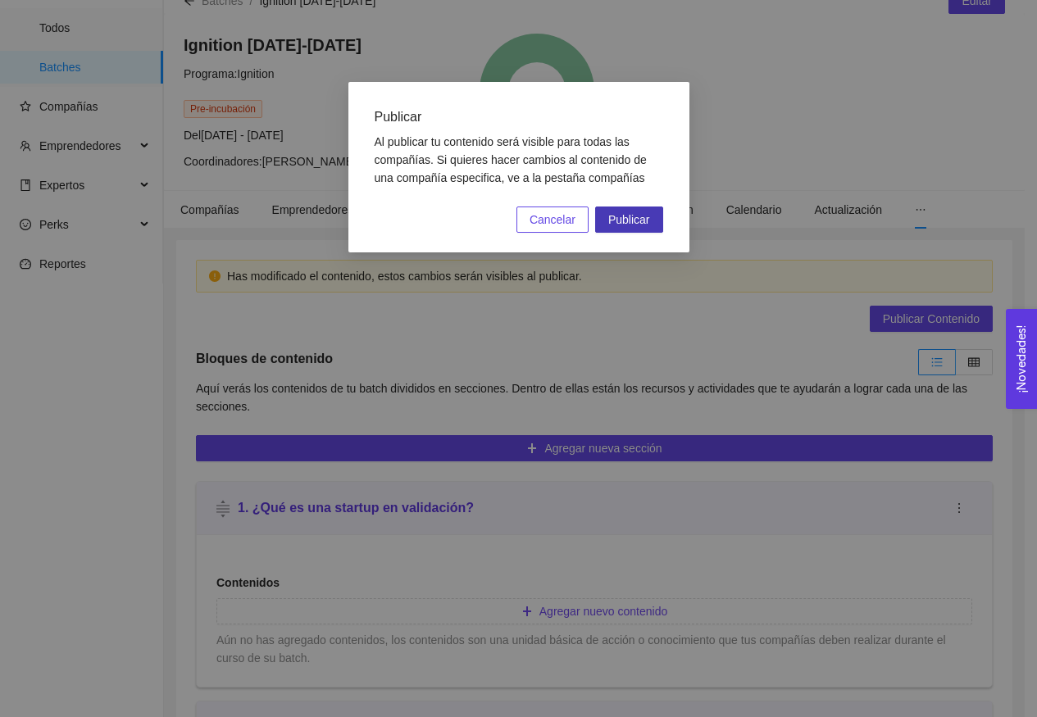
click at [614, 219] on span "Publicar" at bounding box center [629, 220] width 42 height 18
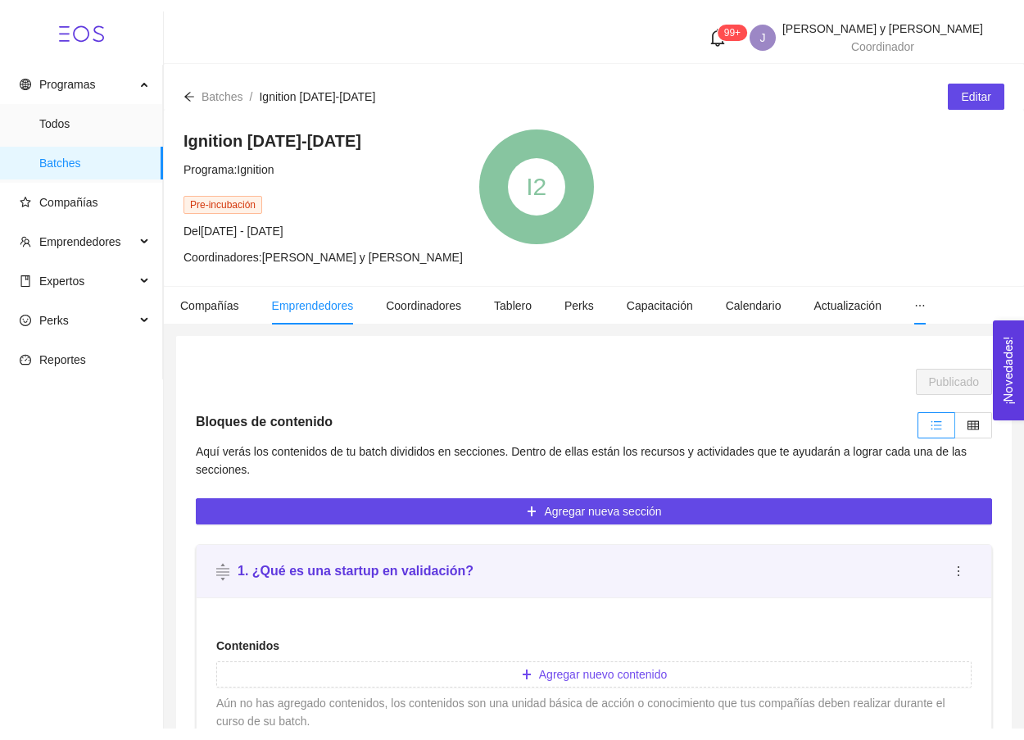
scroll to position [0, 0]
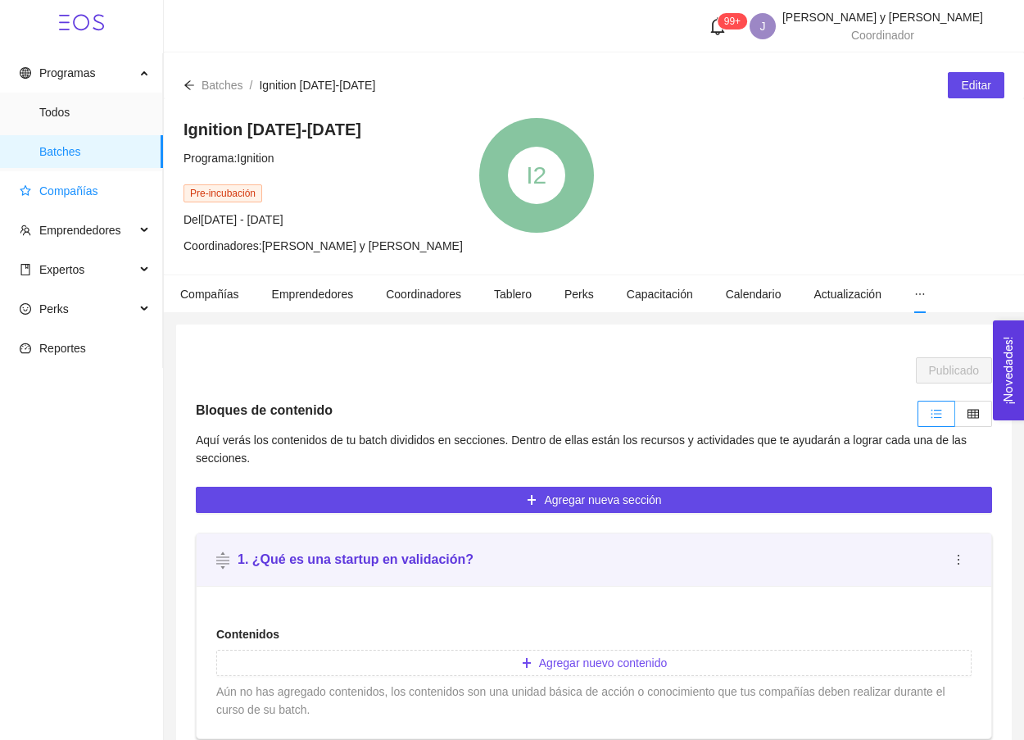
click at [116, 204] on span "Compañías" at bounding box center [85, 191] width 130 height 33
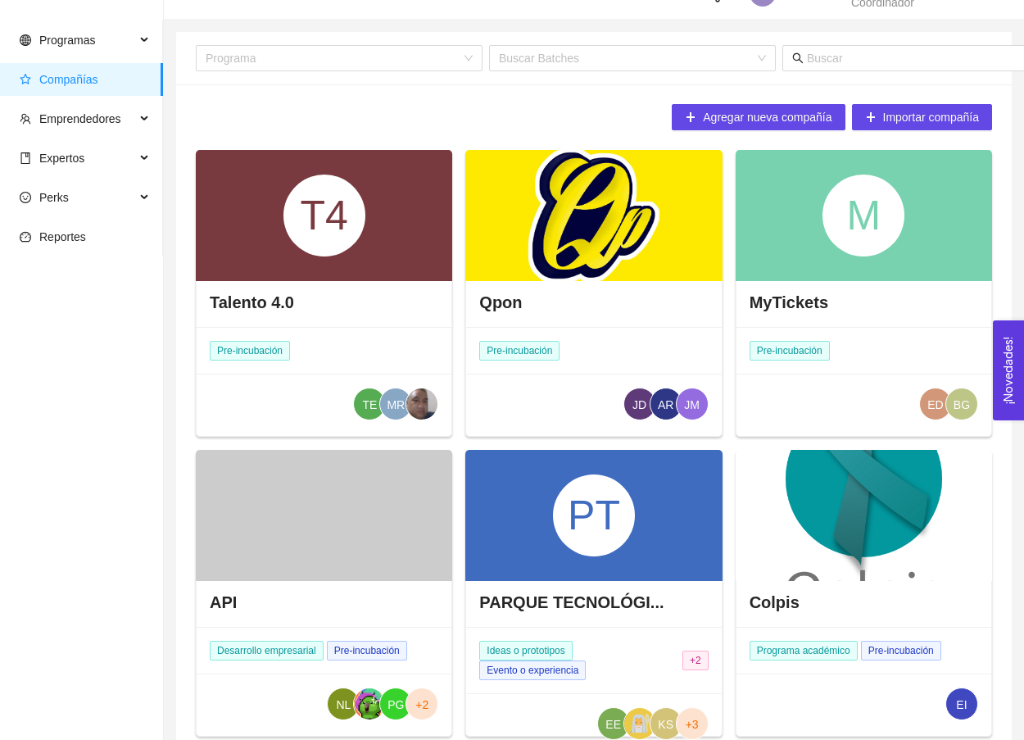
scroll to position [34, 0]
